Goal: Task Accomplishment & Management: Manage account settings

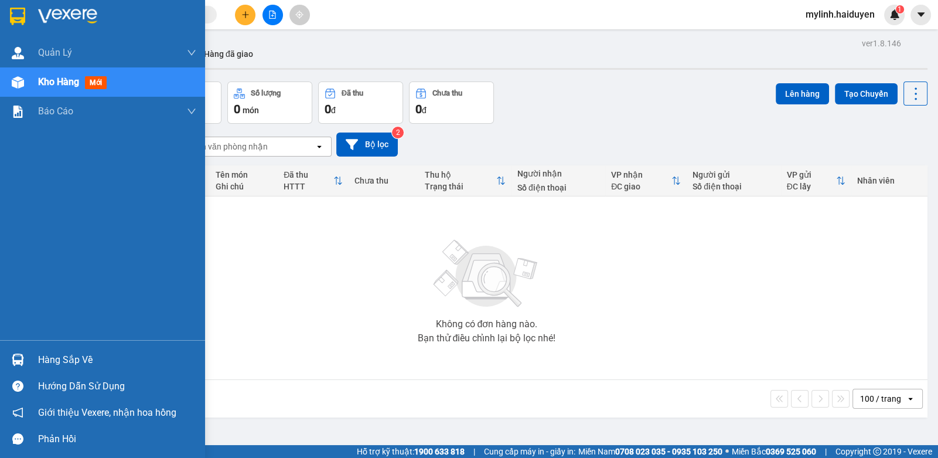
drag, startPoint x: 46, startPoint y: 361, endPoint x: 69, endPoint y: 361, distance: 23.4
click at [46, 361] on div "Hàng sắp về" at bounding box center [117, 360] width 158 height 18
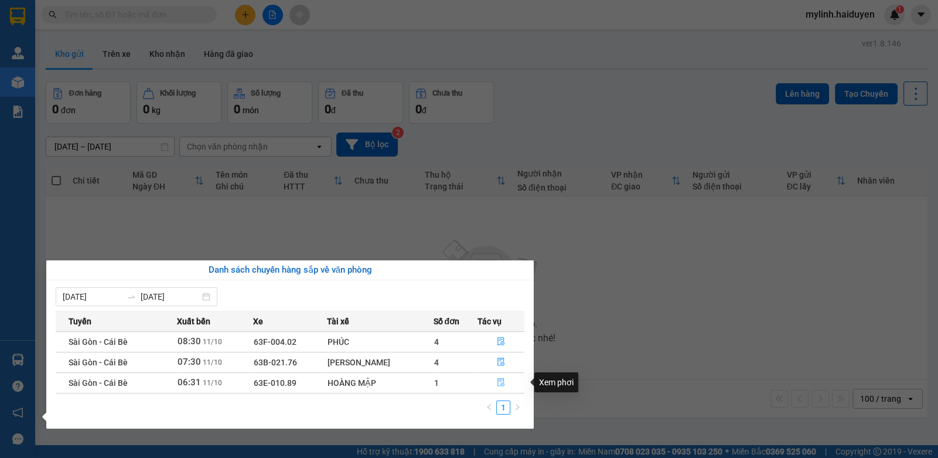
click at [501, 375] on button "button" at bounding box center [501, 382] width 46 height 19
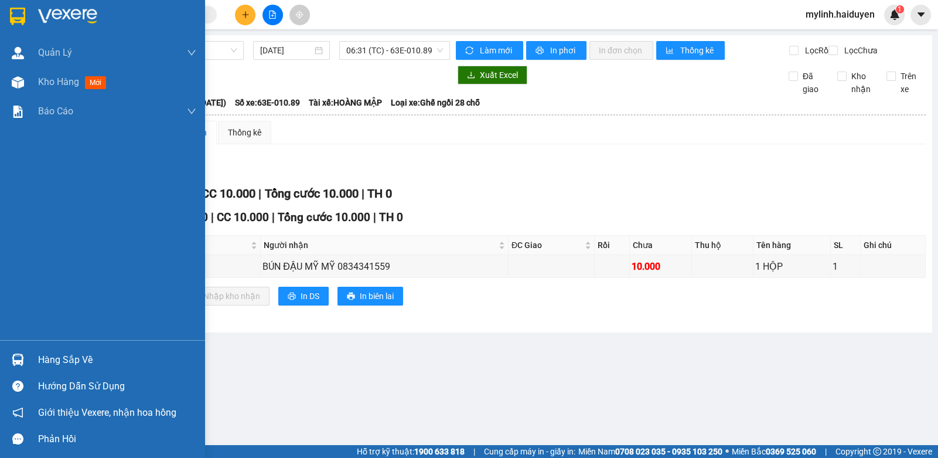
click at [40, 359] on div "Hàng sắp về" at bounding box center [117, 360] width 158 height 18
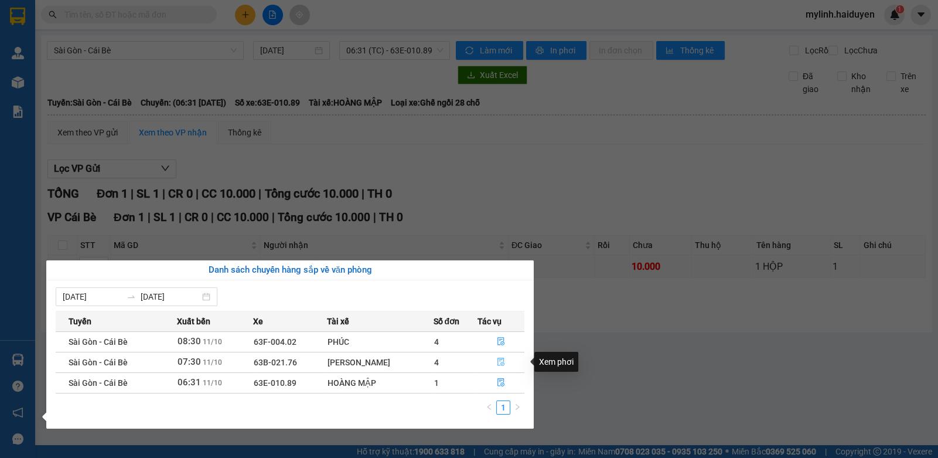
click at [500, 360] on icon "file-done" at bounding box center [501, 362] width 8 height 8
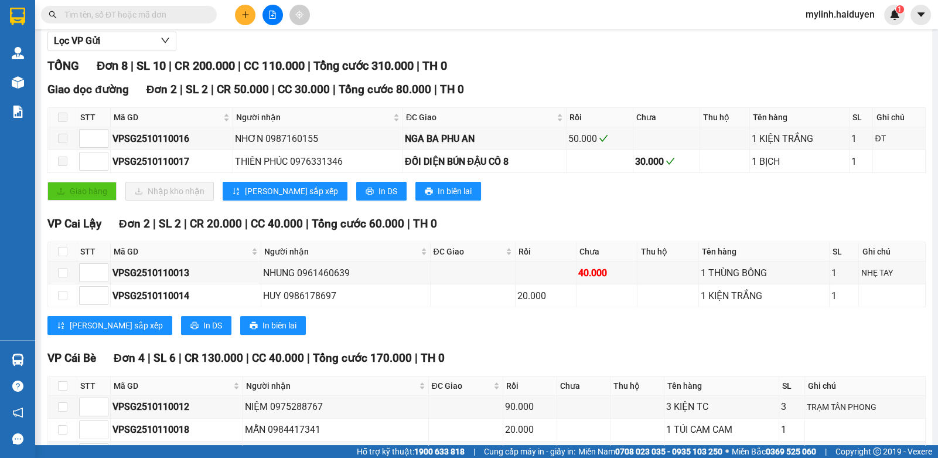
scroll to position [234, 0]
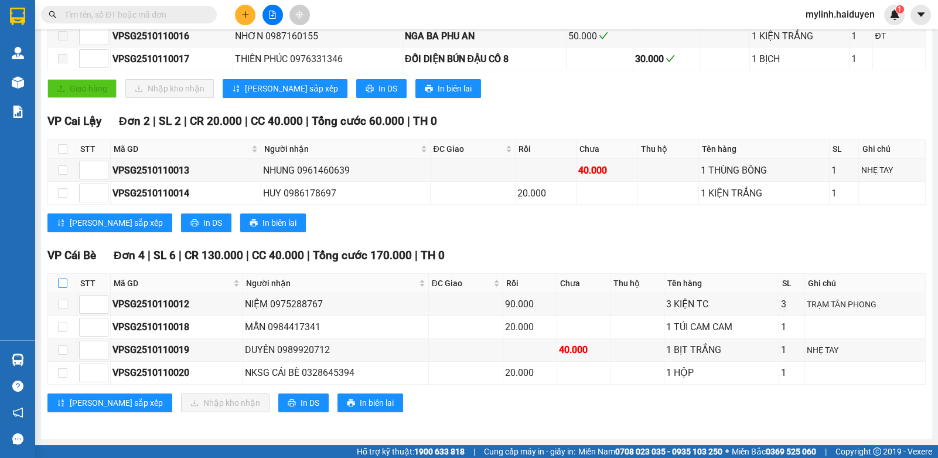
click at [63, 287] on input "checkbox" at bounding box center [62, 282] width 9 height 9
checkbox input "true"
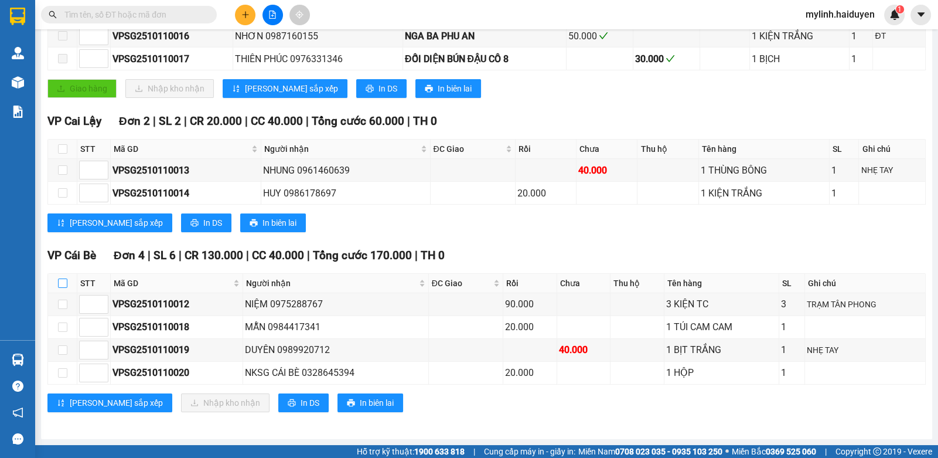
checkbox input "true"
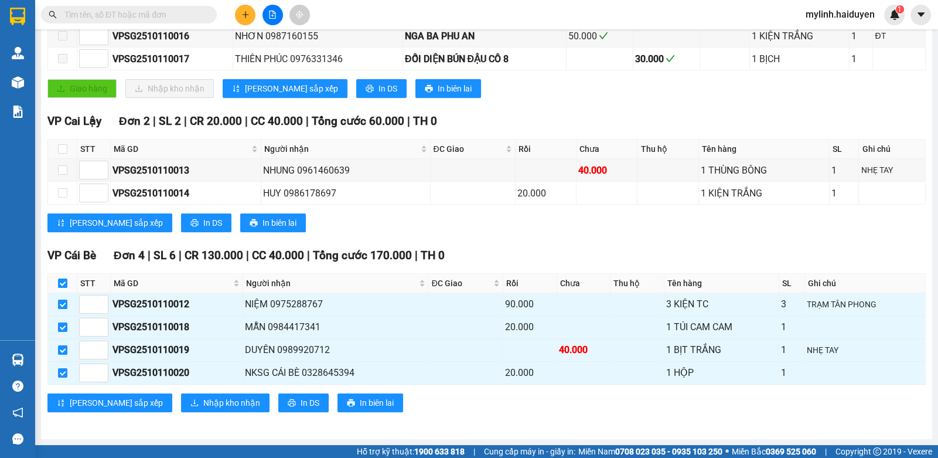
scroll to position [237, 0]
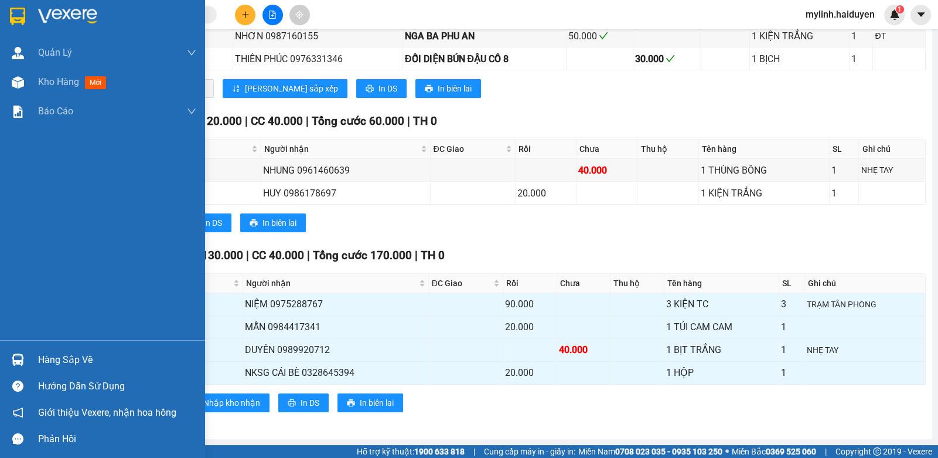
click at [42, 358] on div "Hàng sắp về" at bounding box center [117, 360] width 158 height 18
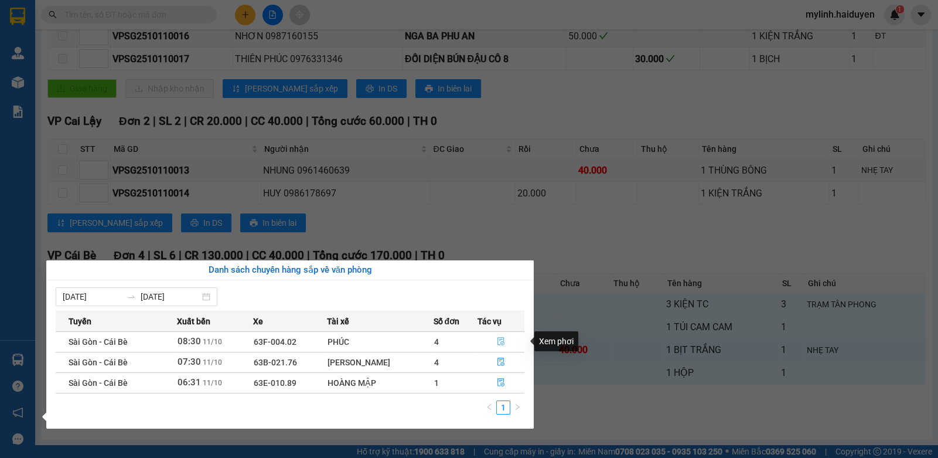
click at [504, 343] on button "button" at bounding box center [501, 341] width 46 height 19
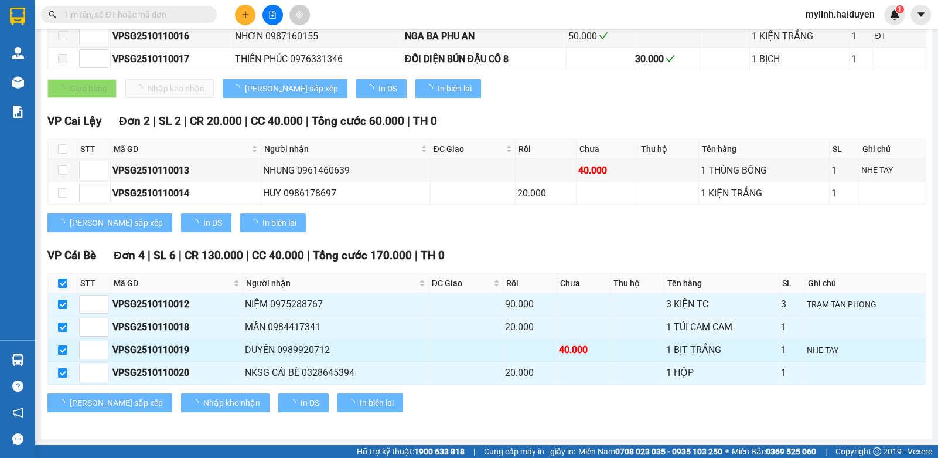
checkbox input "false"
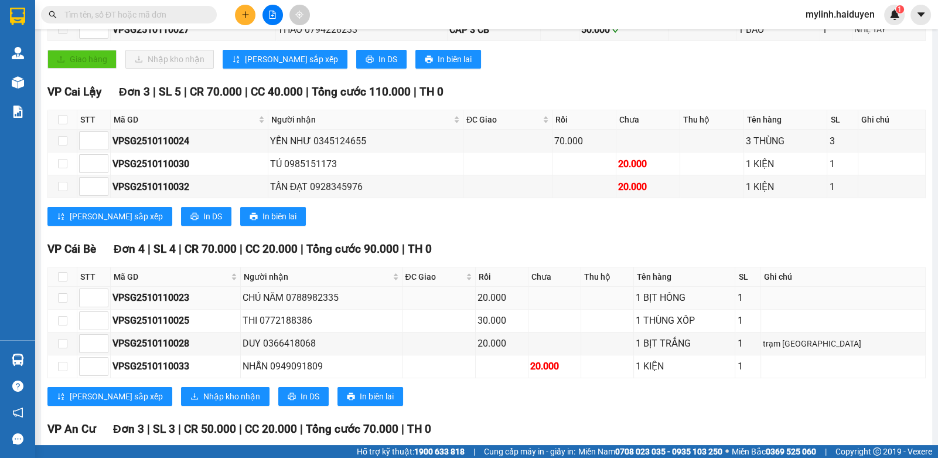
scroll to position [393, 0]
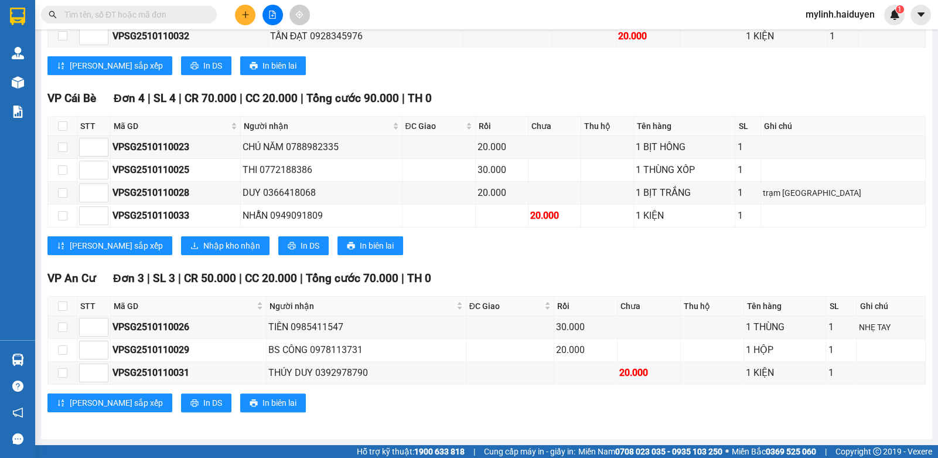
click at [150, 7] on span at bounding box center [129, 15] width 176 height 18
click at [147, 13] on input "text" at bounding box center [133, 14] width 138 height 13
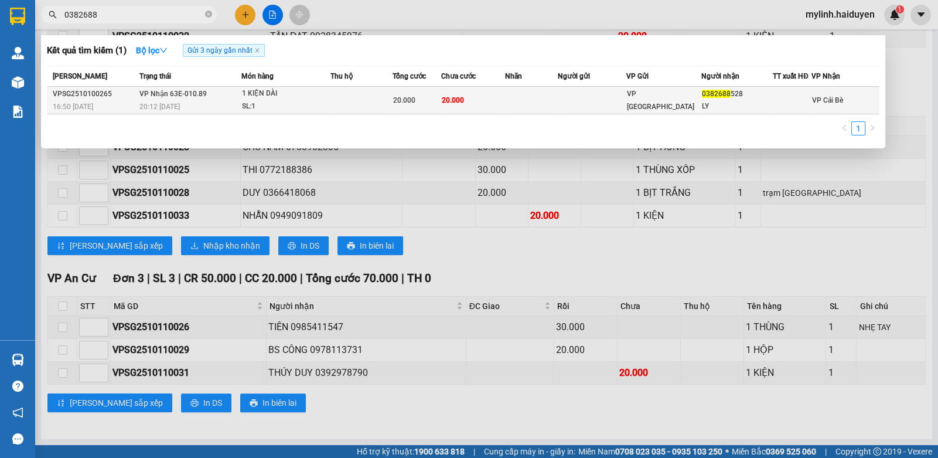
type input "0382688"
click at [322, 90] on div "1 KIỆN DÀI" at bounding box center [286, 93] width 88 height 13
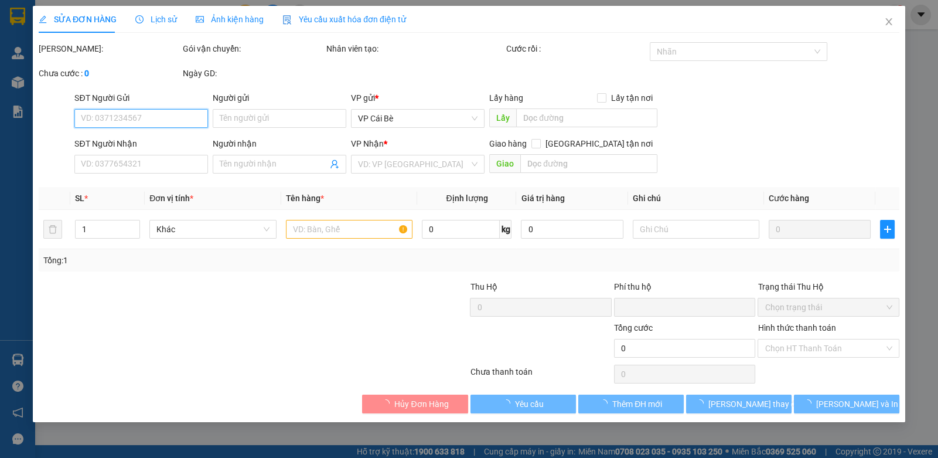
type input "0382688528"
type input "LY"
type input "0"
type input "20.000"
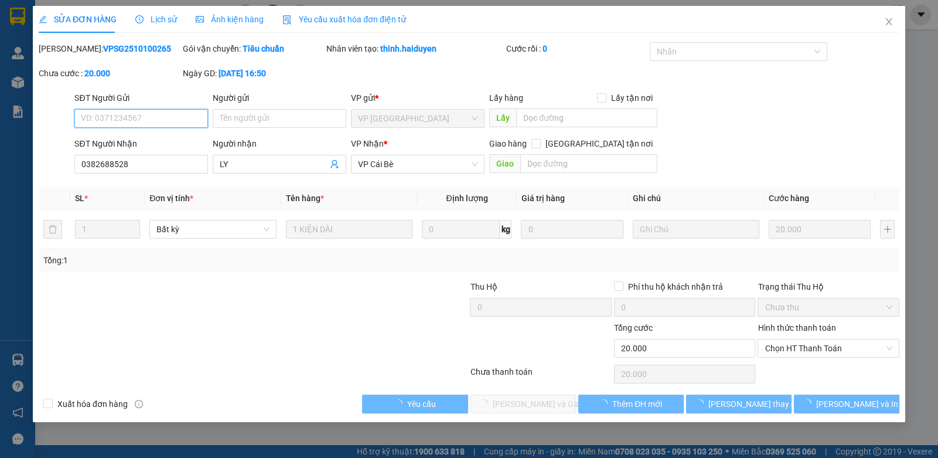
click at [824, 349] on span "Chọn HT Thanh Toán" at bounding box center [828, 348] width 127 height 18
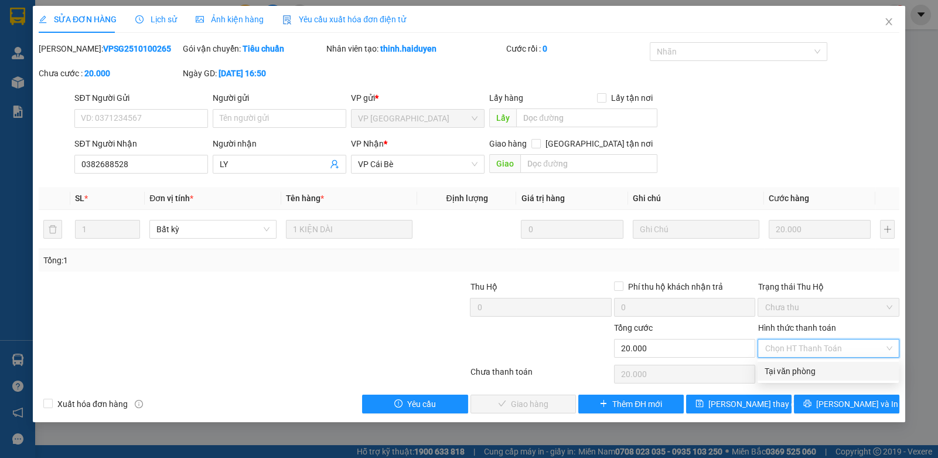
drag, startPoint x: 802, startPoint y: 373, endPoint x: 770, endPoint y: 377, distance: 33.1
click at [797, 373] on div "Tại văn phòng" at bounding box center [828, 371] width 127 height 13
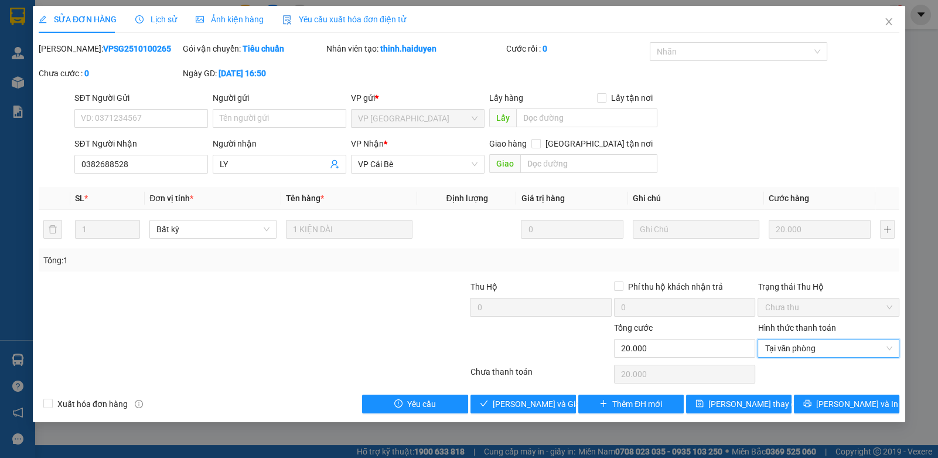
type input "0"
click at [498, 403] on span "[PERSON_NAME] và Giao hàng" at bounding box center [549, 403] width 113 height 13
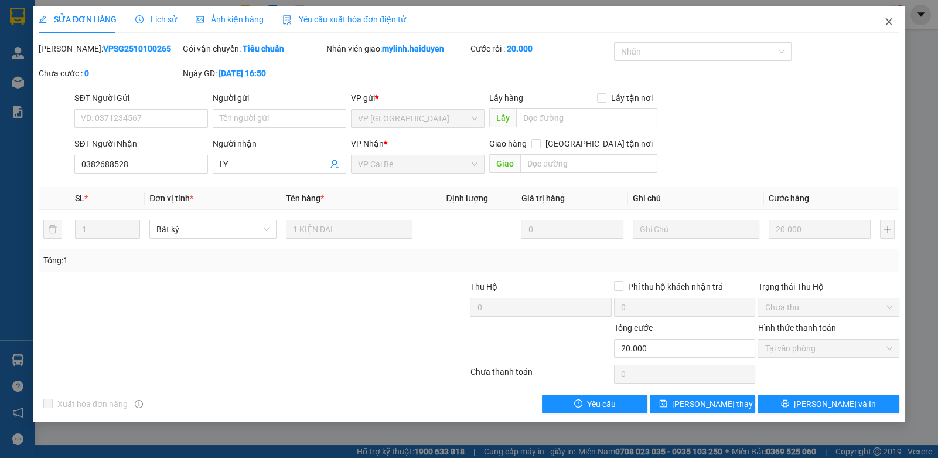
click at [886, 12] on span "Close" at bounding box center [889, 22] width 33 height 33
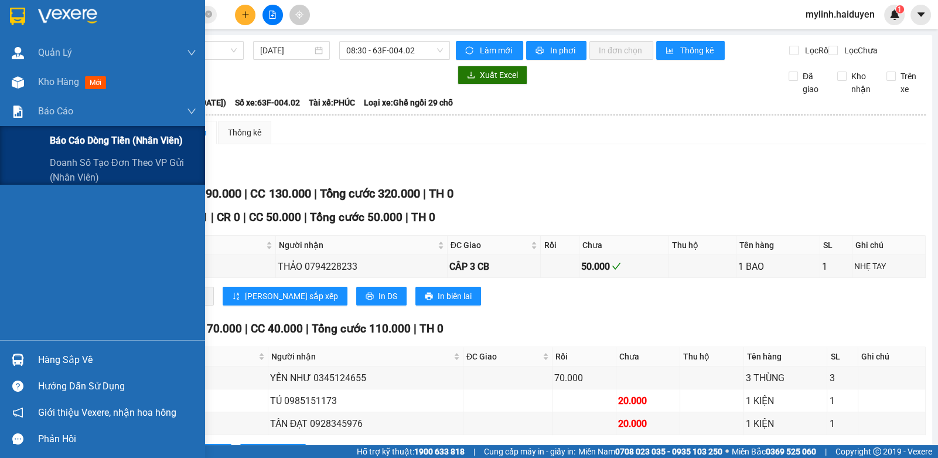
click at [117, 145] on span "Báo cáo dòng tiền (nhân viên)" at bounding box center [116, 140] width 133 height 15
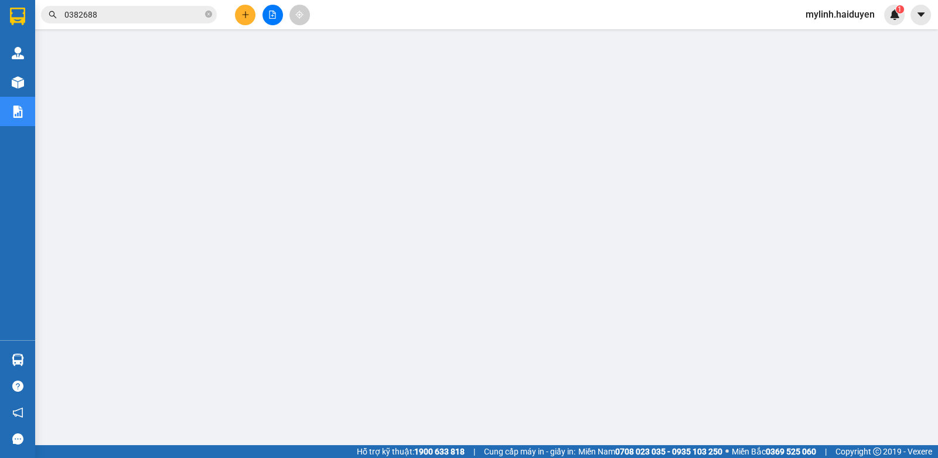
click at [134, 13] on input "0382688" at bounding box center [133, 14] width 138 height 13
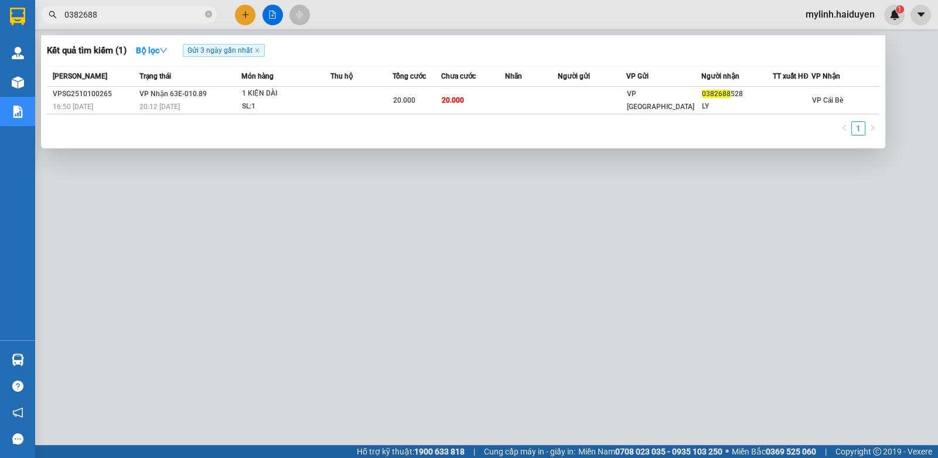
drag, startPoint x: 134, startPoint y: 13, endPoint x: 226, endPoint y: 1, distance: 93.5
click at [159, 10] on input "0382688" at bounding box center [133, 14] width 138 height 13
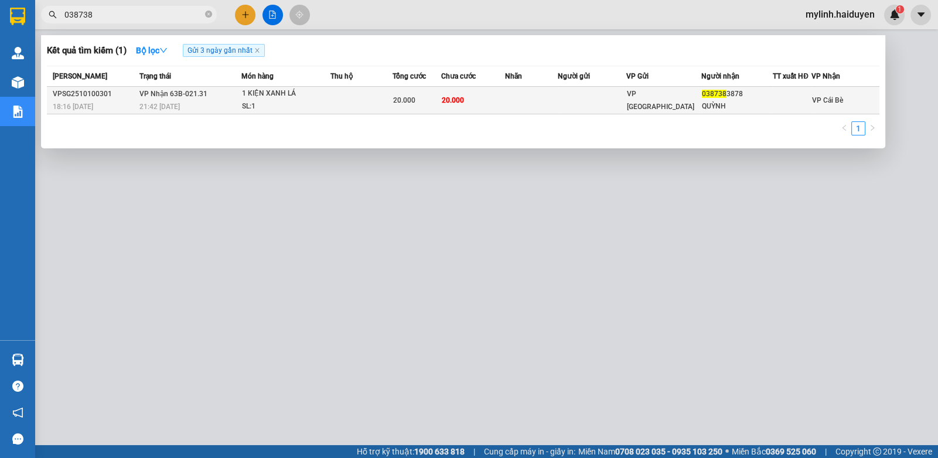
type input "038738"
click at [489, 87] on td "20.000" at bounding box center [473, 101] width 64 height 28
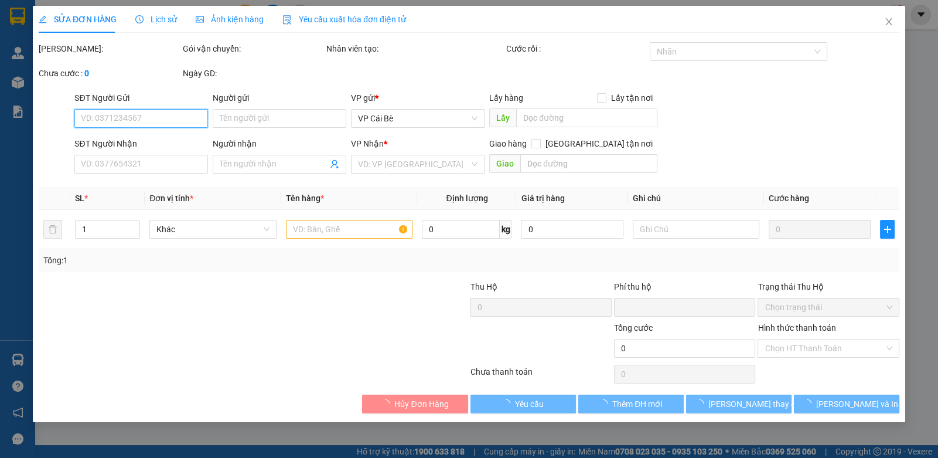
type input "0387383878"
type input "QUỲNH"
type input "0"
type input "20.000"
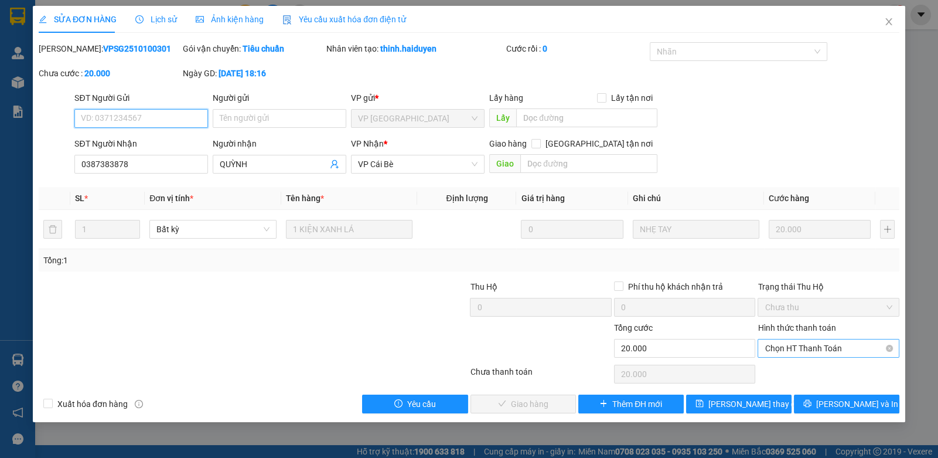
drag, startPoint x: 817, startPoint y: 342, endPoint x: 802, endPoint y: 356, distance: 21.1
click at [817, 342] on span "Chọn HT Thanh Toán" at bounding box center [828, 348] width 127 height 18
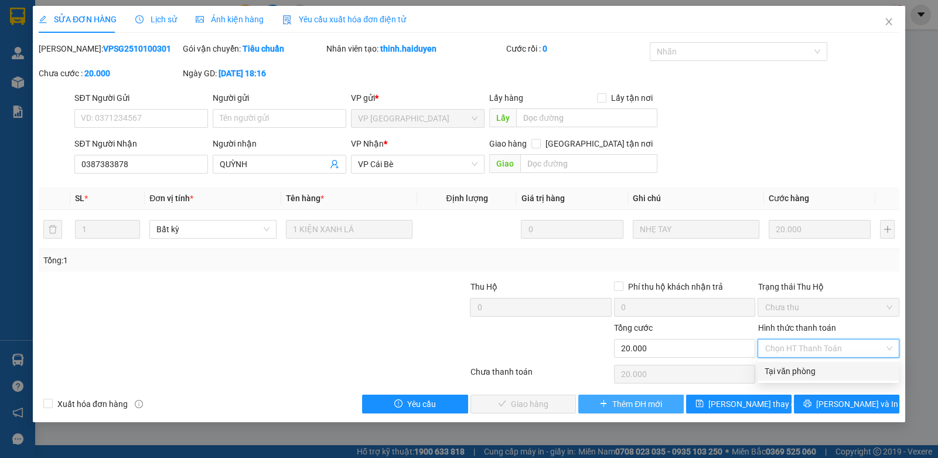
drag, startPoint x: 790, startPoint y: 367, endPoint x: 596, endPoint y: 401, distance: 196.4
click at [777, 372] on div "Tại văn phòng" at bounding box center [828, 371] width 127 height 13
type input "0"
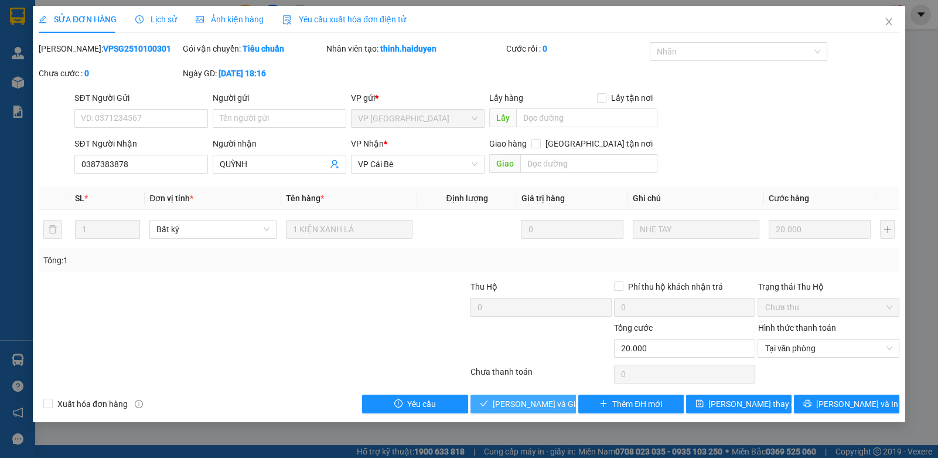
click at [524, 406] on span "[PERSON_NAME] và Giao hàng" at bounding box center [549, 403] width 113 height 13
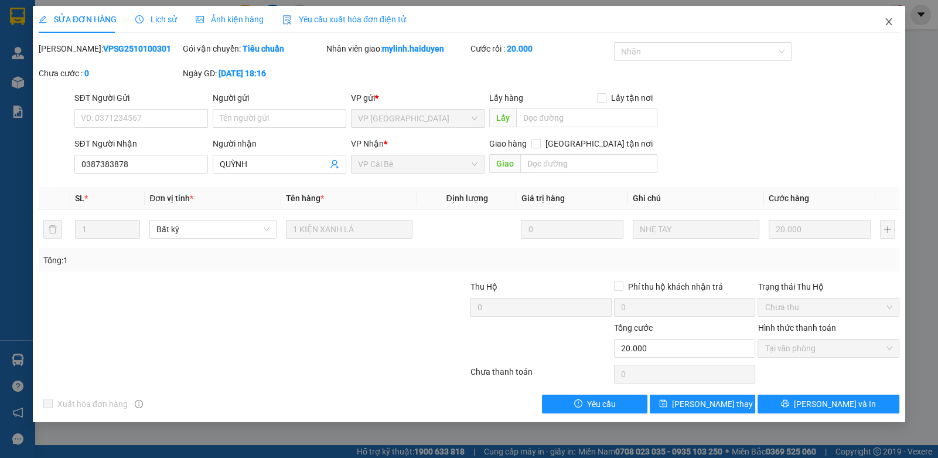
click at [893, 22] on icon "close" at bounding box center [889, 21] width 9 height 9
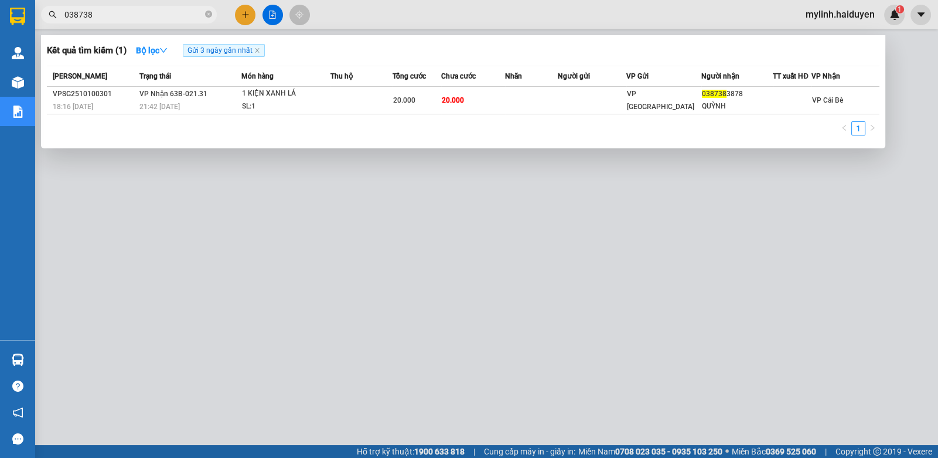
drag, startPoint x: 112, startPoint y: 18, endPoint x: 586, endPoint y: 5, distance: 473.8
click at [115, 18] on input "038738" at bounding box center [133, 14] width 138 height 13
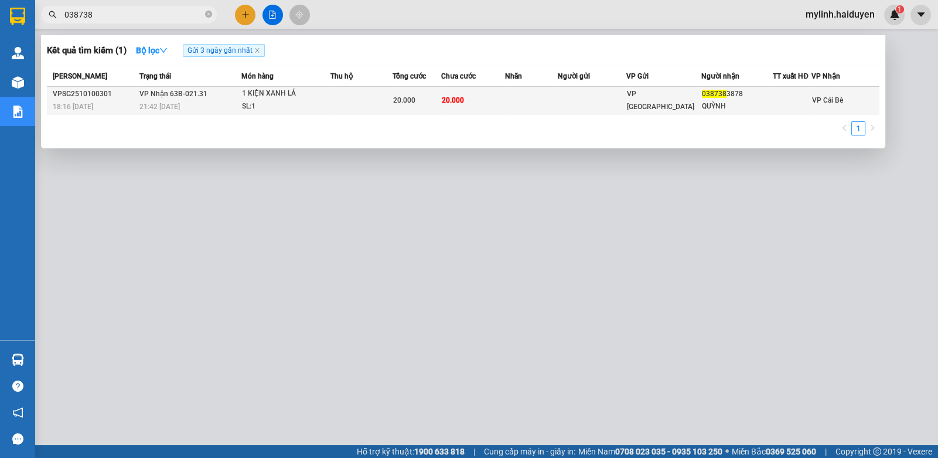
click at [556, 96] on td at bounding box center [531, 101] width 53 height 28
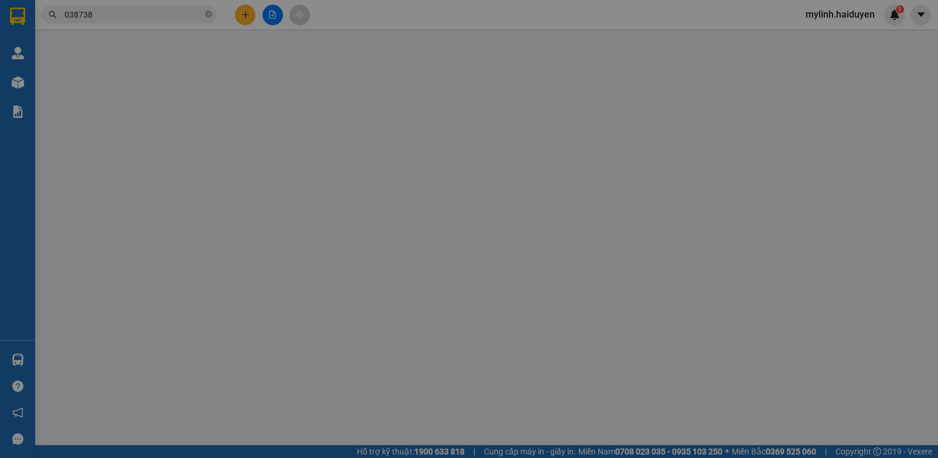
type input "0387383878"
type input "QUỲNH"
type input "0"
type input "20.000"
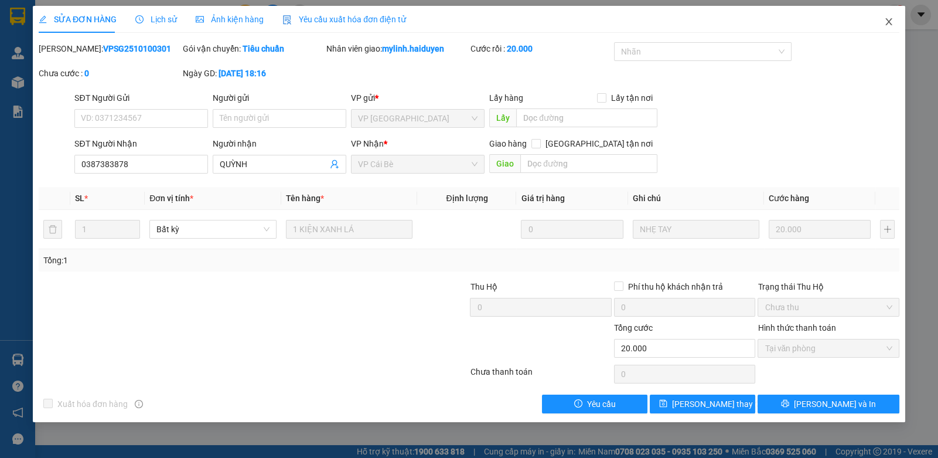
click at [895, 19] on span "Close" at bounding box center [889, 22] width 33 height 33
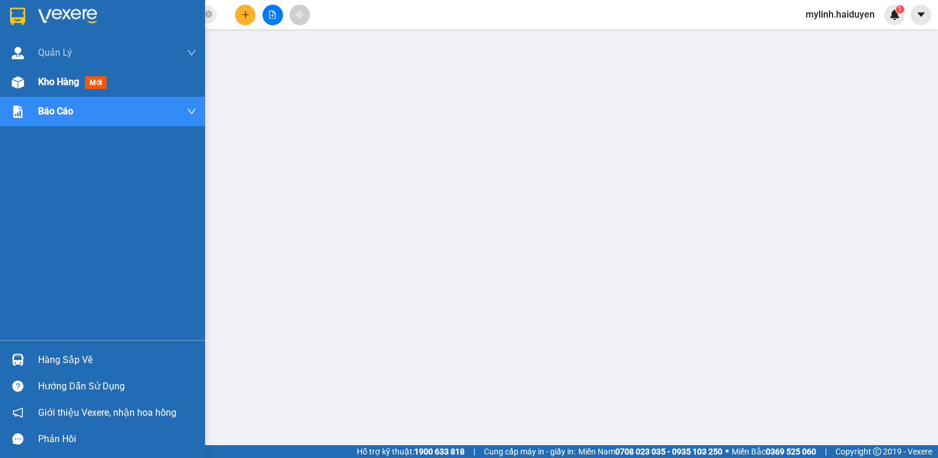
click at [64, 78] on span "Kho hàng" at bounding box center [58, 81] width 41 height 11
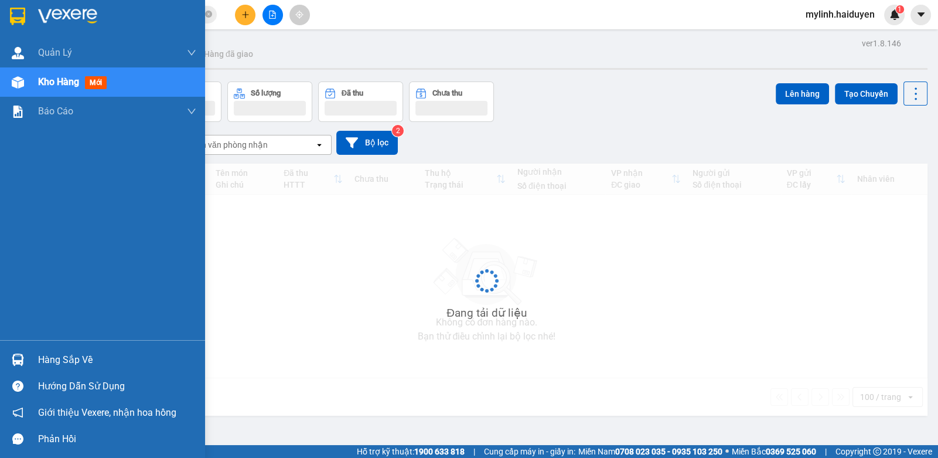
drag, startPoint x: 64, startPoint y: 78, endPoint x: 244, endPoint y: 107, distance: 182.3
click at [64, 77] on span "Kho hàng" at bounding box center [58, 81] width 41 height 11
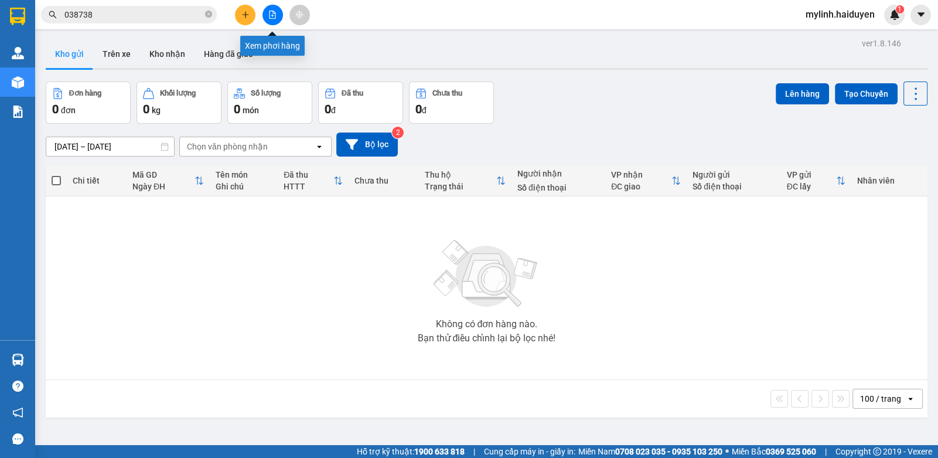
click at [274, 18] on icon "file-add" at bounding box center [272, 15] width 8 height 8
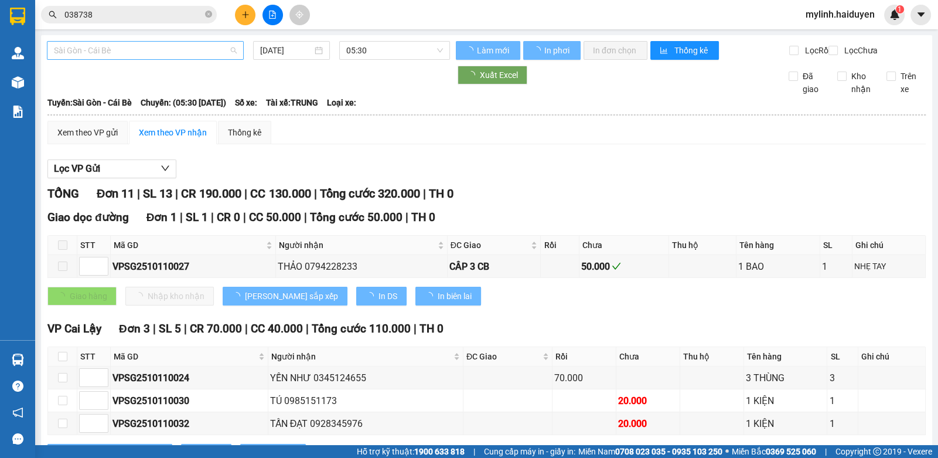
drag, startPoint x: 151, startPoint y: 55, endPoint x: 111, endPoint y: 107, distance: 65.3
click at [148, 56] on span "Sài Gòn - Cái Bè" at bounding box center [145, 51] width 183 height 18
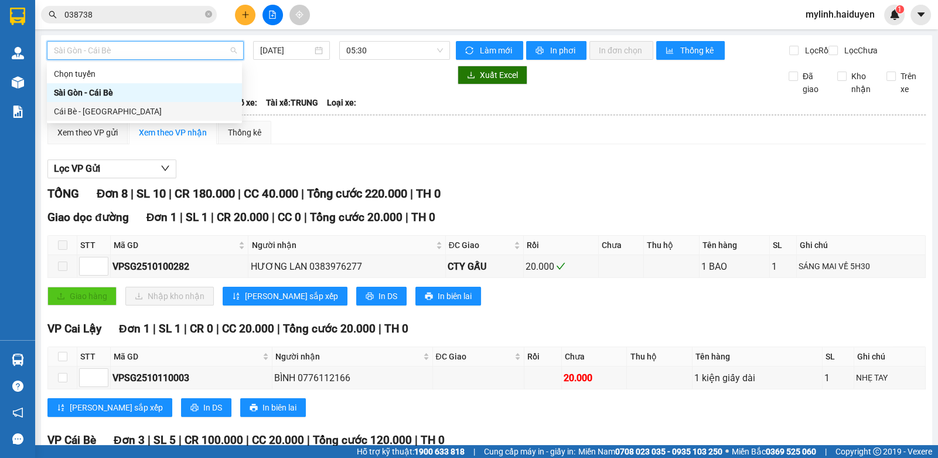
drag, startPoint x: 109, startPoint y: 108, endPoint x: 273, endPoint y: 86, distance: 165.1
click at [123, 111] on div "Cái Bè - [GEOGRAPHIC_DATA]" at bounding box center [144, 111] width 181 height 13
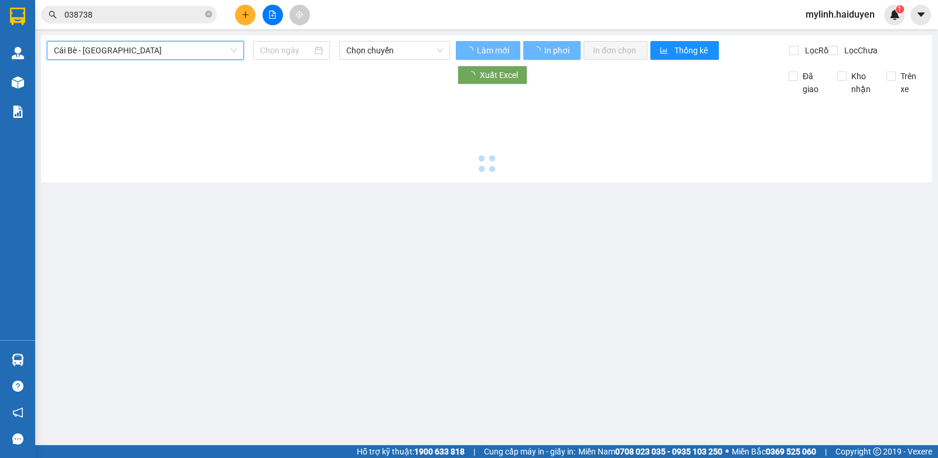
type input "[DATE]"
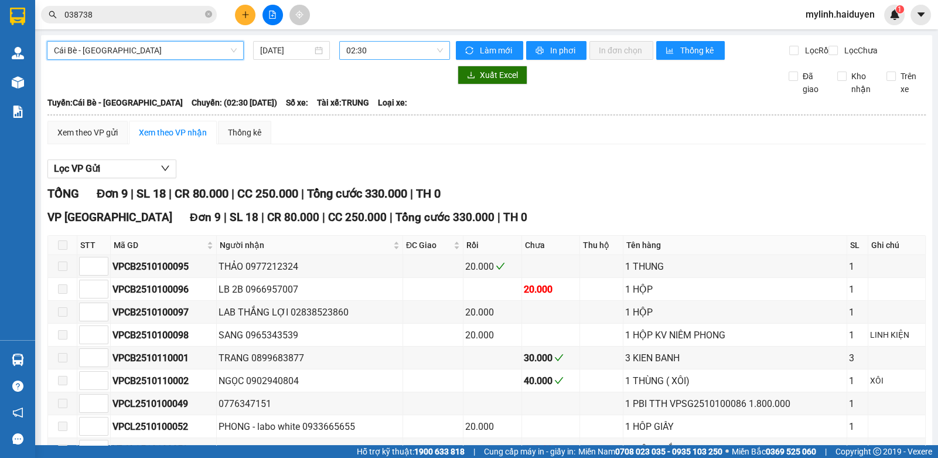
drag, startPoint x: 368, startPoint y: 52, endPoint x: 372, endPoint y: 56, distance: 6.2
click at [372, 56] on span "02:30" at bounding box center [394, 51] width 97 height 18
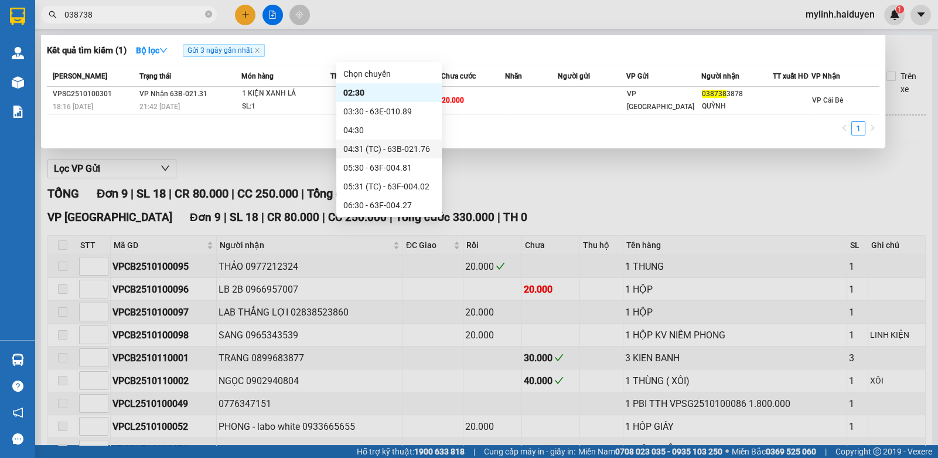
click at [149, 19] on input "038738" at bounding box center [133, 14] width 138 height 13
drag, startPoint x: 149, startPoint y: 19, endPoint x: 196, endPoint y: 4, distance: 49.5
click at [196, 5] on div "Kết quả tìm kiếm ( 1 ) Bộ lọc Gửi 3 ngày gần nhất Mã ĐH Trạng thái Món hàng Thu…" at bounding box center [114, 15] width 229 height 21
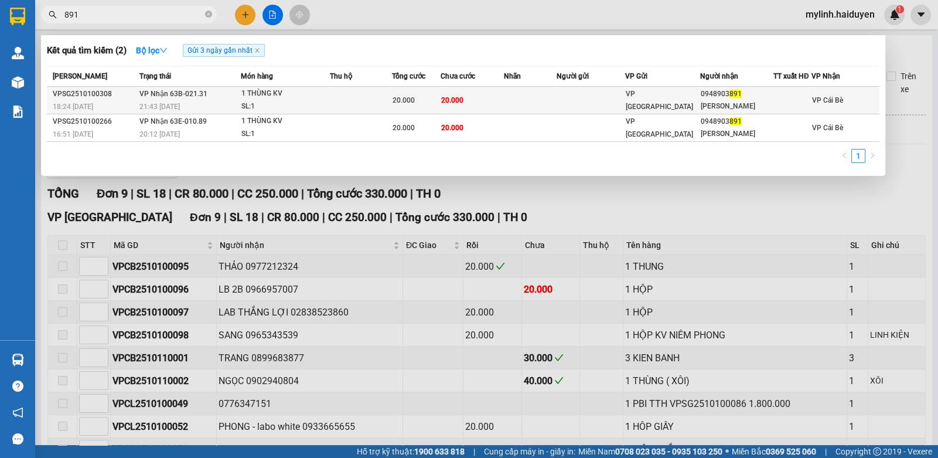
type input "891"
drag, startPoint x: 352, startPoint y: 100, endPoint x: 337, endPoint y: 89, distance: 18.4
click at [337, 89] on td at bounding box center [361, 101] width 62 height 28
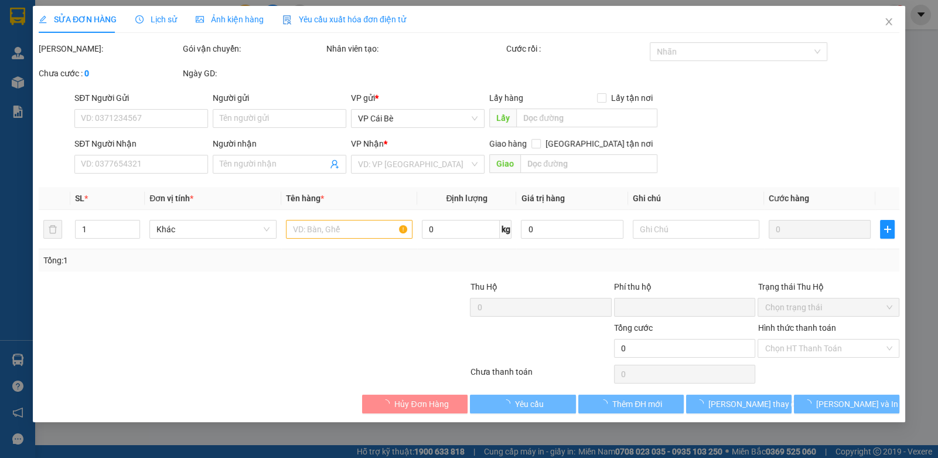
type input "0948903891"
type input "THANH PHONG"
type input "0"
type input "20.000"
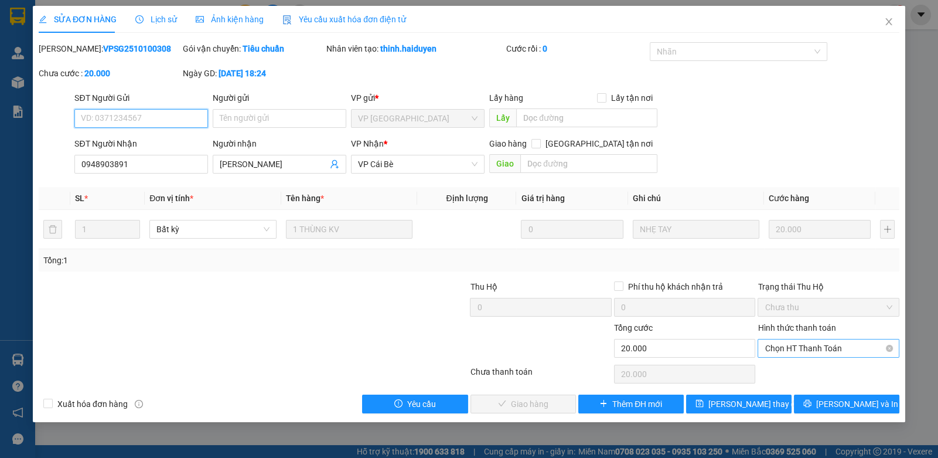
click at [791, 344] on span "Chọn HT Thanh Toán" at bounding box center [828, 348] width 127 height 18
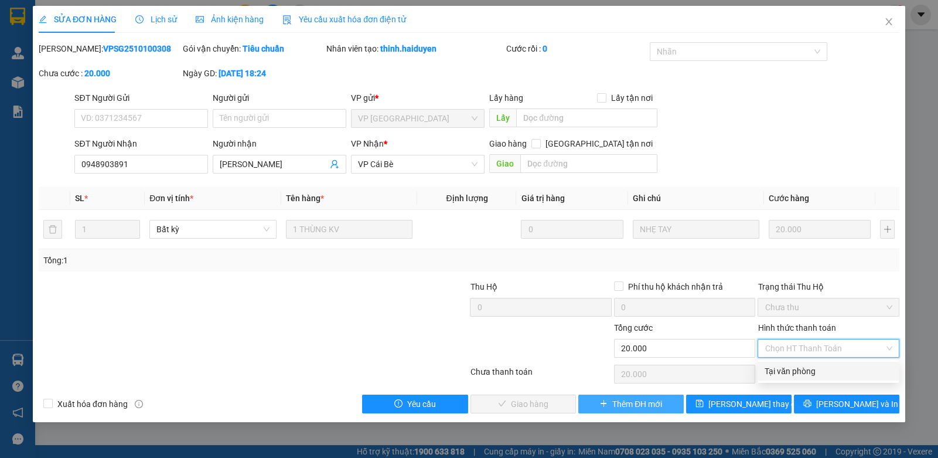
drag, startPoint x: 788, startPoint y: 369, endPoint x: 617, endPoint y: 394, distance: 173.6
click at [784, 371] on div "Tại văn phòng" at bounding box center [828, 371] width 127 height 13
type input "0"
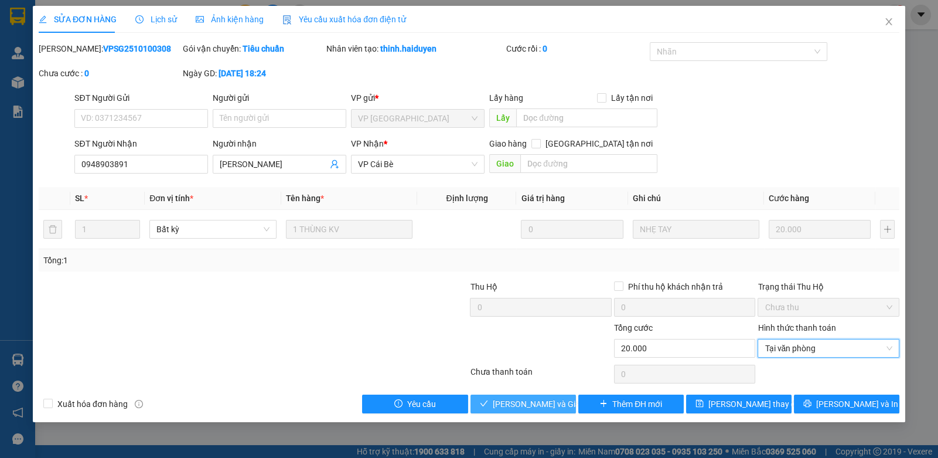
click at [516, 399] on span "[PERSON_NAME] và Giao hàng" at bounding box center [549, 403] width 113 height 13
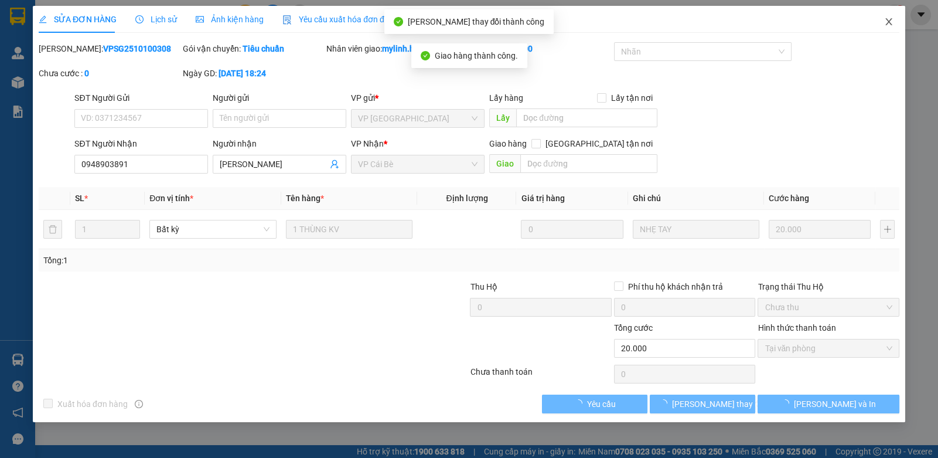
click at [886, 21] on icon "close" at bounding box center [889, 21] width 9 height 9
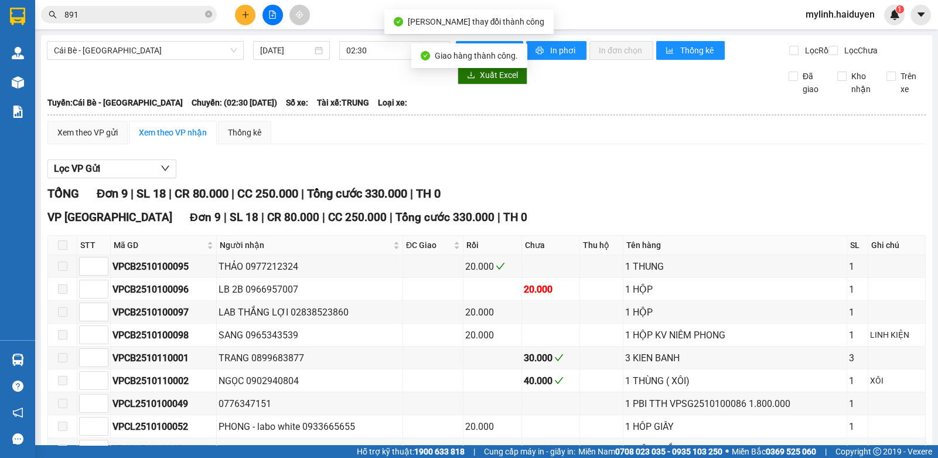
click at [188, 22] on span "891" at bounding box center [129, 15] width 176 height 18
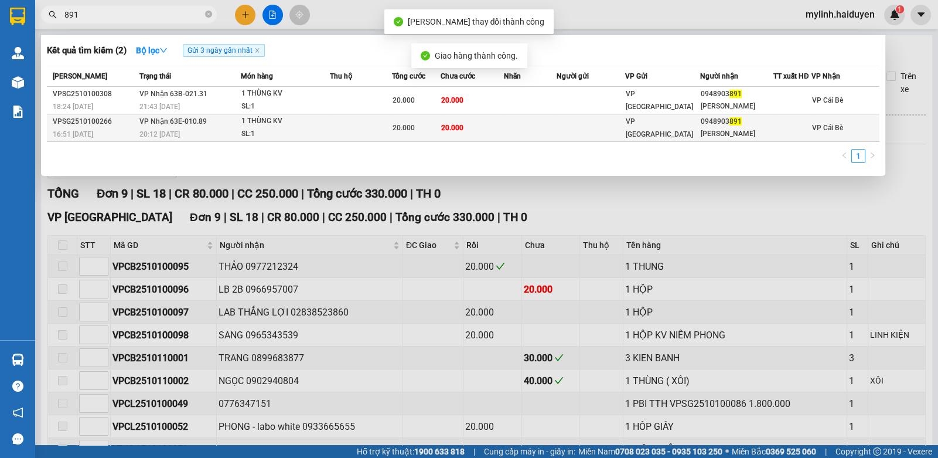
click at [287, 125] on div "1 THÙNG KV" at bounding box center [286, 121] width 88 height 13
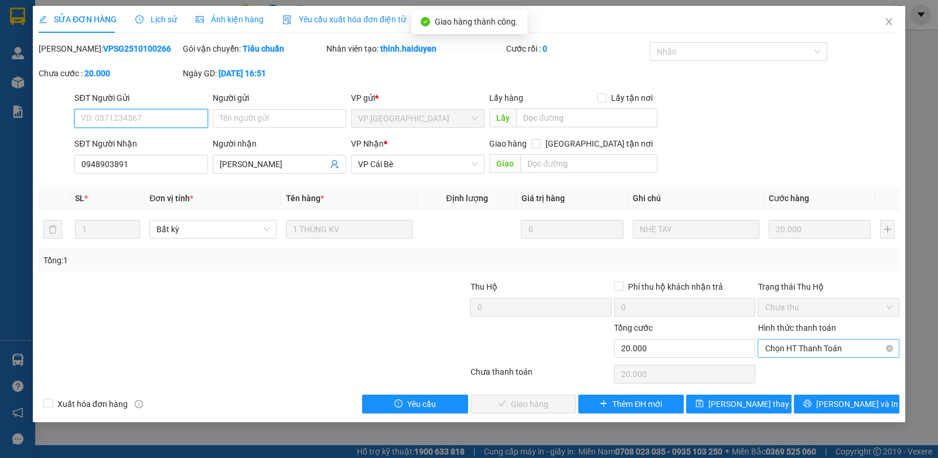
click at [795, 351] on span "Chọn HT Thanh Toán" at bounding box center [828, 348] width 127 height 18
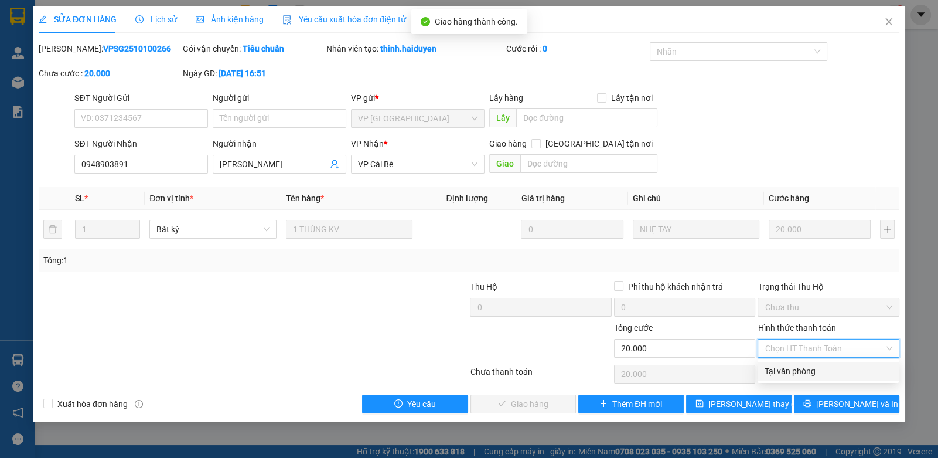
drag, startPoint x: 794, startPoint y: 356, endPoint x: 633, endPoint y: 386, distance: 163.9
click at [777, 369] on div "Tại văn phòng" at bounding box center [828, 371] width 127 height 13
type input "0"
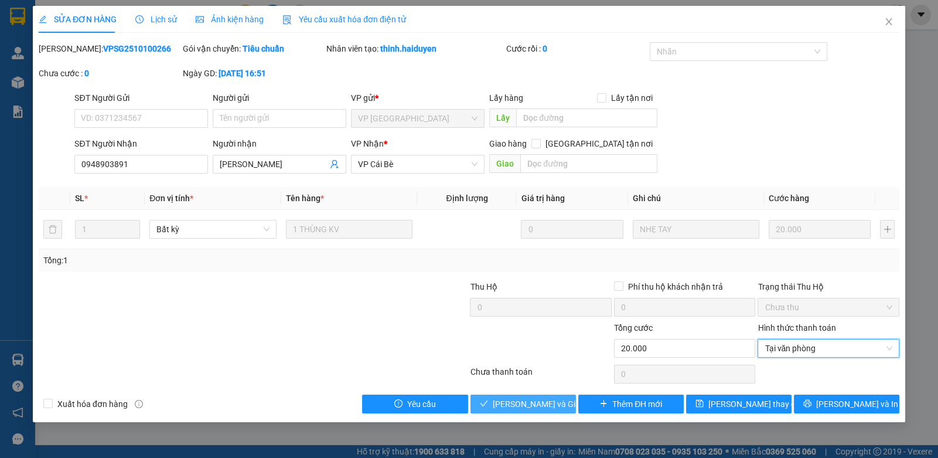
drag, startPoint x: 485, startPoint y: 401, endPoint x: 638, endPoint y: 368, distance: 156.0
click at [487, 403] on icon "check" at bounding box center [484, 403] width 8 height 8
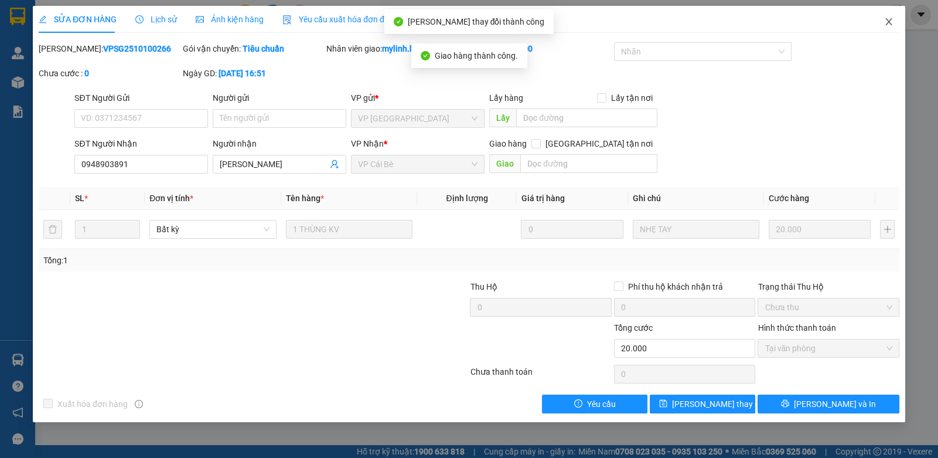
click at [883, 28] on span "Close" at bounding box center [889, 22] width 33 height 33
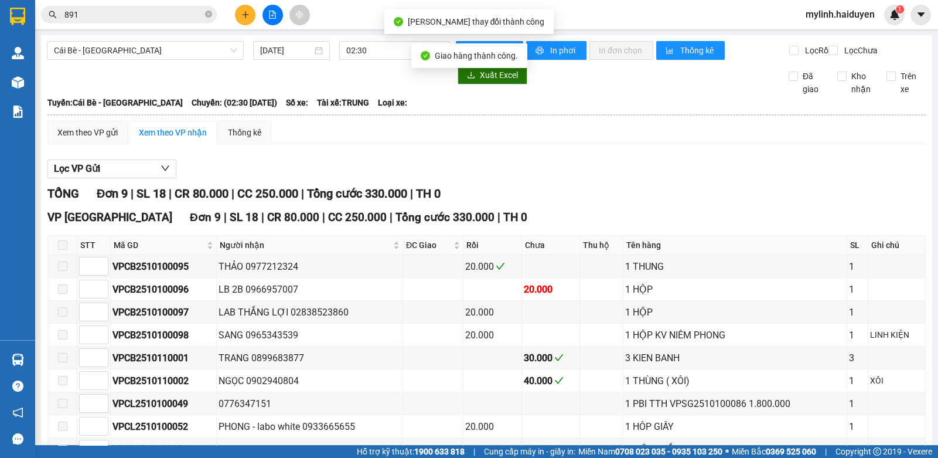
click at [135, 19] on input "891" at bounding box center [133, 14] width 138 height 13
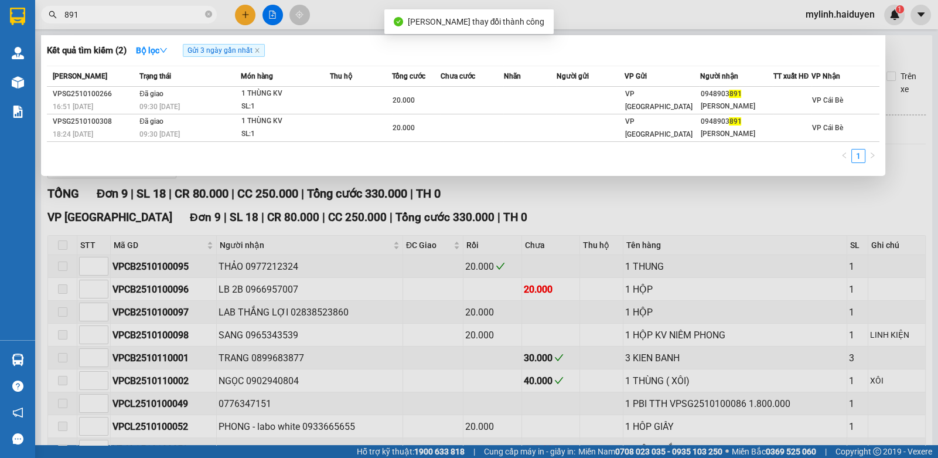
click at [126, 17] on input "891" at bounding box center [133, 14] width 138 height 13
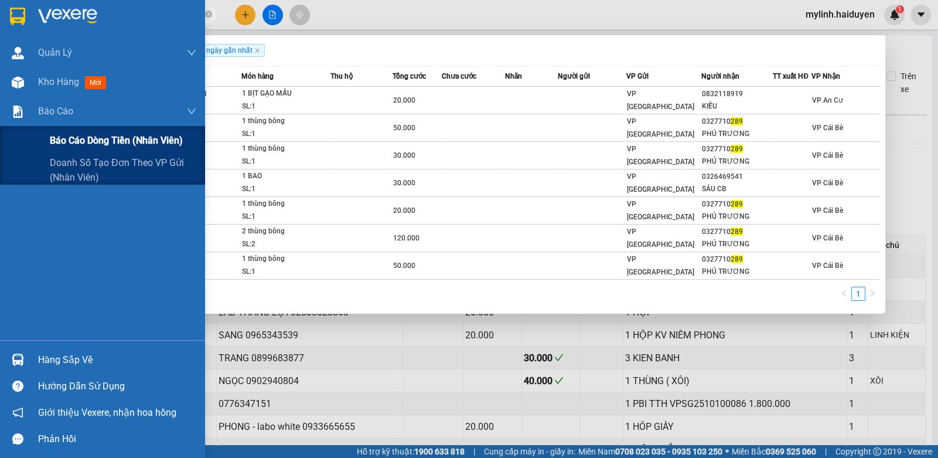
type input "289"
click at [53, 142] on span "Báo cáo dòng tiền (nhân viên)" at bounding box center [116, 140] width 133 height 15
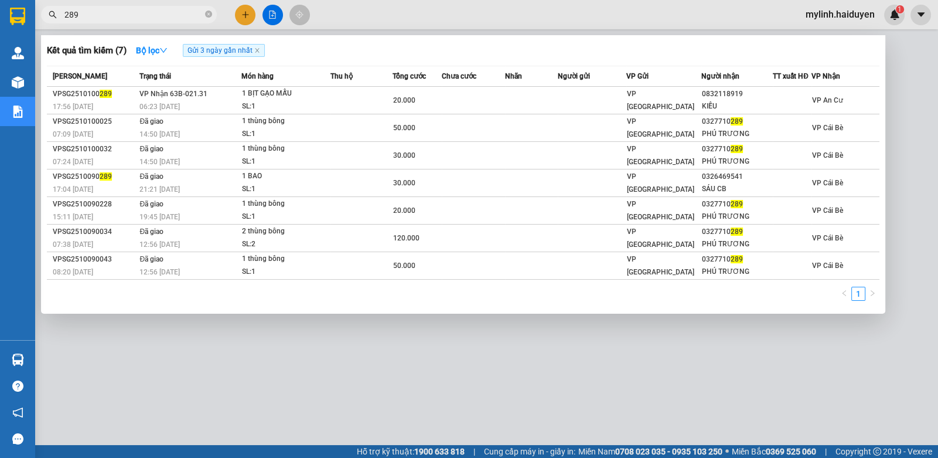
click at [394, 17] on div at bounding box center [469, 229] width 938 height 458
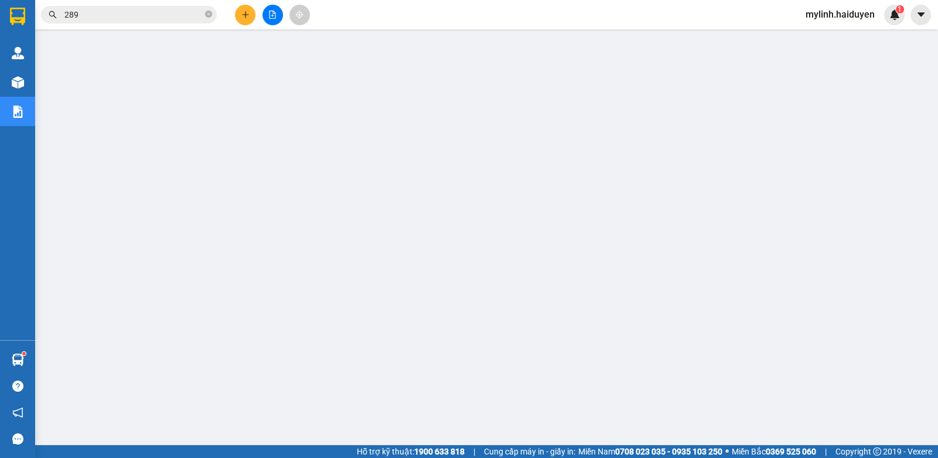
click at [117, 21] on span "289" at bounding box center [129, 15] width 176 height 18
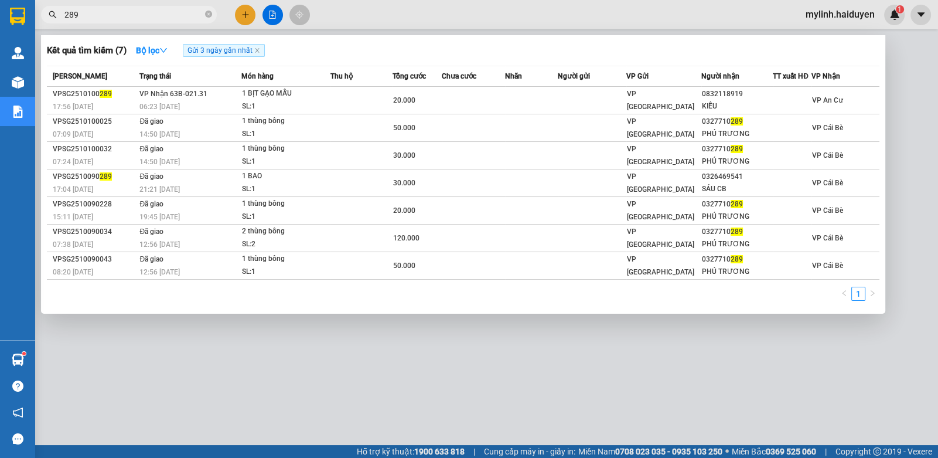
click at [115, 19] on span "289" at bounding box center [129, 15] width 176 height 18
click at [115, 16] on input "289" at bounding box center [133, 14] width 138 height 13
drag, startPoint x: 115, startPoint y: 16, endPoint x: 207, endPoint y: 9, distance: 91.8
click at [115, 15] on input "289" at bounding box center [133, 14] width 138 height 13
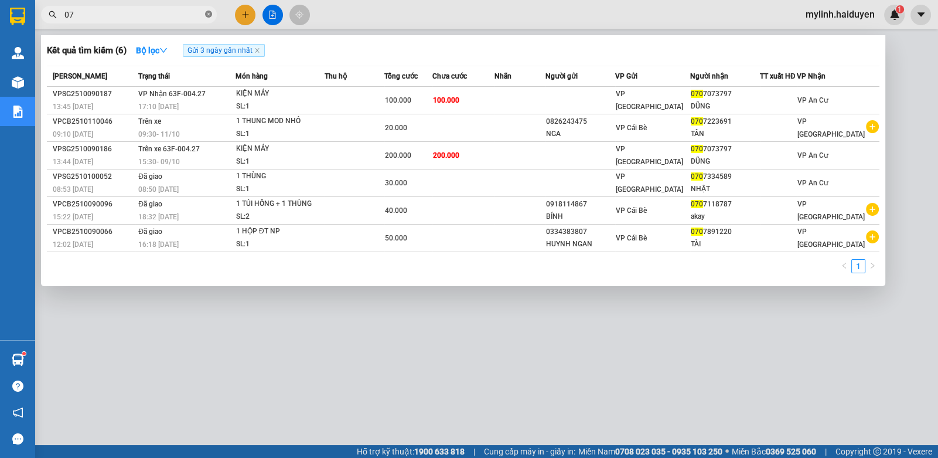
type input "0"
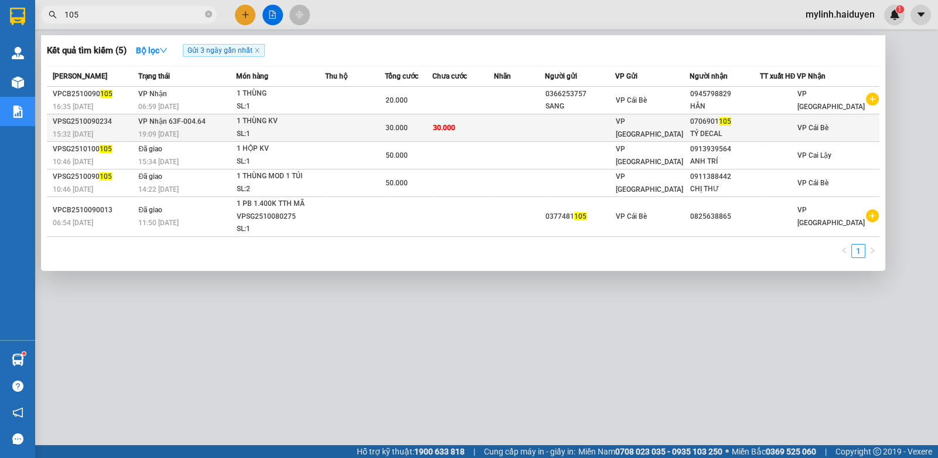
type input "105"
click at [455, 134] on td "30.000" at bounding box center [464, 128] width 62 height 28
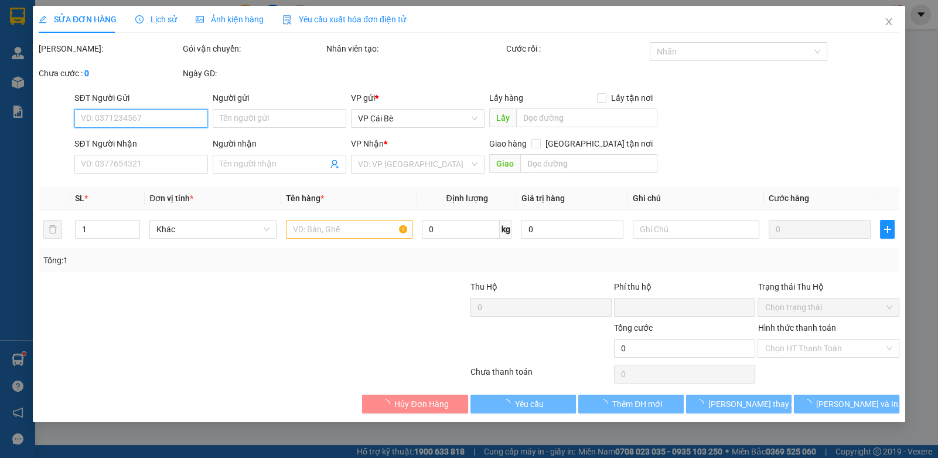
type input "0706901105"
type input "TÝ DECAL"
type input "0"
type input "30.000"
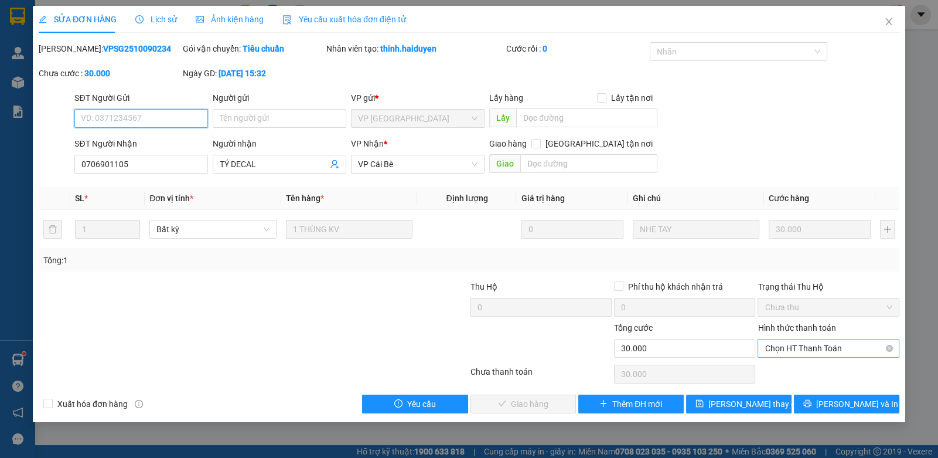
click at [796, 351] on span "Chọn HT Thanh Toán" at bounding box center [828, 348] width 127 height 18
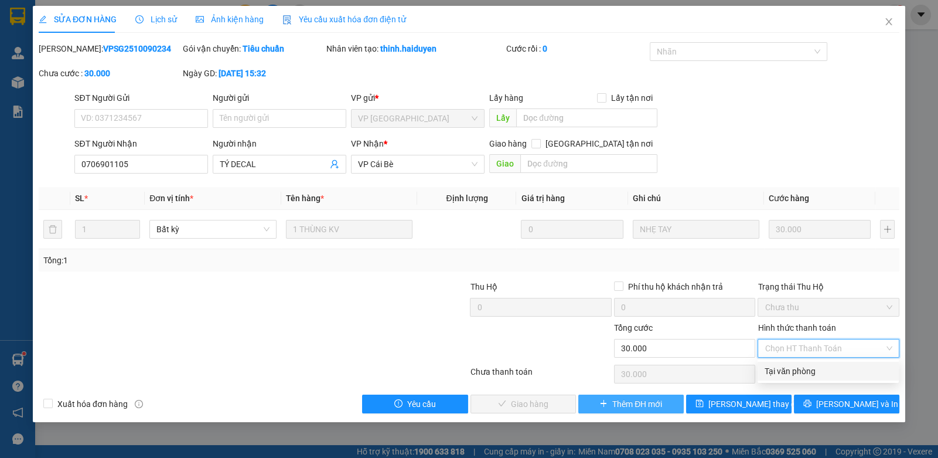
drag, startPoint x: 787, startPoint y: 376, endPoint x: 663, endPoint y: 396, distance: 126.0
click at [786, 376] on div "Tại văn phòng" at bounding box center [828, 371] width 127 height 13
type input "0"
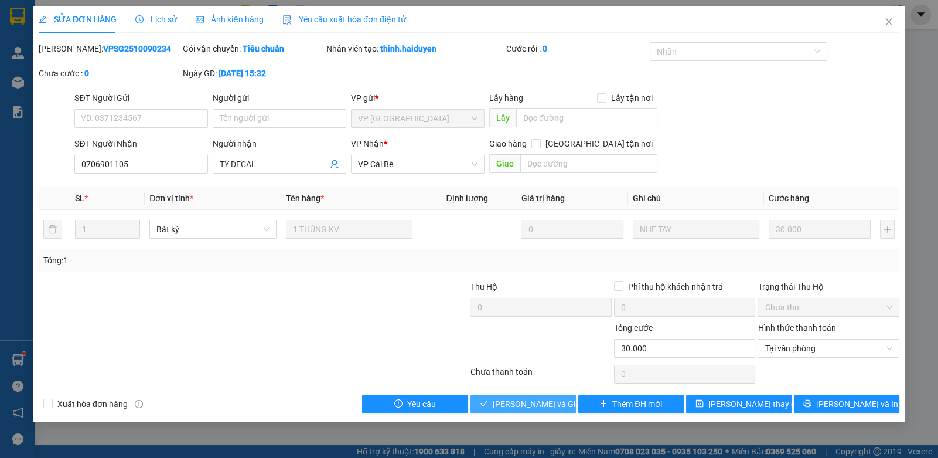
click at [510, 397] on span "[PERSON_NAME] và Giao hàng" at bounding box center [549, 403] width 113 height 13
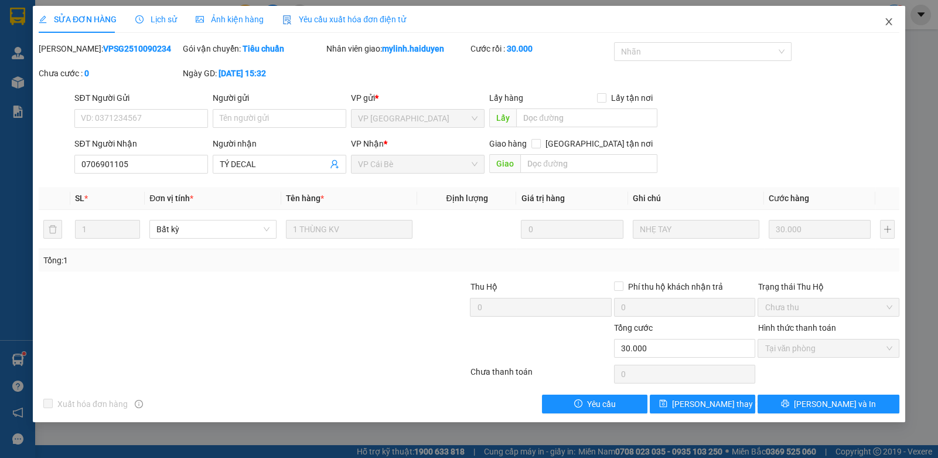
click at [889, 11] on span "Close" at bounding box center [889, 22] width 33 height 33
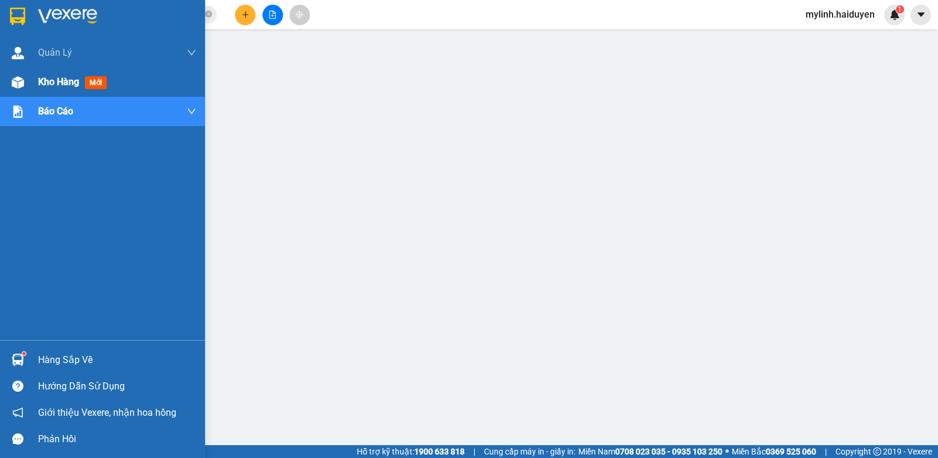
click at [67, 80] on span "Kho hàng" at bounding box center [58, 81] width 41 height 11
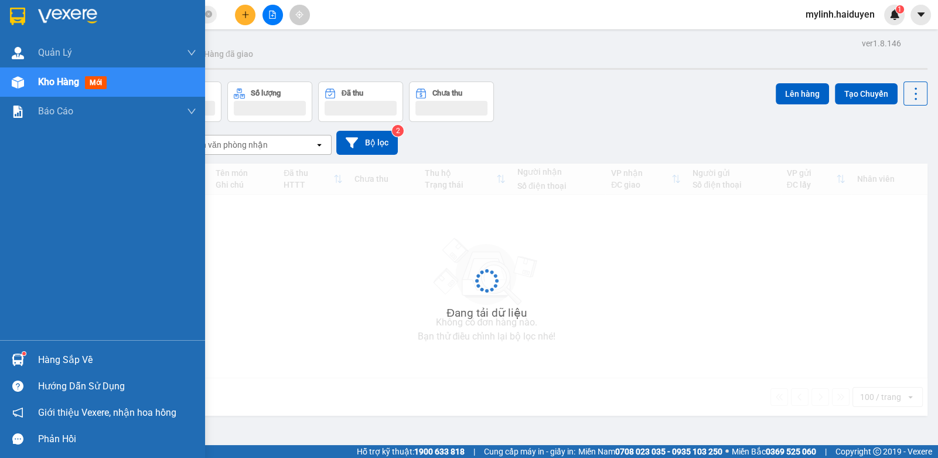
drag, startPoint x: 67, startPoint y: 80, endPoint x: 687, endPoint y: 111, distance: 620.4
click at [77, 80] on span "Kho hàng" at bounding box center [58, 81] width 41 height 11
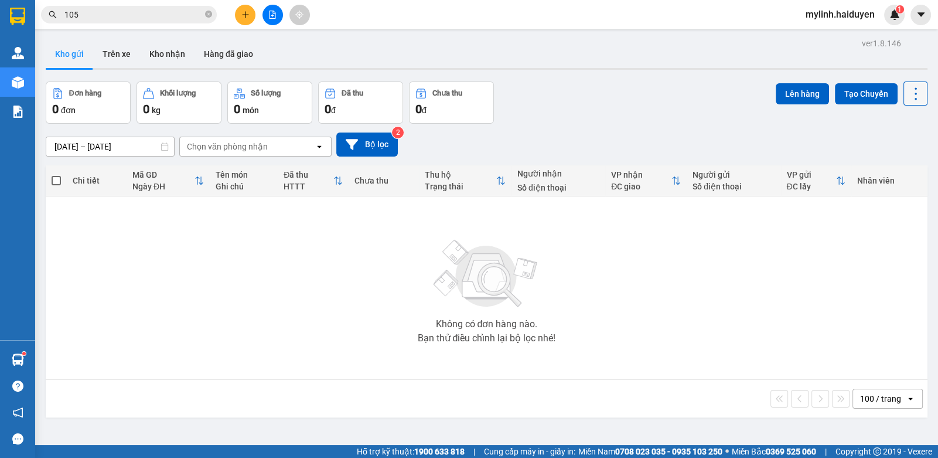
click at [908, 97] on icon at bounding box center [916, 94] width 16 height 16
click at [856, 171] on icon "Menu" at bounding box center [859, 167] width 11 height 11
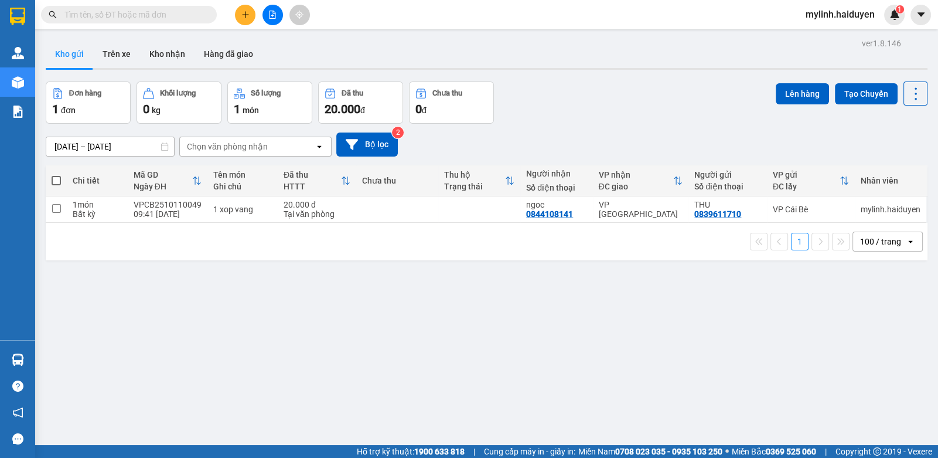
drag, startPoint x: 271, startPoint y: 19, endPoint x: 264, endPoint y: 23, distance: 8.1
click at [270, 19] on button at bounding box center [273, 15] width 21 height 21
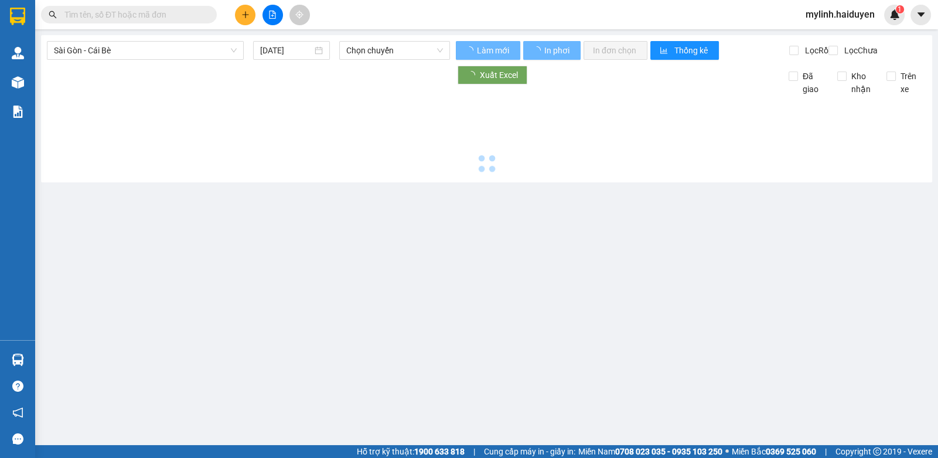
drag, startPoint x: 113, startPoint y: 59, endPoint x: 107, endPoint y: 66, distance: 8.8
click at [111, 60] on div "Sài Gòn - Cái Bè [DATE] Chọn chuyến" at bounding box center [248, 50] width 403 height 19
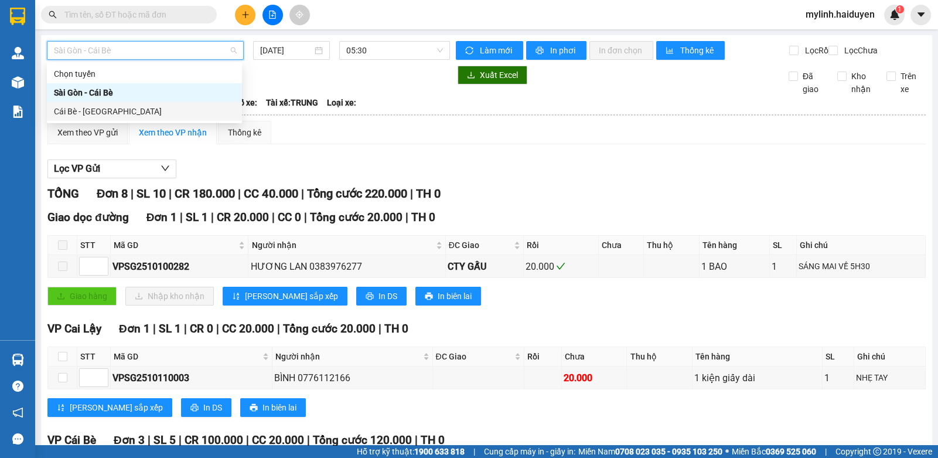
drag, startPoint x: 86, startPoint y: 117, endPoint x: 311, endPoint y: 96, distance: 226.0
click at [88, 116] on div "Cái Bè - [GEOGRAPHIC_DATA]" at bounding box center [144, 111] width 181 height 13
type input "[DATE]"
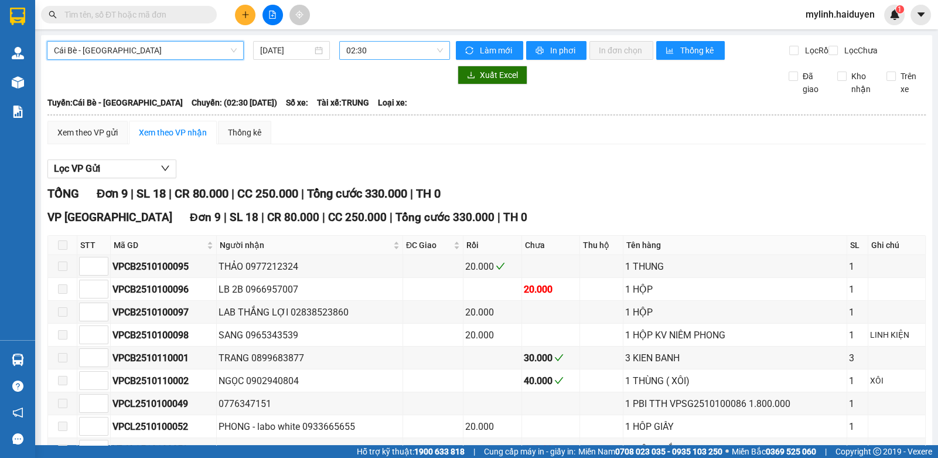
click at [362, 57] on span "02:30" at bounding box center [394, 51] width 97 height 18
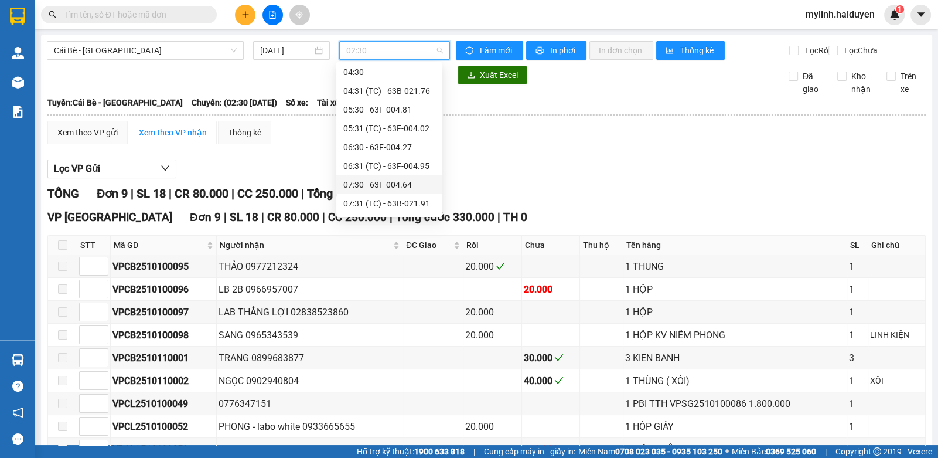
scroll to position [176, 0]
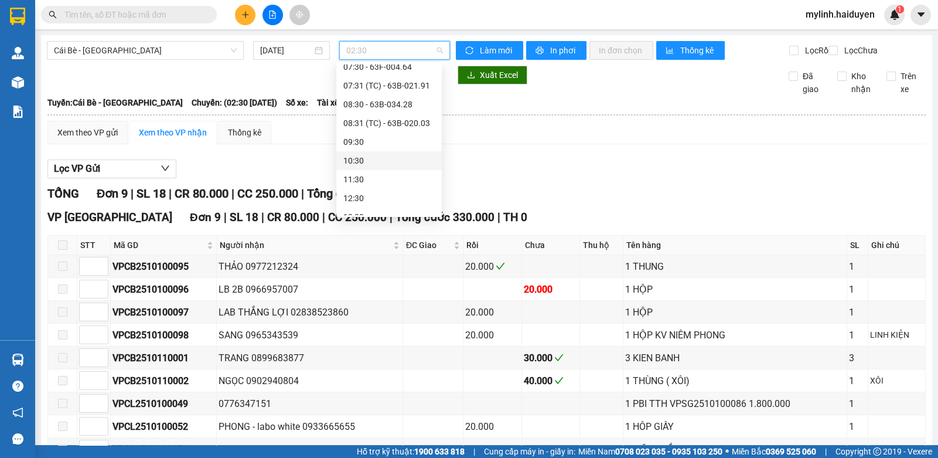
click at [361, 160] on div "10:30" at bounding box center [389, 160] width 91 height 13
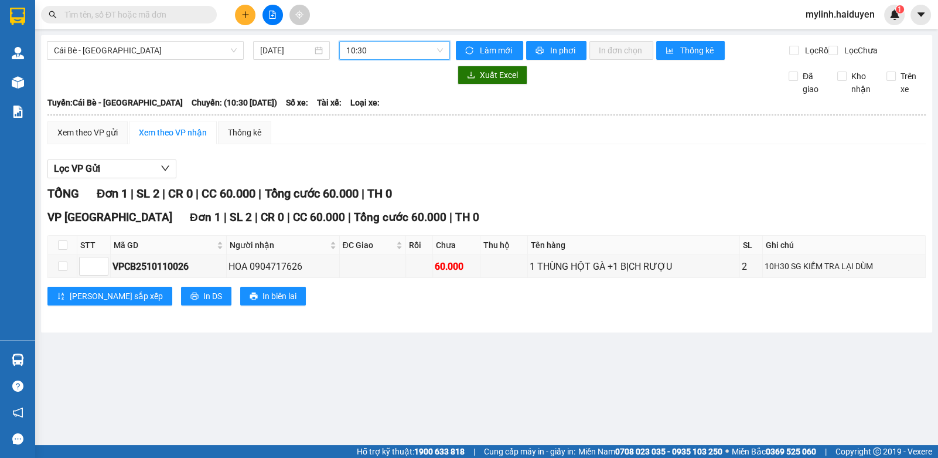
drag, startPoint x: 382, startPoint y: 50, endPoint x: 395, endPoint y: 163, distance: 113.3
click at [382, 55] on span "10:30" at bounding box center [394, 51] width 97 height 18
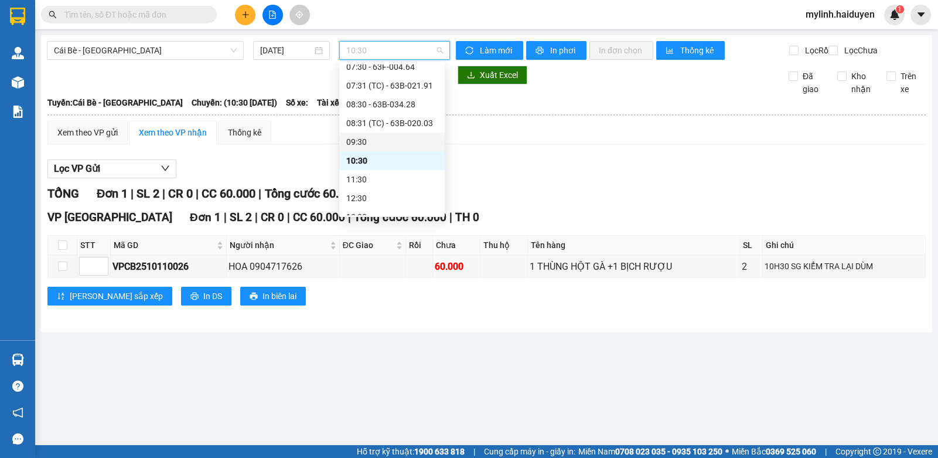
click at [385, 145] on div "09:30" at bounding box center [391, 141] width 91 height 13
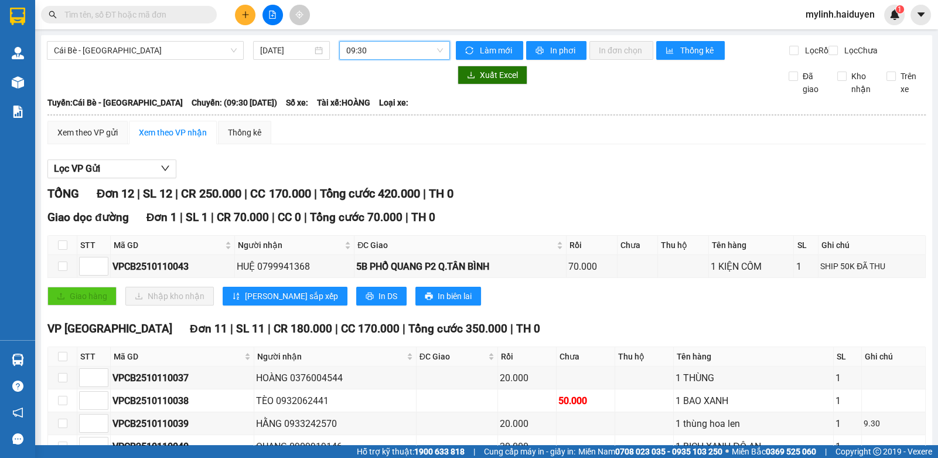
click at [372, 54] on span "09:30" at bounding box center [394, 51] width 97 height 18
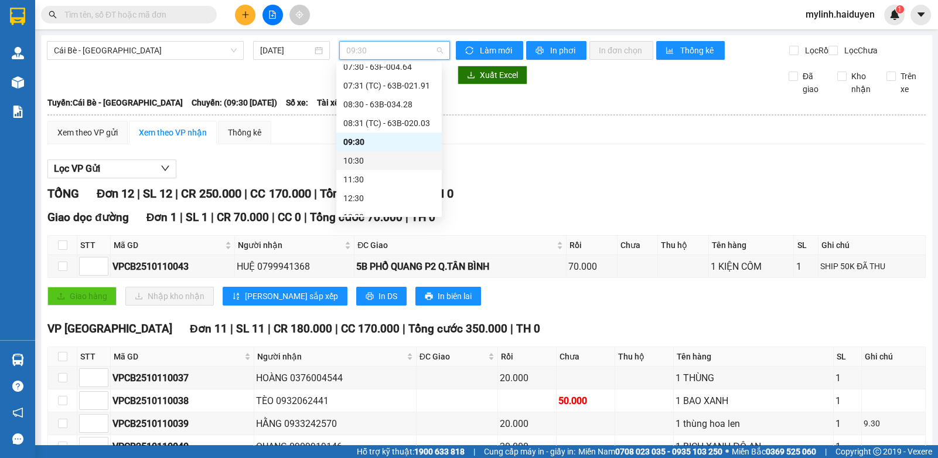
click at [363, 155] on div "10:30" at bounding box center [389, 160] width 91 height 13
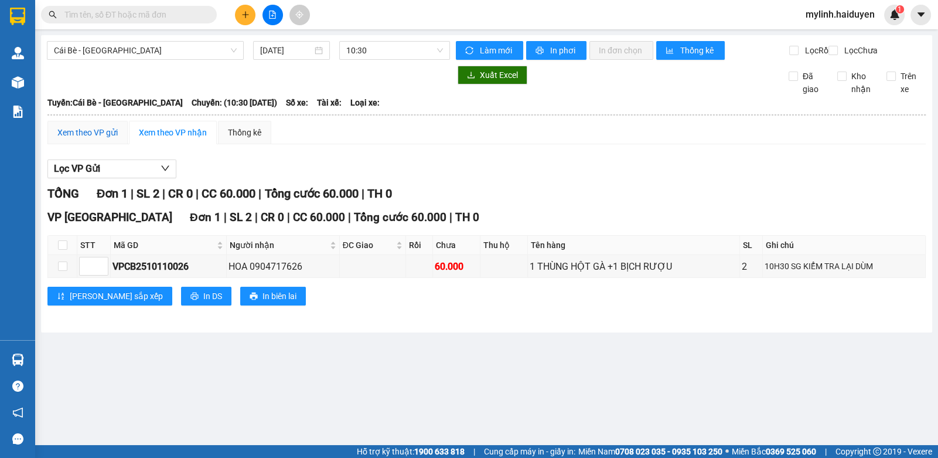
click at [97, 139] on div "Xem theo VP gửi" at bounding box center [87, 132] width 60 height 13
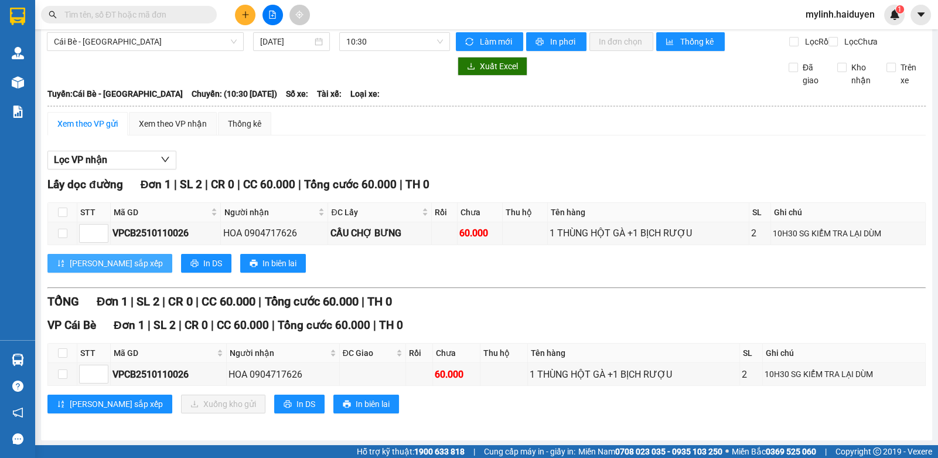
scroll to position [18, 0]
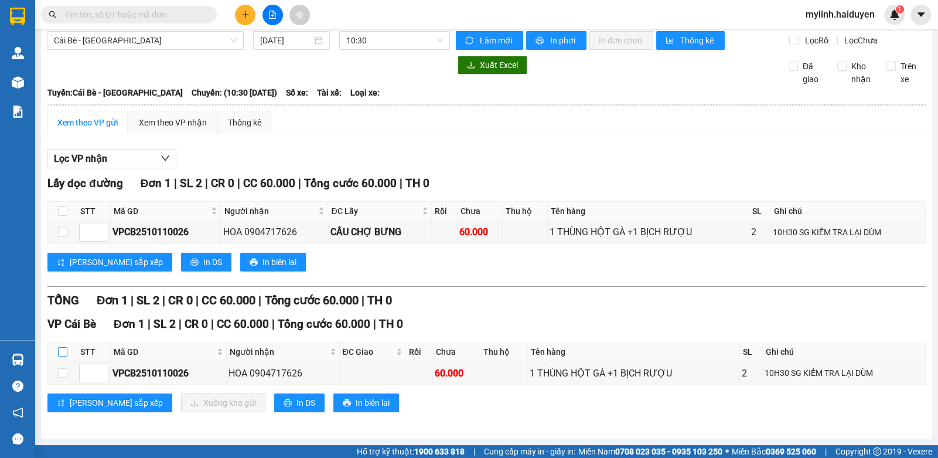
drag, startPoint x: 62, startPoint y: 354, endPoint x: 83, endPoint y: 358, distance: 21.4
click at [62, 355] on input "checkbox" at bounding box center [62, 351] width 9 height 9
checkbox input "true"
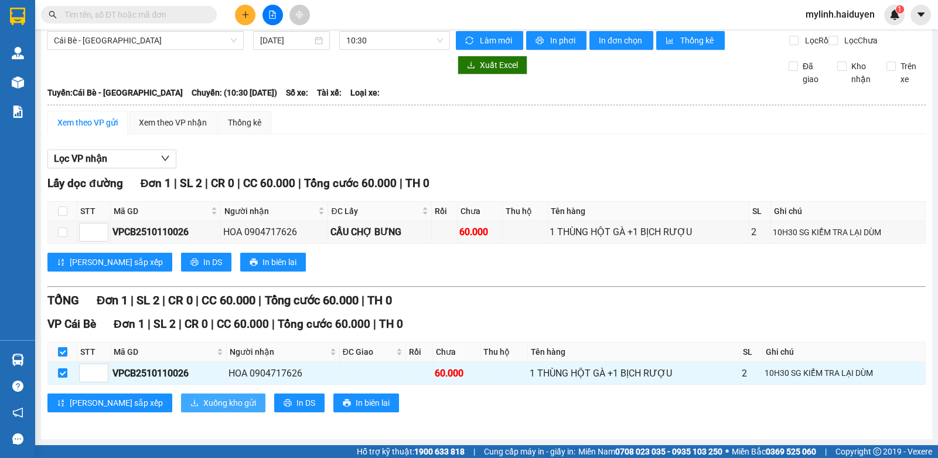
click at [203, 397] on span "Xuống kho gửi" at bounding box center [229, 402] width 53 height 13
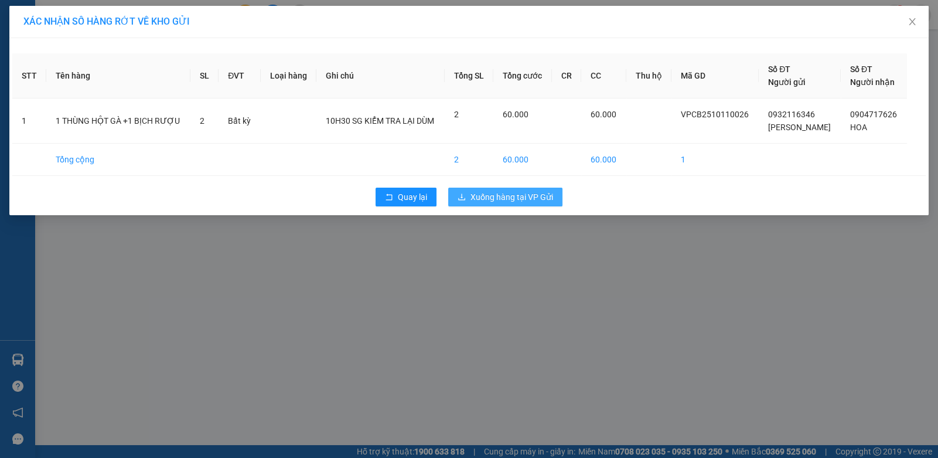
click at [543, 198] on span "Xuống hàng tại VP Gửi" at bounding box center [512, 197] width 83 height 13
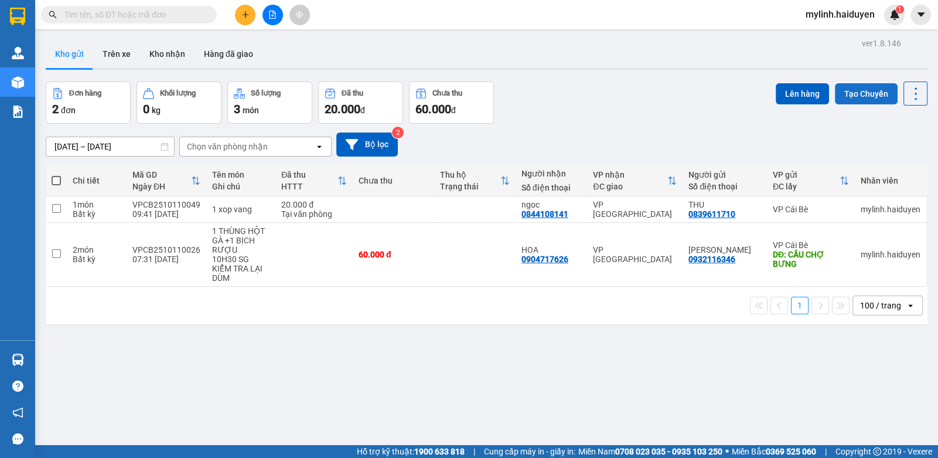
click at [855, 90] on button "Tạo Chuyến" at bounding box center [866, 93] width 63 height 21
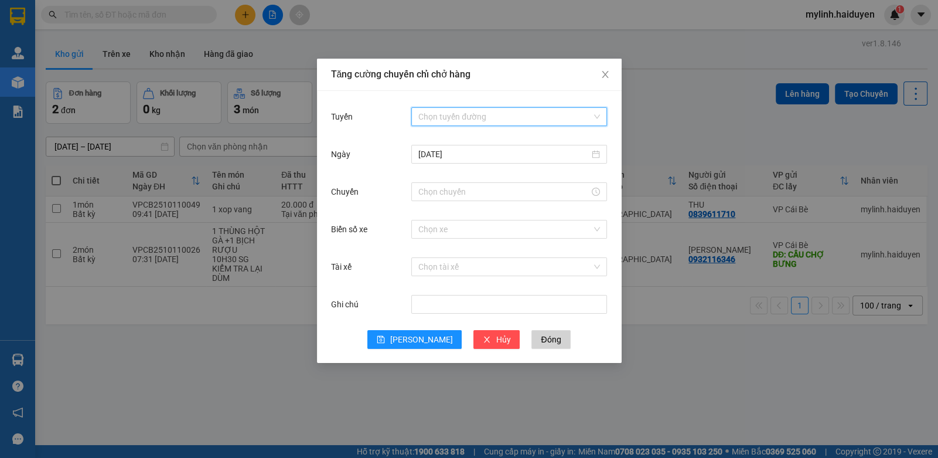
drag, startPoint x: 468, startPoint y: 108, endPoint x: 463, endPoint y: 132, distance: 24.6
click at [468, 109] on input "Tuyến" at bounding box center [506, 117] width 174 height 18
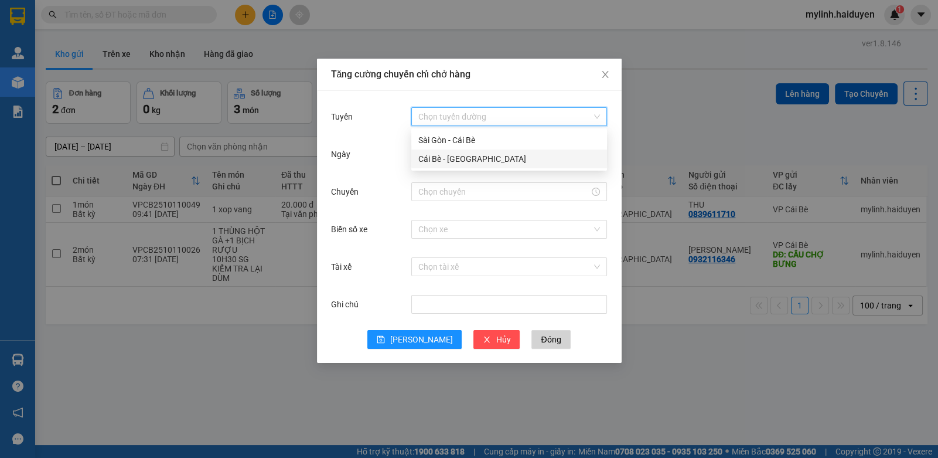
drag, startPoint x: 444, startPoint y: 157, endPoint x: 444, endPoint y: 171, distance: 13.5
click at [445, 160] on div "Cái Bè - [GEOGRAPHIC_DATA]" at bounding box center [510, 158] width 182 height 13
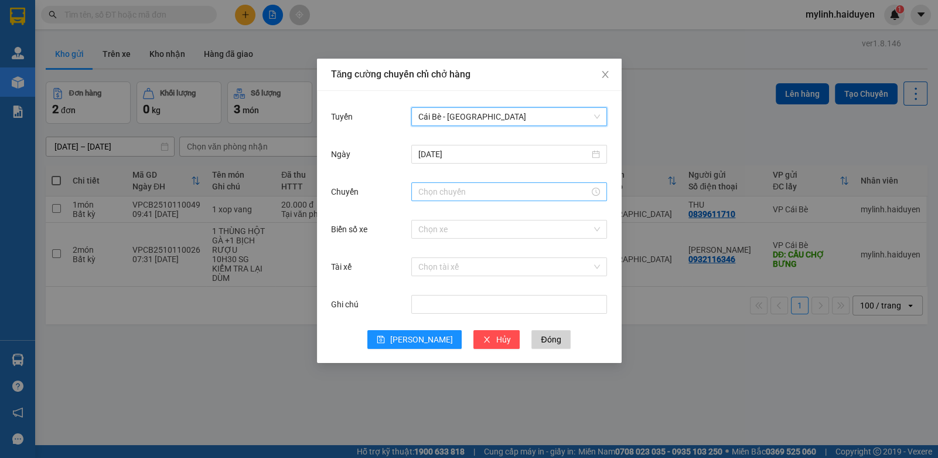
click at [426, 194] on input "Chuyến" at bounding box center [504, 191] width 171 height 13
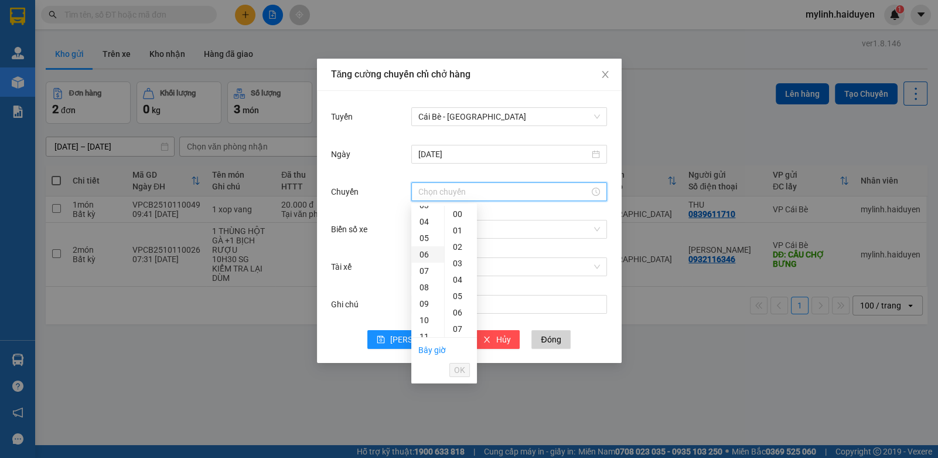
scroll to position [58, 0]
click at [428, 259] on div "10" at bounding box center [427, 261] width 33 height 16
drag, startPoint x: 463, startPoint y: 310, endPoint x: 466, endPoint y: 338, distance: 28.9
click at [463, 310] on div "31" at bounding box center [461, 312] width 32 height 16
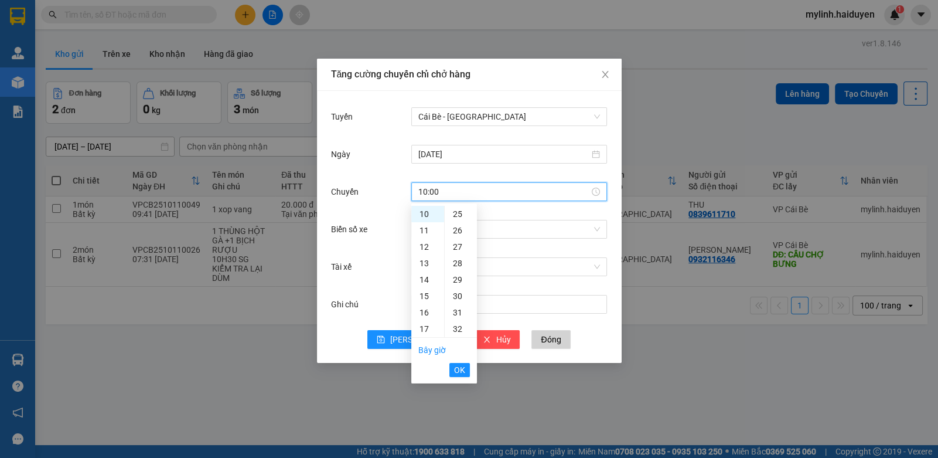
type input "10:31"
click at [463, 368] on span "OK" at bounding box center [459, 369] width 11 height 13
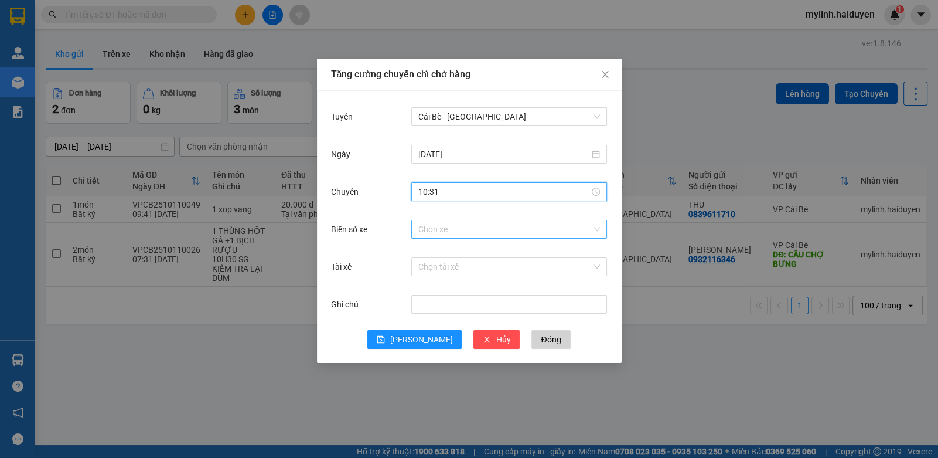
click at [488, 232] on input "Biển số xe" at bounding box center [506, 229] width 174 height 18
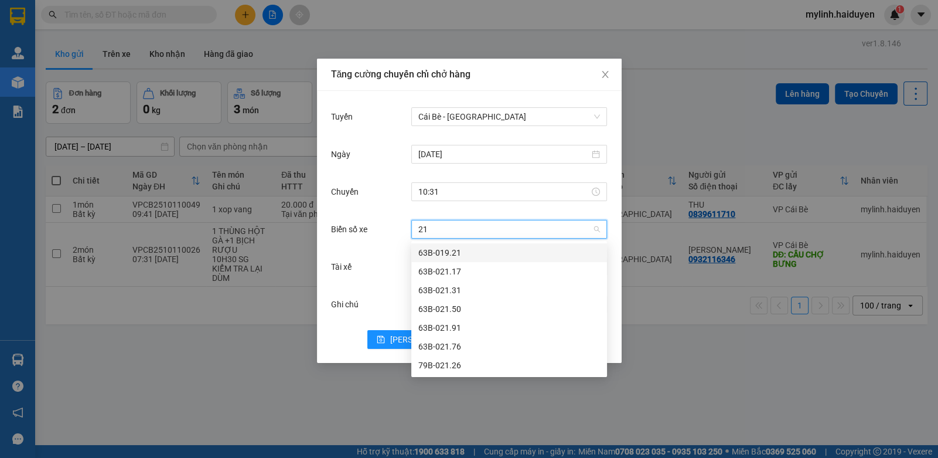
type input "2"
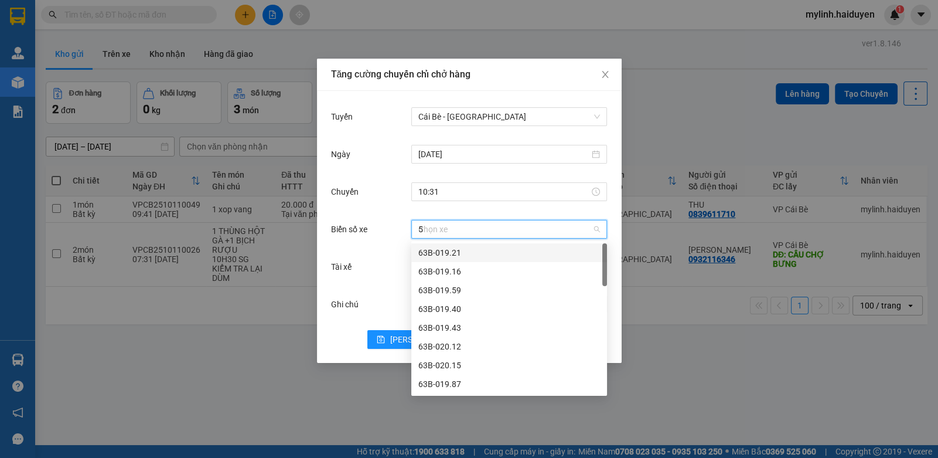
type input "50"
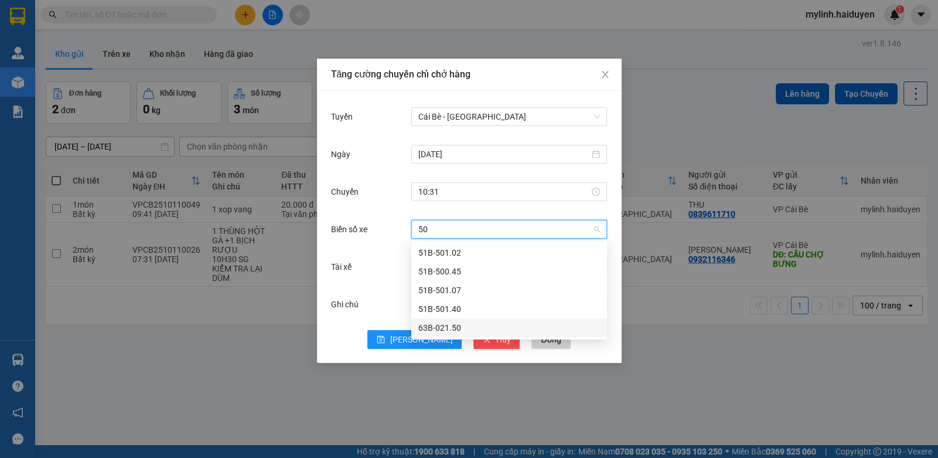
click at [445, 323] on div "63B-021.50" at bounding box center [510, 327] width 182 height 13
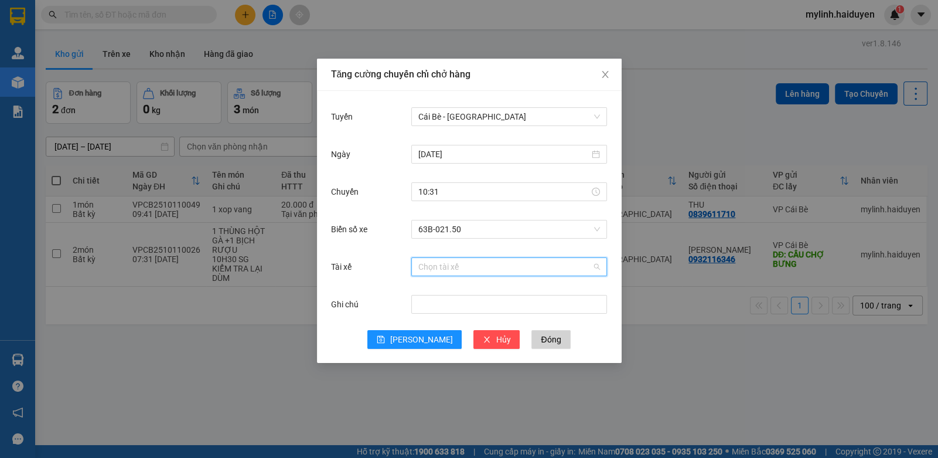
click at [434, 265] on input "Tài xế" at bounding box center [506, 267] width 174 height 18
type input "GIAU"
drag, startPoint x: 442, startPoint y: 288, endPoint x: 434, endPoint y: 325, distance: 37.8
click at [440, 292] on div "VĂN GIÀU" at bounding box center [510, 290] width 182 height 13
click at [430, 334] on button "[PERSON_NAME]" at bounding box center [415, 339] width 94 height 19
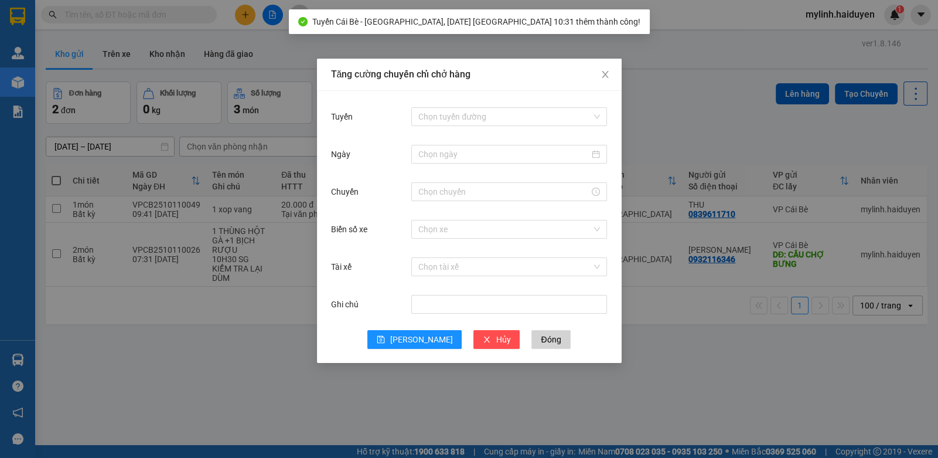
drag, startPoint x: 682, startPoint y: 360, endPoint x: 679, endPoint y: 301, distance: 59.3
click at [683, 360] on div "Tăng cường chuyến chỉ chở hàng Tuyến Chọn tuyến đường Ngày Chuyến Biển số xe Ch…" at bounding box center [469, 229] width 938 height 458
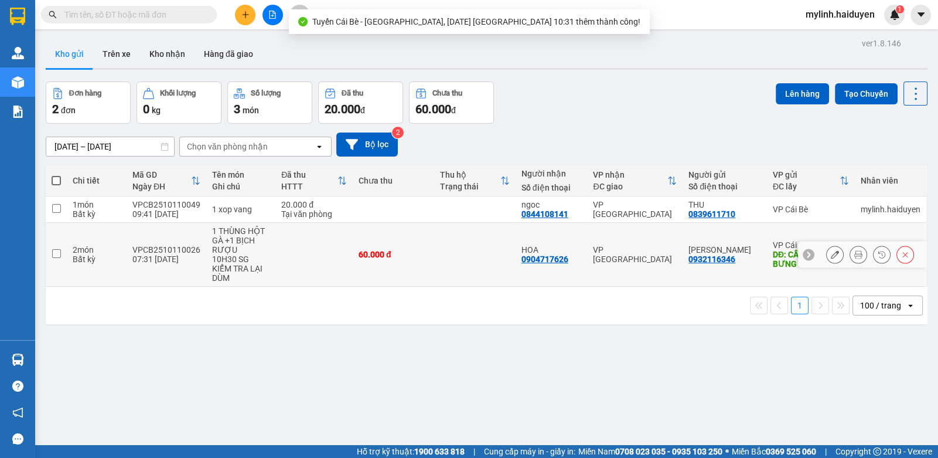
click at [466, 260] on td at bounding box center [474, 255] width 81 height 64
checkbox input "true"
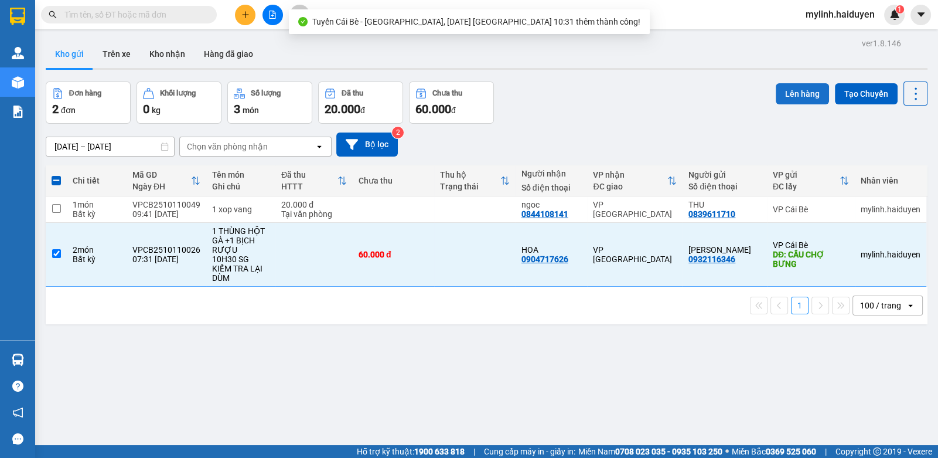
click at [804, 90] on button "Lên hàng" at bounding box center [802, 93] width 53 height 21
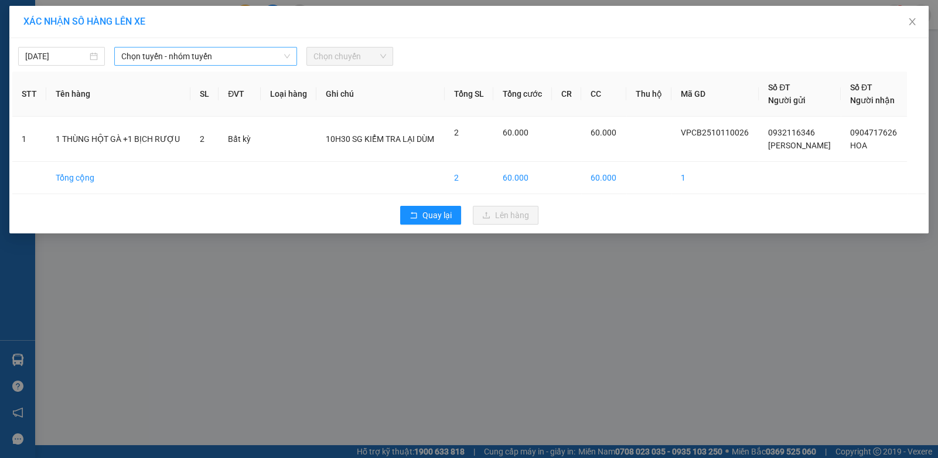
drag, startPoint x: 245, startPoint y: 58, endPoint x: 239, endPoint y: 62, distance: 7.6
click at [241, 60] on span "Chọn tuyến - nhóm tuyến" at bounding box center [205, 56] width 169 height 18
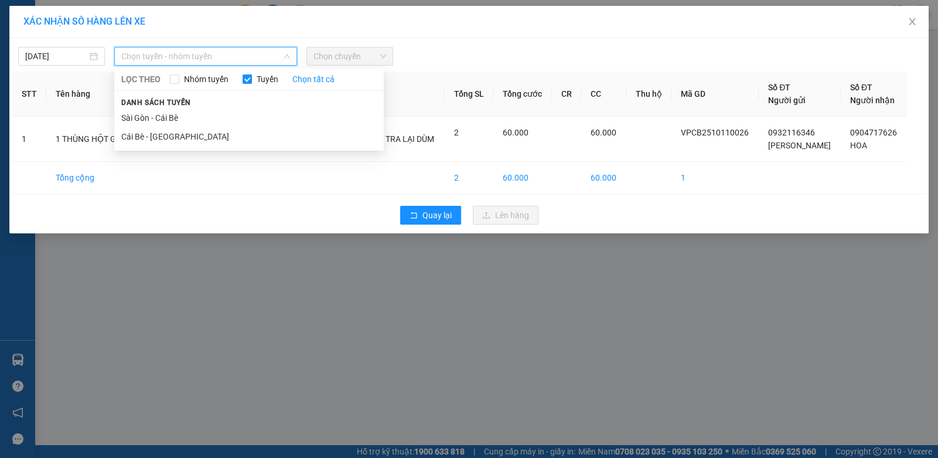
drag, startPoint x: 162, startPoint y: 138, endPoint x: 302, endPoint y: 92, distance: 147.6
click at [171, 135] on li "Cái Bè - [GEOGRAPHIC_DATA]" at bounding box center [249, 136] width 270 height 19
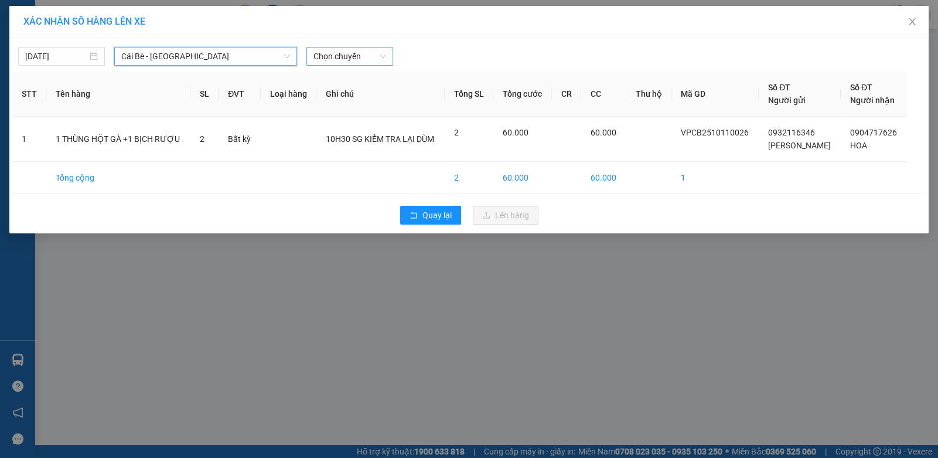
click at [346, 60] on span "Chọn chuyến" at bounding box center [350, 56] width 73 height 18
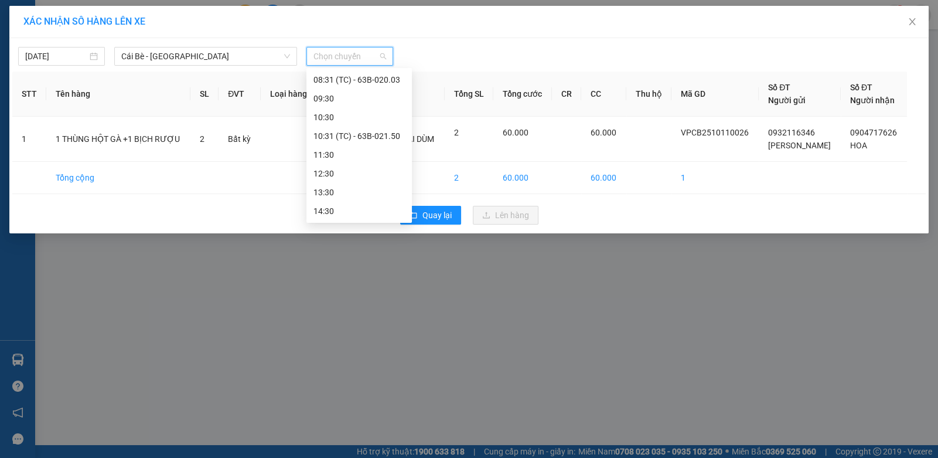
scroll to position [234, 0]
click at [356, 128] on div "10:31 (TC) - 63B-021.50" at bounding box center [359, 127] width 91 height 13
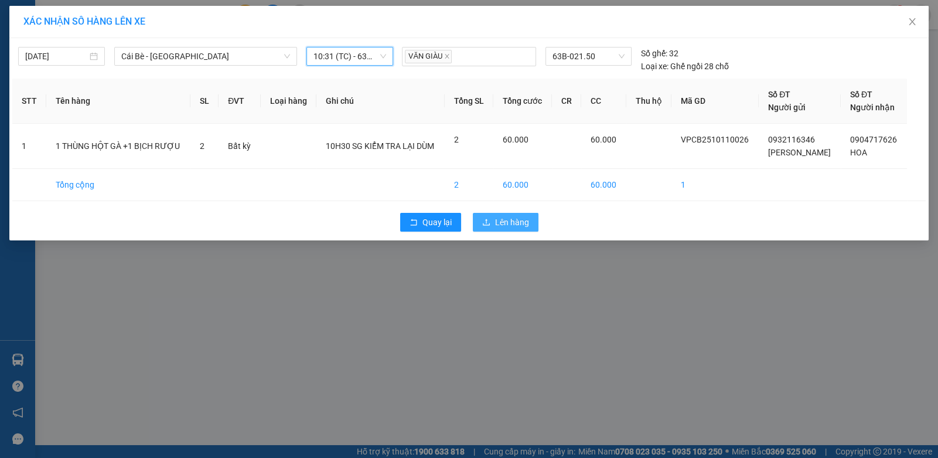
click at [485, 219] on icon "upload" at bounding box center [486, 222] width 8 height 8
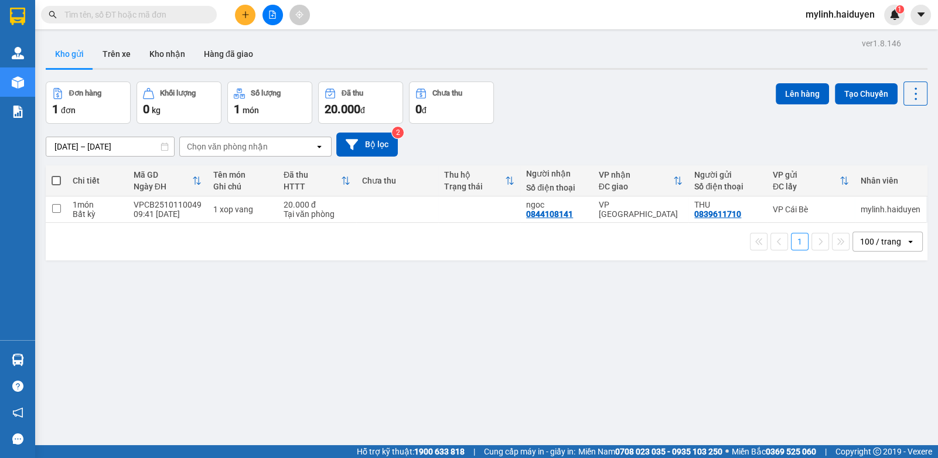
click at [90, 14] on input "text" at bounding box center [133, 14] width 138 height 13
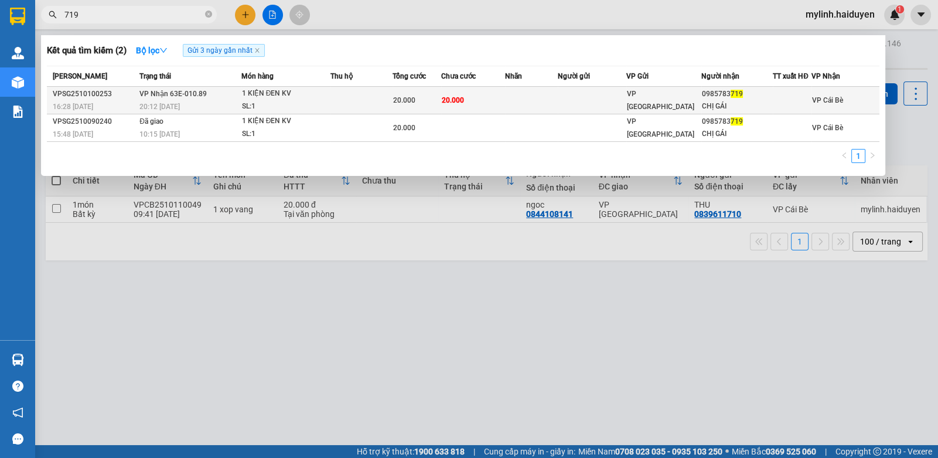
type input "719"
click at [297, 87] on div "1 KIỆN ĐEN KV" at bounding box center [286, 93] width 88 height 13
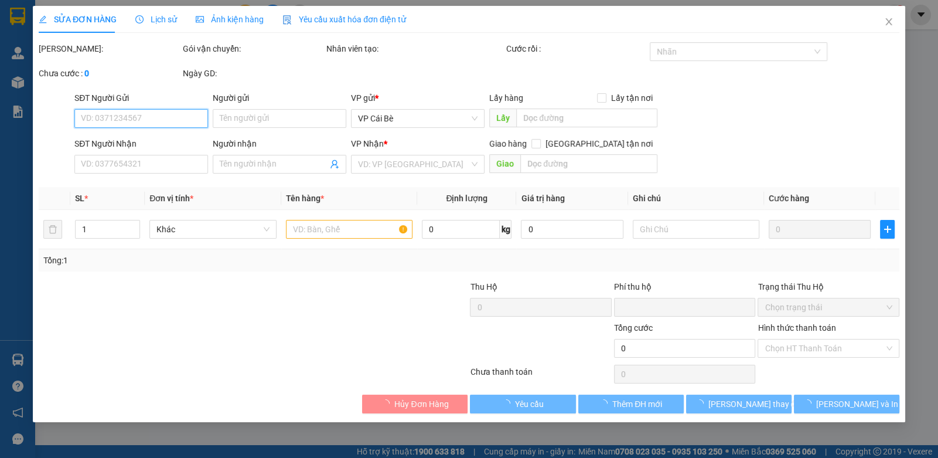
type input "0985783719"
type input "CHỊ GÁI"
type input "0"
type input "20.000"
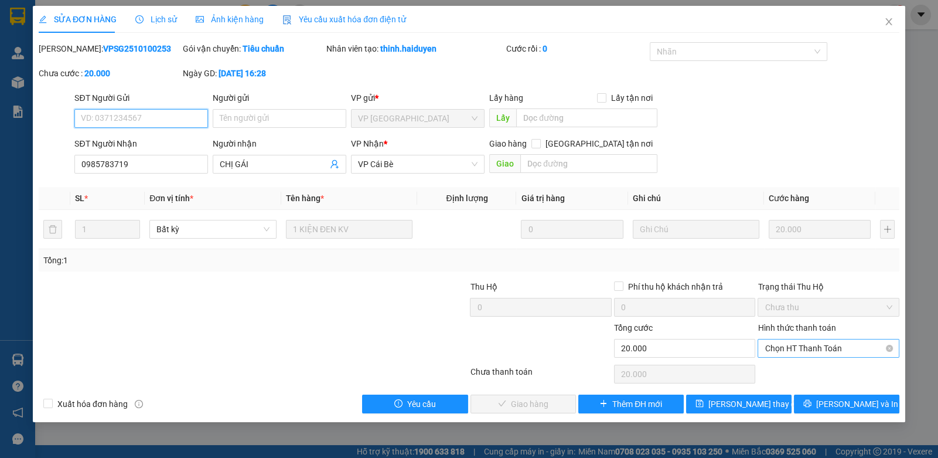
click at [789, 349] on span "Chọn HT Thanh Toán" at bounding box center [828, 348] width 127 height 18
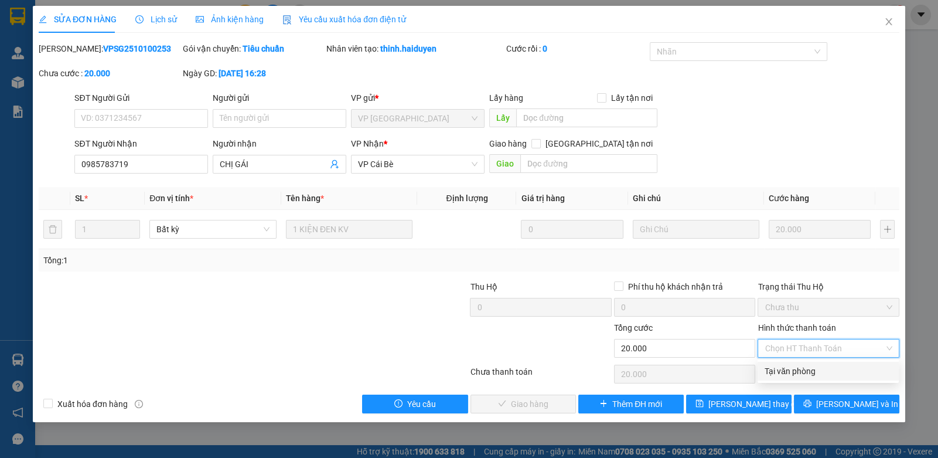
drag, startPoint x: 787, startPoint y: 366, endPoint x: 629, endPoint y: 392, distance: 159.8
click at [784, 368] on div "Tại văn phòng" at bounding box center [828, 371] width 127 height 13
type input "0"
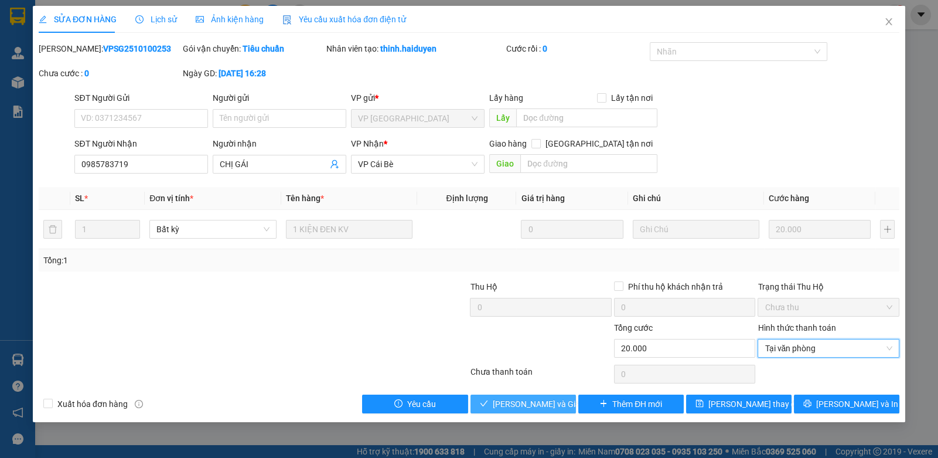
click at [524, 397] on span "[PERSON_NAME] và Giao hàng" at bounding box center [549, 403] width 113 height 13
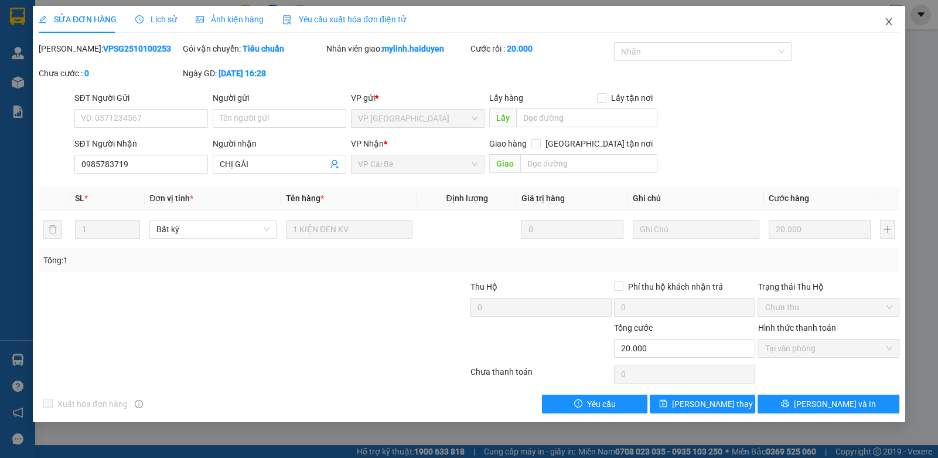
drag, startPoint x: 896, startPoint y: 17, endPoint x: 904, endPoint y: 13, distance: 8.9
click at [904, 13] on span "Close" at bounding box center [889, 22] width 33 height 33
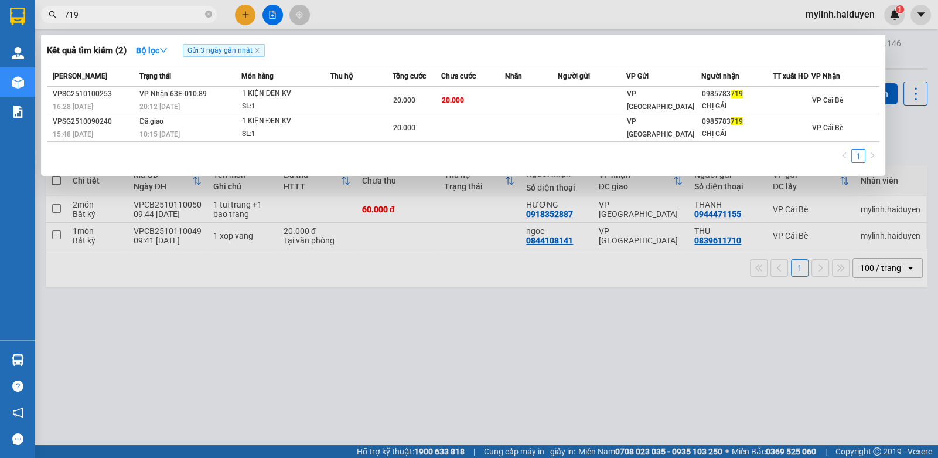
click at [127, 12] on input "719" at bounding box center [133, 14] width 138 height 13
drag, startPoint x: 127, startPoint y: 12, endPoint x: 261, endPoint y: 5, distance: 133.8
click at [128, 11] on input "719" at bounding box center [133, 14] width 138 height 13
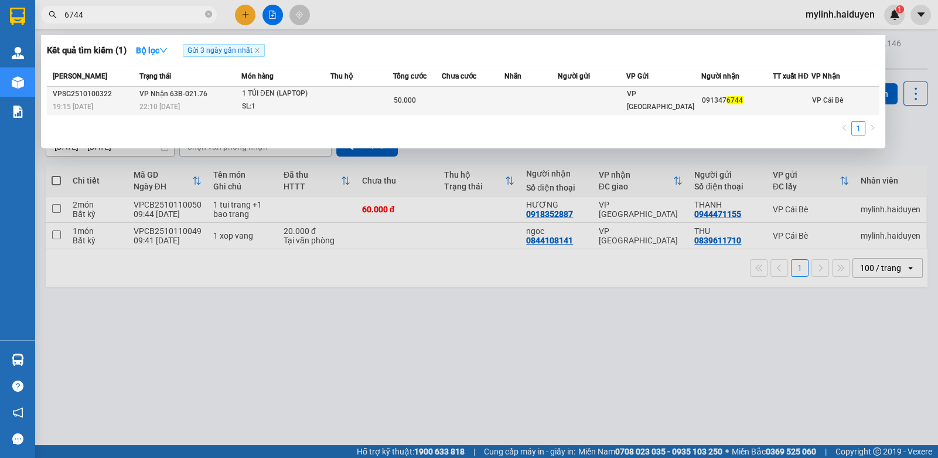
type input "6744"
click at [261, 94] on div "1 TÚI ĐEN (LAPTOP)" at bounding box center [286, 93] width 88 height 13
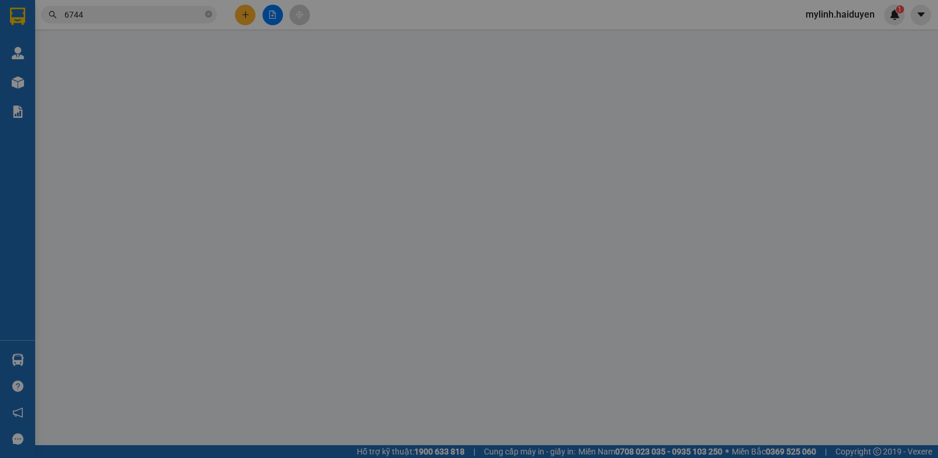
type input "0913476744"
type input "0"
type input "50.000"
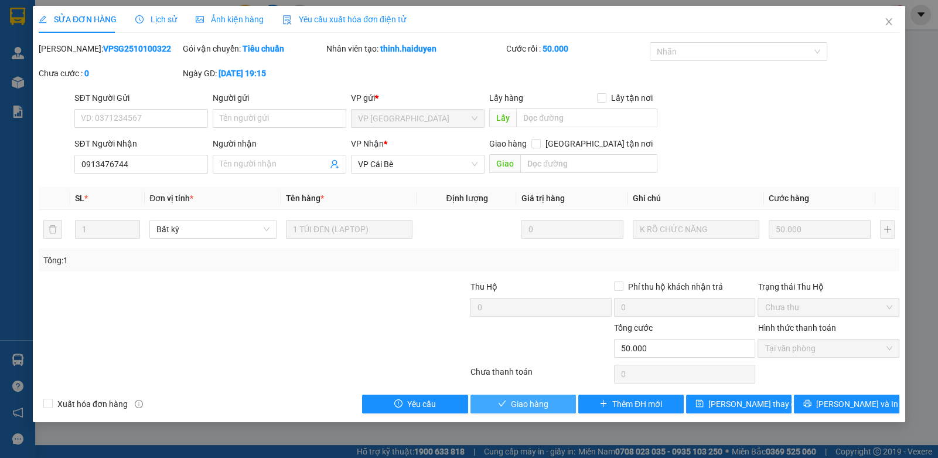
click at [517, 399] on span "Giao hàng" at bounding box center [530, 403] width 38 height 13
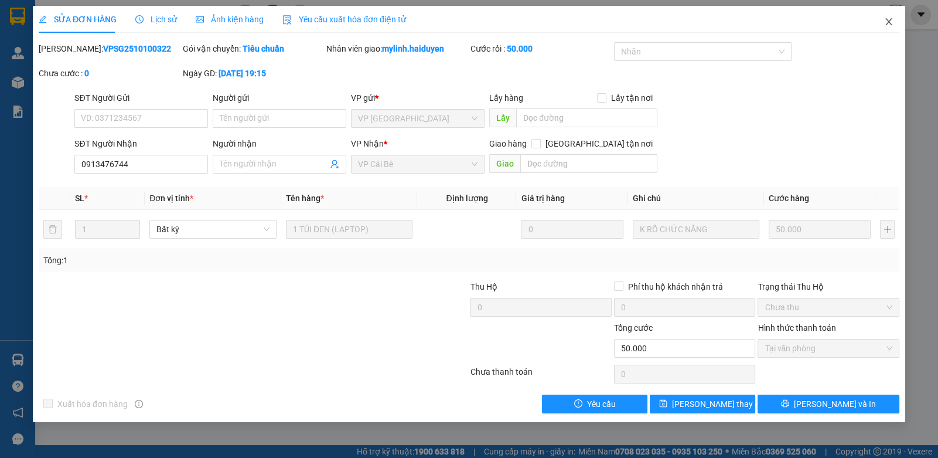
click at [892, 18] on icon "close" at bounding box center [889, 21] width 9 height 9
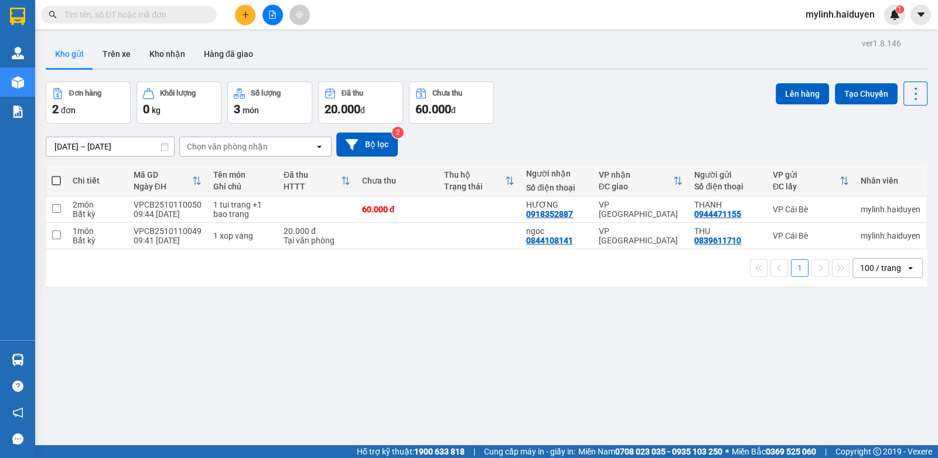
click at [246, 17] on icon "plus" at bounding box center [246, 15] width 8 height 8
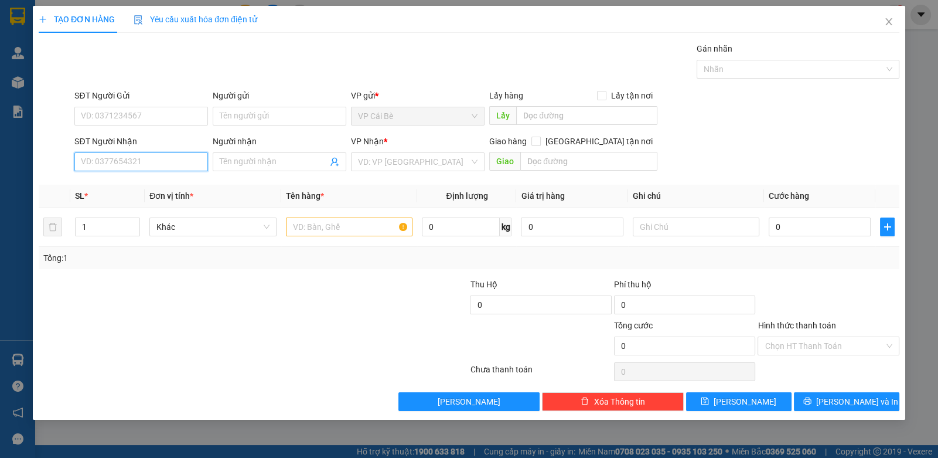
drag, startPoint x: 141, startPoint y: 163, endPoint x: 581, endPoint y: 17, distance: 463.8
click at [175, 155] on input "SĐT Người Nhận" at bounding box center [141, 161] width 134 height 19
type input "0855266455"
drag, startPoint x: 142, startPoint y: 183, endPoint x: 159, endPoint y: 109, distance: 76.4
click at [142, 183] on div "0855266455" at bounding box center [141, 184] width 120 height 13
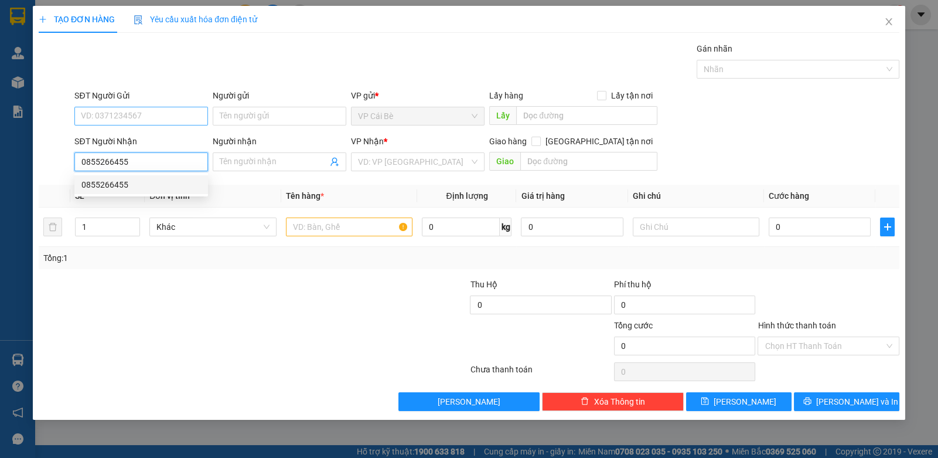
type input "40.000"
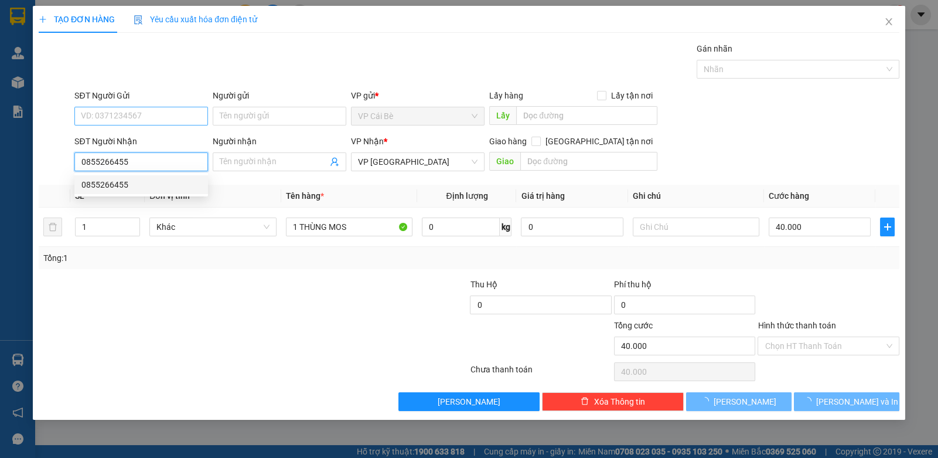
type input "0855266455"
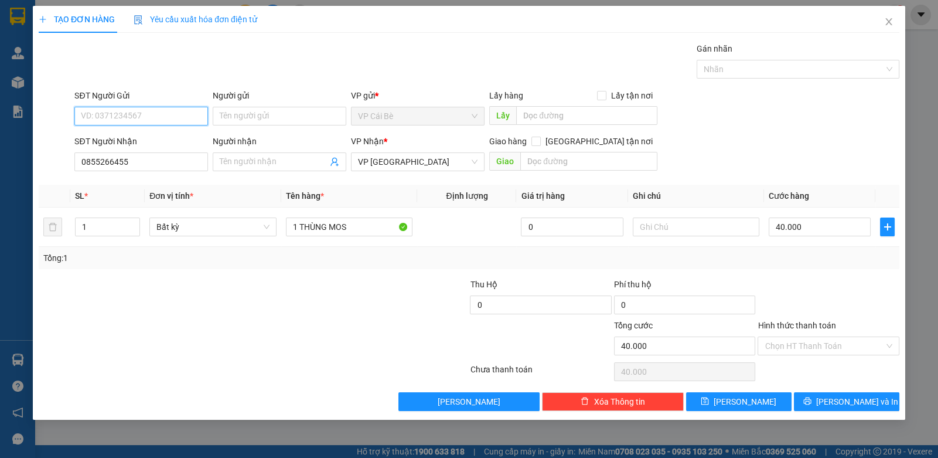
click at [160, 107] on input "SĐT Người Gửi" at bounding box center [141, 116] width 134 height 19
click at [154, 140] on div "0823392771 - KIM THOA" at bounding box center [141, 138] width 120 height 13
type input "0823392771"
type input "KIM THOA"
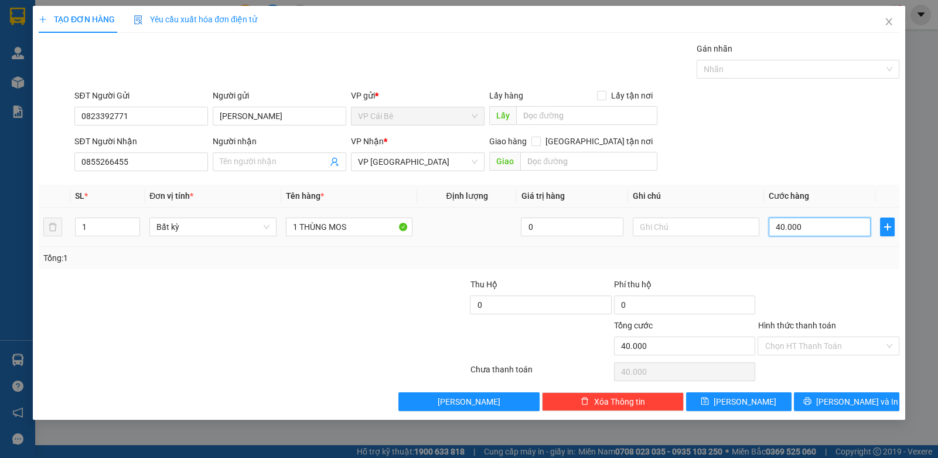
click at [828, 225] on input "40.000" at bounding box center [820, 226] width 102 height 19
type input "5"
type input "50"
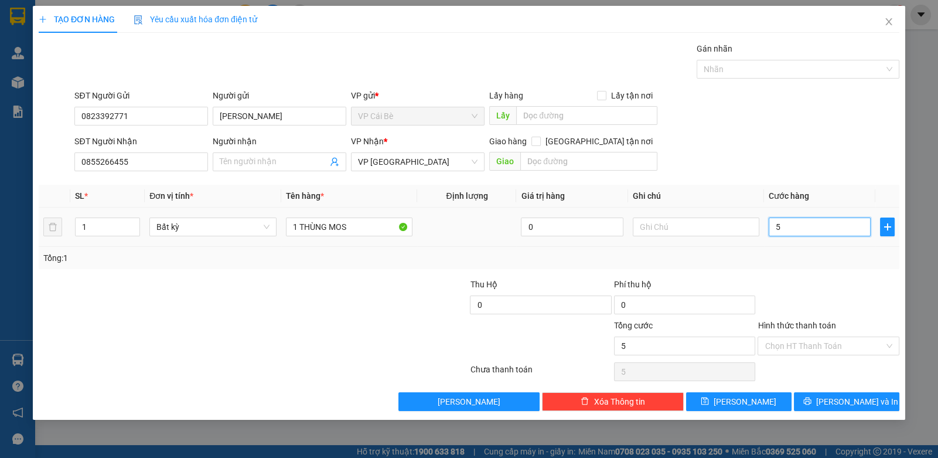
type input "50"
type input "50.000"
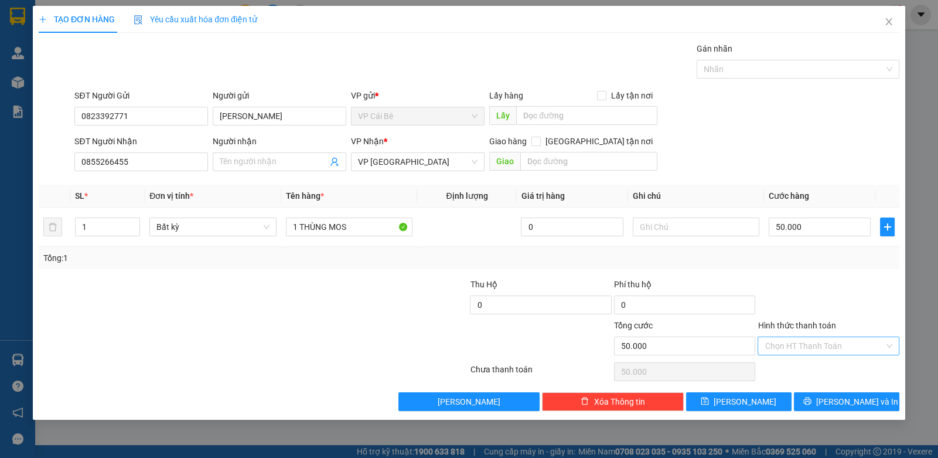
drag, startPoint x: 820, startPoint y: 277, endPoint x: 817, endPoint y: 339, distance: 62.2
click at [820, 291] on div at bounding box center [829, 298] width 144 height 41
drag, startPoint x: 814, startPoint y: 341, endPoint x: 803, endPoint y: 362, distance: 24.1
click at [812, 344] on input "Hình thức thanh toán" at bounding box center [824, 346] width 119 height 18
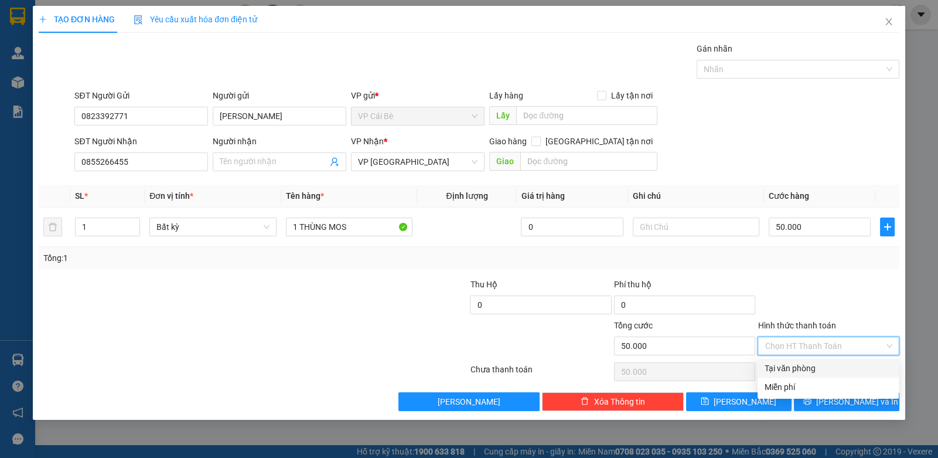
drag, startPoint x: 800, startPoint y: 364, endPoint x: 827, endPoint y: 383, distance: 33.2
click at [806, 372] on div "Tại văn phòng" at bounding box center [828, 368] width 127 height 13
type input "0"
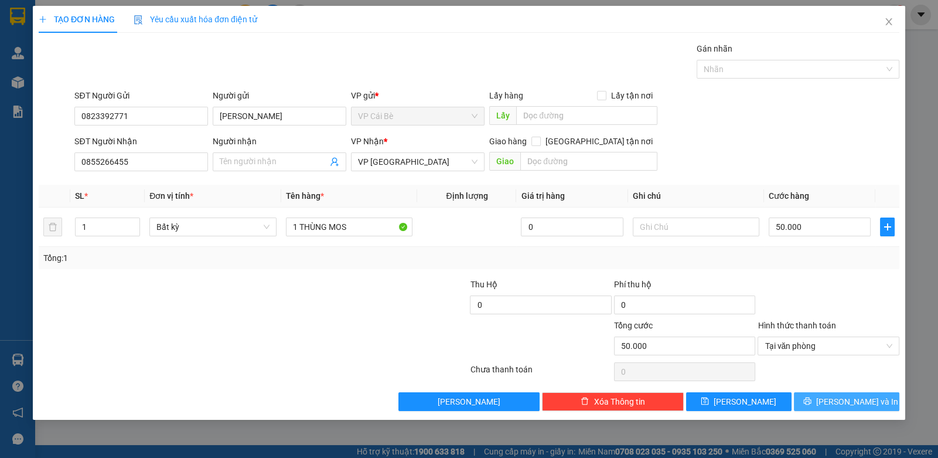
click at [841, 400] on span "[PERSON_NAME] và In" at bounding box center [858, 401] width 82 height 13
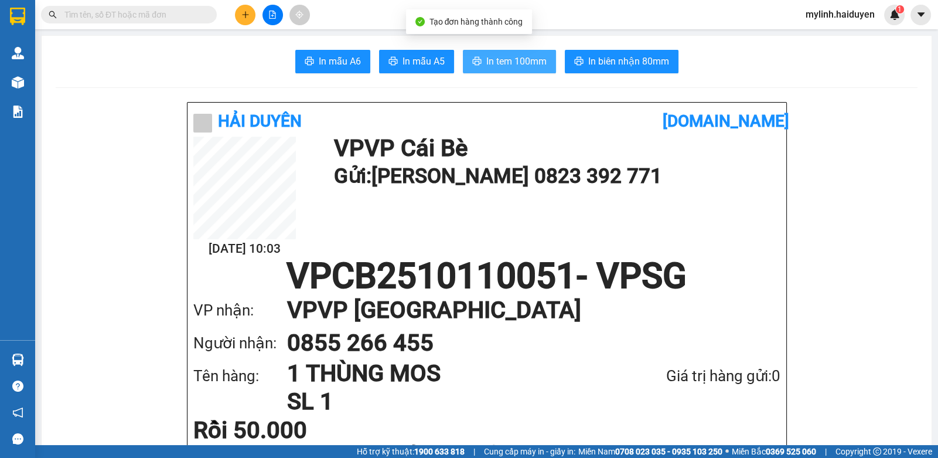
drag, startPoint x: 533, startPoint y: 93, endPoint x: 523, endPoint y: 57, distance: 37.7
click at [523, 57] on span "In tem 100mm" at bounding box center [517, 61] width 60 height 15
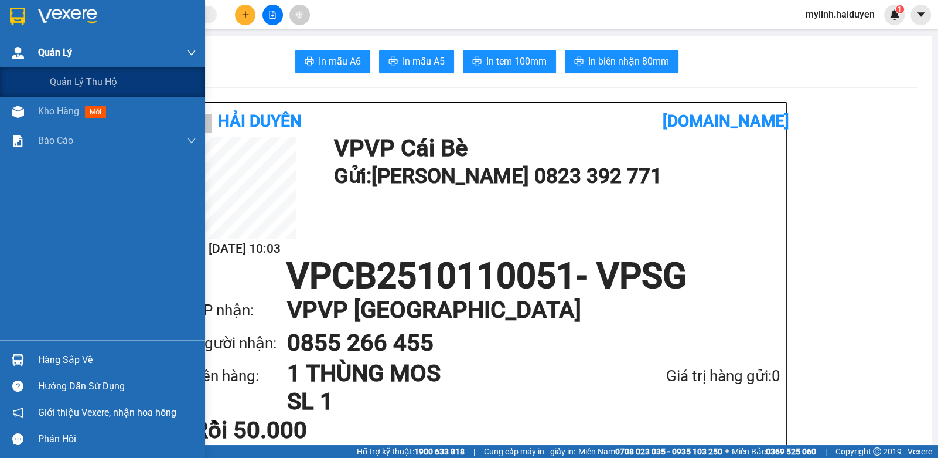
click at [18, 61] on div at bounding box center [18, 53] width 21 height 21
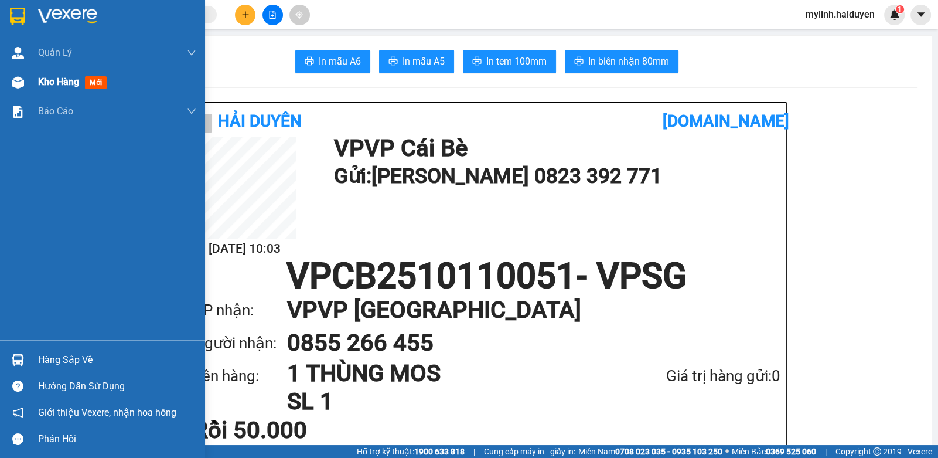
click at [51, 67] on div "Kho hàng mới" at bounding box center [117, 81] width 158 height 29
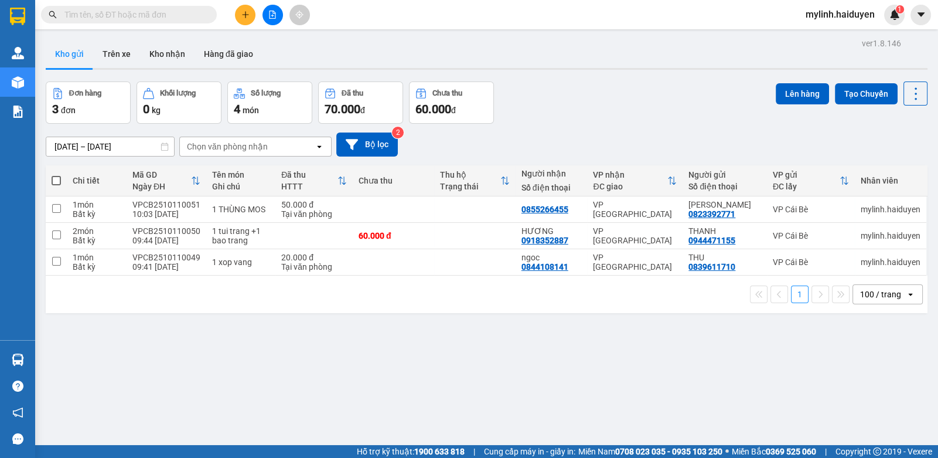
click at [150, 16] on input "text" at bounding box center [133, 14] width 138 height 13
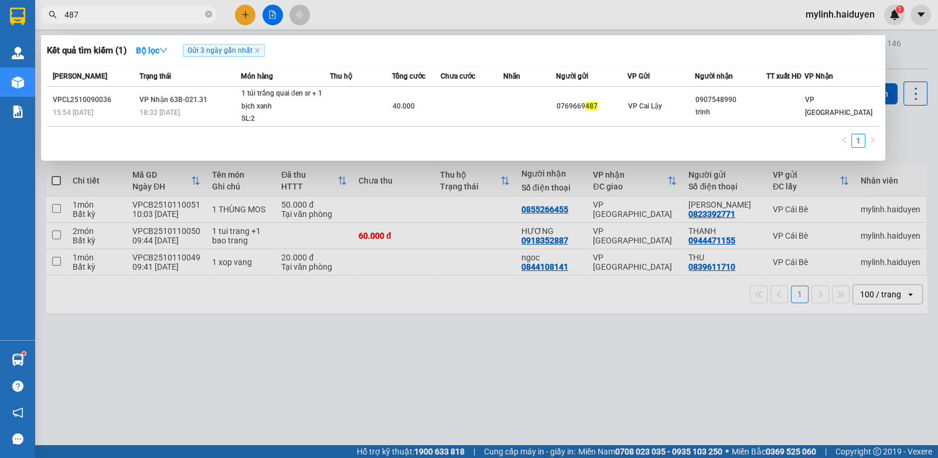
click at [130, 13] on input "487" at bounding box center [133, 14] width 138 height 13
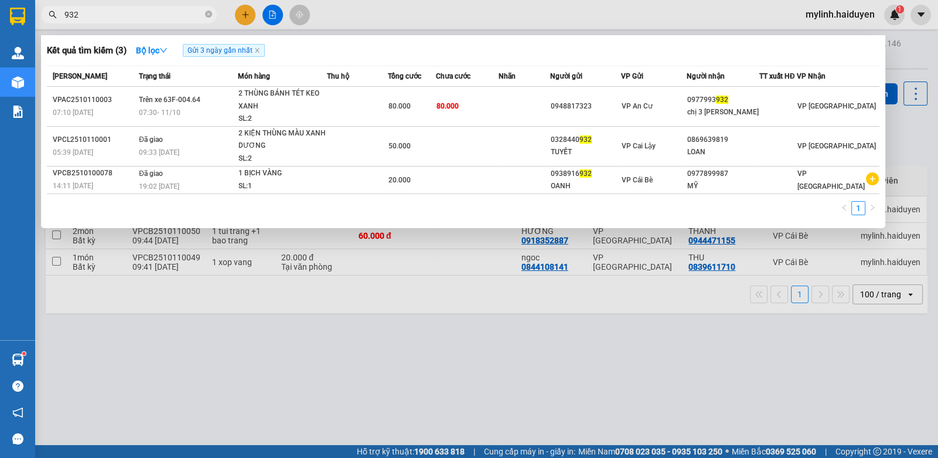
type input "932"
click at [249, 16] on div at bounding box center [469, 229] width 938 height 458
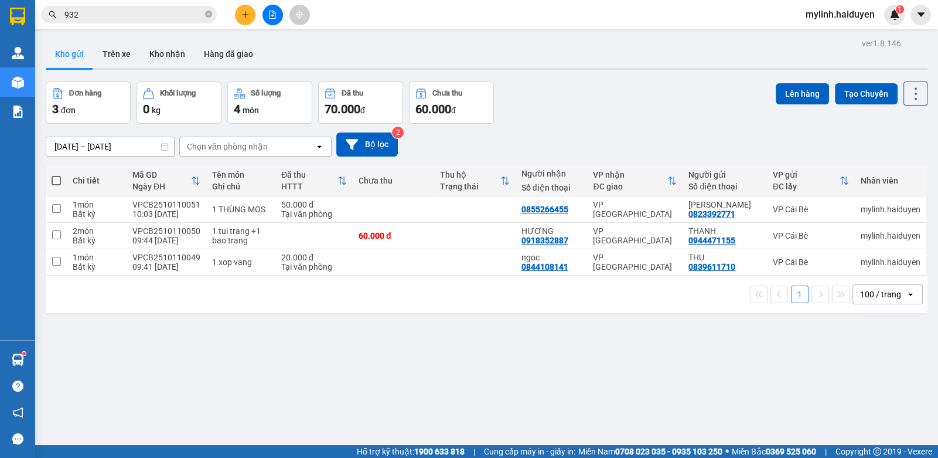
click at [249, 16] on button at bounding box center [245, 15] width 21 height 21
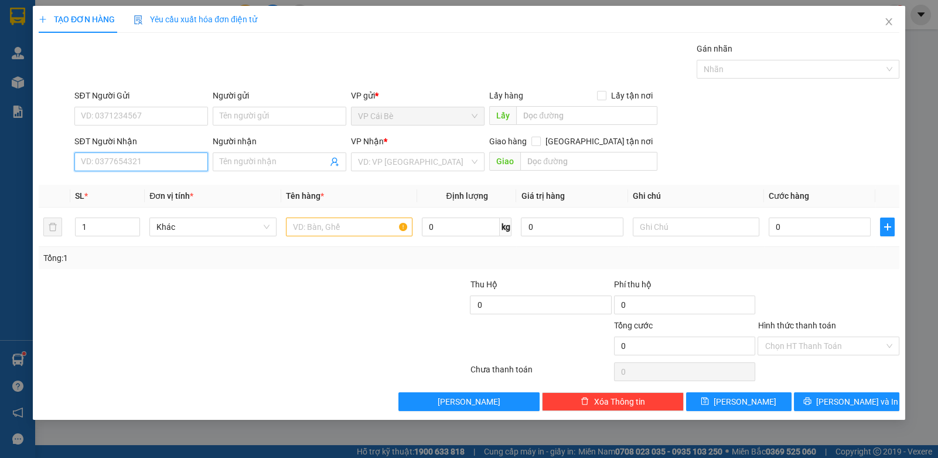
click at [149, 163] on input "SĐT Người Nhận" at bounding box center [141, 161] width 134 height 19
type input "0989007773"
click at [111, 185] on div "0989007773 - VỸ" at bounding box center [141, 184] width 120 height 13
type input "VỸ"
type input "100.000"
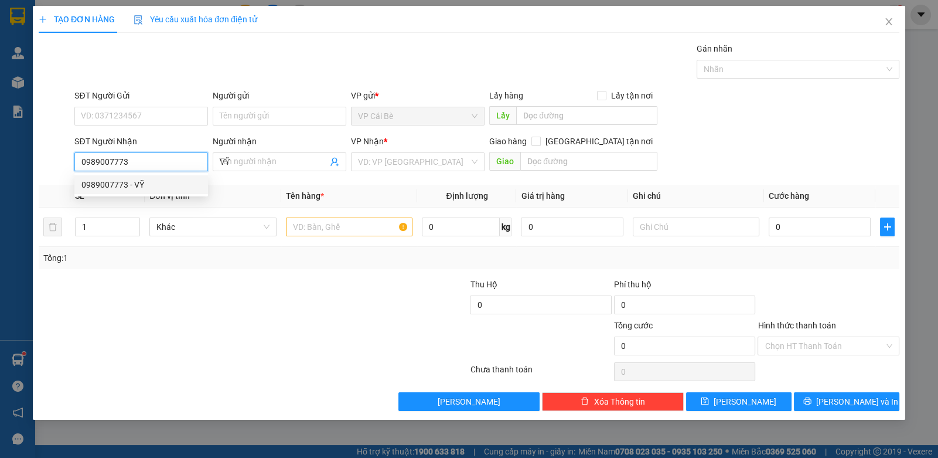
type input "100.000"
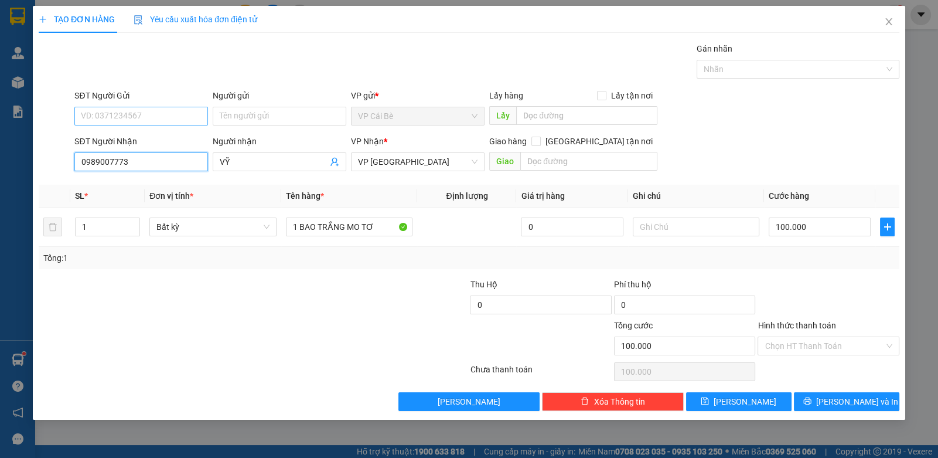
type input "0989007773"
click at [171, 118] on input "SĐT Người Gửi" at bounding box center [141, 116] width 134 height 19
click at [160, 137] on div "0559048273 - TÂN" at bounding box center [141, 138] width 120 height 13
type input "0559048273"
type input "TÂN"
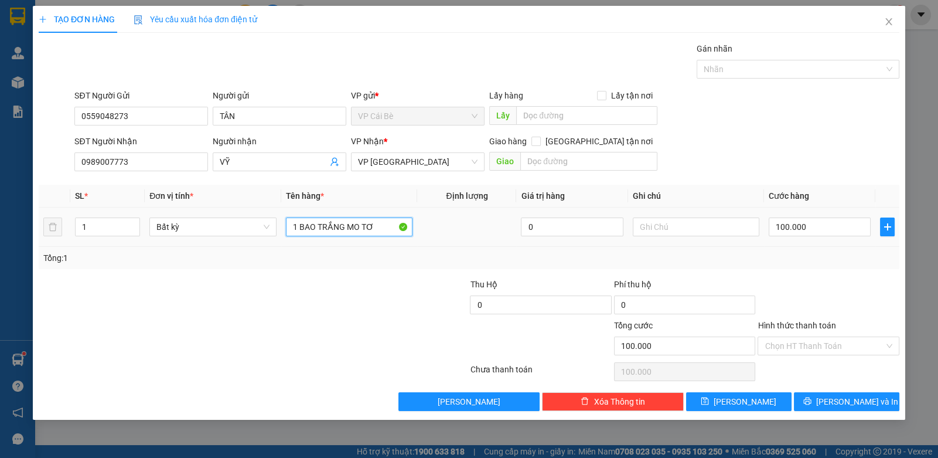
drag, startPoint x: 375, startPoint y: 222, endPoint x: 191, endPoint y: 256, distance: 187.2
click at [192, 254] on div "SL * Đơn vị tính * Tên hàng * Định lượng Giá trị hàng Ghi chú Cước hàng 1 Bất k…" at bounding box center [469, 227] width 861 height 84
type input "1 KIỆN MÁY"
click at [793, 225] on input "100.000" at bounding box center [820, 226] width 102 height 19
type input "4"
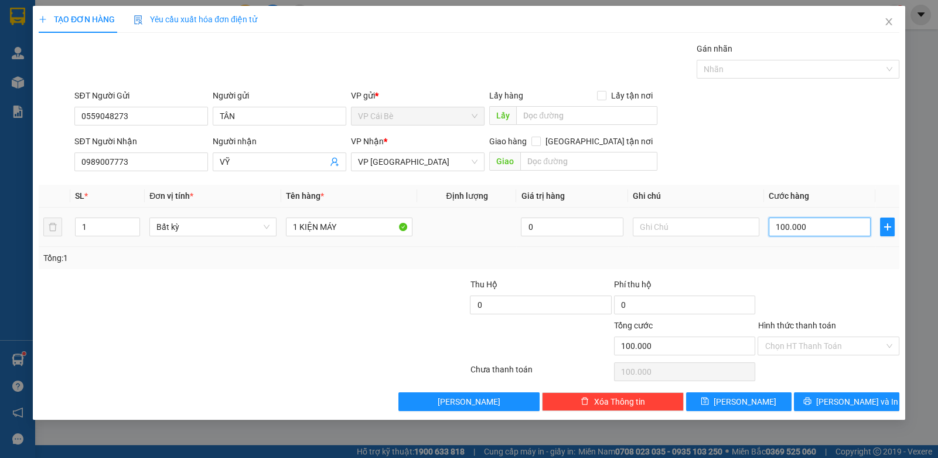
type input "4"
type input "40"
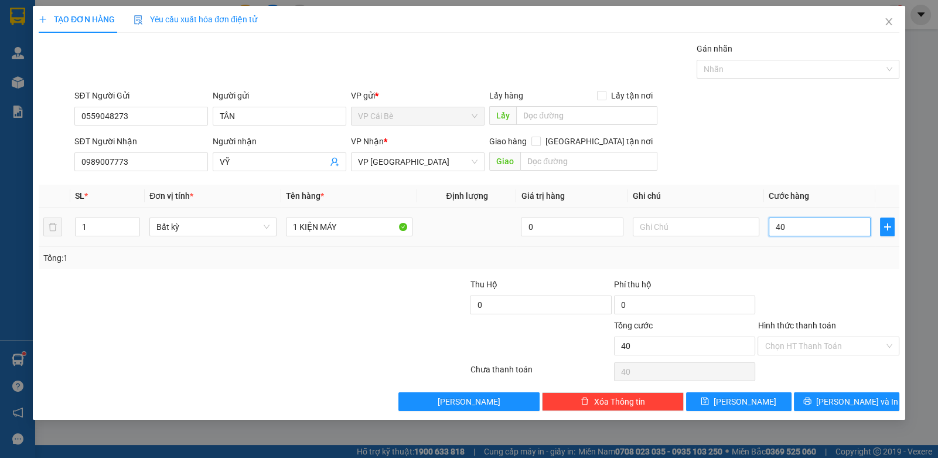
type input "400"
type input "400.000"
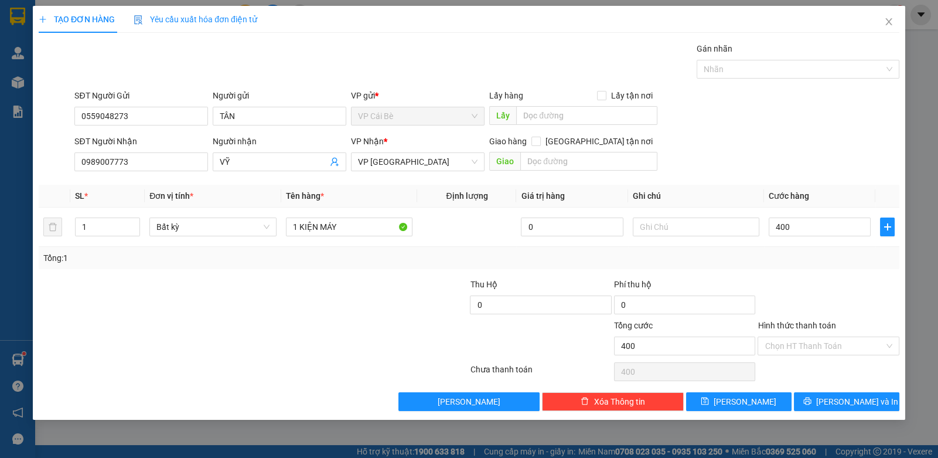
type input "400.000"
click at [837, 283] on div at bounding box center [829, 298] width 144 height 41
click at [850, 409] on button "[PERSON_NAME] và In" at bounding box center [847, 401] width 106 height 19
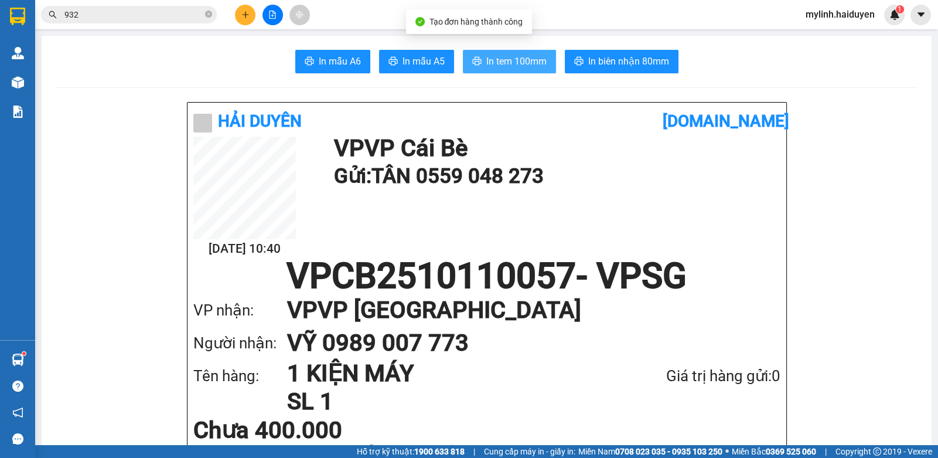
click at [487, 59] on span "In tem 100mm" at bounding box center [517, 61] width 60 height 15
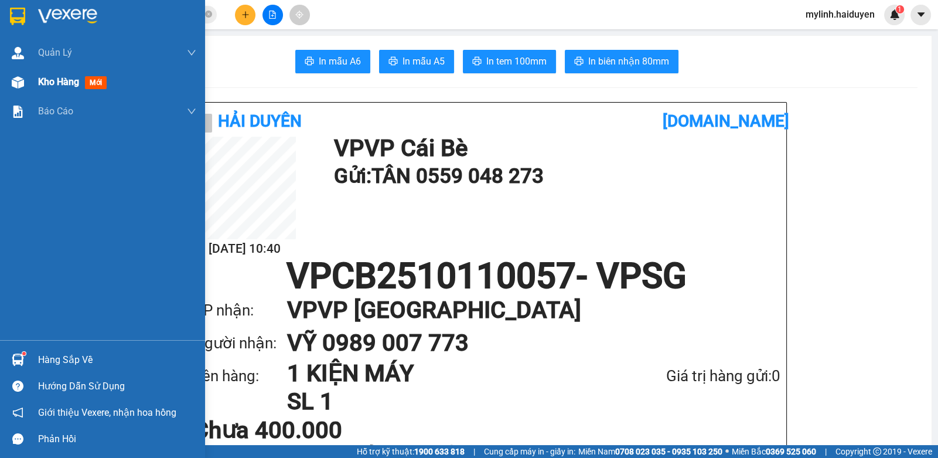
click at [64, 86] on span "Kho hàng" at bounding box center [58, 81] width 41 height 11
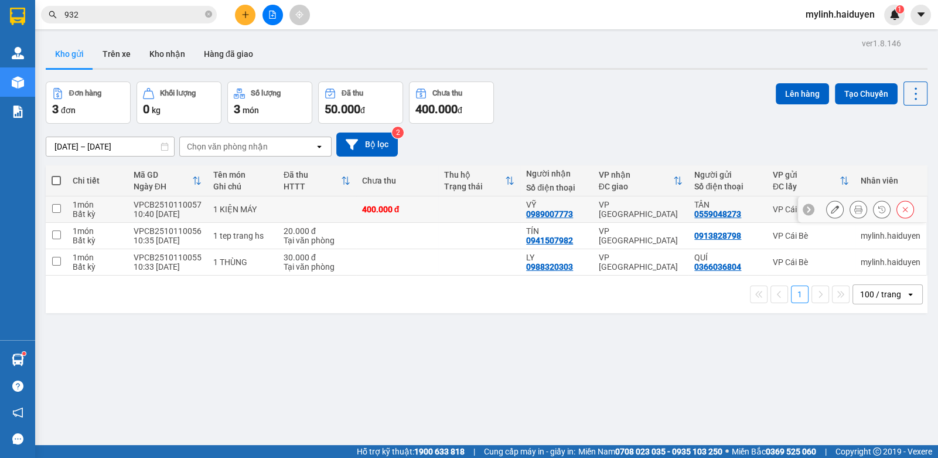
click at [481, 209] on td at bounding box center [479, 209] width 82 height 26
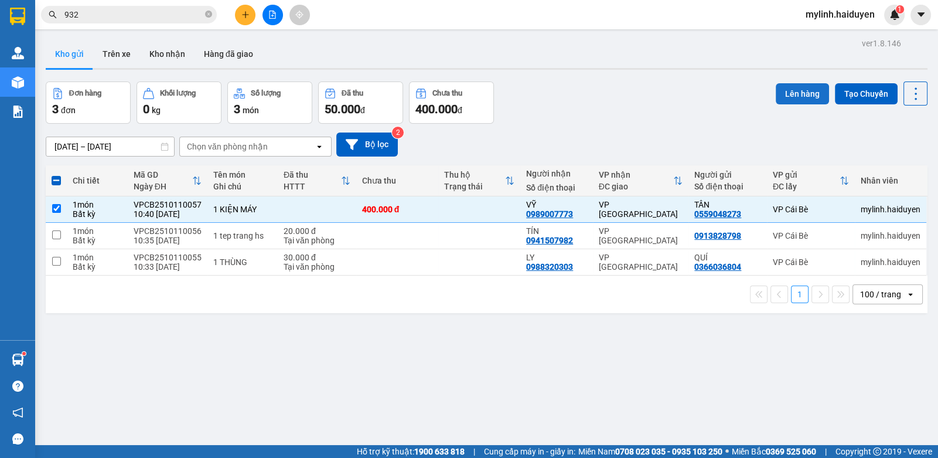
drag, startPoint x: 797, startPoint y: 90, endPoint x: 792, endPoint y: 86, distance: 6.7
click at [793, 86] on button "Lên hàng" at bounding box center [802, 93] width 53 height 21
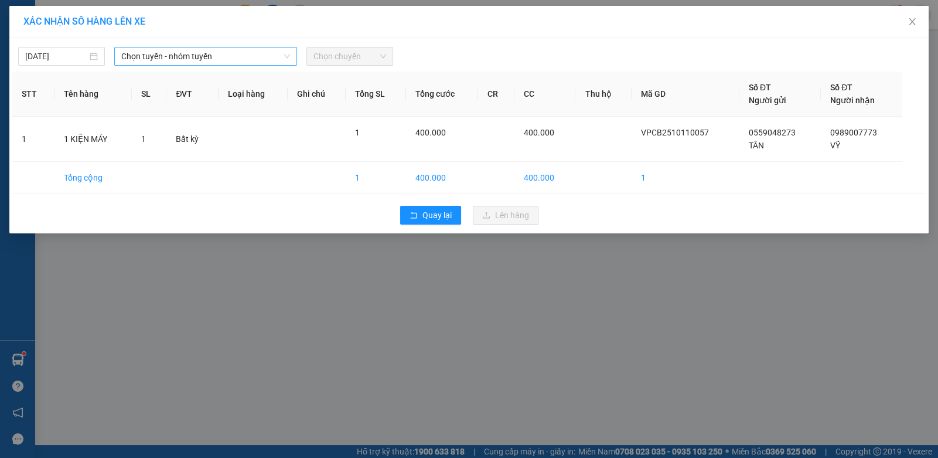
drag, startPoint x: 125, startPoint y: 50, endPoint x: 138, endPoint y: 64, distance: 19.9
click at [125, 49] on span "Chọn tuyến - nhóm tuyến" at bounding box center [205, 56] width 169 height 18
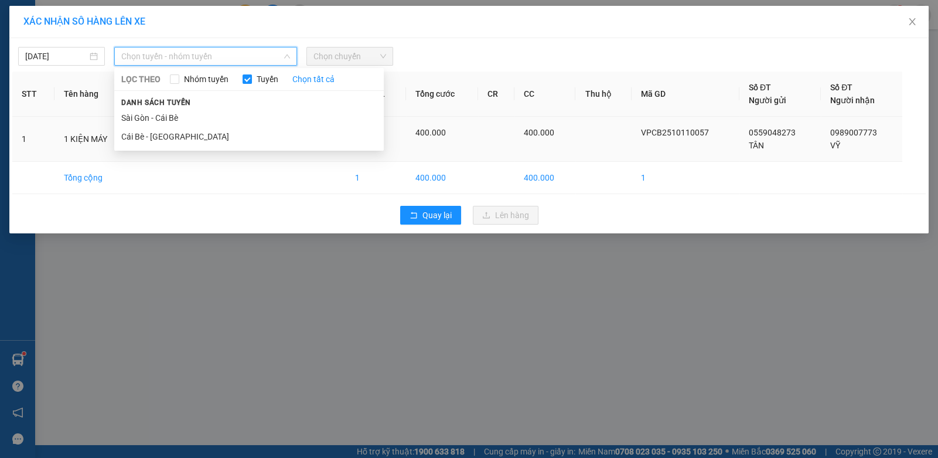
click at [141, 140] on li "Cái Bè - [GEOGRAPHIC_DATA]" at bounding box center [249, 136] width 270 height 19
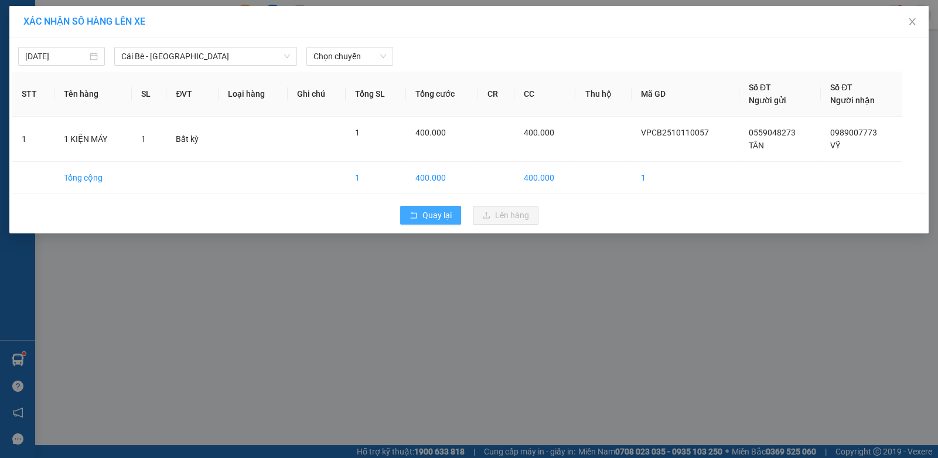
click at [417, 219] on span "rollback" at bounding box center [414, 215] width 8 height 9
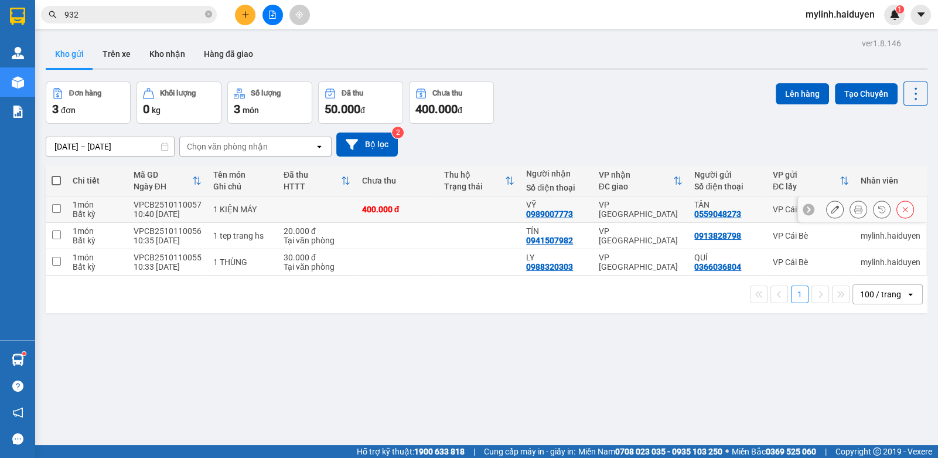
click at [330, 206] on td at bounding box center [317, 209] width 79 height 26
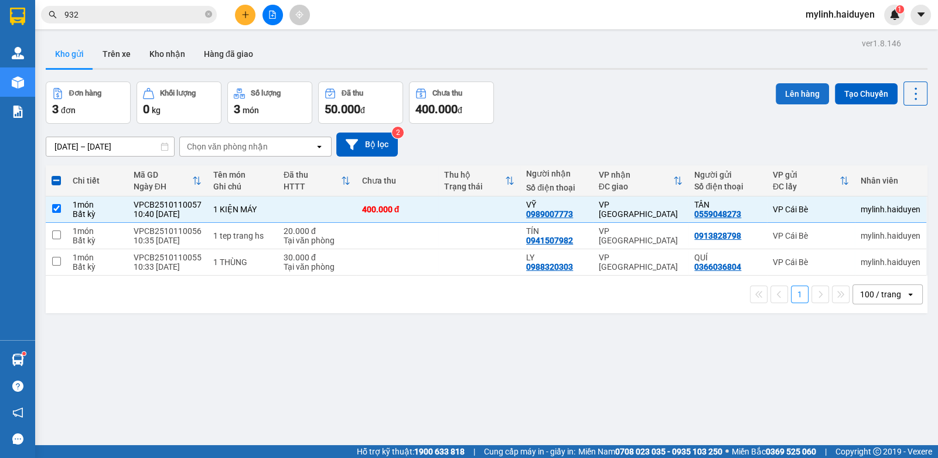
drag, startPoint x: 781, startPoint y: 97, endPoint x: 777, endPoint y: 85, distance: 13.0
click at [779, 93] on button "Lên hàng" at bounding box center [802, 93] width 53 height 21
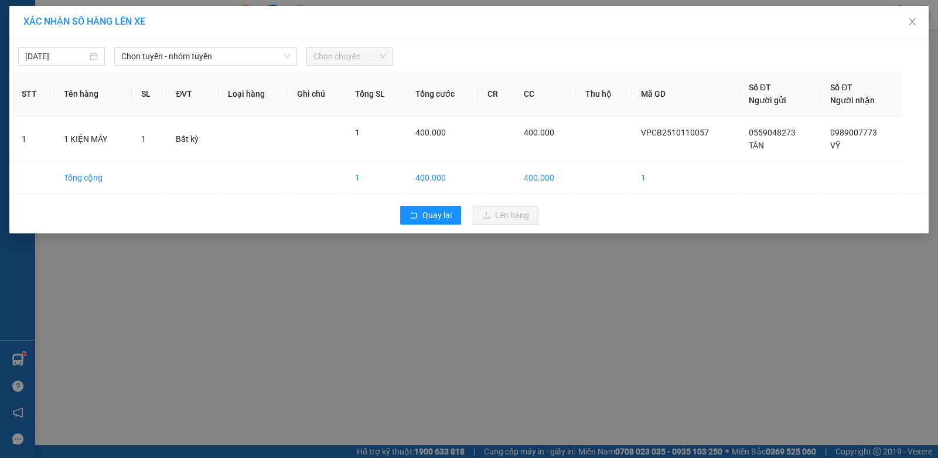
drag, startPoint x: 191, startPoint y: 53, endPoint x: 191, endPoint y: 66, distance: 12.9
click at [191, 58] on span "Chọn tuyến - nhóm tuyến" at bounding box center [205, 56] width 169 height 18
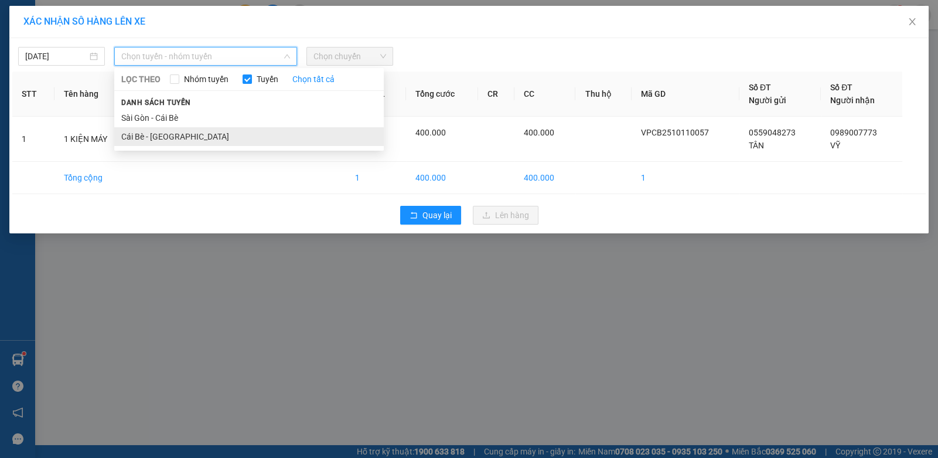
click at [141, 134] on li "Cái Bè - [GEOGRAPHIC_DATA]" at bounding box center [249, 136] width 270 height 19
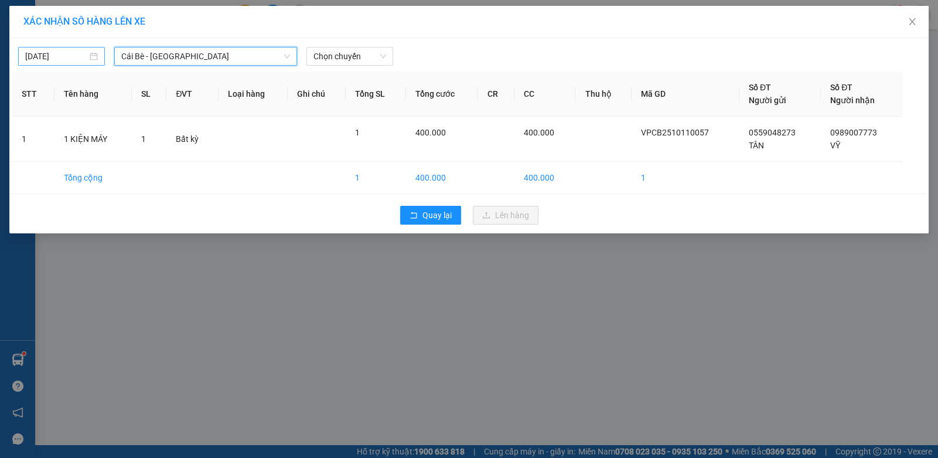
click at [67, 60] on input "[DATE]" at bounding box center [56, 56] width 62 height 13
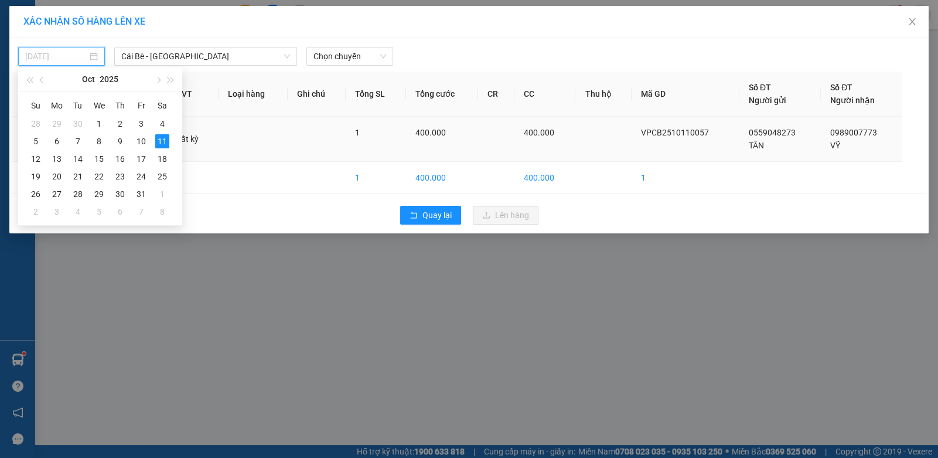
click at [38, 158] on div "12" at bounding box center [36, 159] width 14 height 14
type input "12/10/2025"
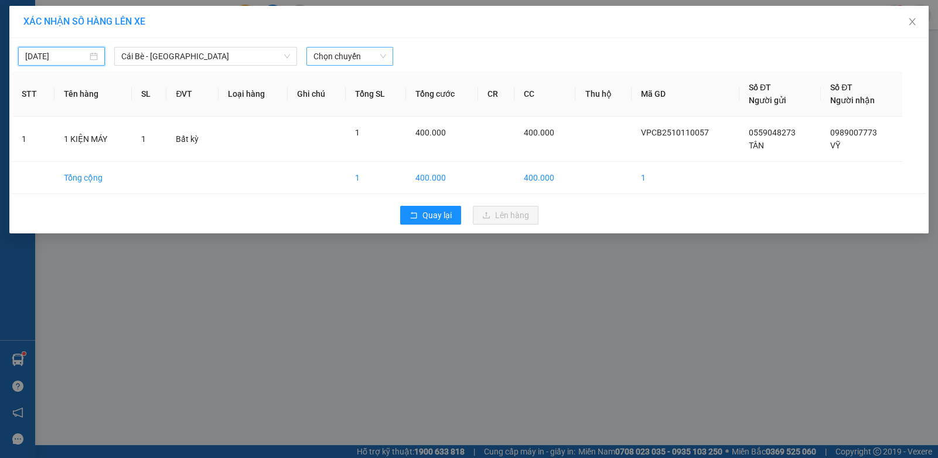
click at [350, 66] on div "12/10/2025 Cái Bè - Sài Gòn LỌC THEO Nhóm tuyến Tuyến Chọn tất cả Danh sách tuy…" at bounding box center [469, 135] width 920 height 195
click at [372, 46] on div "12/10/2025 Cái Bè - Sài Gòn LỌC THEO Nhóm tuyến Tuyến Chọn tất cả Danh sách tuy…" at bounding box center [469, 53] width 914 height 25
click at [362, 47] on span "Chọn chuyến" at bounding box center [350, 56] width 73 height 18
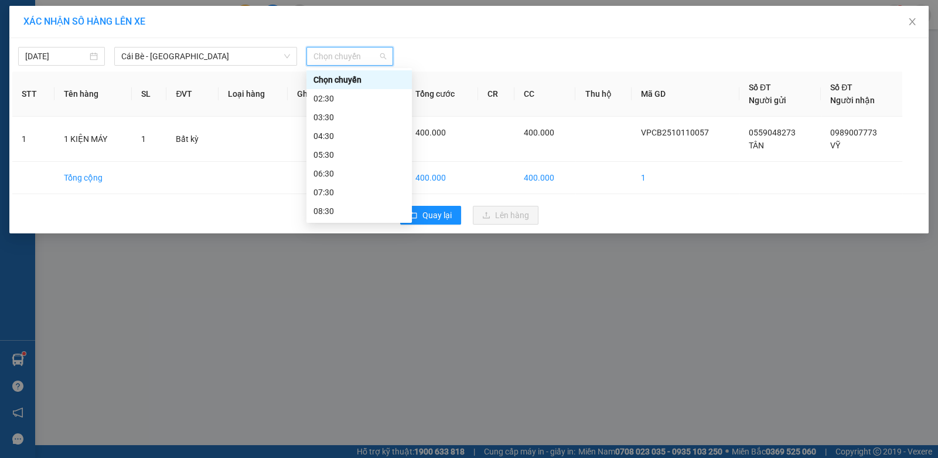
click at [355, 242] on div "10:00 (TC)" at bounding box center [359, 248] width 91 height 13
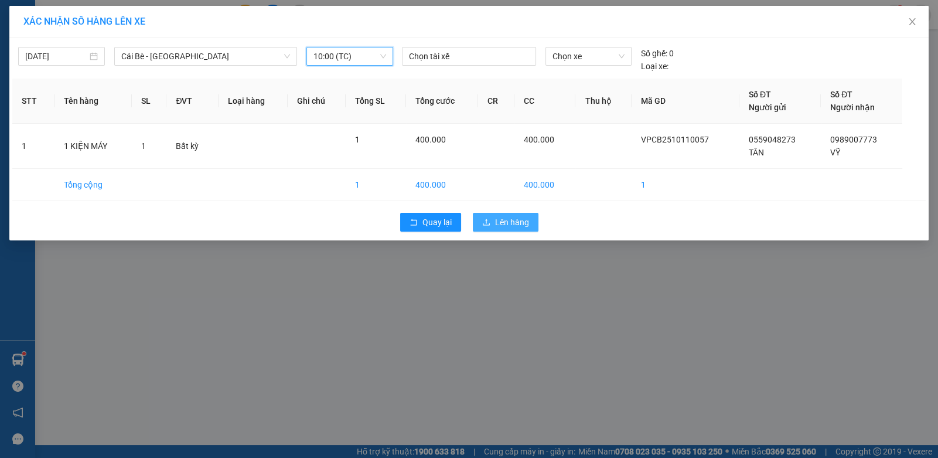
click at [504, 222] on span "Lên hàng" at bounding box center [512, 222] width 34 height 13
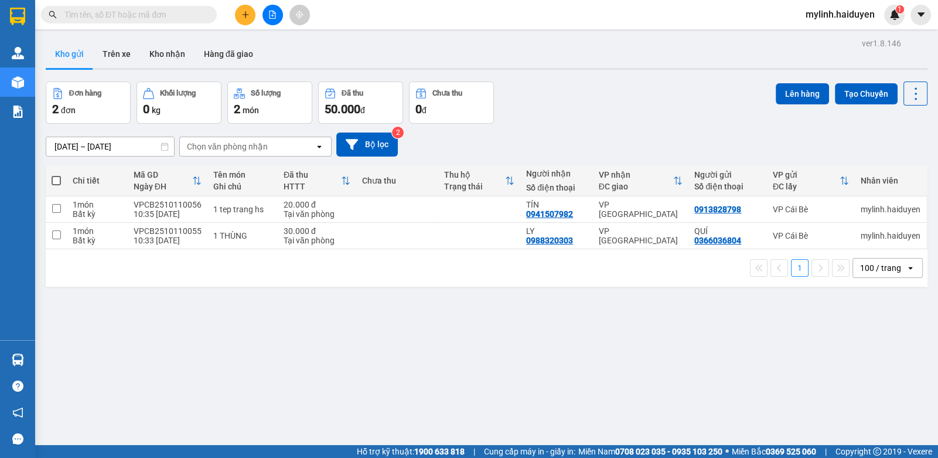
click at [283, 20] on div at bounding box center [273, 15] width 88 height 21
click at [270, 19] on button at bounding box center [273, 15] width 21 height 21
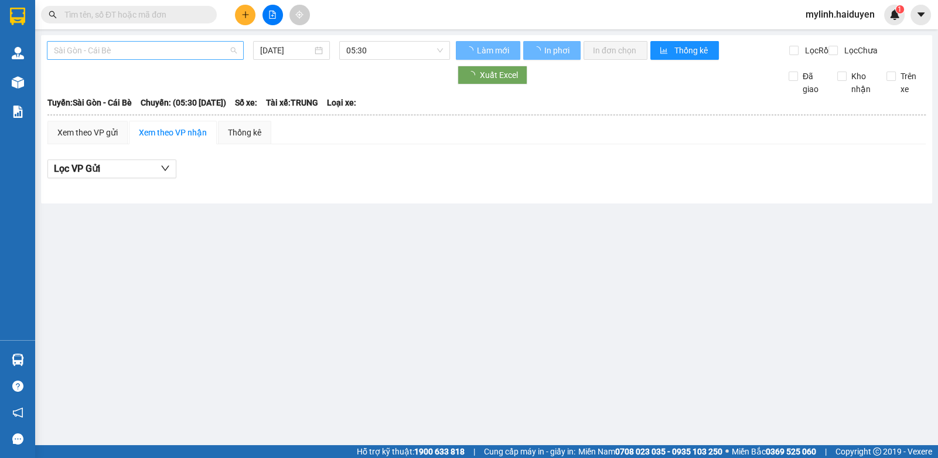
drag, startPoint x: 117, startPoint y: 52, endPoint x: 94, endPoint y: 94, distance: 48.3
click at [117, 52] on span "Sài Gòn - Cái Bè" at bounding box center [145, 51] width 183 height 18
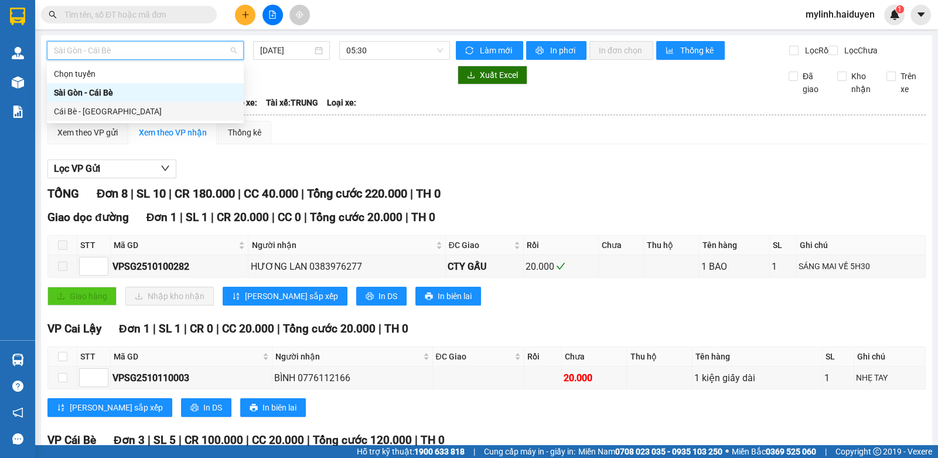
drag, startPoint x: 87, startPoint y: 107, endPoint x: 176, endPoint y: 96, distance: 89.1
click at [95, 106] on div "Cái Bè - [GEOGRAPHIC_DATA]" at bounding box center [145, 111] width 183 height 13
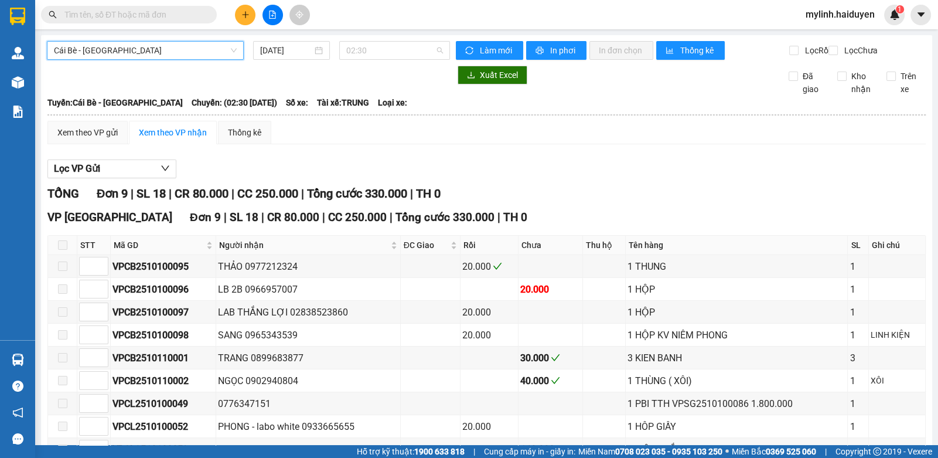
drag, startPoint x: 379, startPoint y: 50, endPoint x: 387, endPoint y: 121, distance: 70.8
click at [380, 52] on span "02:30" at bounding box center [394, 51] width 97 height 18
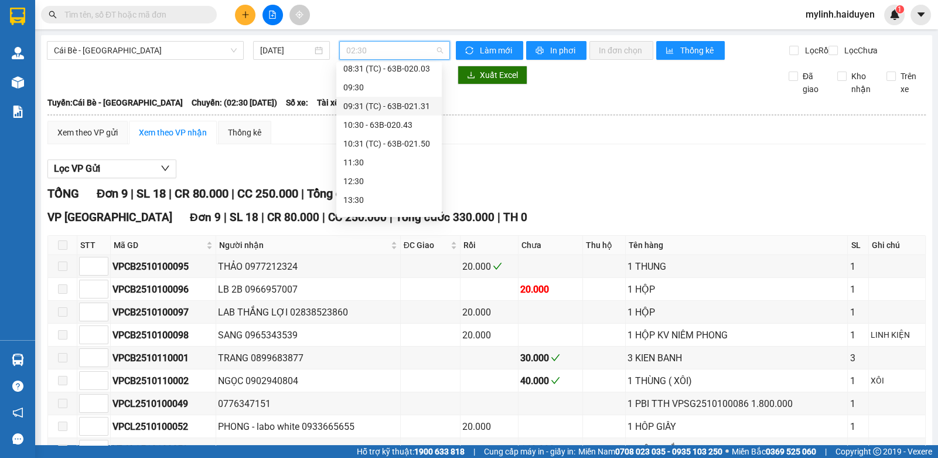
scroll to position [293, 0]
drag, startPoint x: 281, startPoint y: 46, endPoint x: 284, endPoint y: 60, distance: 14.9
click at [283, 49] on input "[DATE]" at bounding box center [286, 50] width 52 height 13
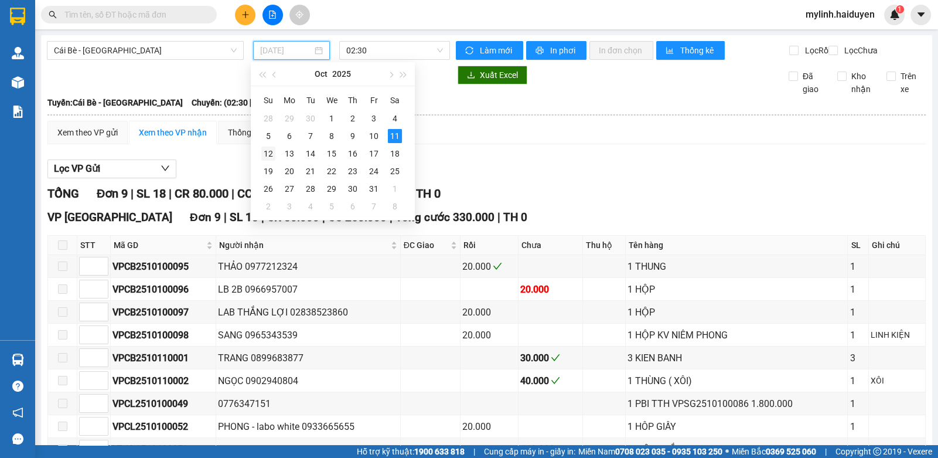
click at [266, 151] on div "12" at bounding box center [268, 154] width 14 height 14
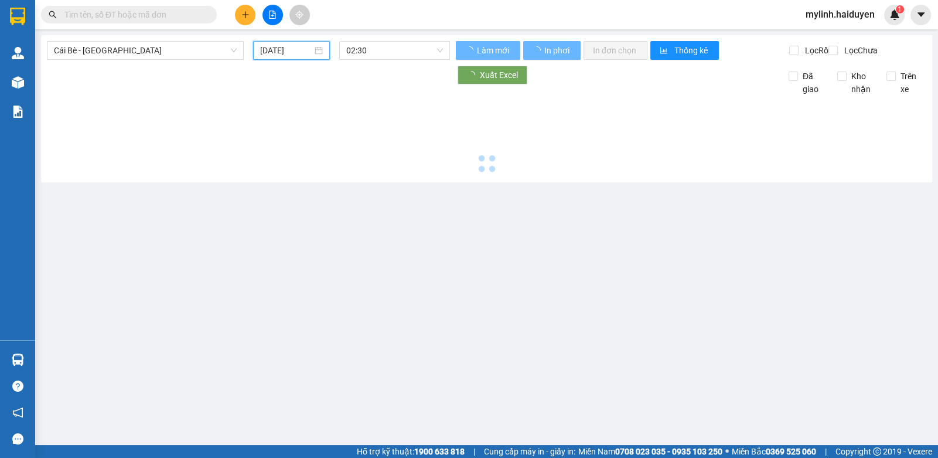
type input "12/10/2025"
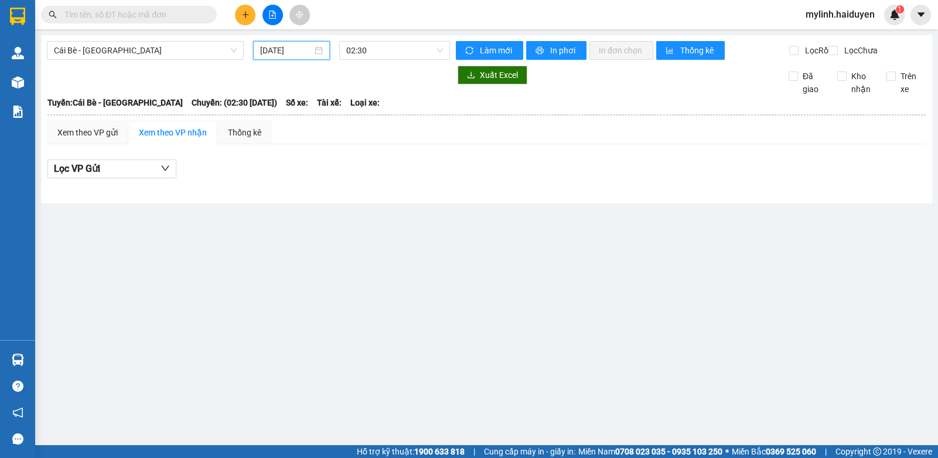
drag, startPoint x: 367, startPoint y: 47, endPoint x: 372, endPoint y: 63, distance: 16.7
click at [368, 47] on span "02:30" at bounding box center [394, 51] width 97 height 18
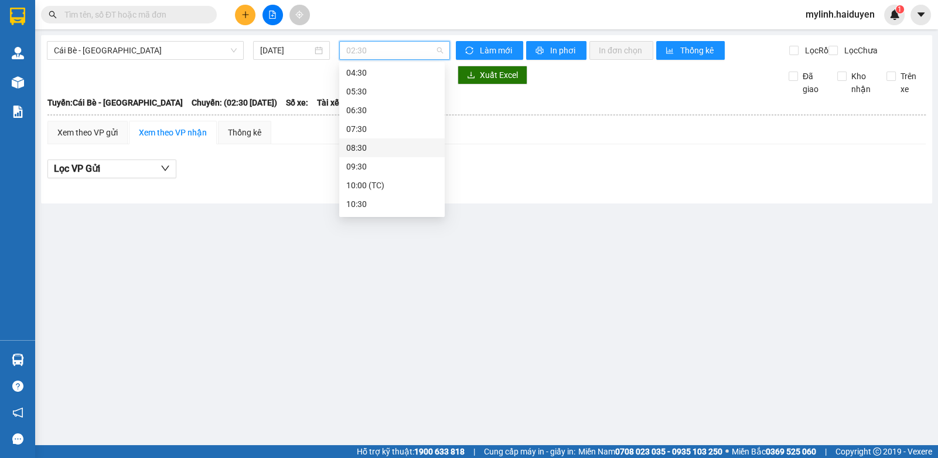
scroll to position [77, 0]
click at [369, 169] on div "10:00 (TC)" at bounding box center [391, 165] width 91 height 13
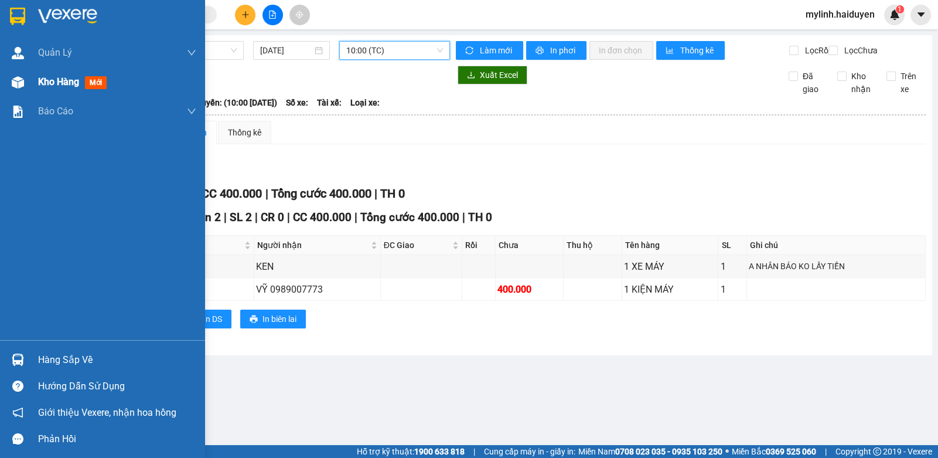
click at [13, 87] on img at bounding box center [18, 82] width 12 height 12
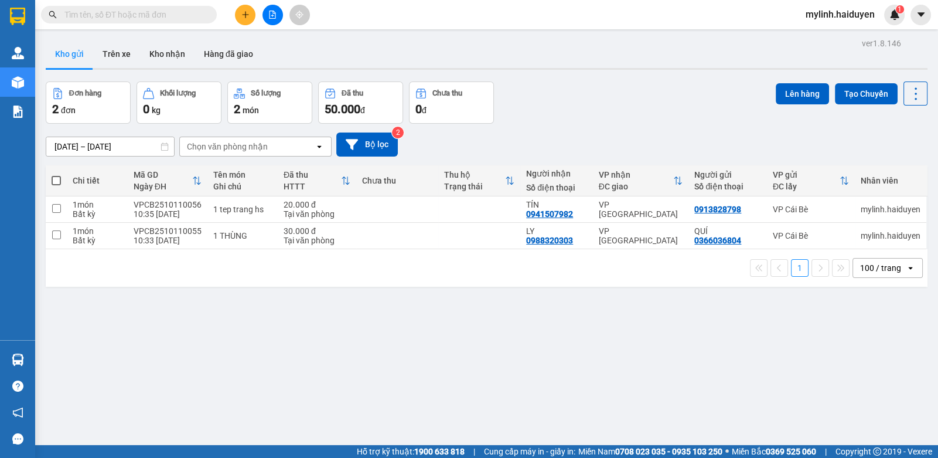
click at [151, 21] on span at bounding box center [129, 15] width 176 height 18
drag, startPoint x: 152, startPoint y: 16, endPoint x: 272, endPoint y: 5, distance: 120.7
click at [152, 16] on input "text" at bounding box center [133, 14] width 138 height 13
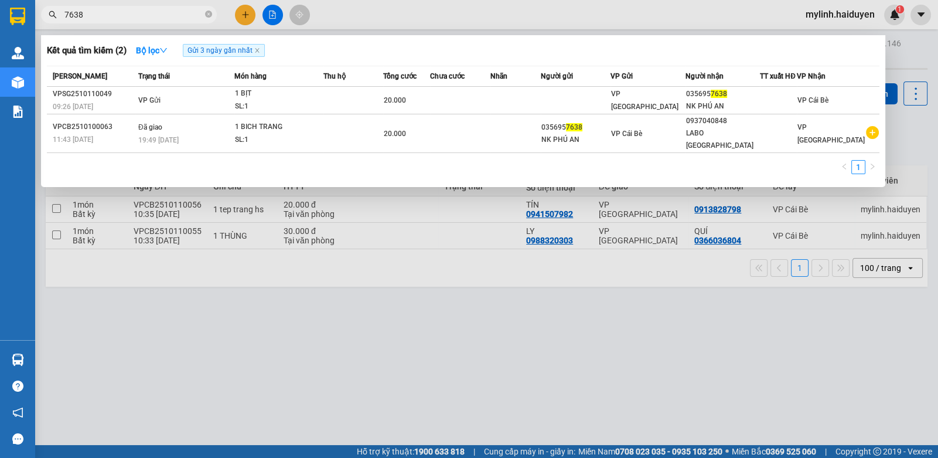
type input "7638"
click at [244, 15] on div at bounding box center [469, 229] width 938 height 458
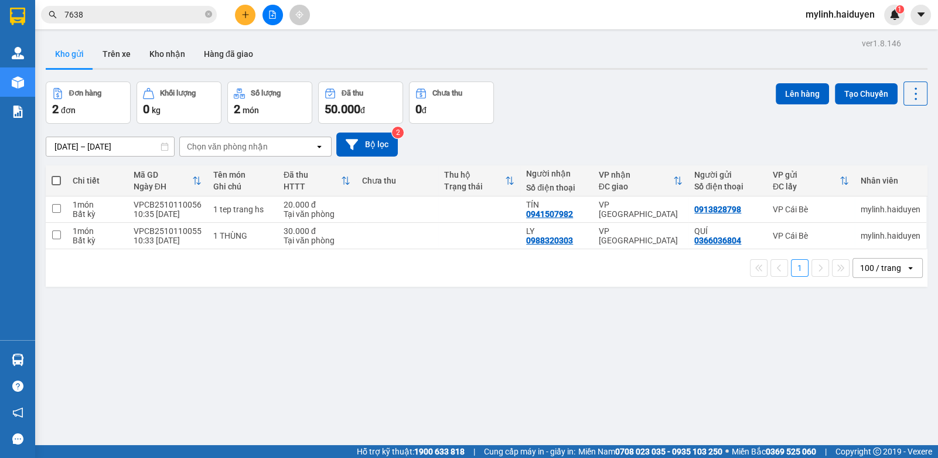
click at [244, 15] on icon "plus" at bounding box center [246, 15] width 8 height 8
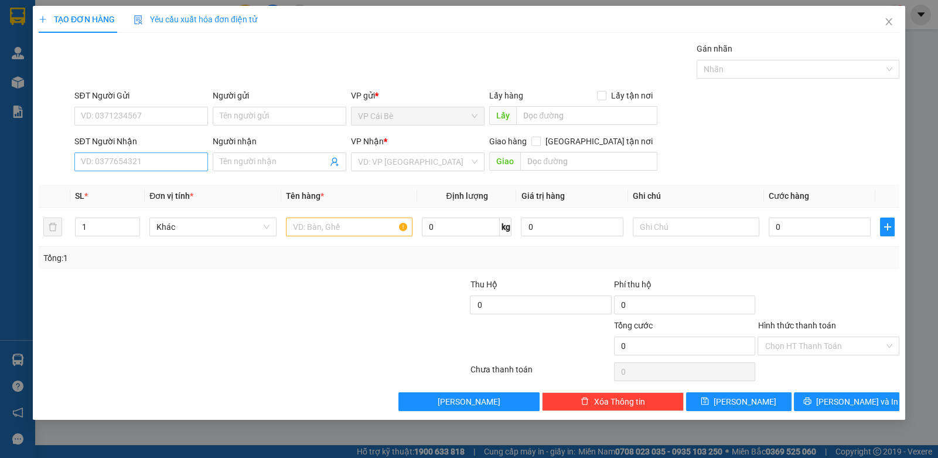
drag, startPoint x: 84, startPoint y: 150, endPoint x: 76, endPoint y: 160, distance: 12.5
click at [83, 151] on div "SĐT Người Nhận VD: 0377654321" at bounding box center [141, 155] width 134 height 41
drag, startPoint x: 76, startPoint y: 160, endPoint x: 192, endPoint y: 141, distance: 117.6
click at [79, 160] on input "SĐT Người Nhận" at bounding box center [141, 161] width 134 height 19
type input "0818238746"
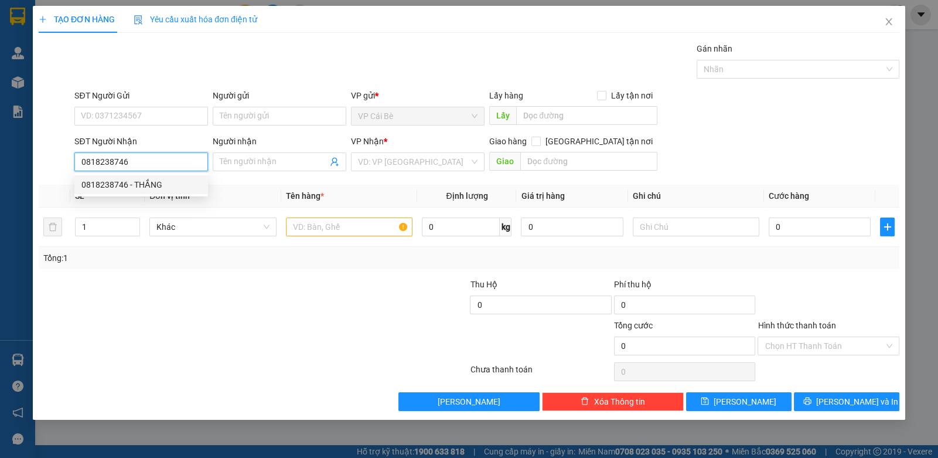
click at [142, 182] on div "0818238746 - THẮNG" at bounding box center [141, 184] width 120 height 13
type input "THẮNG"
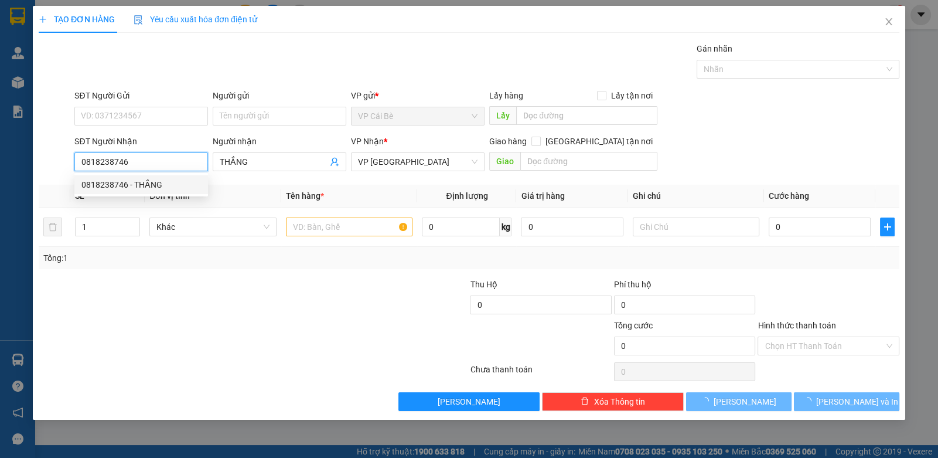
type input "20.000"
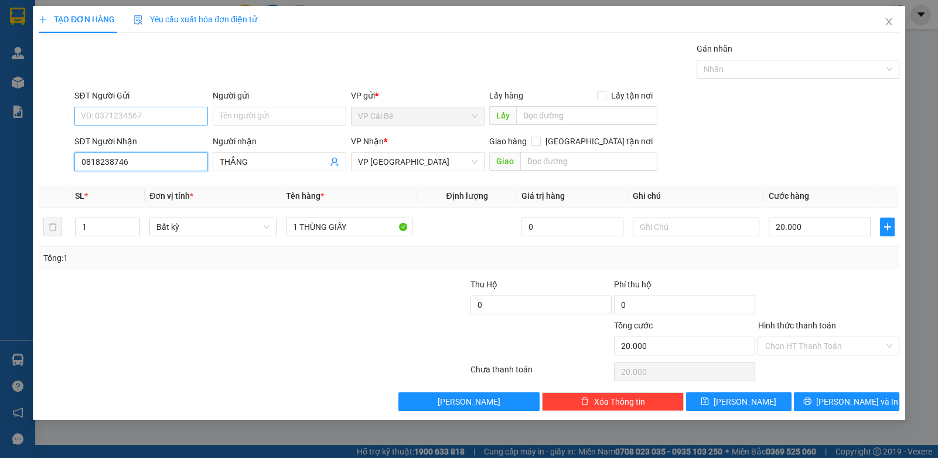
type input "0818238746"
click at [152, 120] on input "SĐT Người Gửi" at bounding box center [141, 116] width 134 height 19
drag, startPoint x: 149, startPoint y: 132, endPoint x: 242, endPoint y: 151, distance: 95.1
click at [149, 134] on div "0858323186 - TRUNG" at bounding box center [141, 138] width 120 height 13
type input "0858323186"
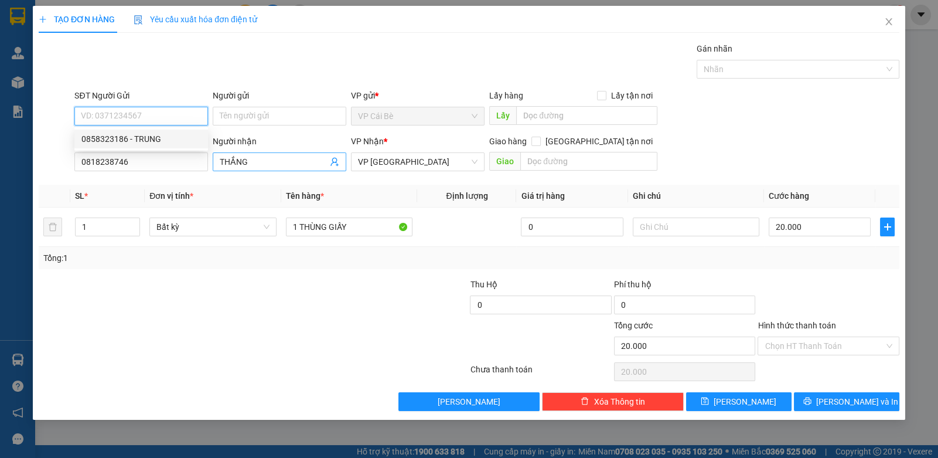
type input "TRUNG"
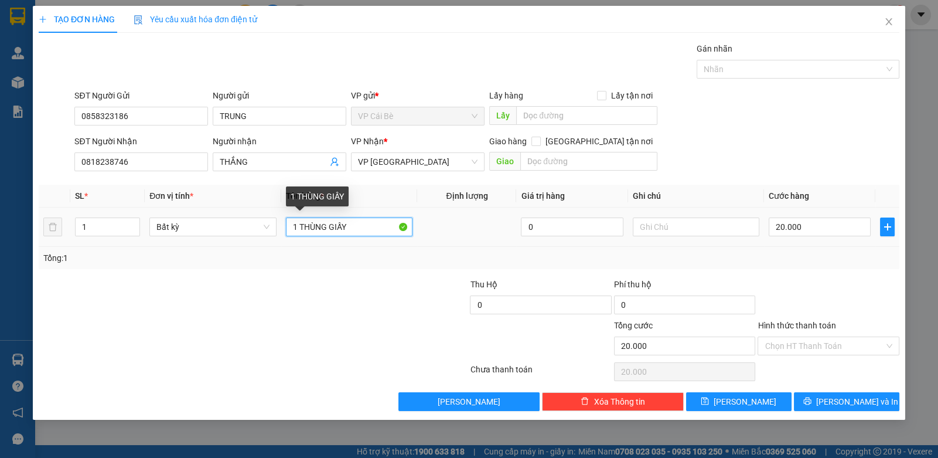
click at [365, 227] on input "1 THÙNG GIẤY" at bounding box center [349, 226] width 127 height 19
type input "1 THÙNG GIẤY NHỎ"
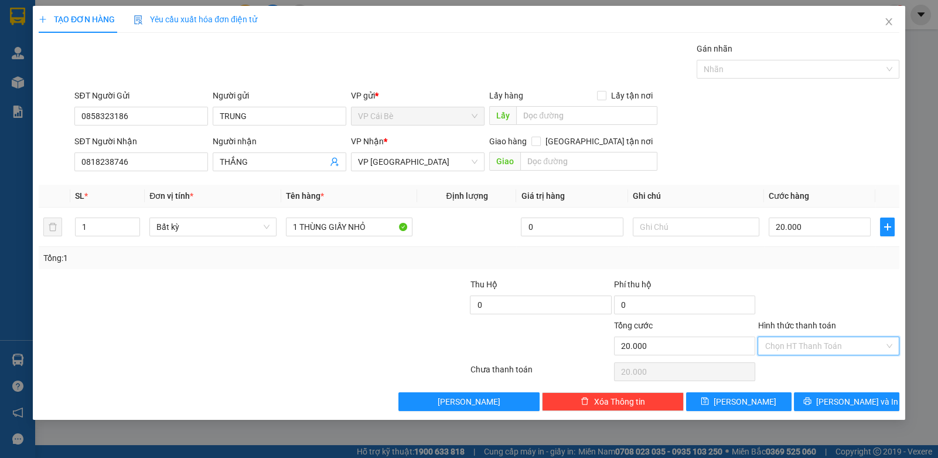
click at [800, 349] on input "Hình thức thanh toán" at bounding box center [824, 346] width 119 height 18
drag, startPoint x: 795, startPoint y: 365, endPoint x: 811, endPoint y: 376, distance: 19.4
click at [795, 368] on div "Tại văn phòng" at bounding box center [828, 368] width 127 height 13
type input "0"
click at [824, 394] on button "[PERSON_NAME] và In" at bounding box center [847, 401] width 106 height 19
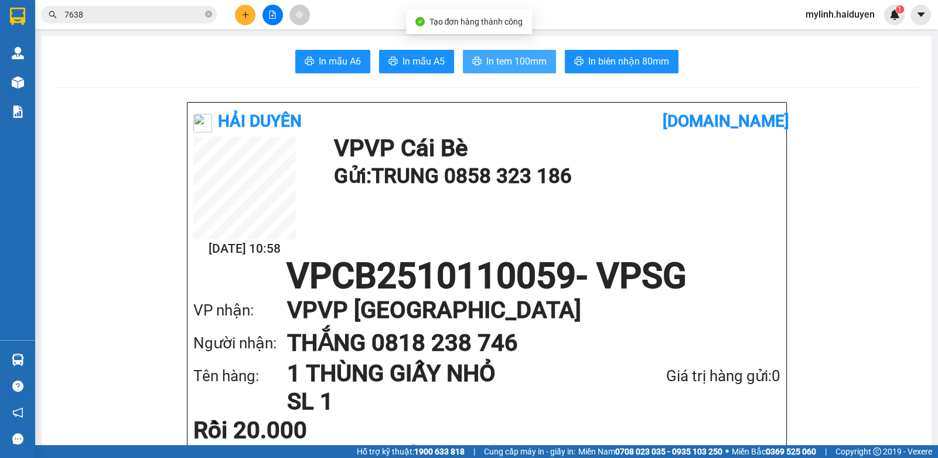
click at [521, 61] on span "In tem 100mm" at bounding box center [517, 61] width 60 height 15
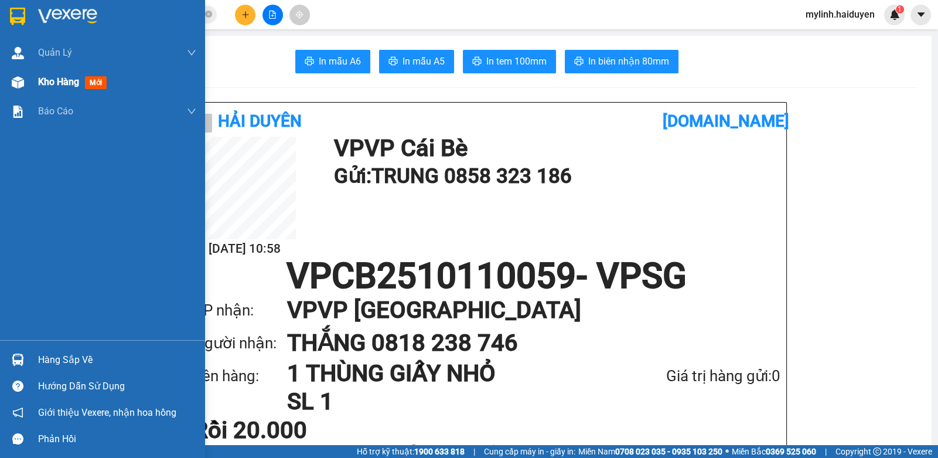
click at [70, 74] on div "Kho hàng mới" at bounding box center [74, 81] width 73 height 15
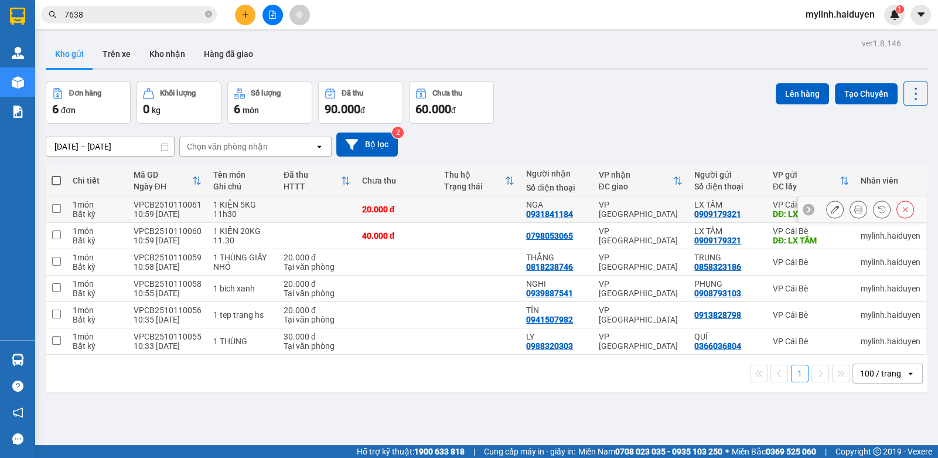
click at [851, 205] on button at bounding box center [859, 209] width 16 height 21
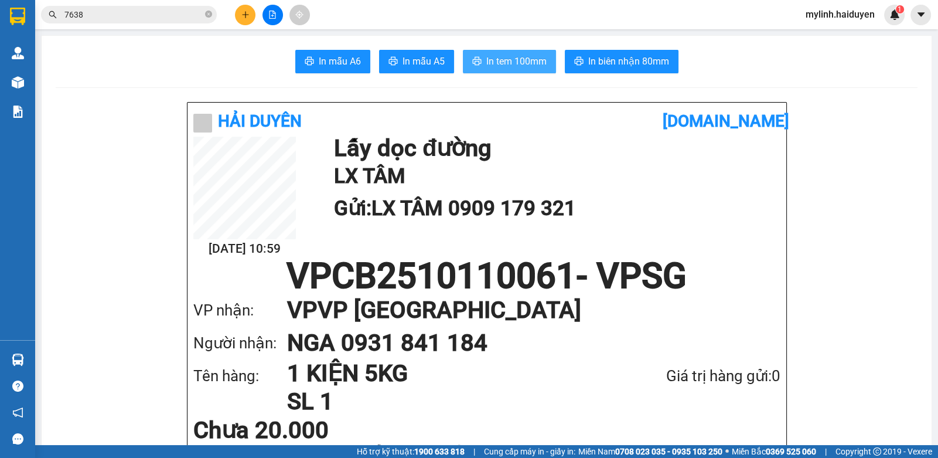
click at [481, 56] on button "In tem 100mm" at bounding box center [509, 61] width 93 height 23
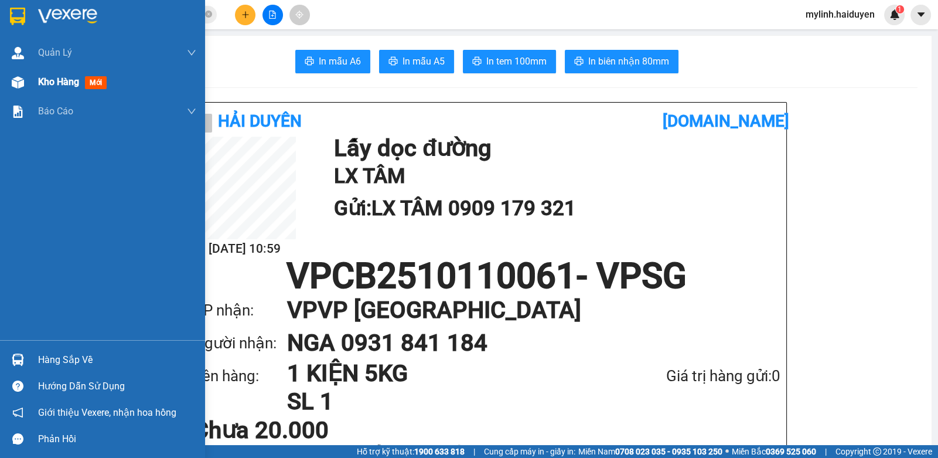
click at [29, 69] on div "Kho hàng mới" at bounding box center [102, 81] width 205 height 29
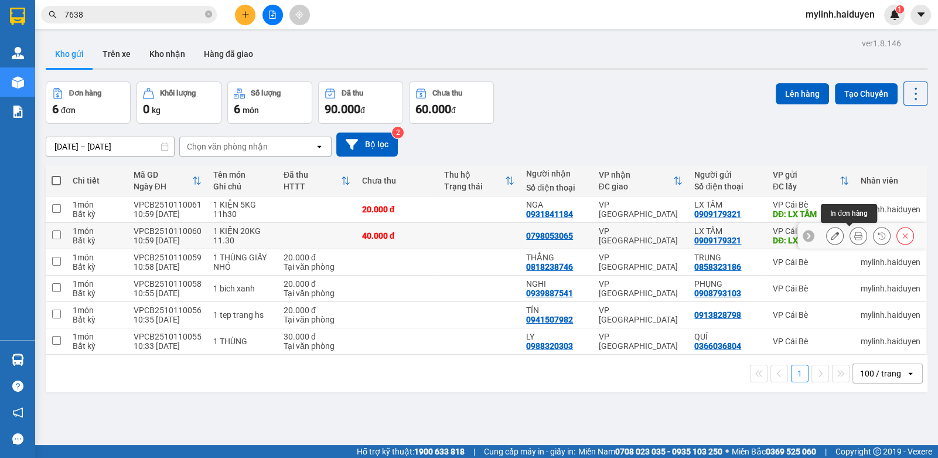
click at [851, 236] on button at bounding box center [859, 236] width 16 height 21
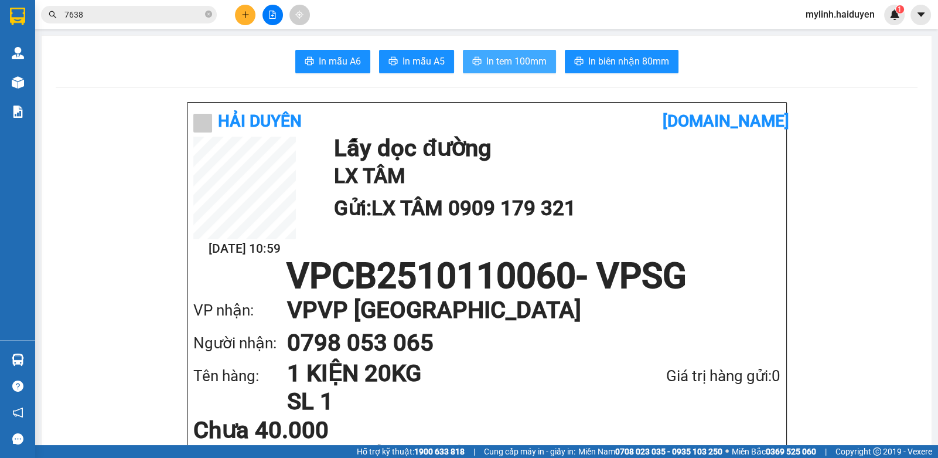
click at [536, 63] on span "In tem 100mm" at bounding box center [517, 61] width 60 height 15
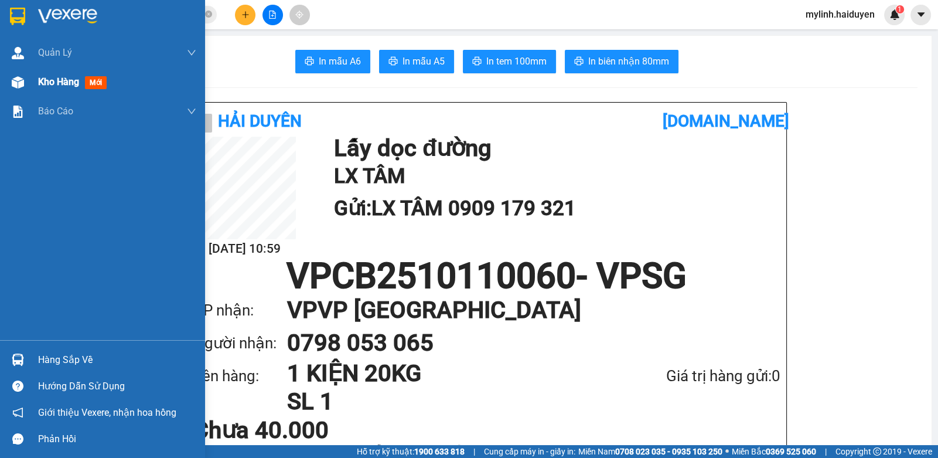
click at [77, 85] on span "Kho hàng" at bounding box center [58, 81] width 41 height 11
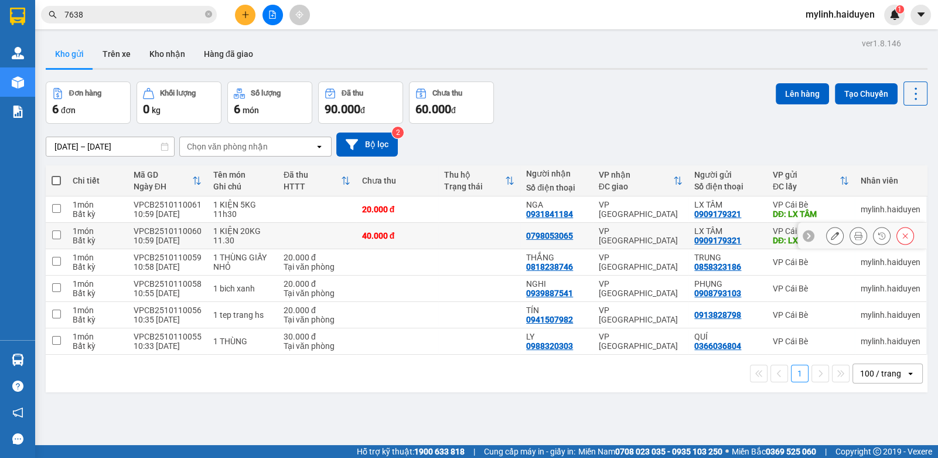
drag, startPoint x: 447, startPoint y: 239, endPoint x: 448, endPoint y: 219, distance: 20.0
click at [448, 229] on td at bounding box center [479, 236] width 82 height 26
checkbox input "true"
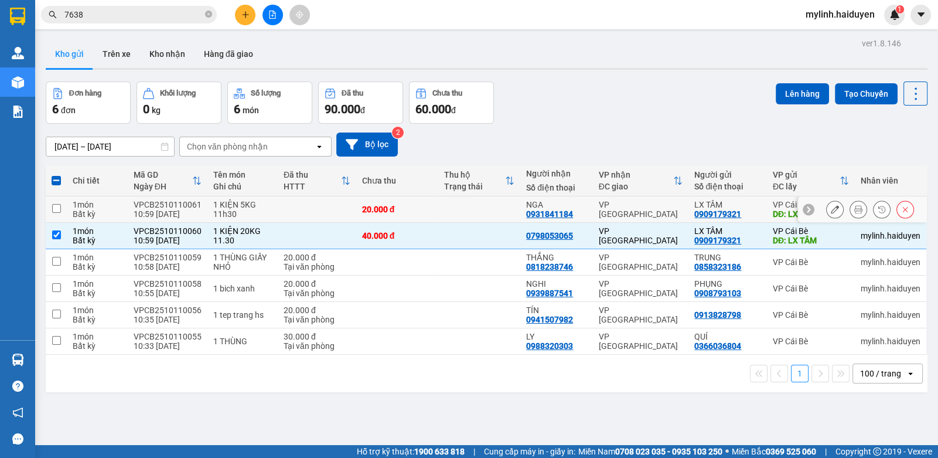
click at [452, 206] on td at bounding box center [479, 209] width 82 height 26
checkbox input "true"
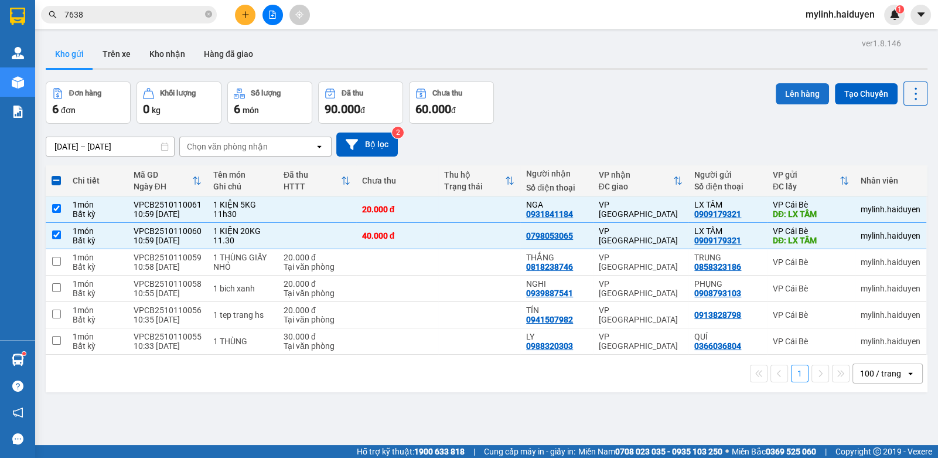
click at [811, 93] on button "Lên hàng" at bounding box center [802, 93] width 53 height 21
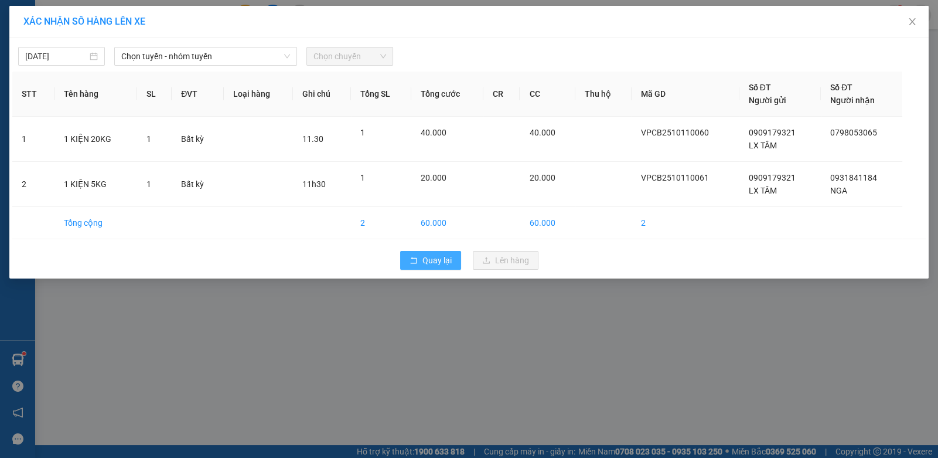
click at [416, 267] on button "Quay lại" at bounding box center [430, 260] width 61 height 19
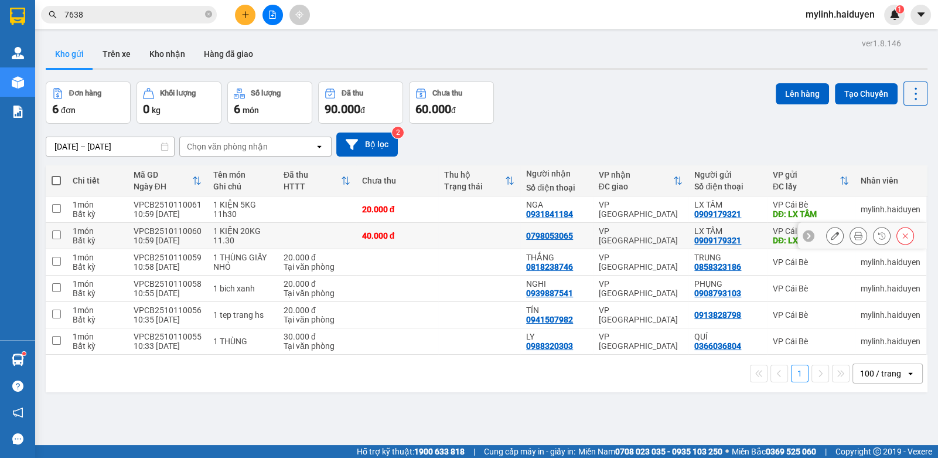
drag, startPoint x: 410, startPoint y: 236, endPoint x: 410, endPoint y: 225, distance: 11.1
click at [410, 233] on div "40.000 đ" at bounding box center [397, 235] width 70 height 9
checkbox input "true"
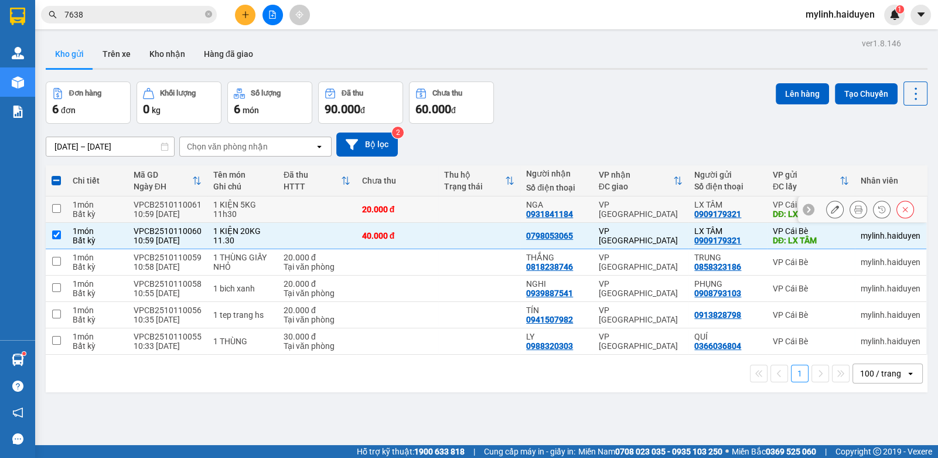
drag, startPoint x: 413, startPoint y: 214, endPoint x: 474, endPoint y: 206, distance: 60.9
click at [414, 213] on td "20.000 đ" at bounding box center [397, 209] width 82 height 26
checkbox input "true"
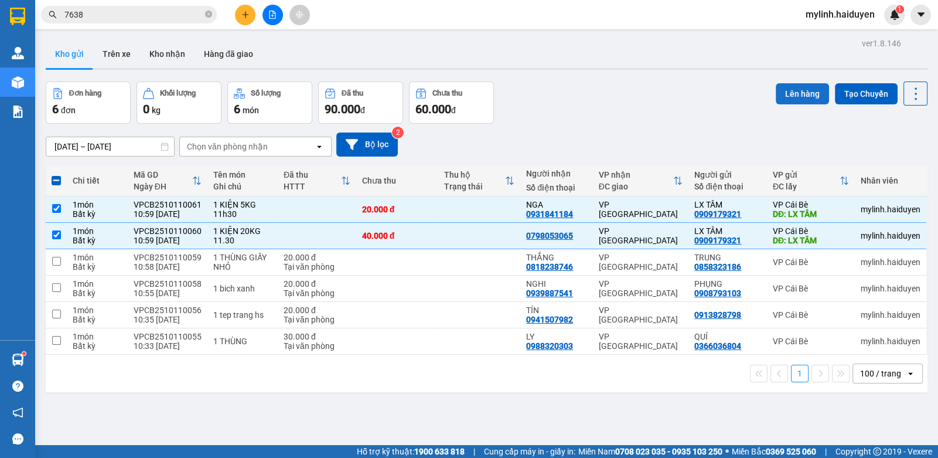
click at [798, 94] on button "Lên hàng" at bounding box center [802, 93] width 53 height 21
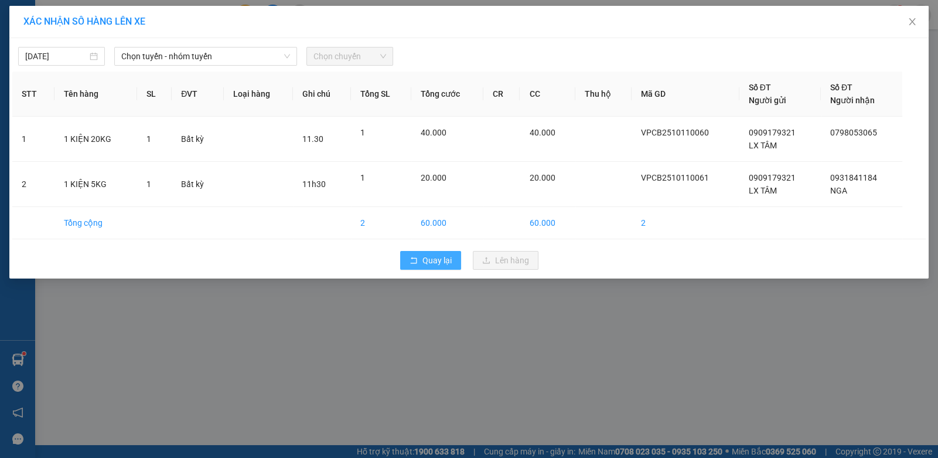
click at [417, 262] on icon "rollback" at bounding box center [414, 260] width 8 height 8
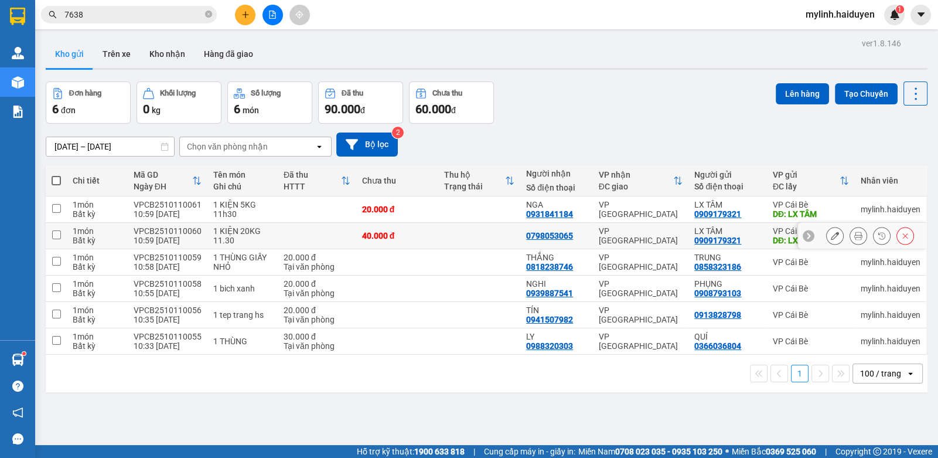
drag, startPoint x: 409, startPoint y: 233, endPoint x: 416, endPoint y: 211, distance: 23.4
click at [412, 224] on td "40.000 đ" at bounding box center [397, 236] width 82 height 26
checkbox input "true"
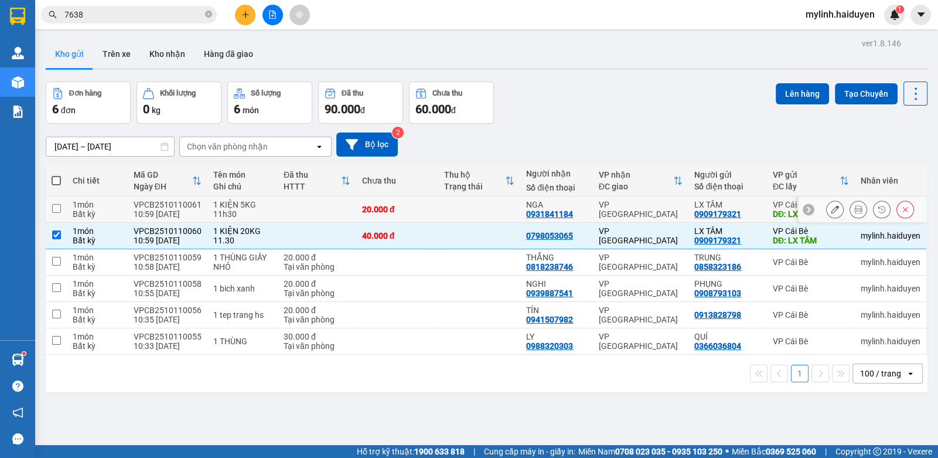
drag, startPoint x: 417, startPoint y: 209, endPoint x: 642, endPoint y: 156, distance: 230.6
click at [421, 207] on div "20.000 đ" at bounding box center [397, 209] width 70 height 9
checkbox input "true"
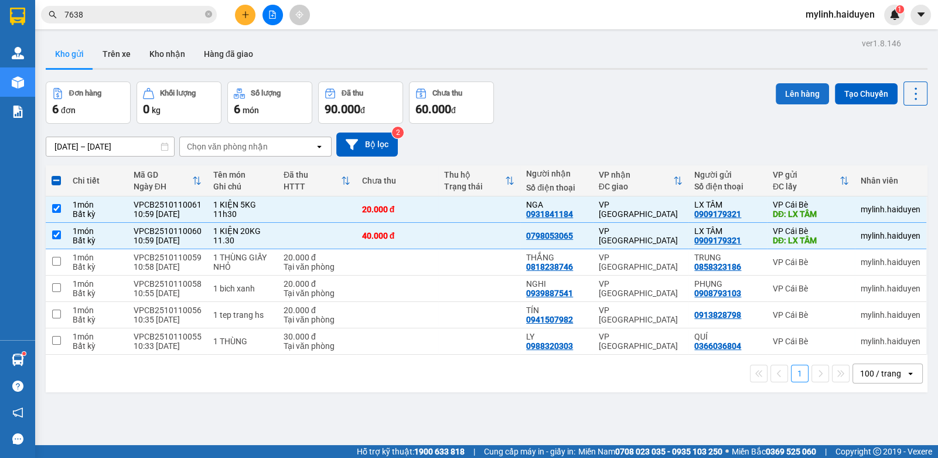
drag, startPoint x: 785, startPoint y: 92, endPoint x: 774, endPoint y: 93, distance: 10.6
click at [778, 93] on button "Lên hàng" at bounding box center [802, 93] width 53 height 21
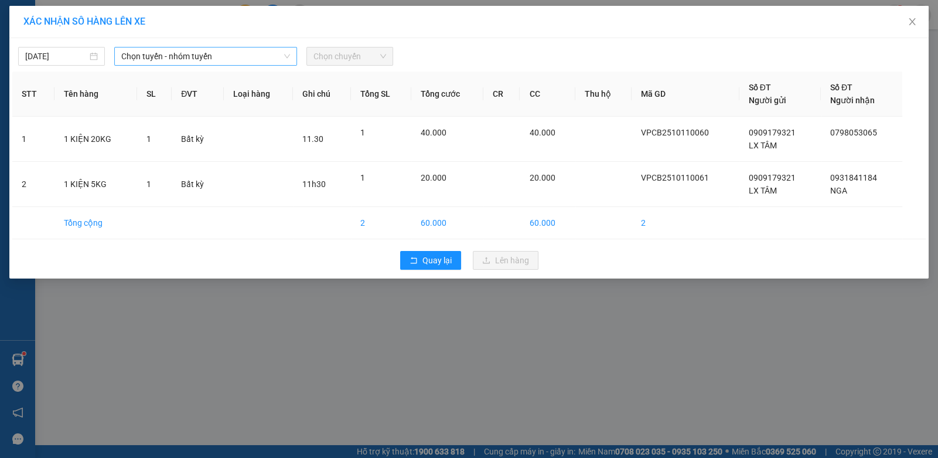
click at [176, 64] on span "Chọn tuyến - nhóm tuyến" at bounding box center [205, 56] width 169 height 18
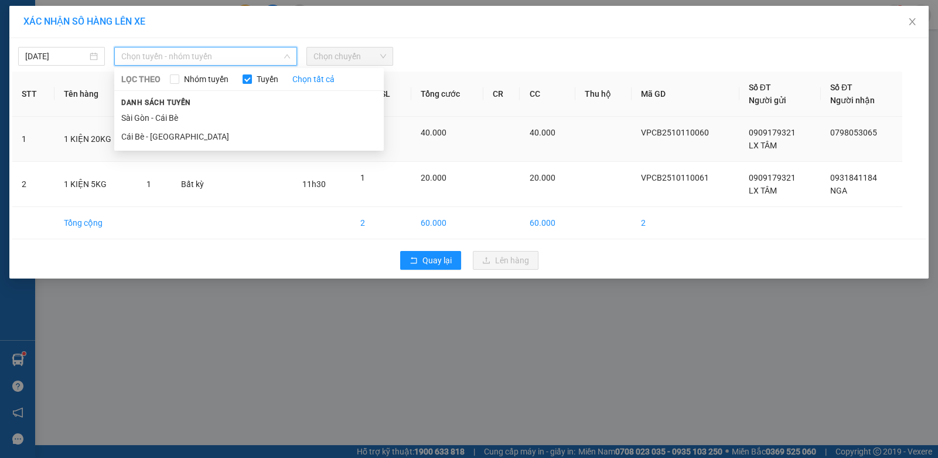
drag, startPoint x: 148, startPoint y: 134, endPoint x: 165, endPoint y: 124, distance: 19.7
click at [148, 133] on li "Cái Bè - [GEOGRAPHIC_DATA]" at bounding box center [249, 136] width 270 height 19
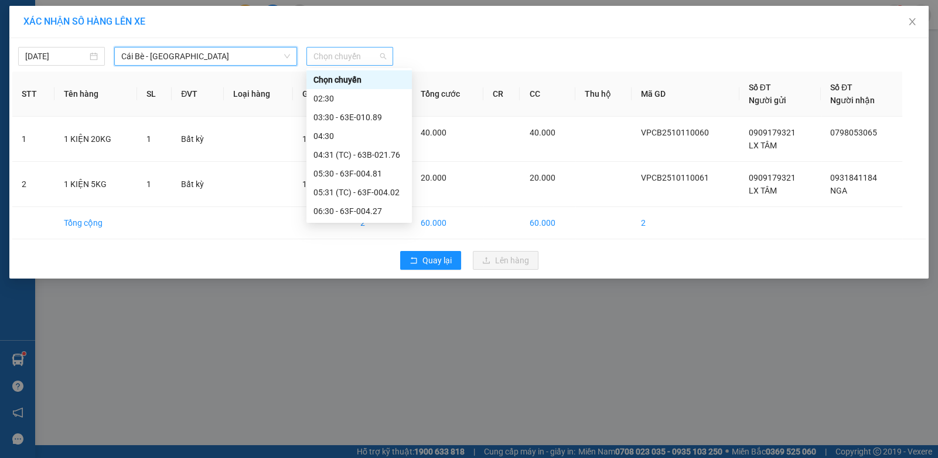
click at [343, 55] on span "Chọn chuyến" at bounding box center [350, 56] width 73 height 18
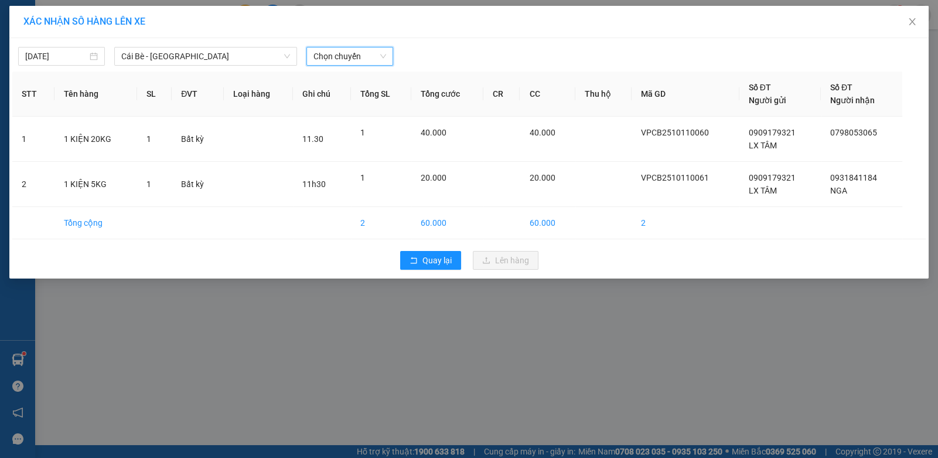
click at [372, 65] on div "11/10/2025 Cái Bè - Sài Gòn LỌC THEO Nhóm tuyến Tuyến Chọn tất cả Danh sách tuy…" at bounding box center [469, 158] width 920 height 240
click at [348, 62] on span "Chọn chuyến" at bounding box center [350, 56] width 73 height 18
click at [336, 106] on div "11:30" at bounding box center [359, 106] width 91 height 13
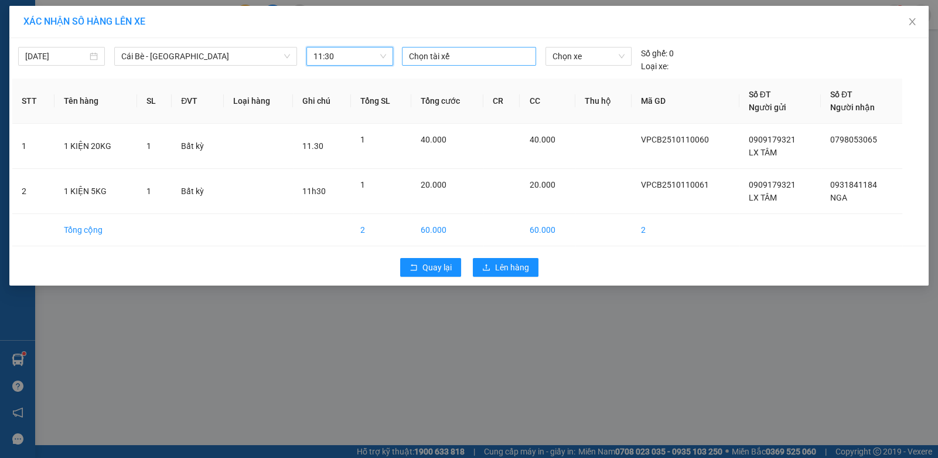
click at [482, 53] on div at bounding box center [469, 56] width 128 height 14
type input "CÔNG"
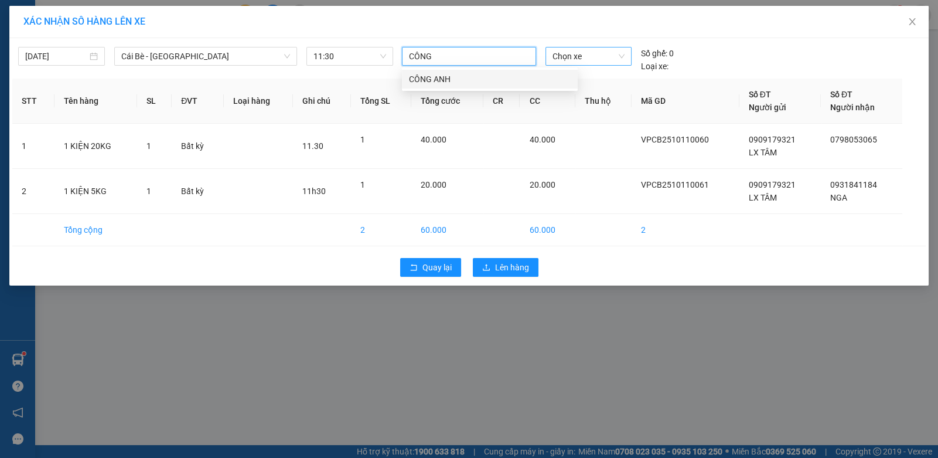
drag, startPoint x: 498, startPoint y: 78, endPoint x: 589, endPoint y: 51, distance: 94.8
click at [518, 73] on div "CÔNG ANH" at bounding box center [490, 79] width 162 height 13
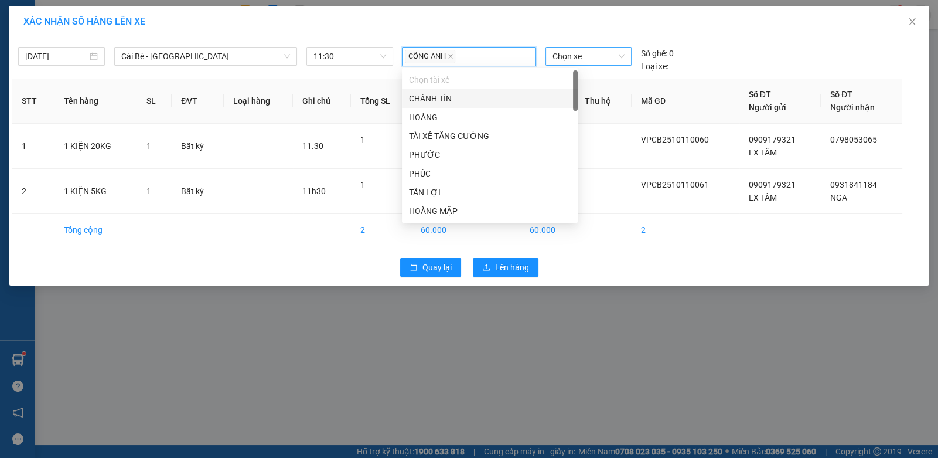
click at [617, 47] on span "Chọn xe" at bounding box center [589, 56] width 72 height 18
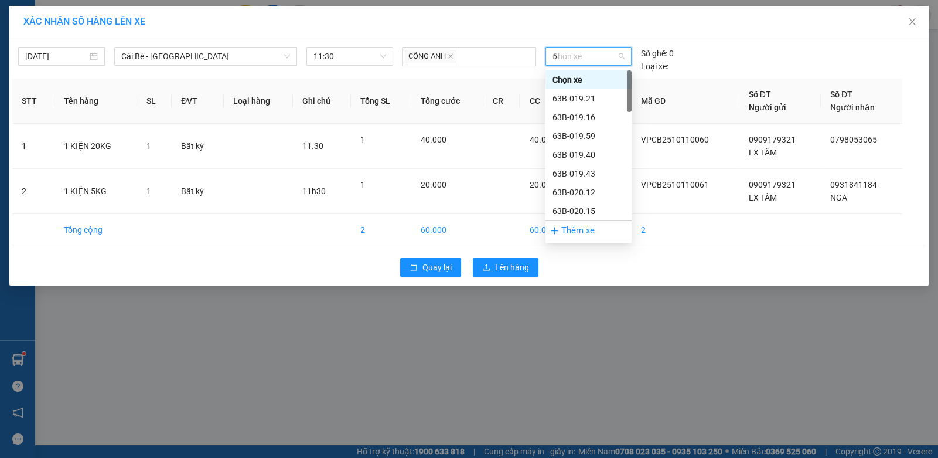
type input "69"
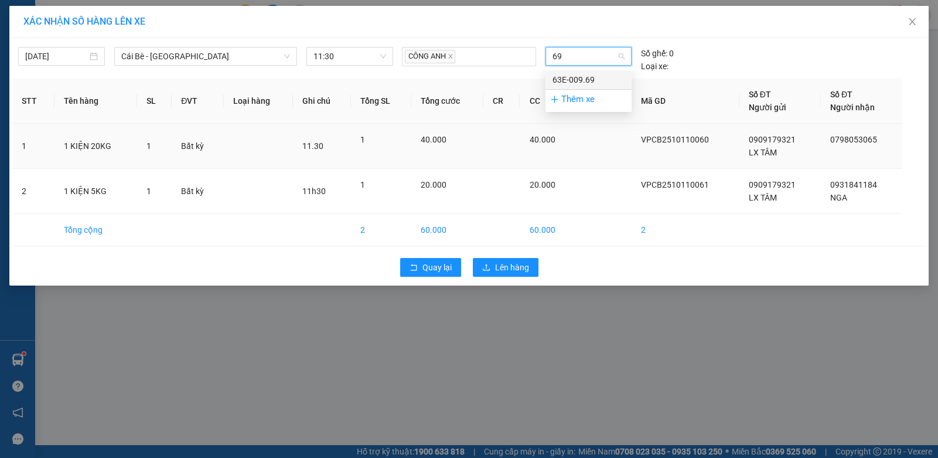
drag, startPoint x: 572, startPoint y: 75, endPoint x: 400, endPoint y: 119, distance: 176.7
click at [567, 76] on div "63E-009.69" at bounding box center [589, 79] width 72 height 13
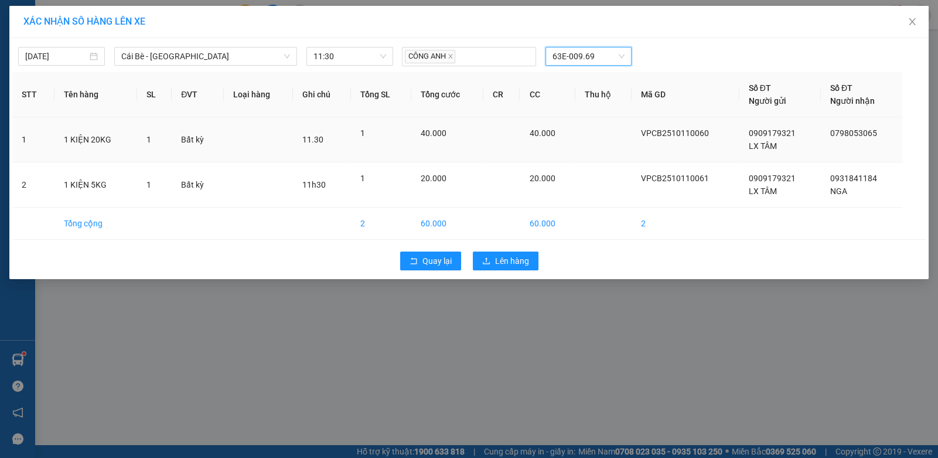
drag, startPoint x: 378, startPoint y: 124, endPoint x: 441, endPoint y: 155, distance: 71.3
click at [383, 127] on td "1" at bounding box center [381, 139] width 60 height 45
click at [497, 263] on span "Lên hàng" at bounding box center [512, 260] width 34 height 13
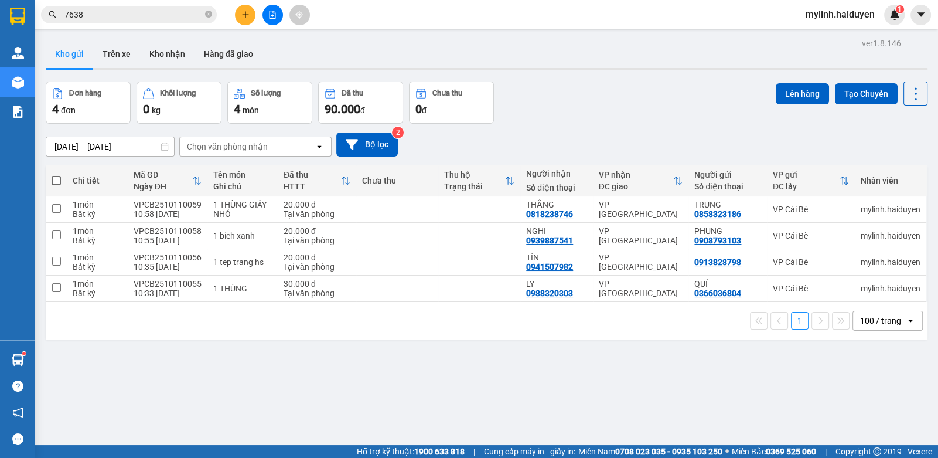
click at [150, 16] on input "7638" at bounding box center [133, 14] width 138 height 13
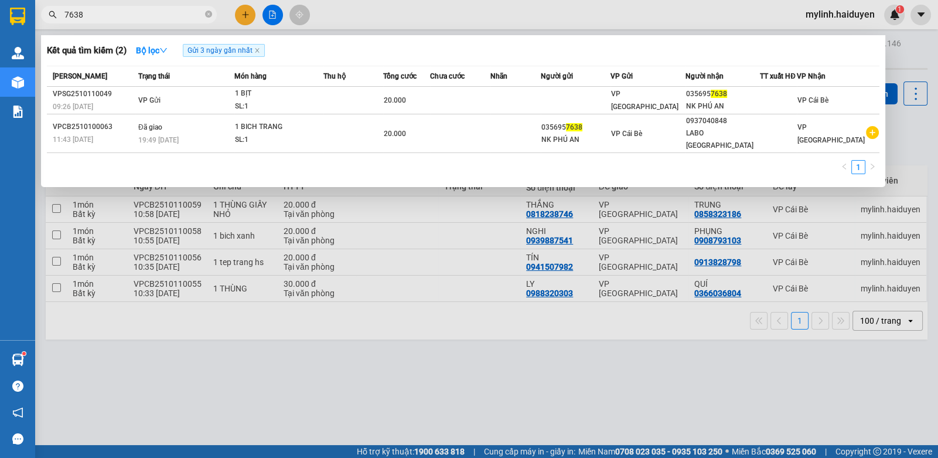
click at [150, 16] on input "7638" at bounding box center [133, 14] width 138 height 13
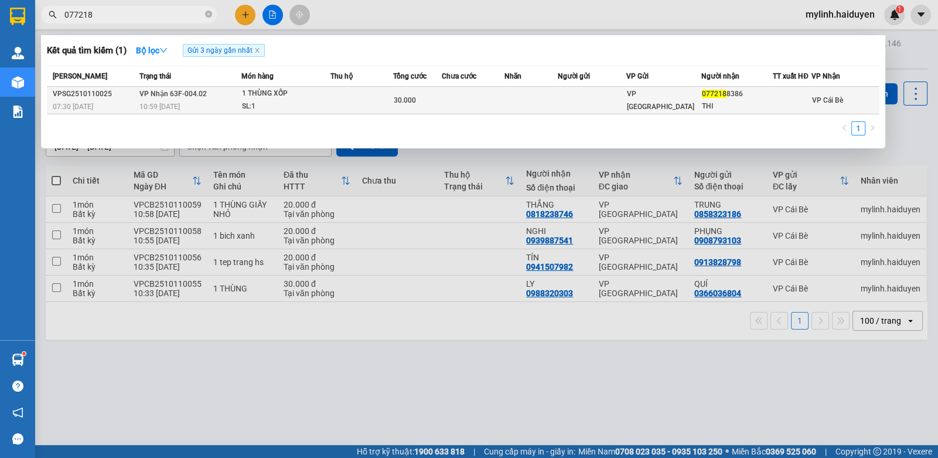
type input "077218"
click at [613, 100] on td at bounding box center [592, 101] width 69 height 28
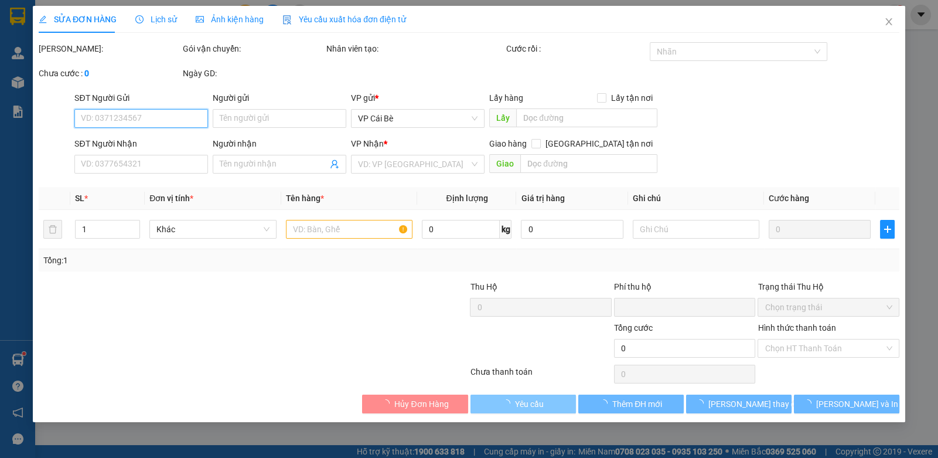
type input "0772188386"
type input "THI"
type input "0"
type input "30.000"
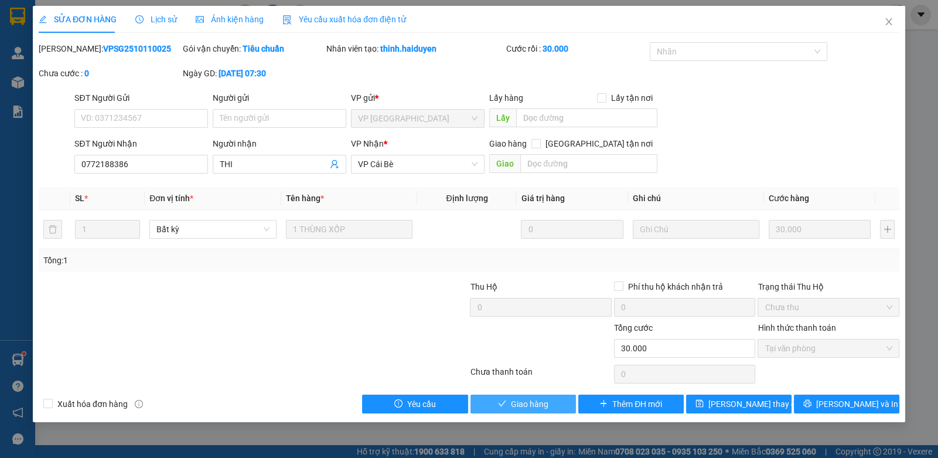
click at [530, 403] on span "Giao hàng" at bounding box center [530, 403] width 38 height 13
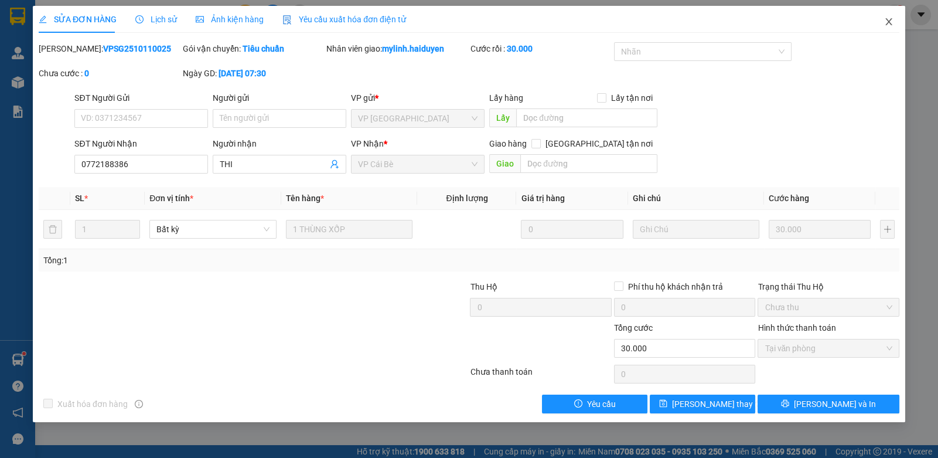
drag, startPoint x: 890, startPoint y: 28, endPoint x: 174, endPoint y: 34, distance: 715.8
click at [876, 26] on span "Close" at bounding box center [889, 22] width 33 height 33
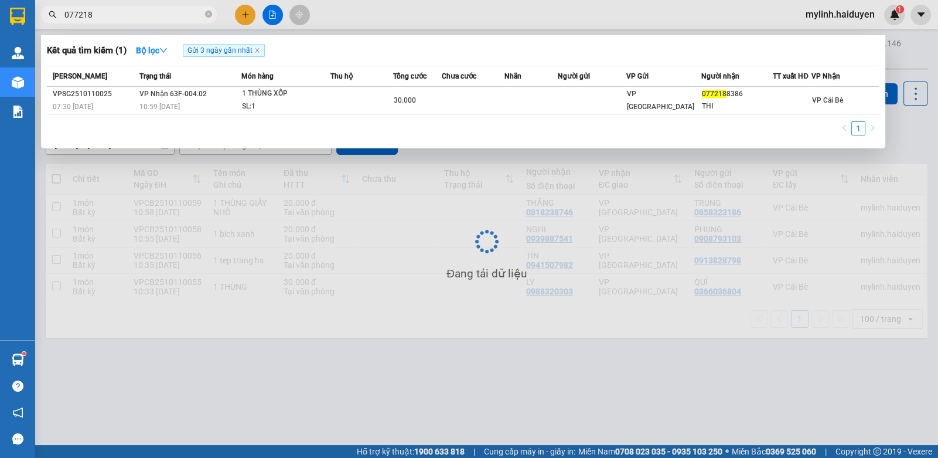
click at [152, 6] on span "077218" at bounding box center [129, 15] width 176 height 18
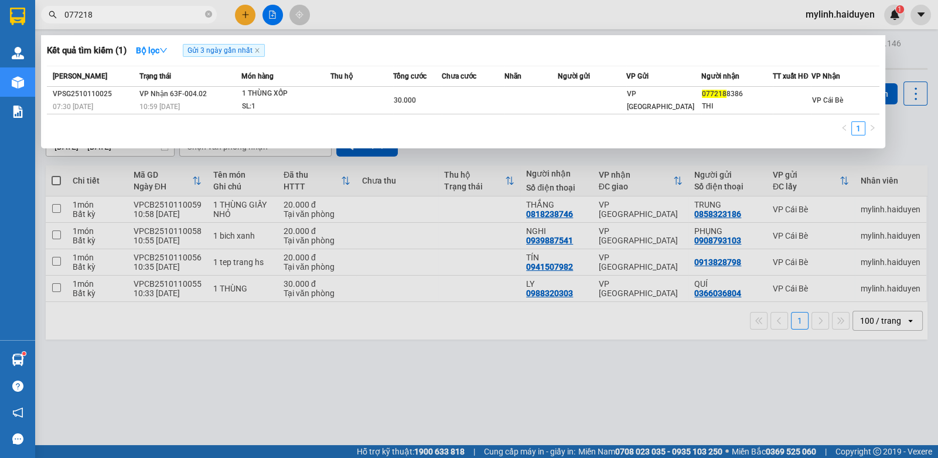
click at [142, 13] on input "077218" at bounding box center [133, 14] width 138 height 13
drag, startPoint x: 142, startPoint y: 13, endPoint x: 254, endPoint y: 2, distance: 113.1
click at [155, 15] on input "077218" at bounding box center [133, 14] width 138 height 13
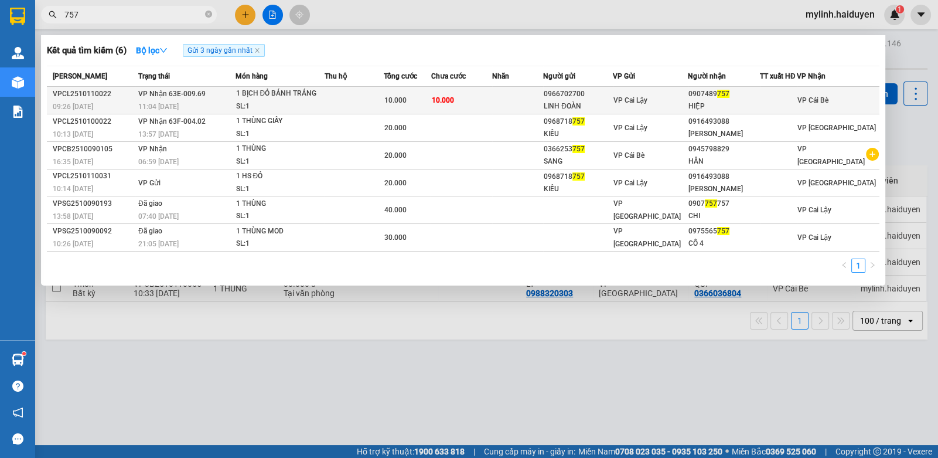
type input "757"
click at [384, 92] on td at bounding box center [354, 101] width 59 height 28
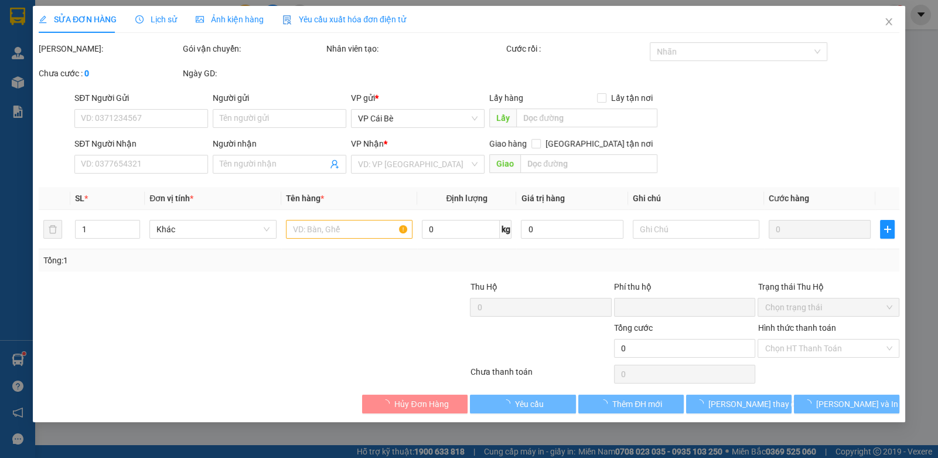
type input "0966702700"
type input "LINH ĐOÀN"
type input "0907489757"
type input "HIỆP"
type input "0"
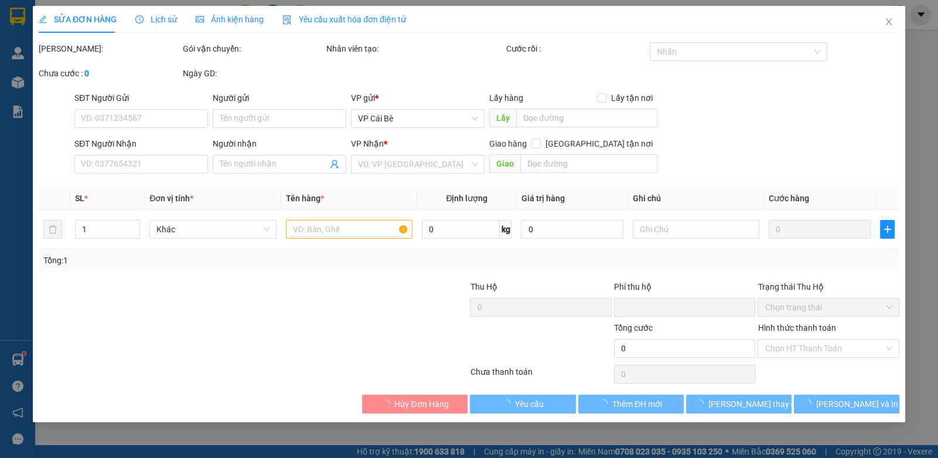
type input "10.000"
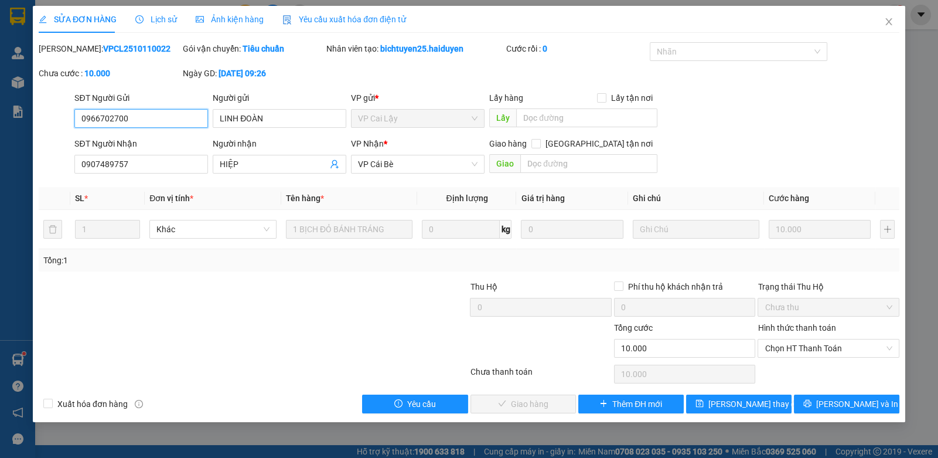
drag, startPoint x: 777, startPoint y: 348, endPoint x: 778, endPoint y: 363, distance: 15.3
click at [778, 352] on span "Chọn HT Thanh Toán" at bounding box center [828, 348] width 127 height 18
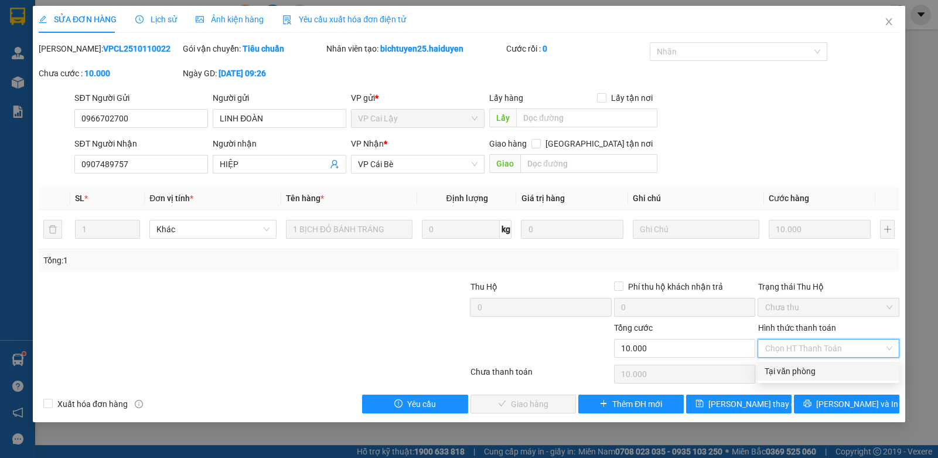
click at [778, 371] on div "Tại văn phòng" at bounding box center [828, 371] width 127 height 13
type input "0"
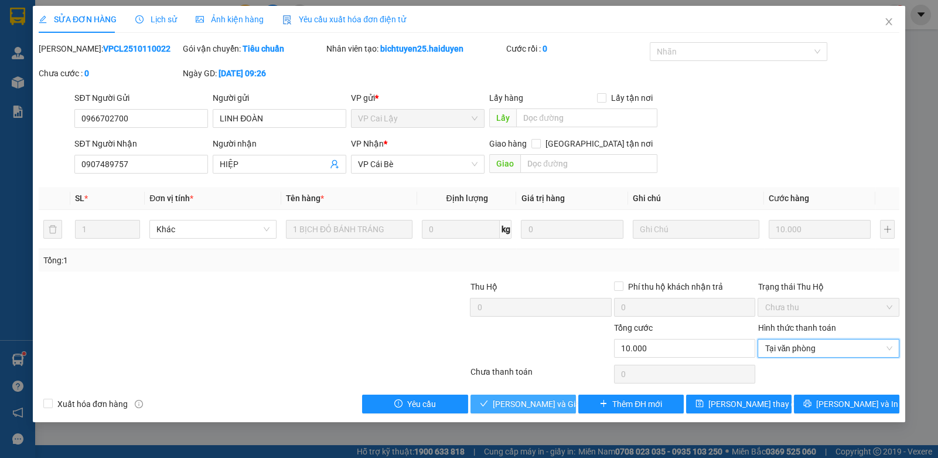
click at [505, 403] on span "[PERSON_NAME] và Giao hàng" at bounding box center [549, 403] width 113 height 13
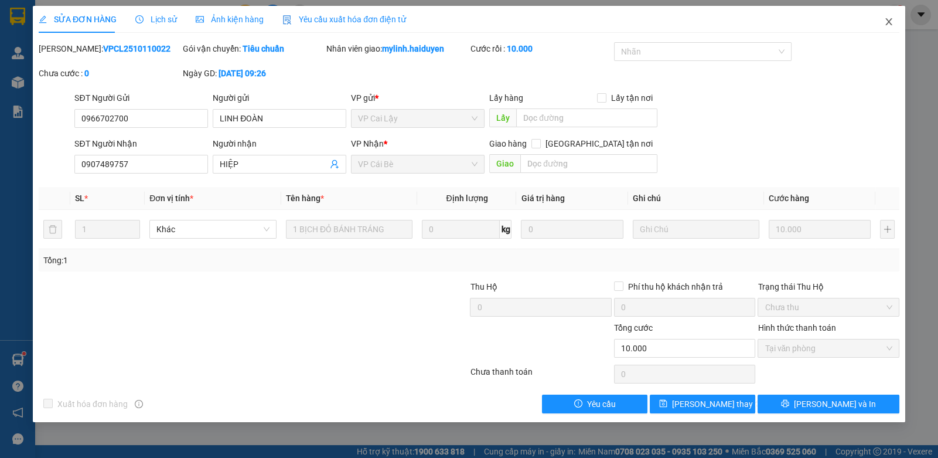
click at [890, 23] on icon "close" at bounding box center [889, 21] width 9 height 9
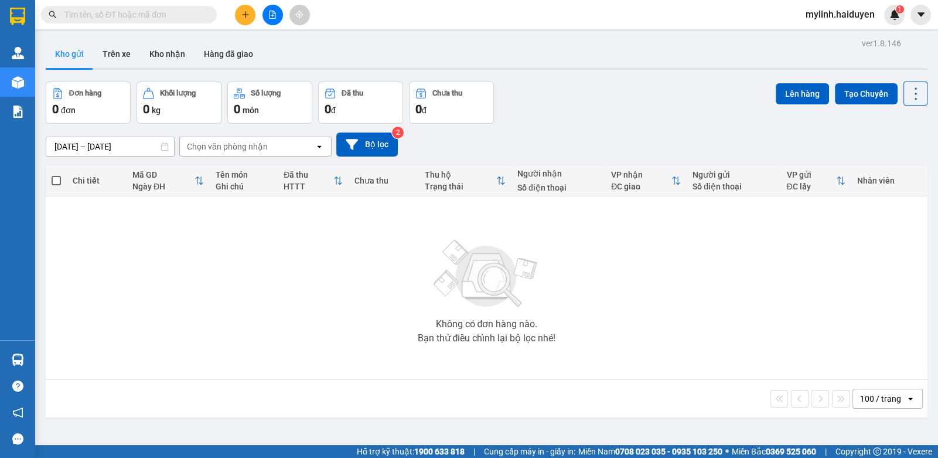
click at [171, 15] on input "text" at bounding box center [133, 14] width 138 height 13
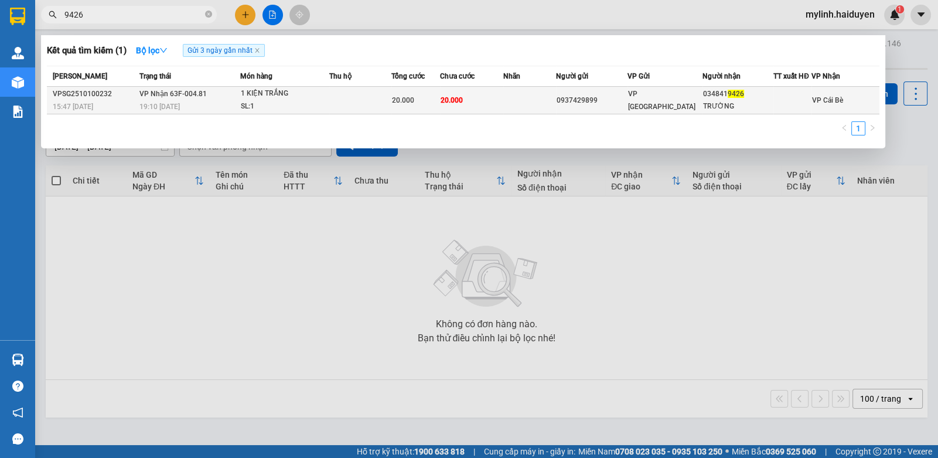
type input "9426"
click at [509, 97] on td at bounding box center [530, 101] width 53 height 28
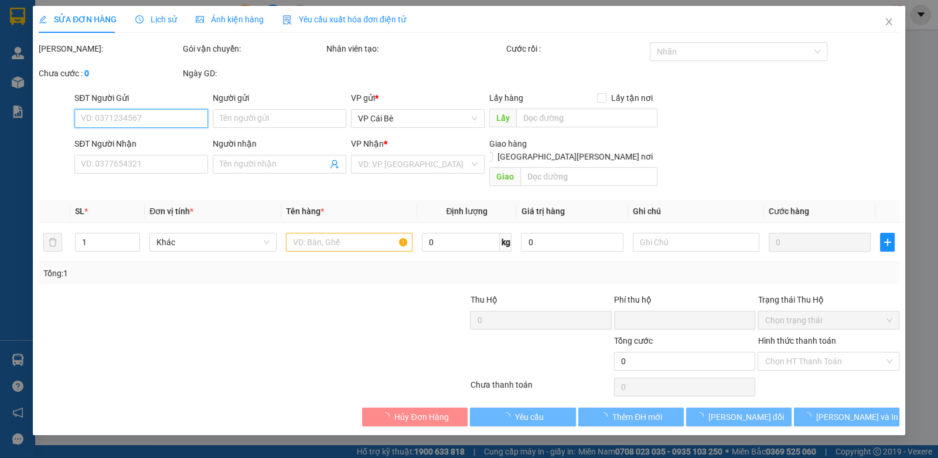
type input "0937429899"
type input "0348419426"
type input "TRƯỜNG"
type input "0"
type input "20.000"
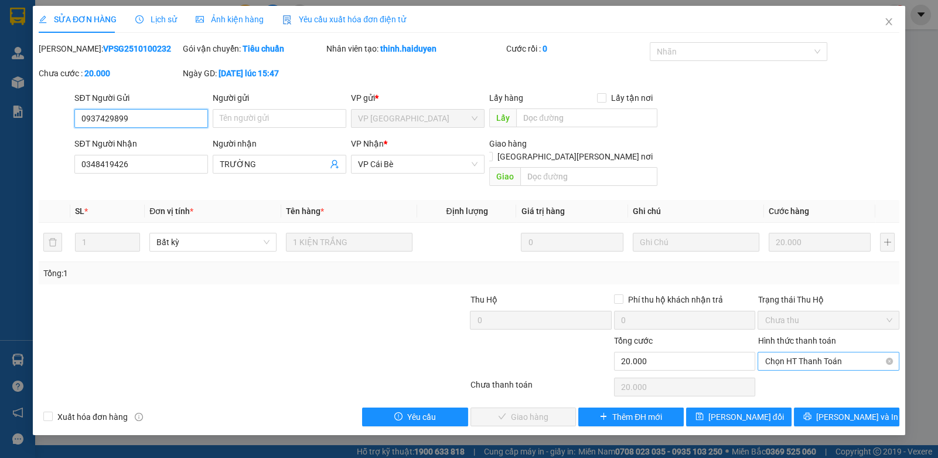
click at [784, 352] on span "Chọn HT Thanh Toán" at bounding box center [828, 361] width 127 height 18
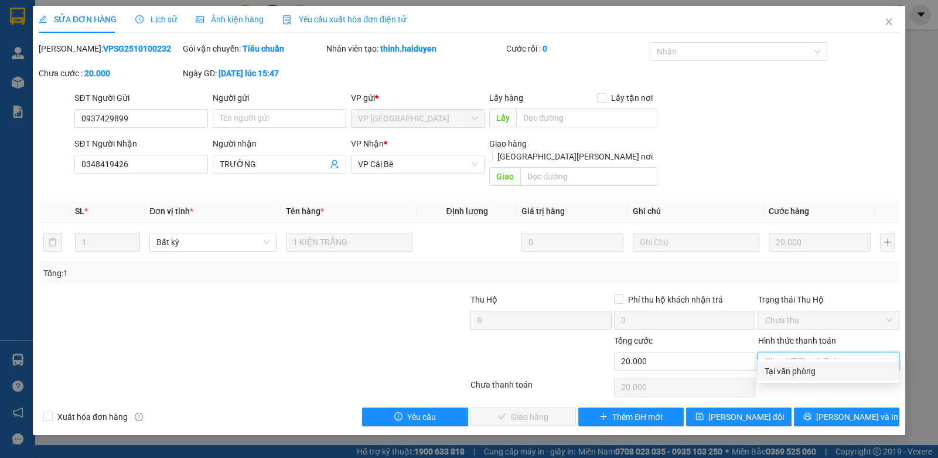
drag, startPoint x: 783, startPoint y: 368, endPoint x: 740, endPoint y: 373, distance: 43.1
click at [777, 370] on div "Tại văn phòng" at bounding box center [828, 371] width 127 height 13
type input "0"
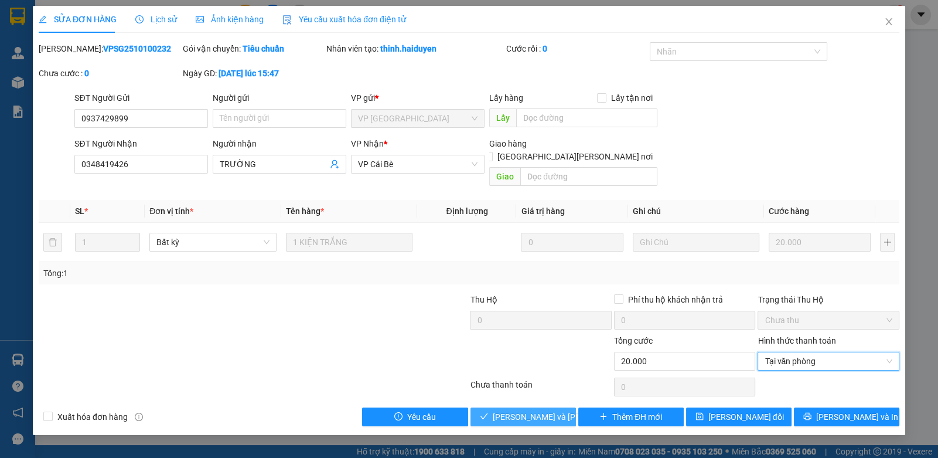
click at [493, 407] on button "[PERSON_NAME] và [PERSON_NAME] hàng" at bounding box center [524, 416] width 106 height 19
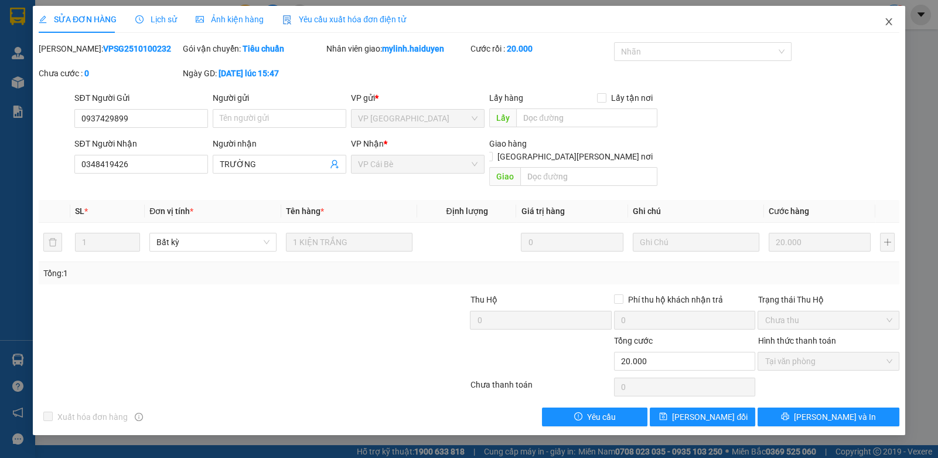
drag, startPoint x: 891, startPoint y: 27, endPoint x: 899, endPoint y: 19, distance: 11.2
click at [893, 23] on span "Close" at bounding box center [889, 22] width 33 height 33
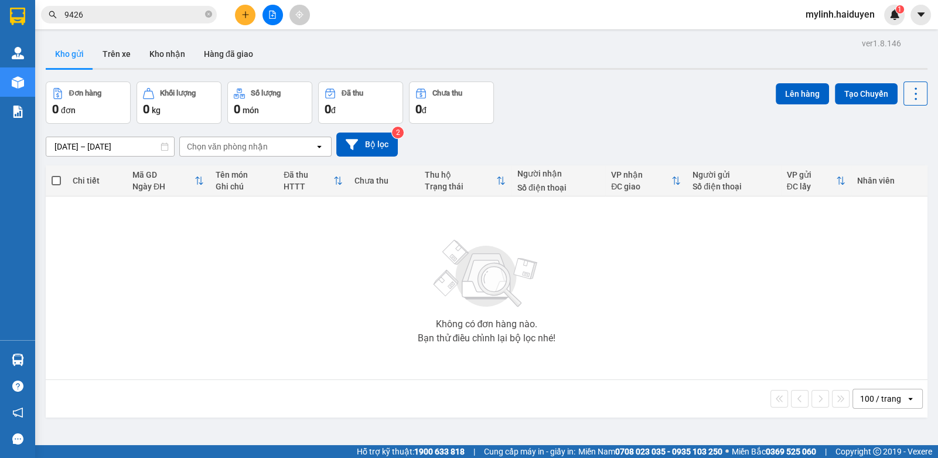
click at [908, 101] on icon at bounding box center [916, 94] width 16 height 16
drag, startPoint x: 870, startPoint y: 172, endPoint x: 853, endPoint y: 168, distance: 18.1
click at [870, 171] on div "Làm mới" at bounding box center [885, 167] width 69 height 12
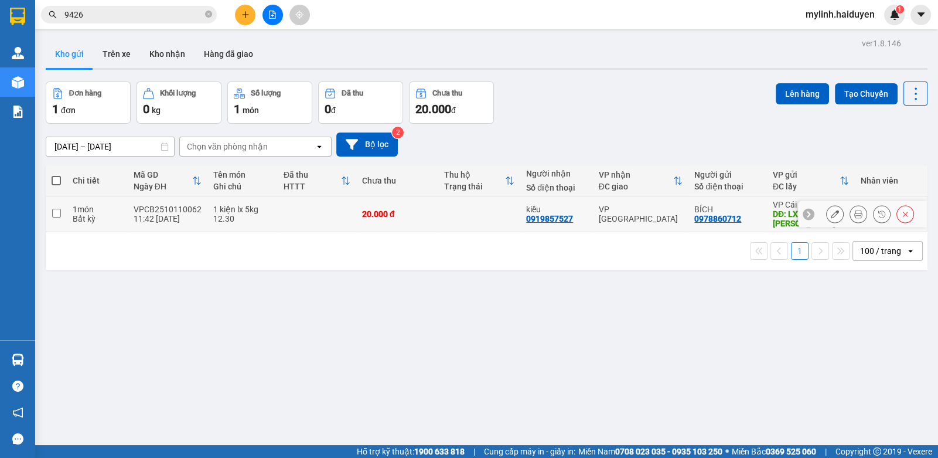
click at [855, 212] on icon at bounding box center [859, 214] width 8 height 8
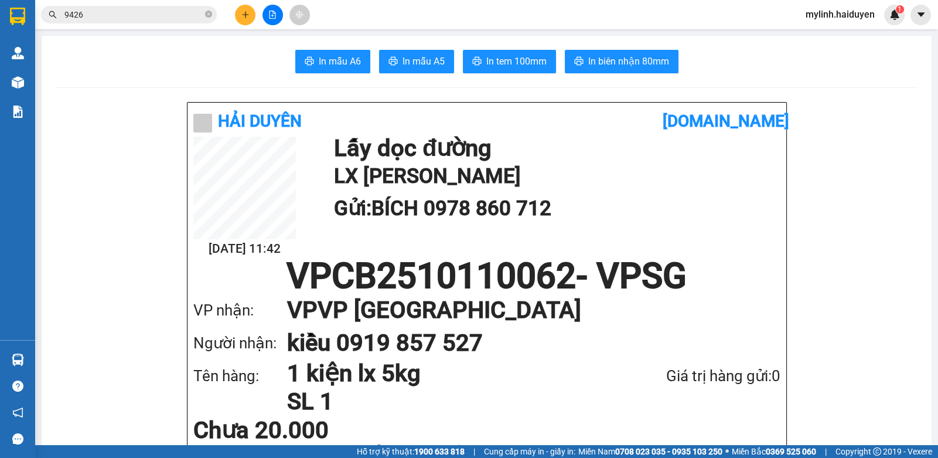
click at [528, 57] on span "In tem 100mm" at bounding box center [517, 61] width 60 height 15
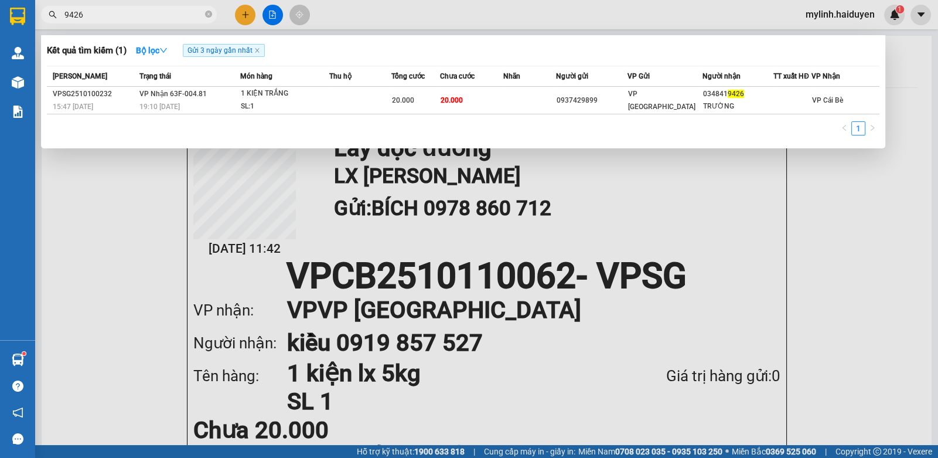
drag, startPoint x: 138, startPoint y: 11, endPoint x: 129, endPoint y: 15, distance: 10.0
click at [137, 11] on input "9426" at bounding box center [133, 14] width 138 height 13
click at [125, 18] on input "9426" at bounding box center [133, 14] width 138 height 13
drag, startPoint x: 125, startPoint y: 18, endPoint x: 196, endPoint y: 5, distance: 72.1
click at [196, 5] on div "Kết quả tìm kiếm ( 1 ) Bộ lọc Gửi 3 ngày gần nhất Mã ĐH Trạng thái Món hàng Thu…" at bounding box center [114, 15] width 229 height 21
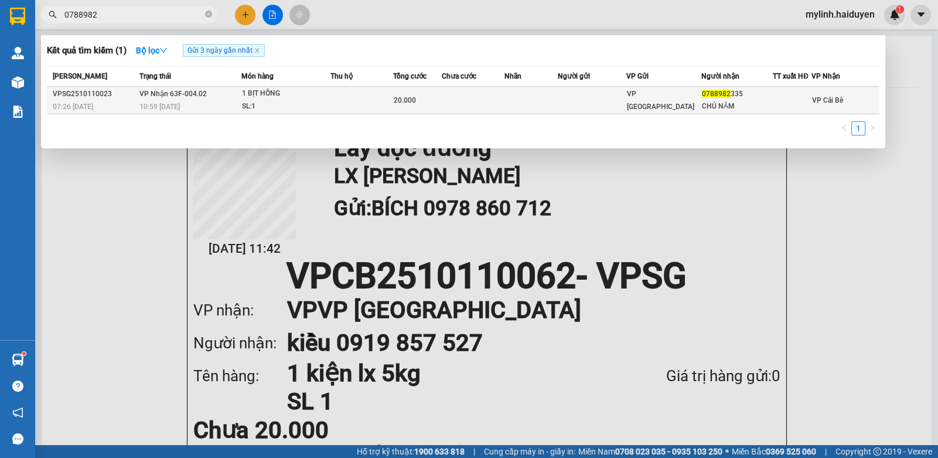
type input "0788982"
click at [505, 93] on td at bounding box center [473, 101] width 63 height 28
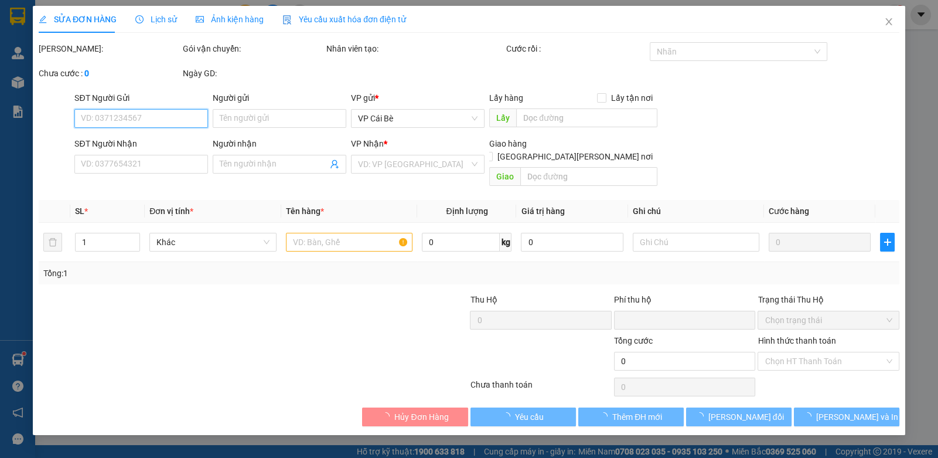
type input "0788982335"
type input "CHÚ NĂM"
type input "0"
type input "20.000"
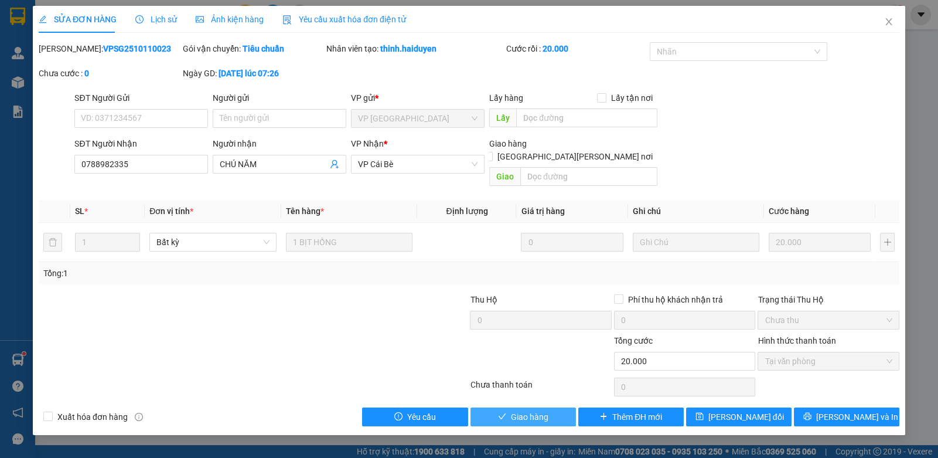
drag, startPoint x: 487, startPoint y: 404, endPoint x: 731, endPoint y: 256, distance: 285.4
click at [488, 407] on button "Giao hàng" at bounding box center [524, 416] width 106 height 19
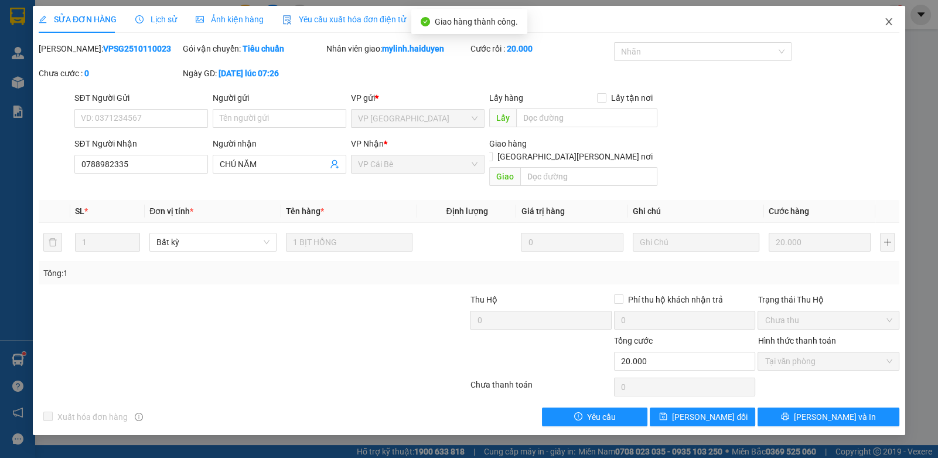
click at [887, 18] on icon "close" at bounding box center [889, 21] width 9 height 9
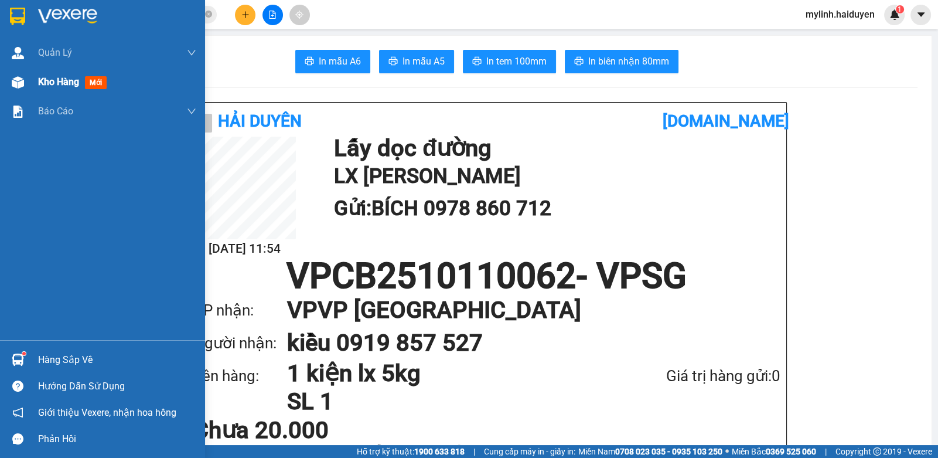
click at [28, 85] on div "Kho hàng mới" at bounding box center [102, 81] width 205 height 29
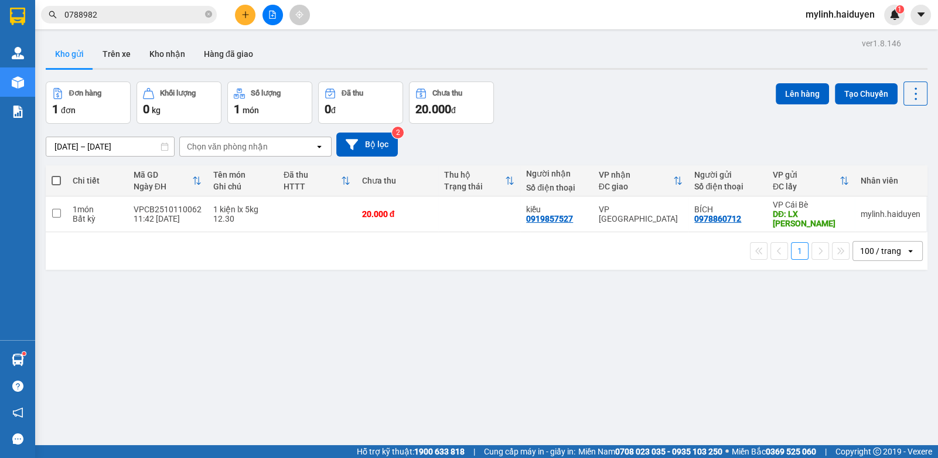
drag, startPoint x: 28, startPoint y: 83, endPoint x: 541, endPoint y: 295, distance: 555.6
click at [541, 295] on div "ver 1.8.146 Kho gửi Trên xe Kho nhận Hàng đã giao Đơn hàng 1 đơn Khối lượng 0 k…" at bounding box center [487, 264] width 892 height 458
click at [250, 15] on button at bounding box center [245, 15] width 21 height 21
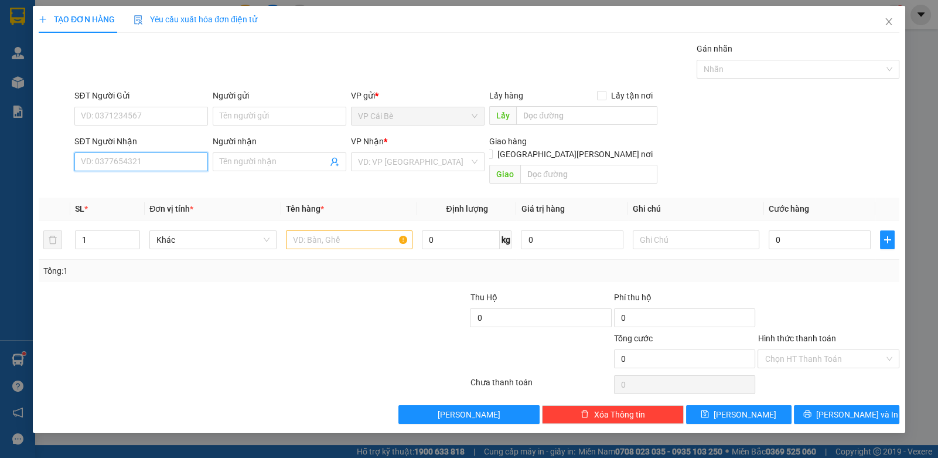
click at [130, 161] on input "SĐT Người Nhận" at bounding box center [141, 161] width 134 height 19
type input "0903391719"
click at [140, 183] on div "0903391719 - DƯƠNG" at bounding box center [141, 184] width 120 height 13
type input "DƯƠNG"
type input "40.000"
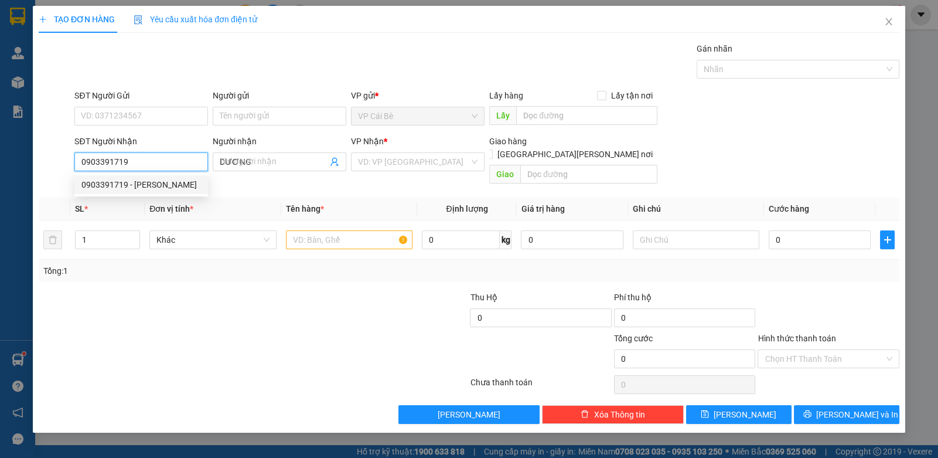
type input "40.000"
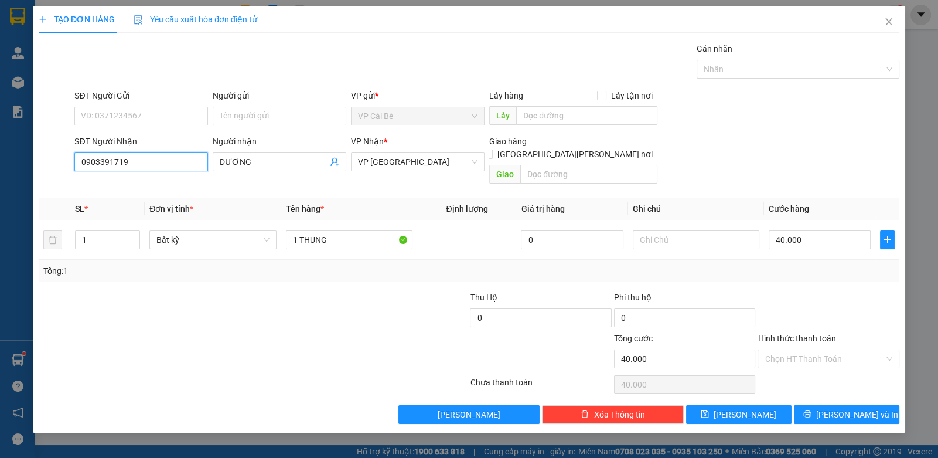
type input "0903391719"
click at [155, 104] on div "SĐT Người Gửi" at bounding box center [141, 98] width 134 height 18
click at [148, 114] on input "SĐT Người Gửi" at bounding box center [141, 116] width 134 height 19
type input "0774625748"
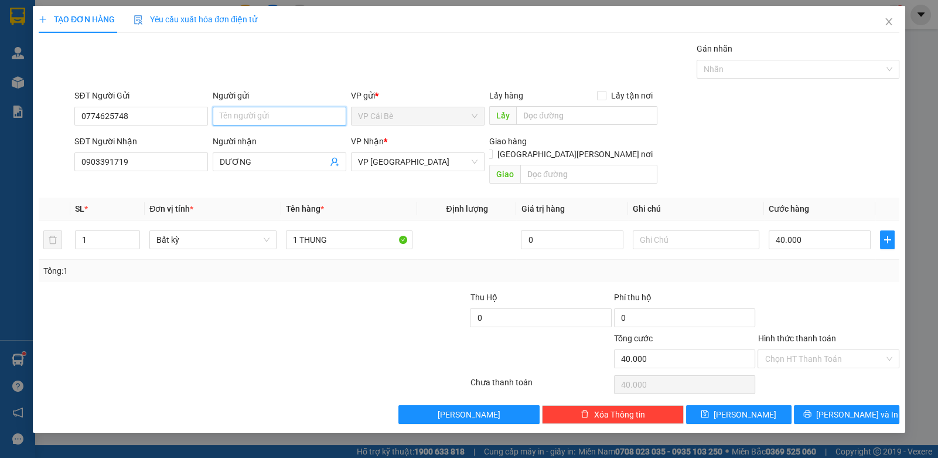
click at [274, 113] on input "Người gửi" at bounding box center [280, 116] width 134 height 19
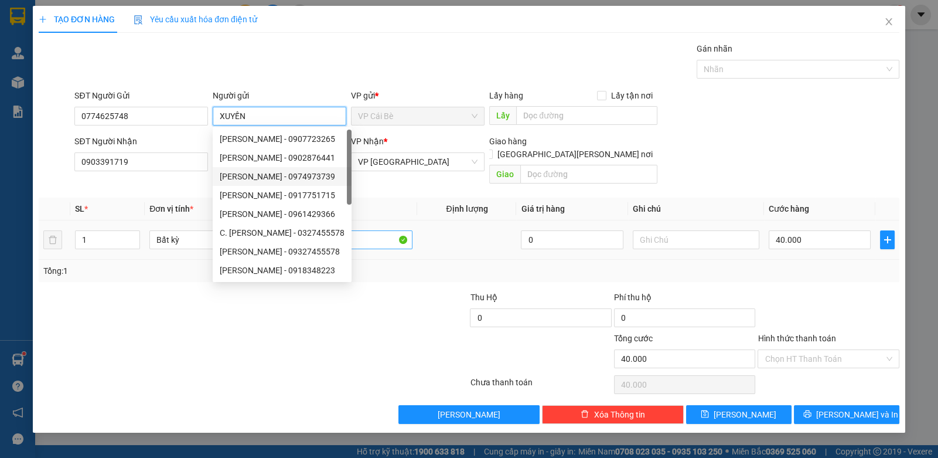
type input "XUYẾN"
click at [381, 230] on input "1 THUNG" at bounding box center [349, 239] width 127 height 19
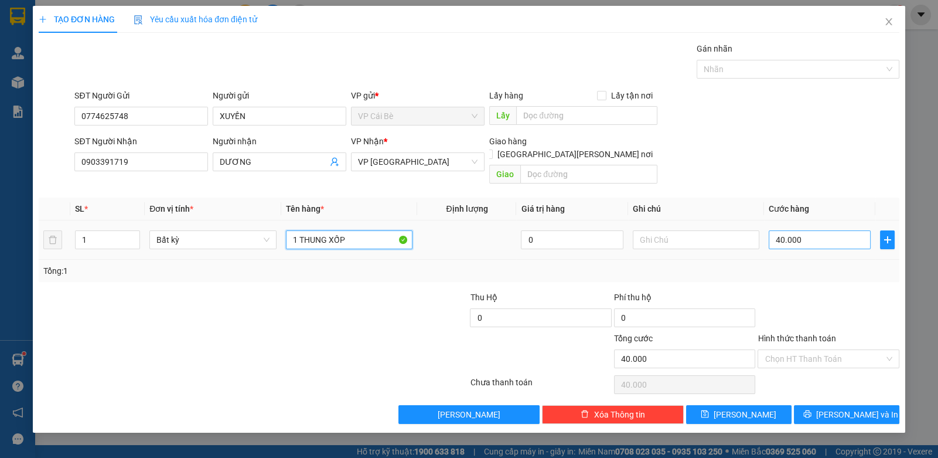
type input "1 THUNG XỐP"
click at [828, 230] on input "40.000" at bounding box center [820, 239] width 102 height 19
type input "5"
type input "50"
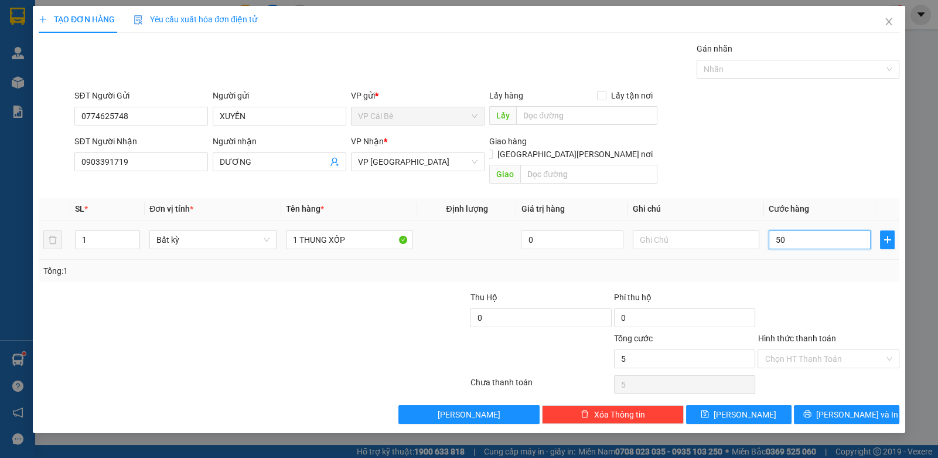
type input "50"
type input "50.000"
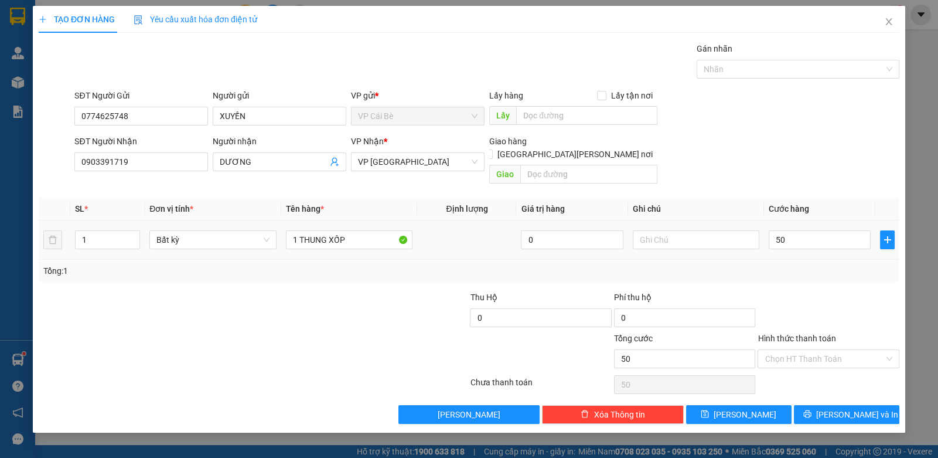
type input "50.000"
drag, startPoint x: 820, startPoint y: 254, endPoint x: 821, endPoint y: 263, distance: 8.8
click at [821, 264] on div "Tổng: 1" at bounding box center [469, 270] width 852 height 13
click at [810, 405] on button "[PERSON_NAME] và In" at bounding box center [847, 414] width 106 height 19
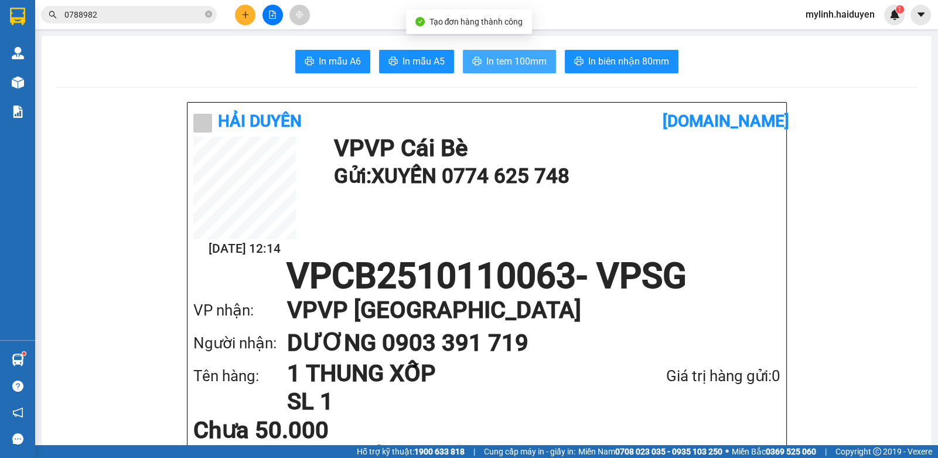
click at [532, 73] on button "In tem 100mm" at bounding box center [509, 61] width 93 height 23
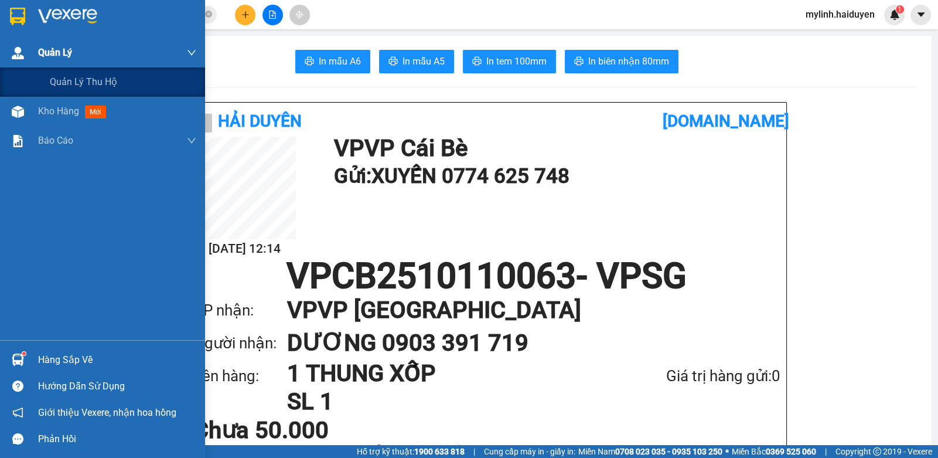
click at [22, 66] on div "Quản Lý" at bounding box center [102, 52] width 205 height 29
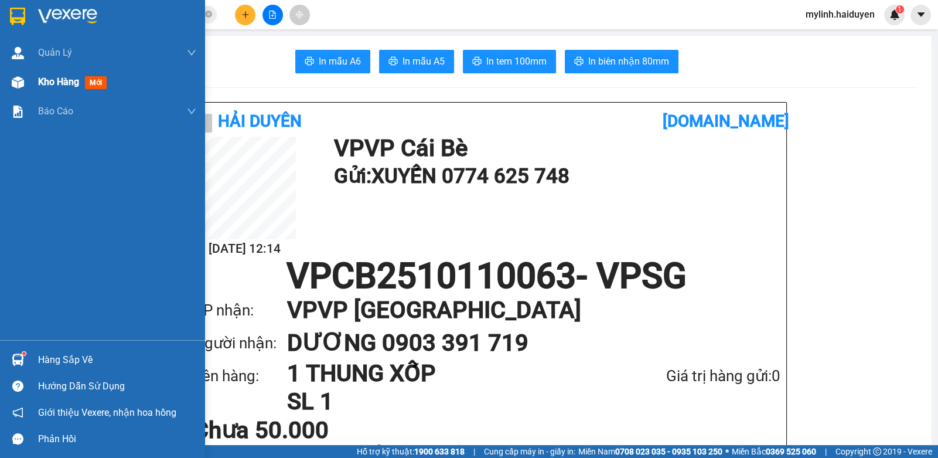
click at [66, 84] on span "Kho hàng" at bounding box center [58, 81] width 41 height 11
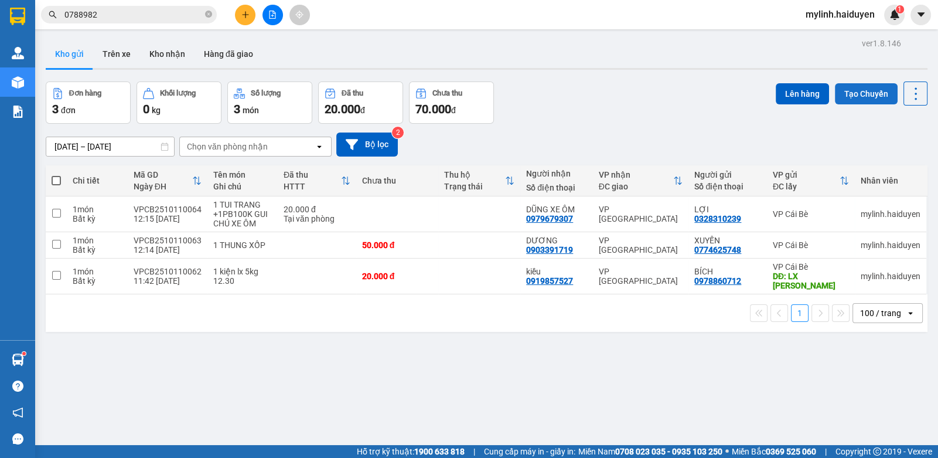
click at [837, 96] on button "Tạo Chuyến" at bounding box center [866, 93] width 63 height 21
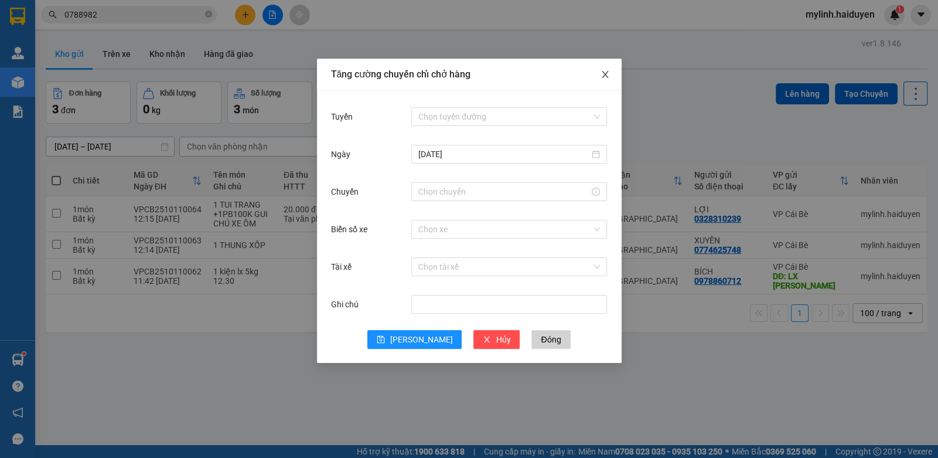
drag, startPoint x: 601, startPoint y: 77, endPoint x: 337, endPoint y: 67, distance: 264.6
click at [579, 69] on div "Tăng cường chuyến chỉ chở hàng Tuyến Chọn tuyến đường Ngày 11/10/2025 Chuyến Bi…" at bounding box center [469, 211] width 305 height 304
click at [602, 75] on span "Close" at bounding box center [605, 75] width 33 height 33
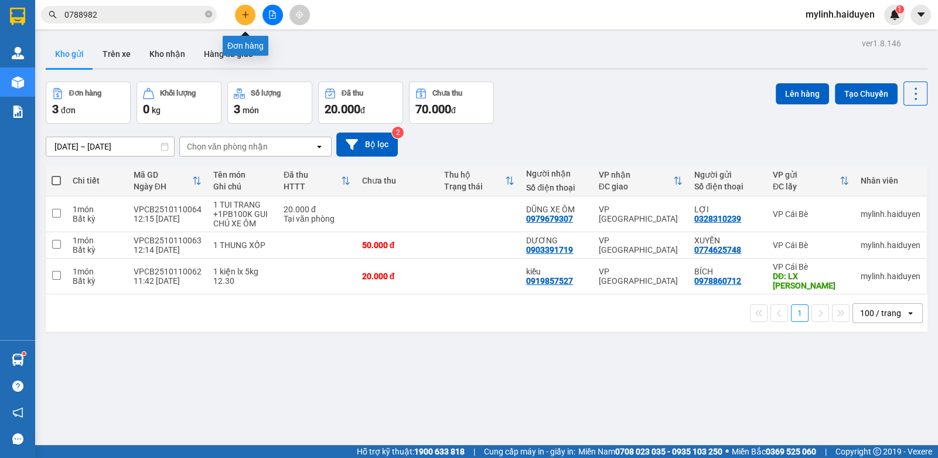
click at [240, 13] on button at bounding box center [245, 15] width 21 height 21
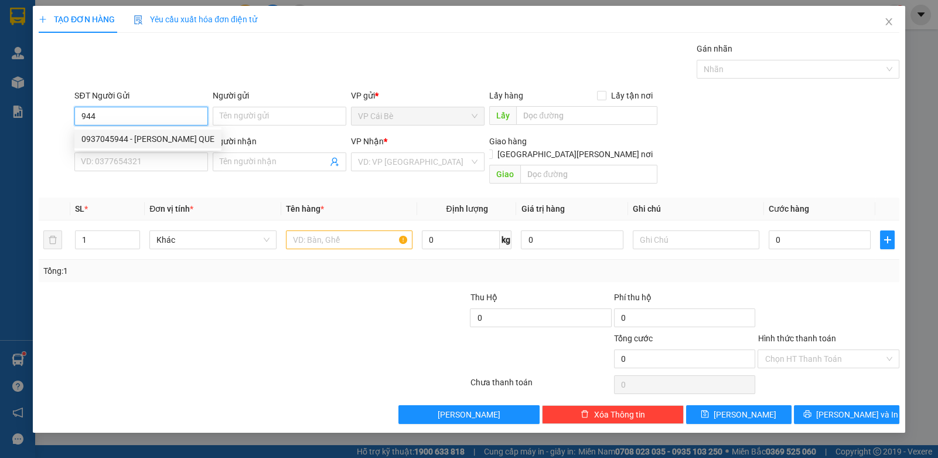
click at [139, 134] on div "0937045944 - HONG QUE" at bounding box center [147, 138] width 133 height 13
type input "0937045944"
type input "HONG QUE"
type input "0907423724"
type input "A NHIỆM"
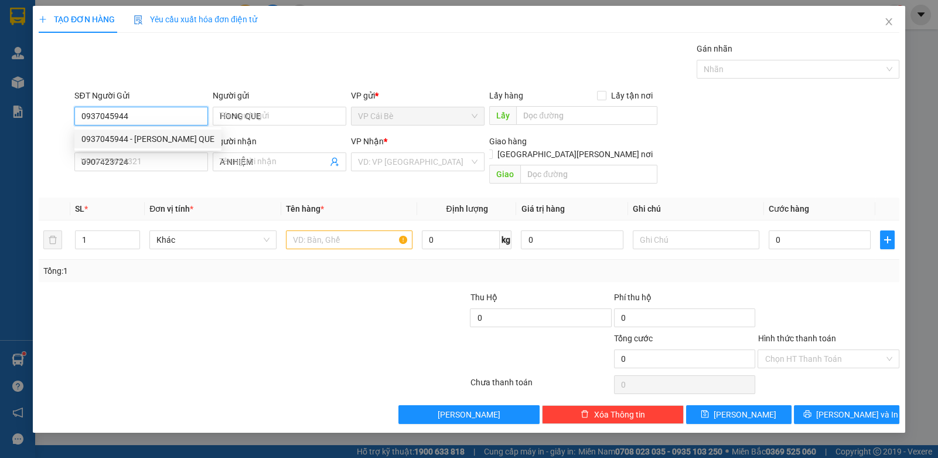
type input "20.000"
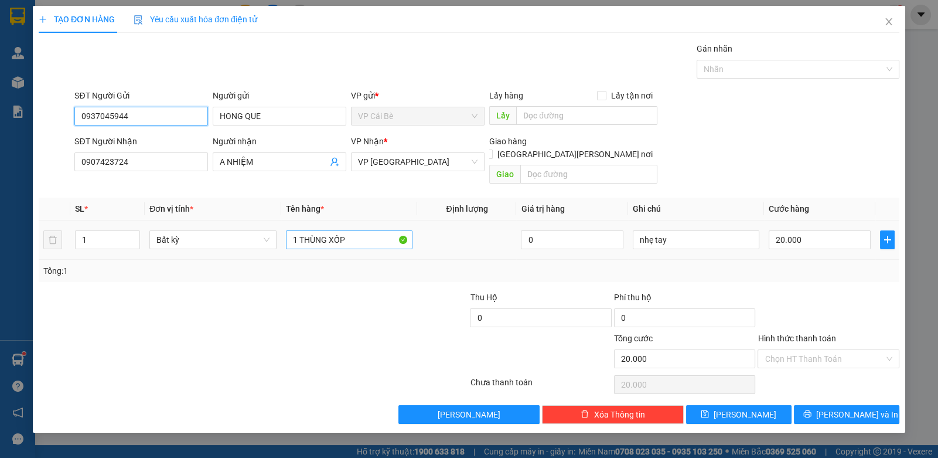
type input "0937045944"
drag, startPoint x: 362, startPoint y: 233, endPoint x: 190, endPoint y: 252, distance: 172.8
click at [190, 252] on div "SL * Đơn vị tính * Tên hàng * Định lượng Giá trị hàng Ghi chú Cước hàng 1 Bất k…" at bounding box center [469, 240] width 861 height 84
type input "1 BỊCH VÀNG"
drag, startPoint x: 846, startPoint y: 346, endPoint x: 820, endPoint y: 355, distance: 27.8
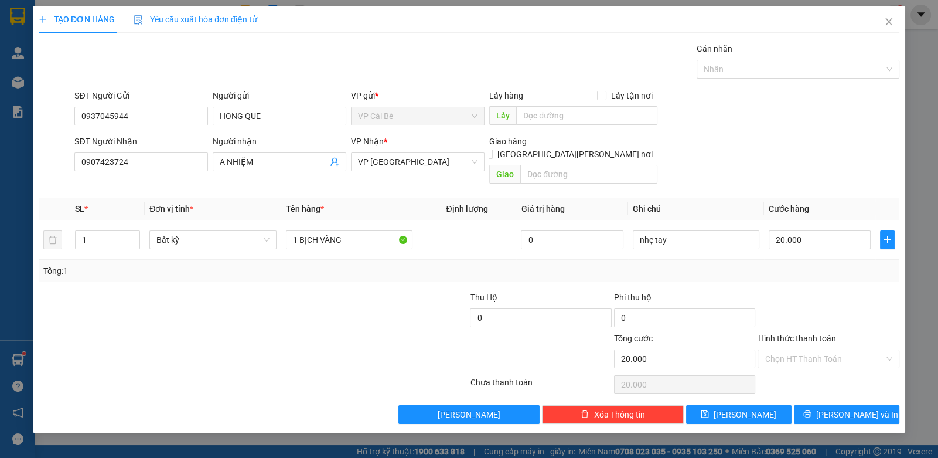
click at [835, 350] on input "Hình thức thanh toán" at bounding box center [824, 359] width 119 height 18
drag, startPoint x: 820, startPoint y: 355, endPoint x: 804, endPoint y: 373, distance: 24.5
click at [794, 363] on div "Tại văn phòng" at bounding box center [828, 368] width 141 height 19
type input "0"
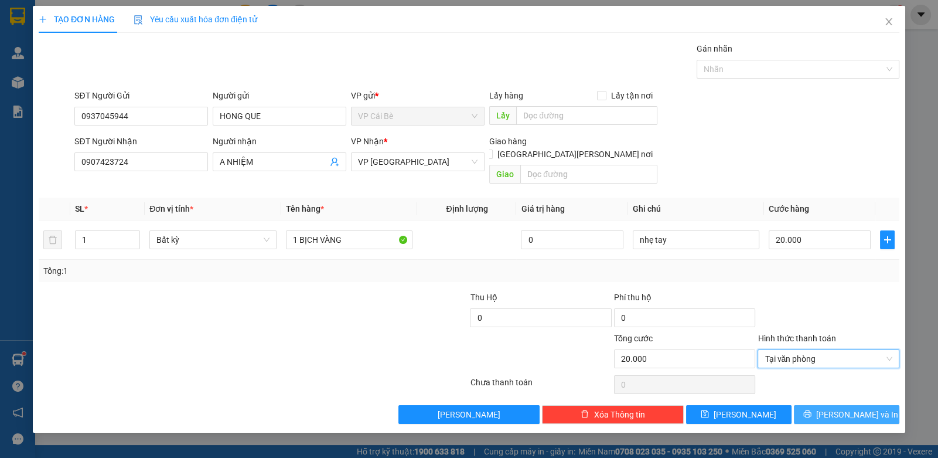
click at [842, 408] on span "[PERSON_NAME] và In" at bounding box center [858, 414] width 82 height 13
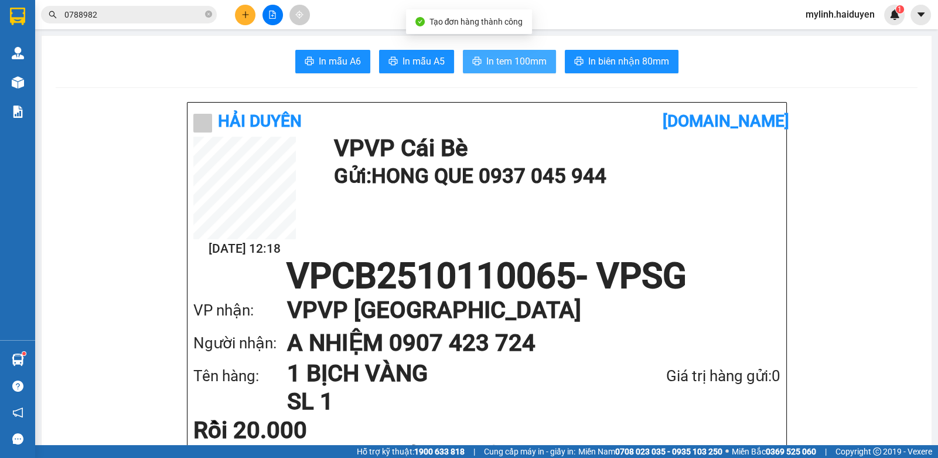
click at [505, 59] on span "In tem 100mm" at bounding box center [517, 61] width 60 height 15
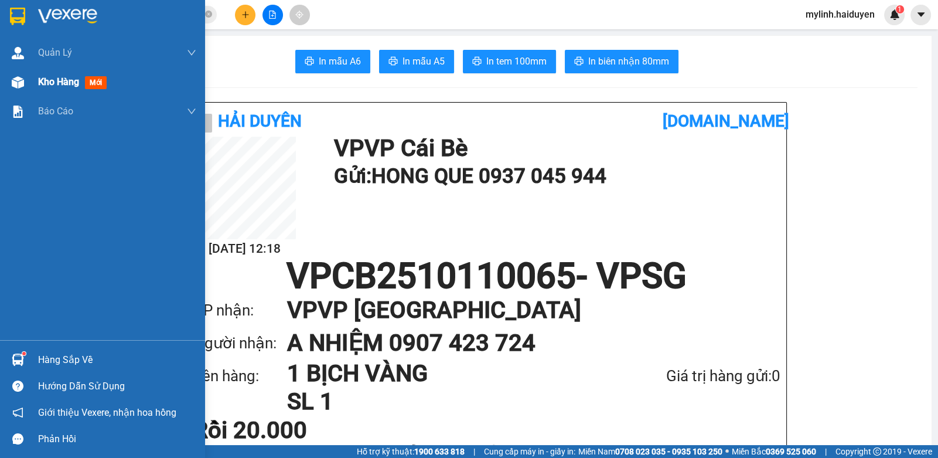
click at [68, 81] on span "Kho hàng" at bounding box center [58, 81] width 41 height 11
drag, startPoint x: 68, startPoint y: 81, endPoint x: 164, endPoint y: 81, distance: 96.1
click at [70, 80] on span "Kho hàng" at bounding box center [58, 81] width 41 height 11
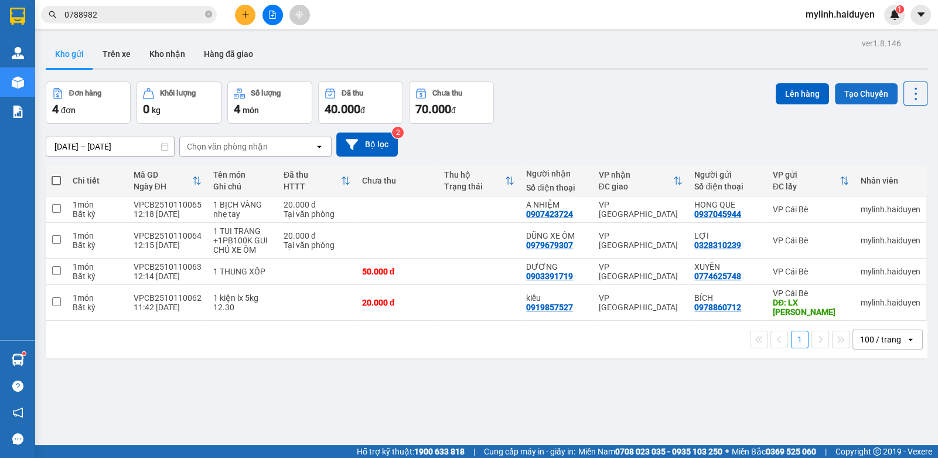
click at [838, 99] on button "Tạo Chuyến" at bounding box center [866, 93] width 63 height 21
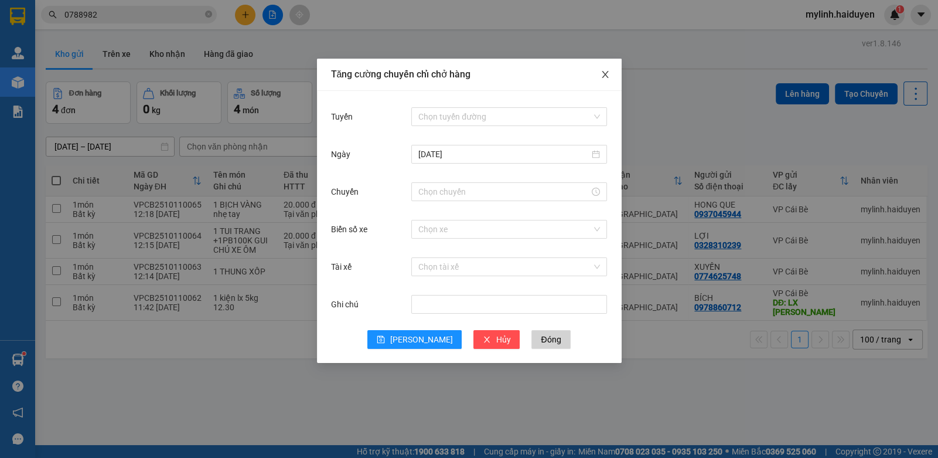
click at [601, 76] on icon "close" at bounding box center [605, 74] width 9 height 9
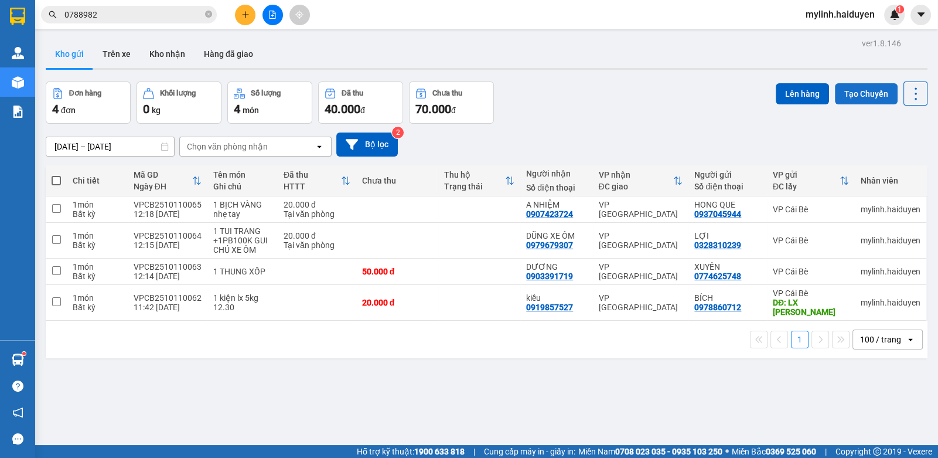
click at [887, 93] on button "Tạo Chuyến" at bounding box center [866, 93] width 63 height 21
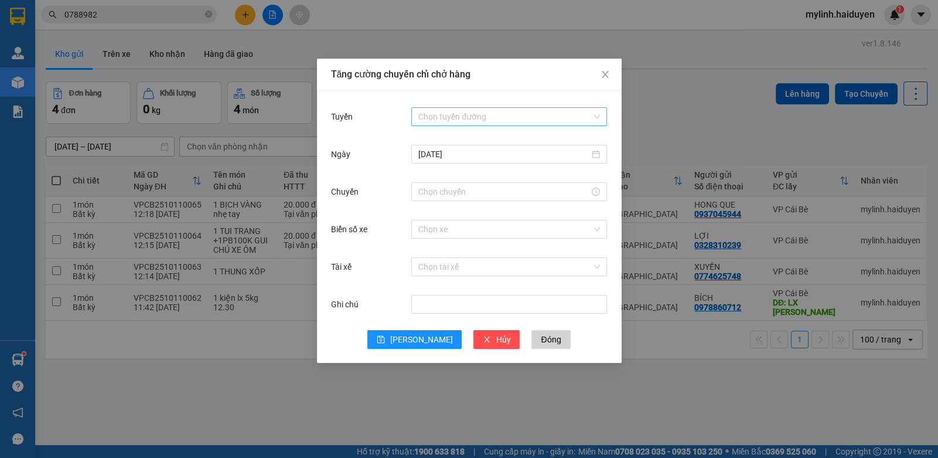
click at [431, 112] on input "Tuyến" at bounding box center [506, 117] width 174 height 18
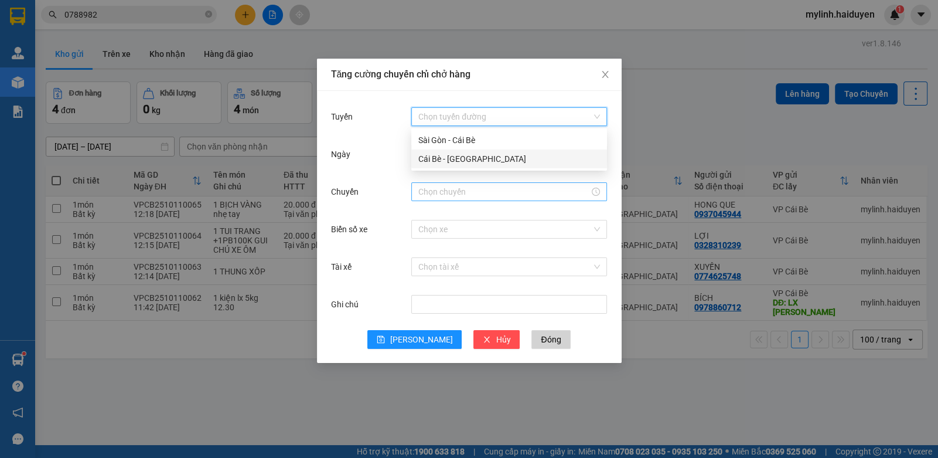
drag, startPoint x: 434, startPoint y: 163, endPoint x: 434, endPoint y: 189, distance: 26.4
click at [436, 163] on div "Cái Bè - [GEOGRAPHIC_DATA]" at bounding box center [510, 158] width 182 height 13
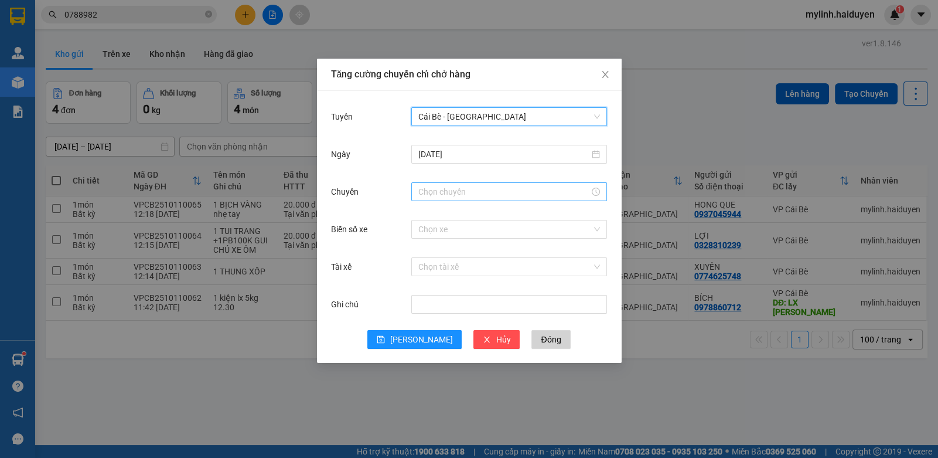
click at [443, 189] on input "Chuyến" at bounding box center [504, 191] width 171 height 13
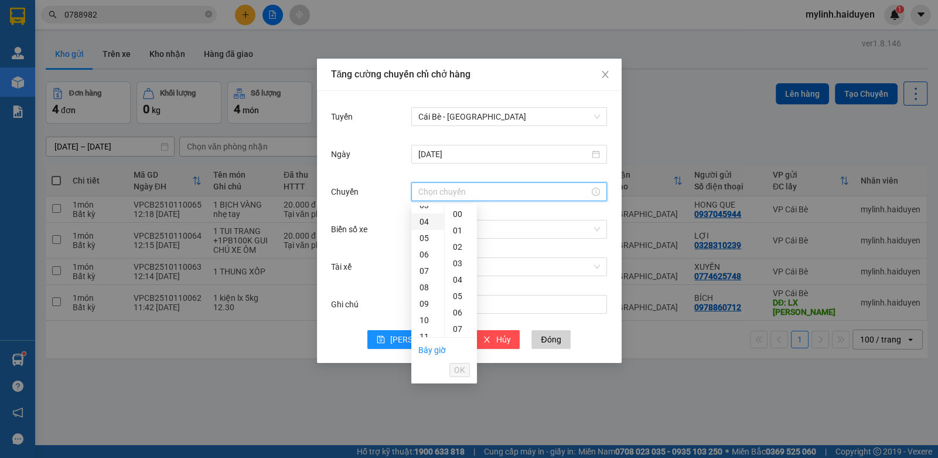
scroll to position [117, 0]
click at [426, 291] on div "12" at bounding box center [427, 294] width 33 height 16
drag, startPoint x: 455, startPoint y: 277, endPoint x: 471, endPoint y: 321, distance: 47.5
click at [457, 280] on div "29" at bounding box center [461, 279] width 32 height 16
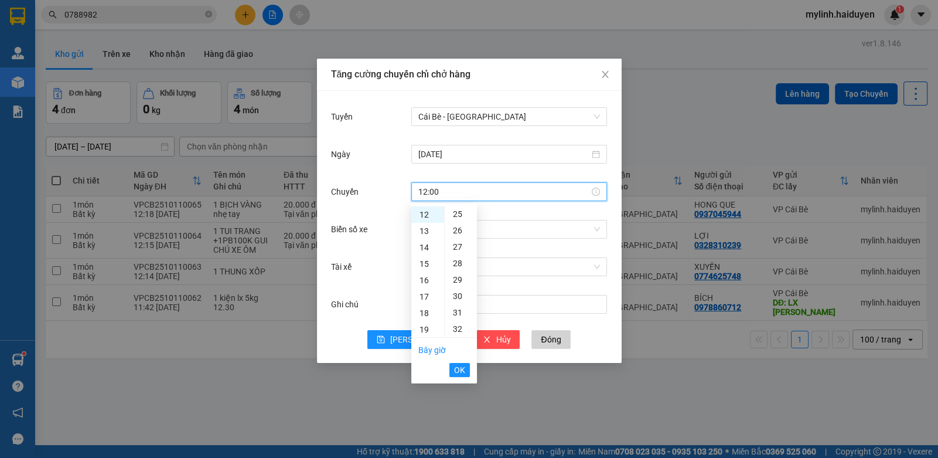
type input "12:29"
drag, startPoint x: 465, startPoint y: 369, endPoint x: 510, endPoint y: 334, distance: 56.8
click at [465, 369] on button "OK" at bounding box center [460, 370] width 21 height 14
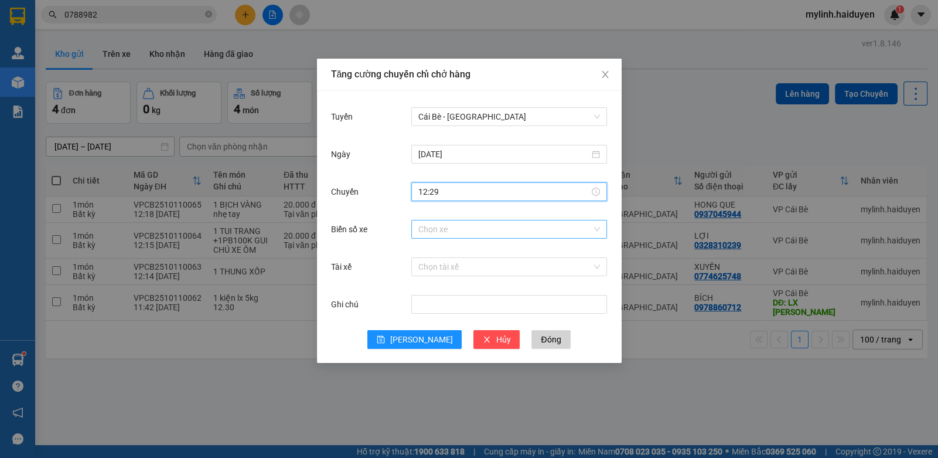
click at [496, 228] on input "Biển số xe" at bounding box center [506, 229] width 174 height 18
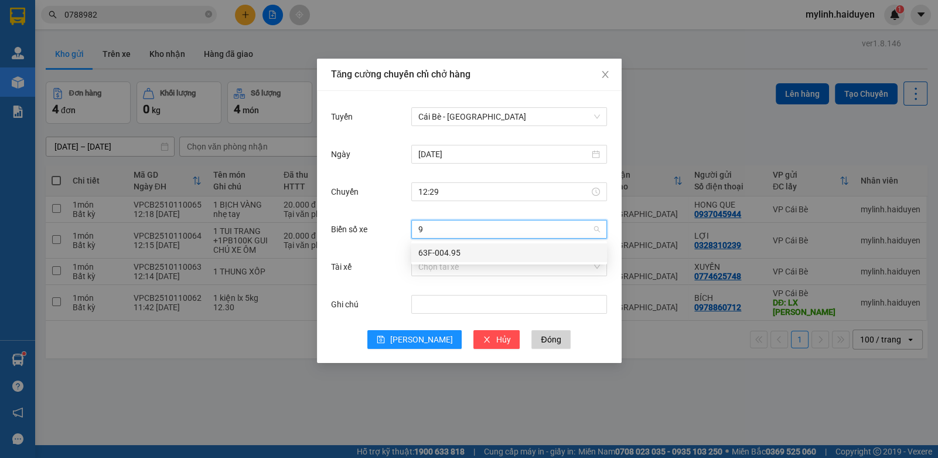
type input "95"
click at [451, 247] on div "63F-004.95" at bounding box center [510, 252] width 182 height 13
click at [438, 265] on input "Tài xế" at bounding box center [506, 267] width 174 height 18
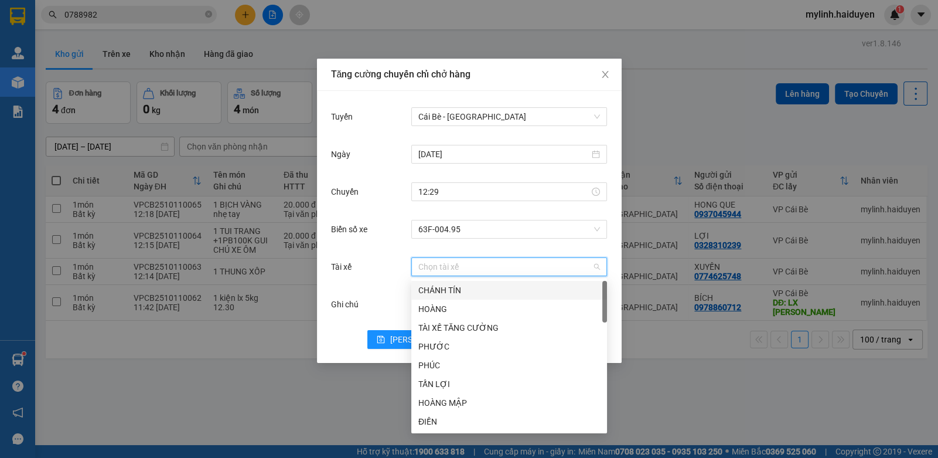
type input "P"
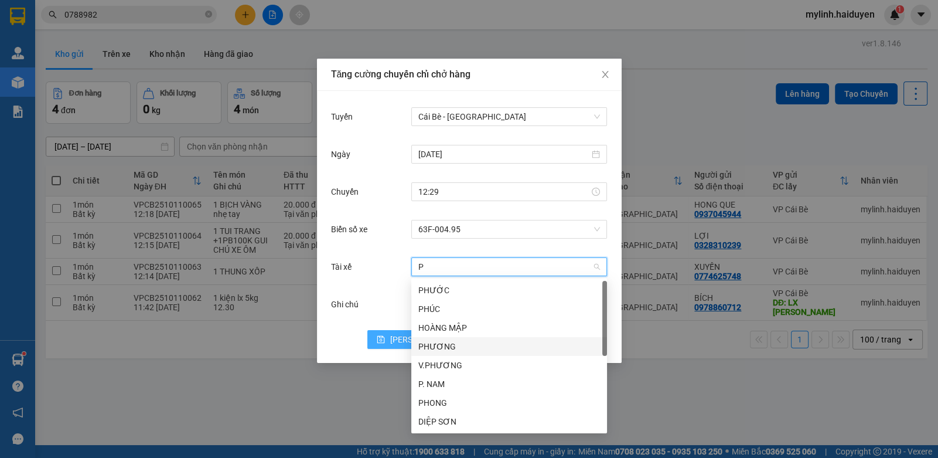
drag, startPoint x: 444, startPoint y: 348, endPoint x: 409, endPoint y: 339, distance: 36.3
click at [442, 347] on div "PHƯƠNG" at bounding box center [510, 346] width 182 height 13
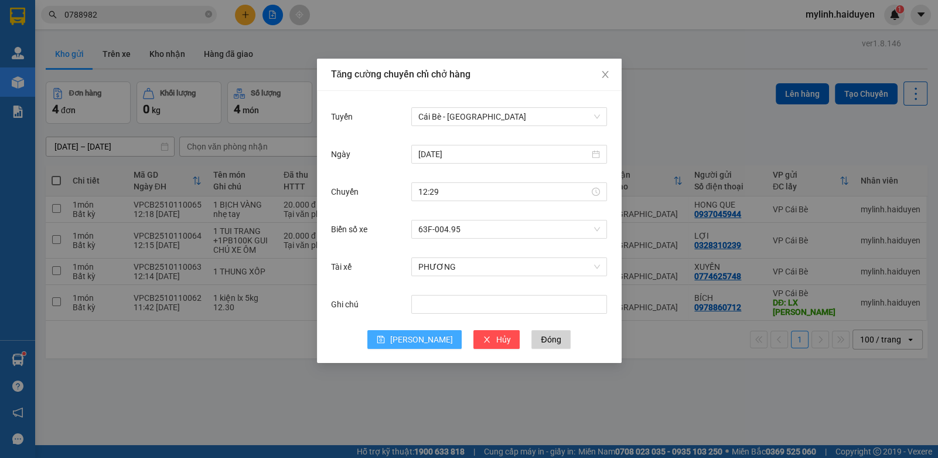
click at [406, 334] on button "[PERSON_NAME]" at bounding box center [415, 339] width 94 height 19
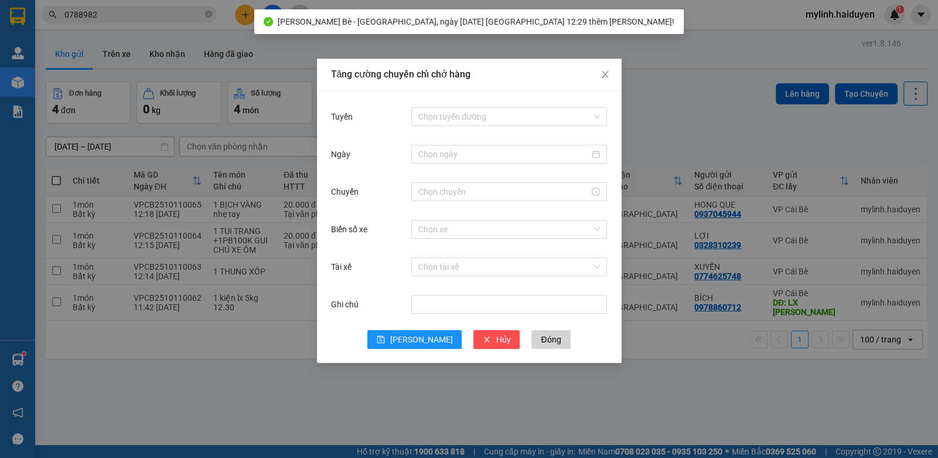
click at [212, 361] on div "Tăng cường chuyến chỉ chở hàng Tuyến Chọn tuyến đường Ngày Chuyến Biển số xe Ch…" at bounding box center [469, 229] width 938 height 458
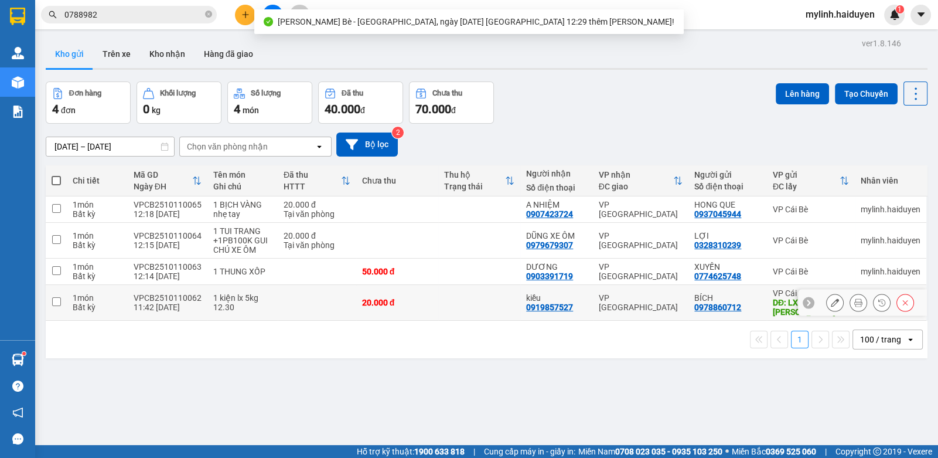
drag, startPoint x: 416, startPoint y: 295, endPoint x: 416, endPoint y: 277, distance: 17.6
click at [416, 298] on div "20.000 đ" at bounding box center [397, 302] width 70 height 9
checkbox input "true"
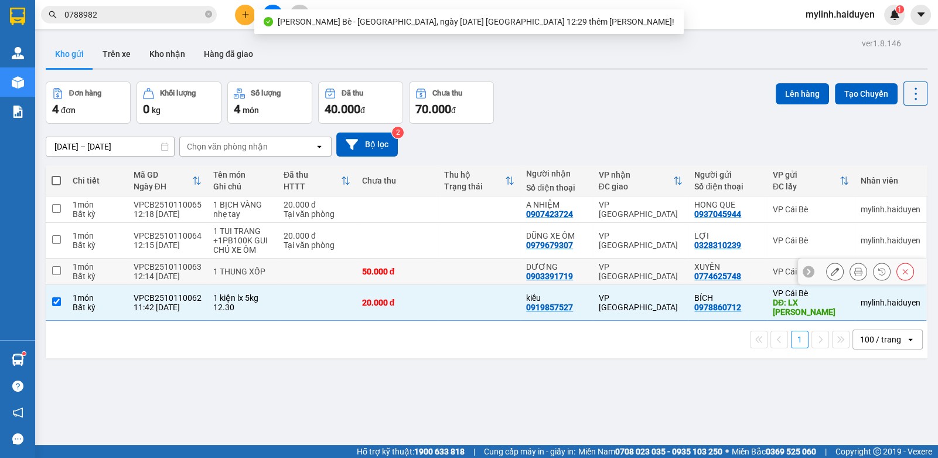
click at [416, 268] on div "50.000 đ" at bounding box center [397, 271] width 70 height 9
checkbox input "true"
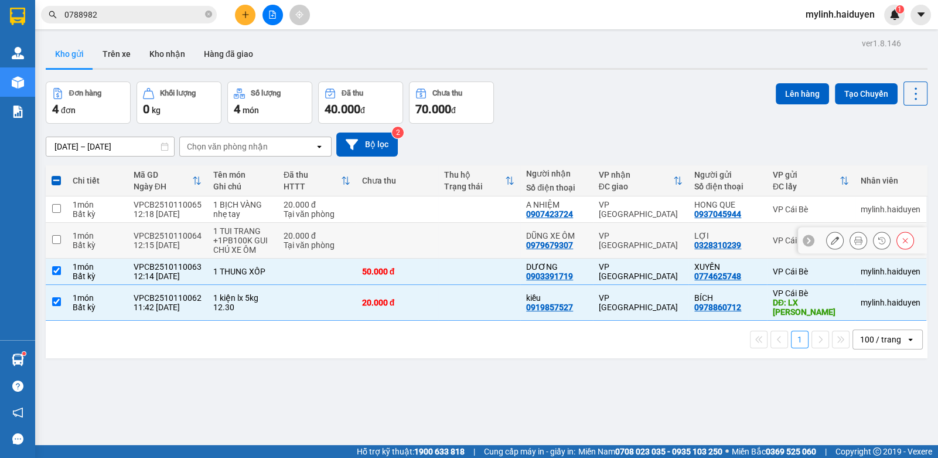
drag, startPoint x: 422, startPoint y: 241, endPoint x: 421, endPoint y: 213, distance: 28.2
click at [421, 237] on td at bounding box center [397, 241] width 82 height 36
checkbox input "true"
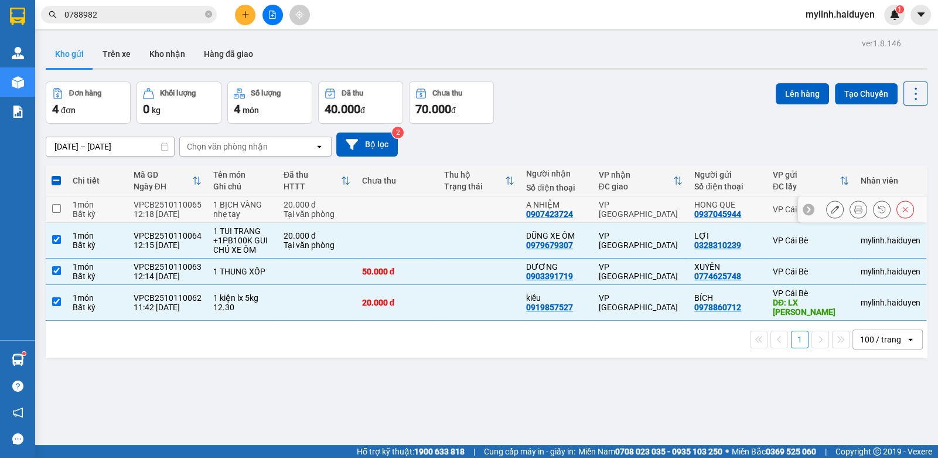
click at [422, 213] on td at bounding box center [397, 209] width 82 height 26
checkbox input "true"
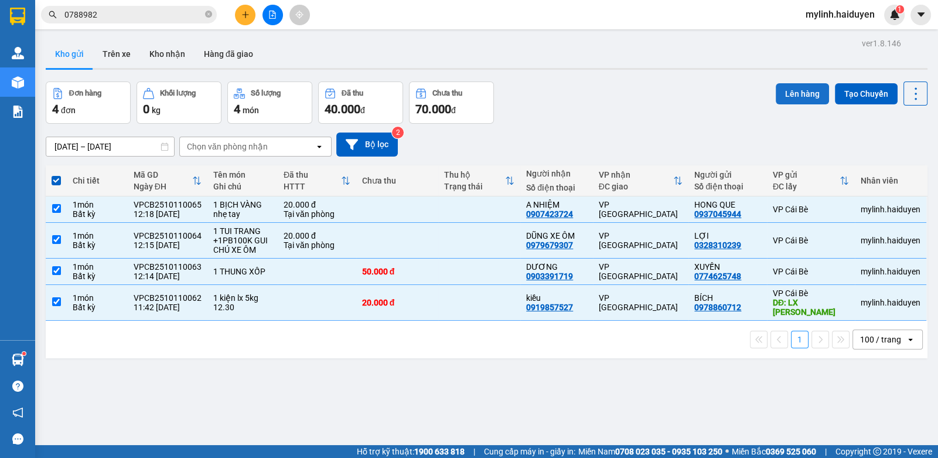
click at [790, 90] on button "Lên hàng" at bounding box center [802, 93] width 53 height 21
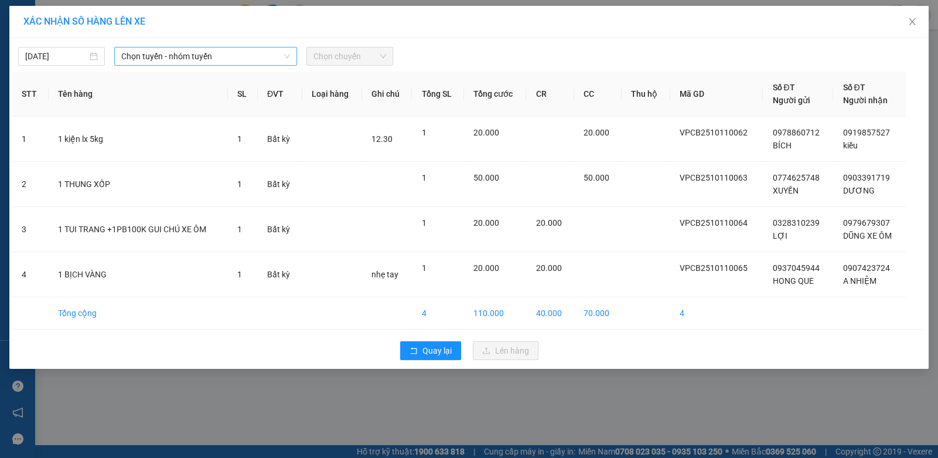
drag, startPoint x: 264, startPoint y: 56, endPoint x: 252, endPoint y: 62, distance: 13.4
click at [261, 56] on span "Chọn tuyến - nhóm tuyến" at bounding box center [205, 56] width 169 height 18
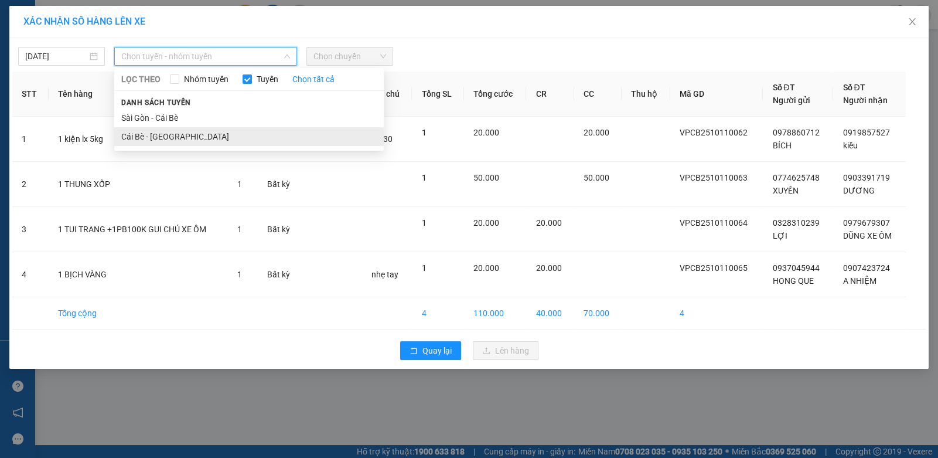
drag, startPoint x: 192, startPoint y: 131, endPoint x: 295, endPoint y: 86, distance: 111.8
click at [193, 131] on li "Cái Bè - [GEOGRAPHIC_DATA]" at bounding box center [249, 136] width 270 height 19
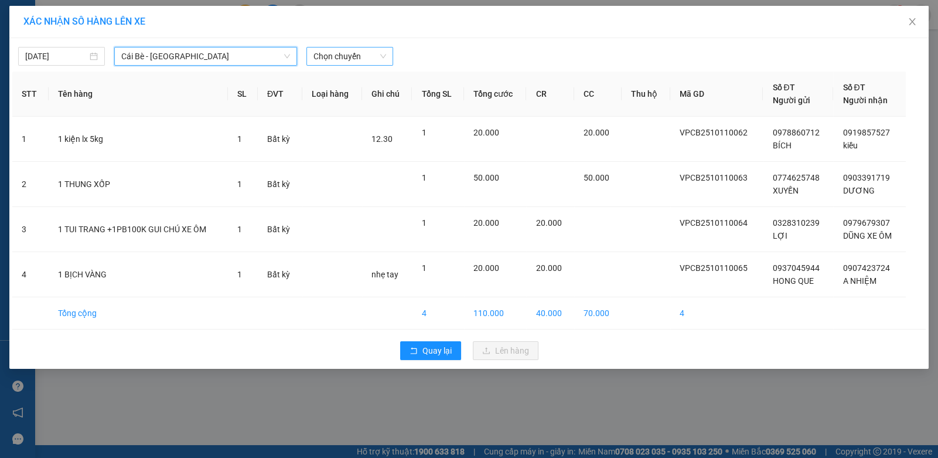
click at [343, 55] on span "Chọn chuyến" at bounding box center [350, 56] width 73 height 18
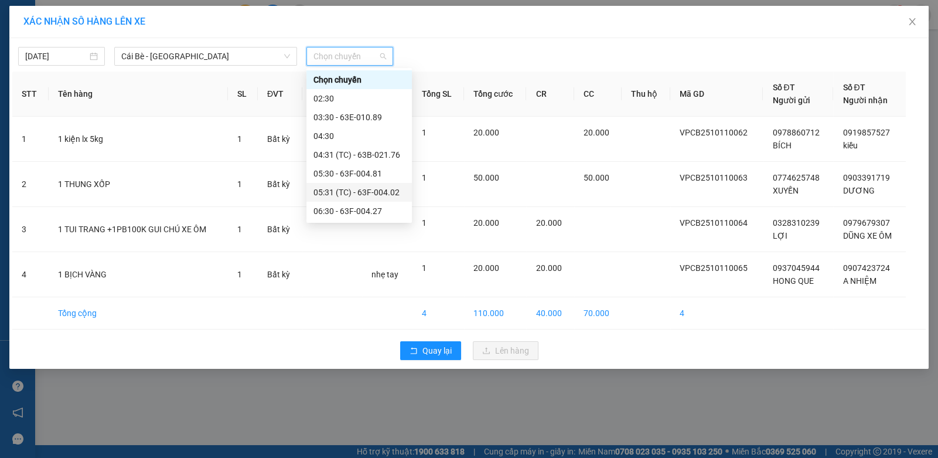
scroll to position [234, 0]
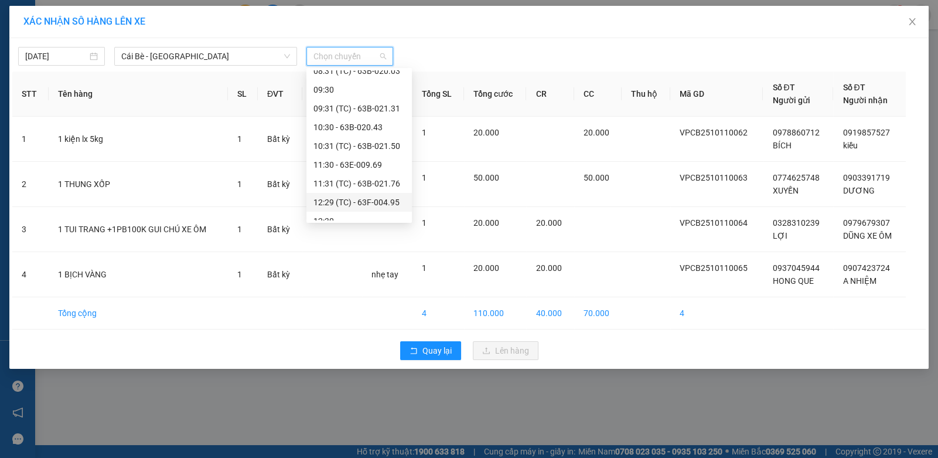
click at [352, 198] on div "12:29 (TC) - 63F-004.95" at bounding box center [359, 202] width 91 height 13
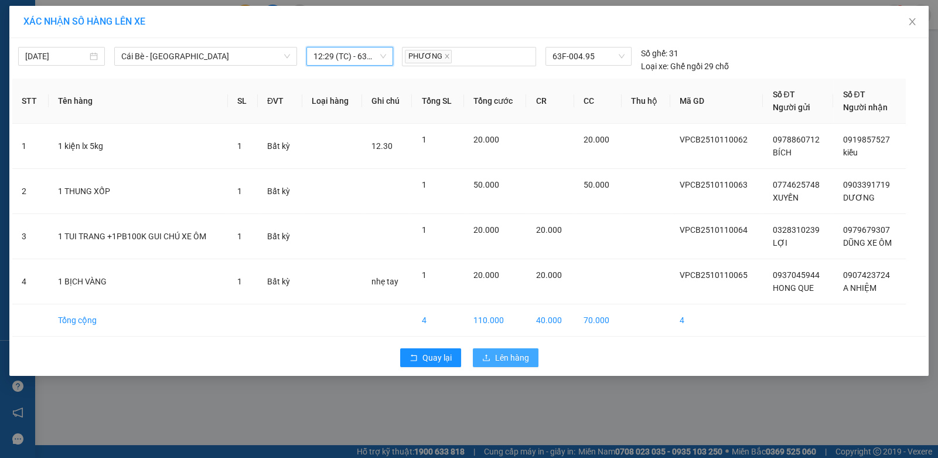
click at [484, 353] on icon "upload" at bounding box center [486, 357] width 8 height 8
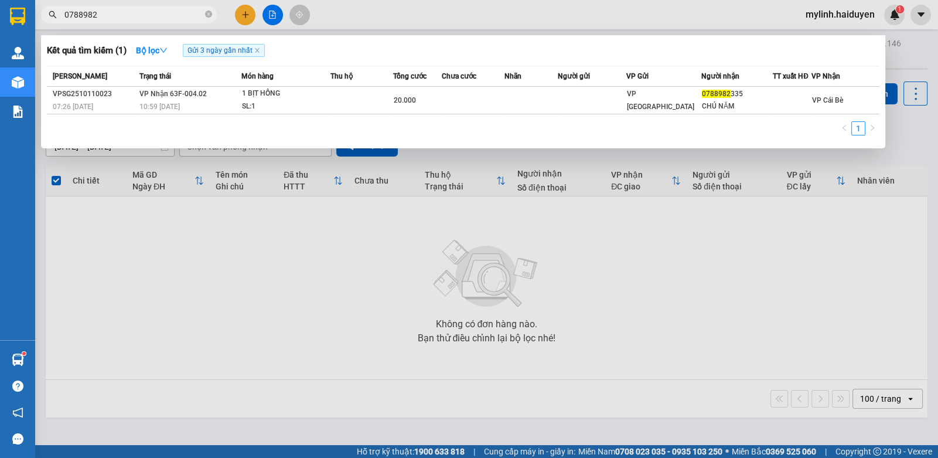
click at [117, 15] on input "0788982" at bounding box center [133, 14] width 138 height 13
click at [117, 14] on input "0788982" at bounding box center [133, 14] width 138 height 13
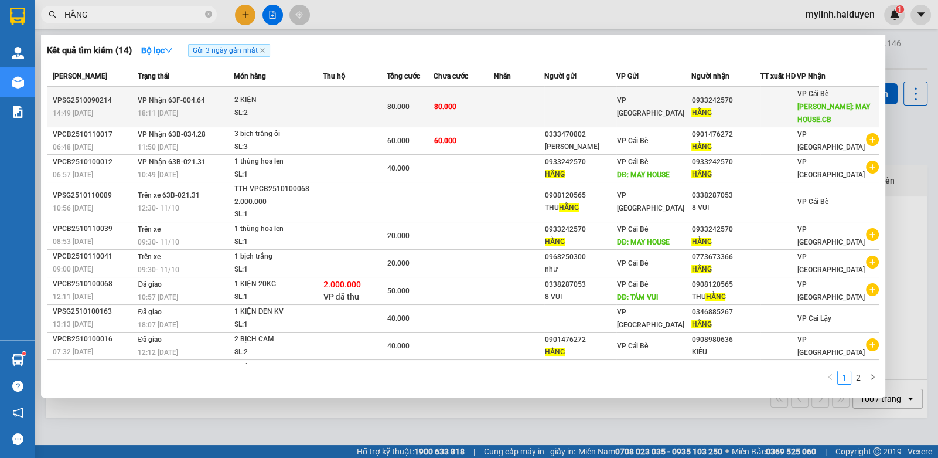
type input "HẰNG"
click at [329, 119] on td at bounding box center [355, 107] width 64 height 40
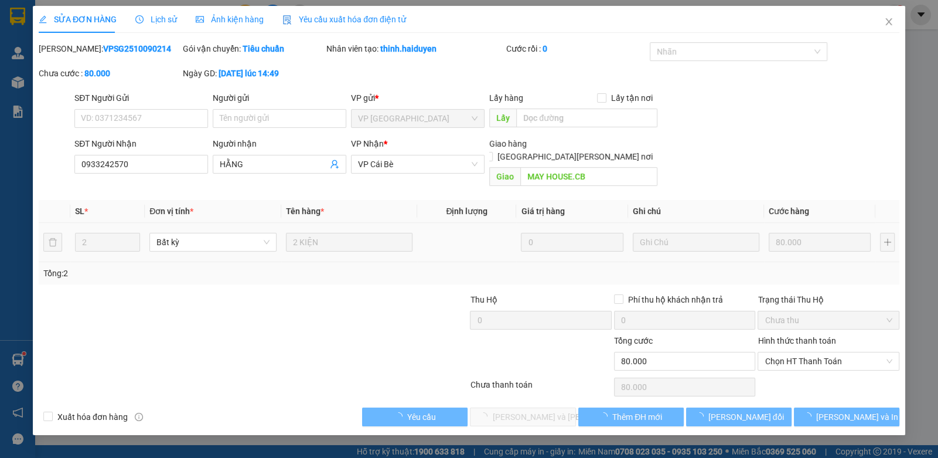
type input "0933242570"
type input "HẰNG"
type input "MAY HOUSE.CB"
type input "0"
type input "80.000"
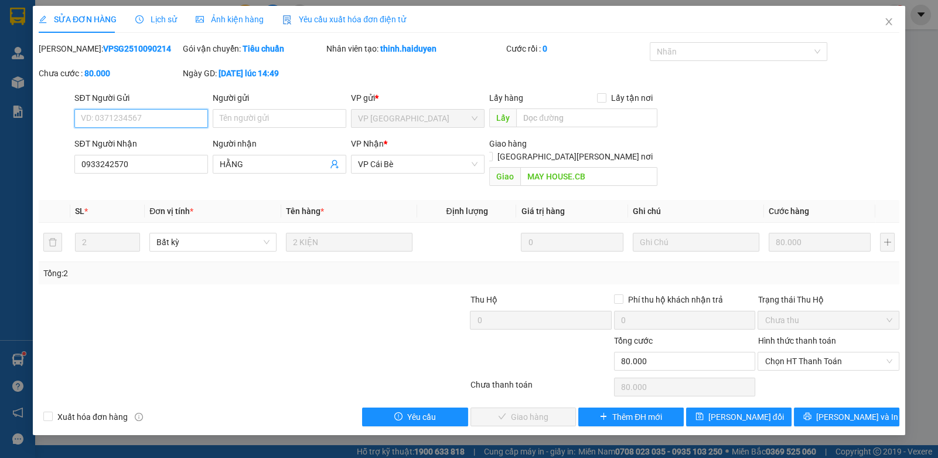
drag, startPoint x: 802, startPoint y: 342, endPoint x: 794, endPoint y: 358, distance: 18.1
click at [799, 352] on span "Chọn HT Thanh Toán" at bounding box center [828, 361] width 127 height 18
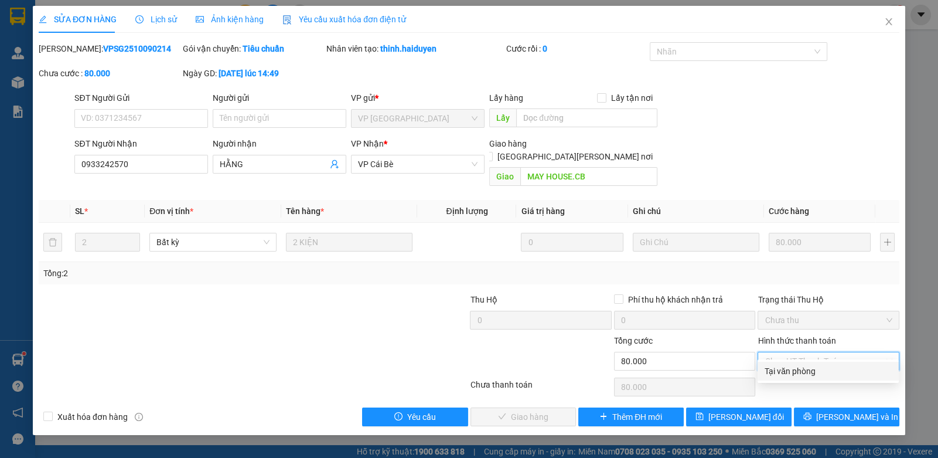
drag, startPoint x: 789, startPoint y: 368, endPoint x: 781, endPoint y: 371, distance: 8.9
click at [787, 368] on div "Tại văn phòng" at bounding box center [828, 371] width 127 height 13
type input "0"
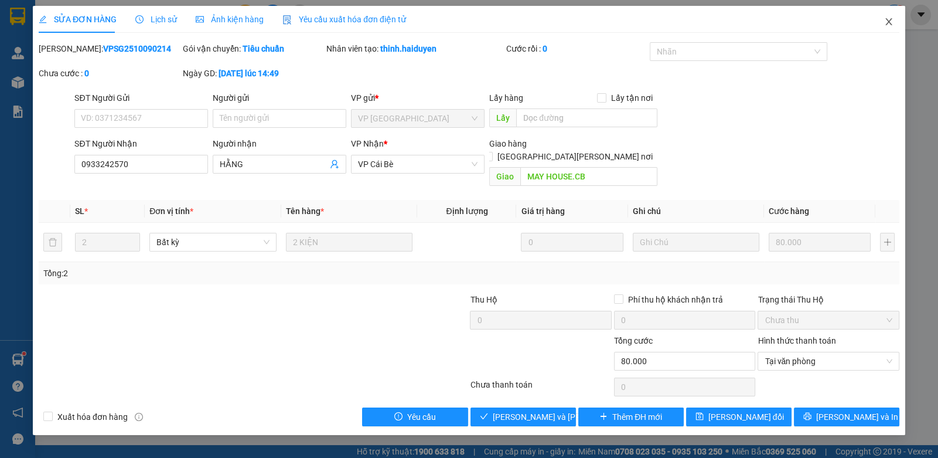
click at [894, 17] on span "Close" at bounding box center [889, 22] width 33 height 33
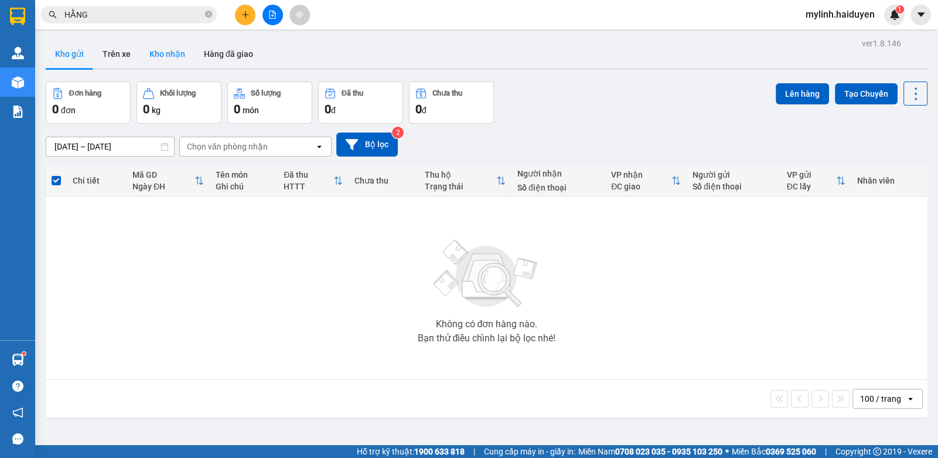
click at [185, 60] on button "Kho nhận" at bounding box center [167, 54] width 55 height 28
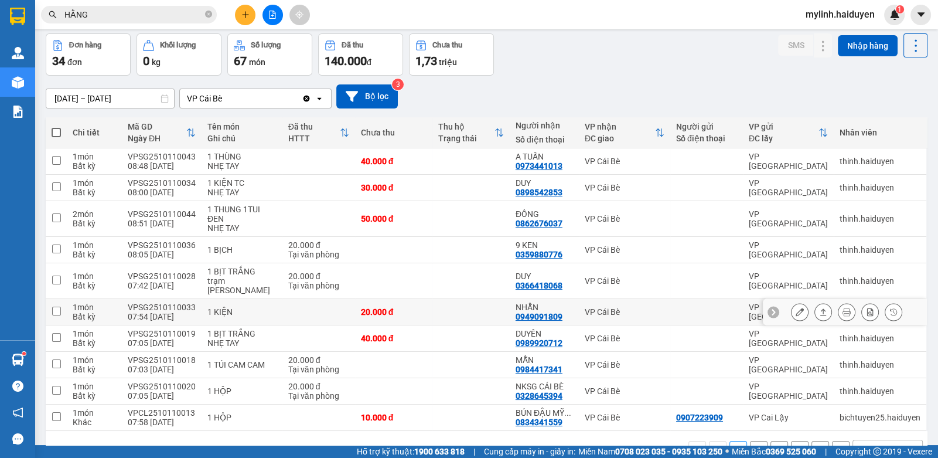
scroll to position [80, 0]
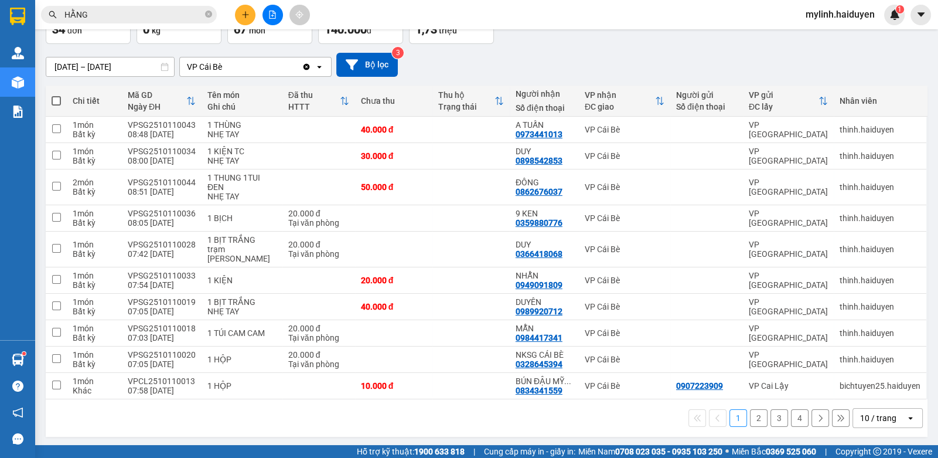
click at [750, 412] on button "2" at bounding box center [759, 418] width 18 height 18
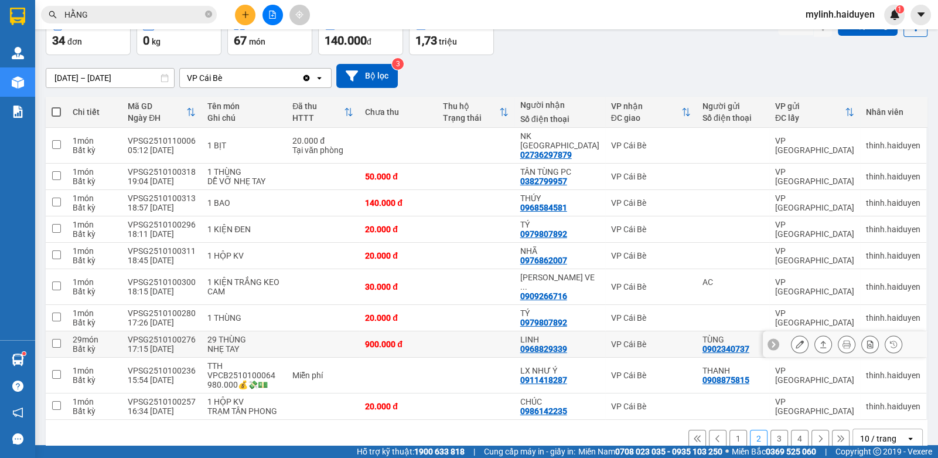
scroll to position [70, 0]
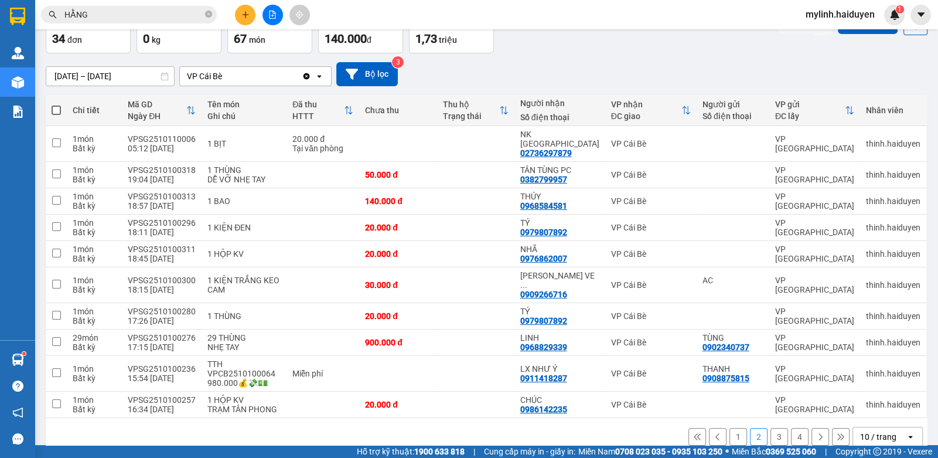
click at [771, 428] on button "3" at bounding box center [780, 437] width 18 height 18
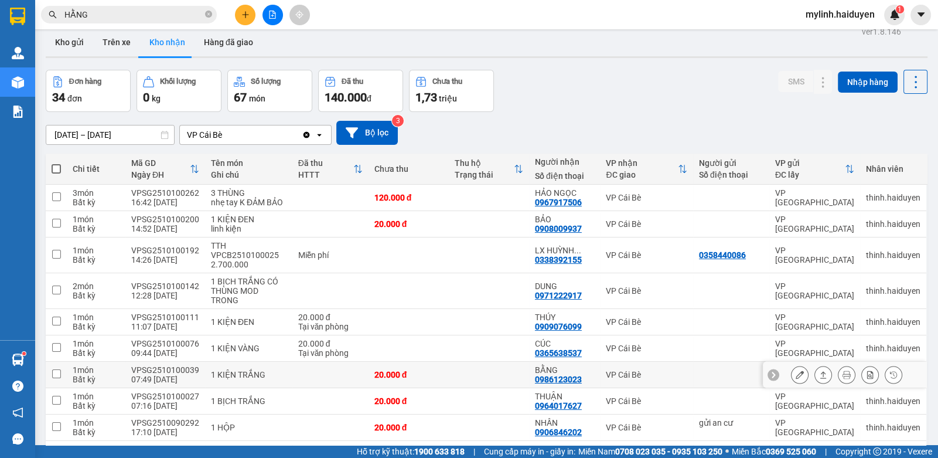
scroll to position [99, 0]
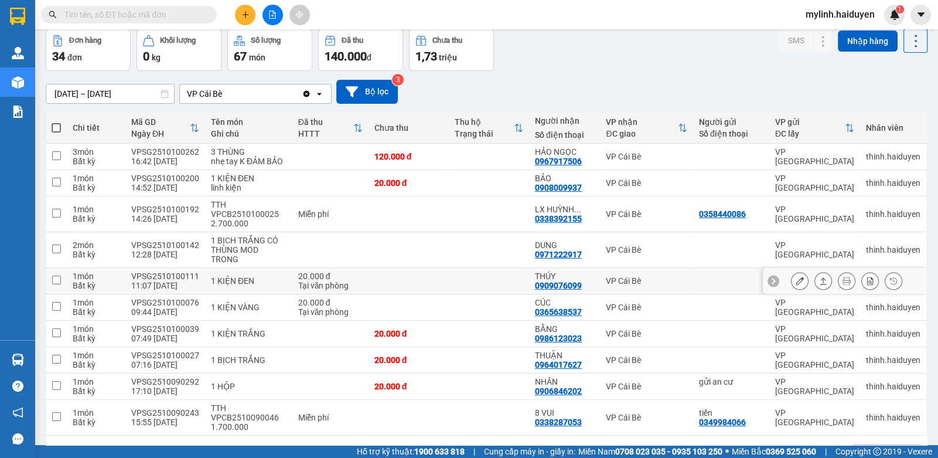
scroll to position [99, 0]
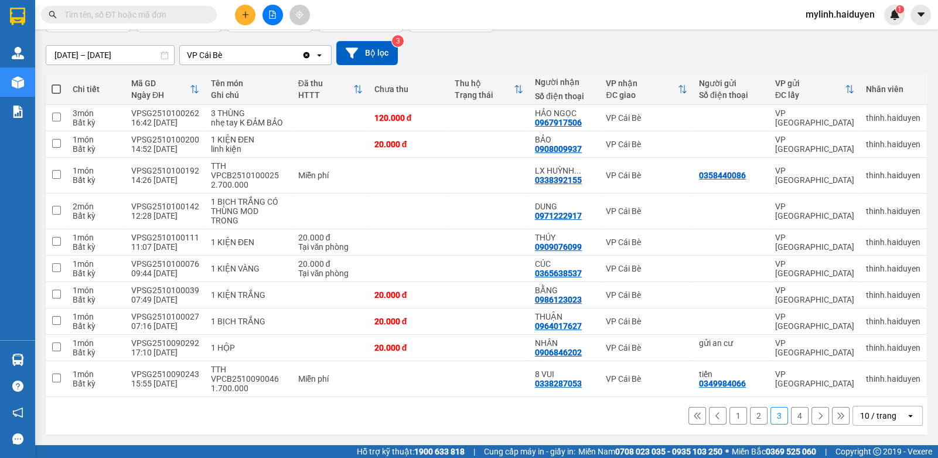
click at [791, 416] on button "4" at bounding box center [800, 416] width 18 height 18
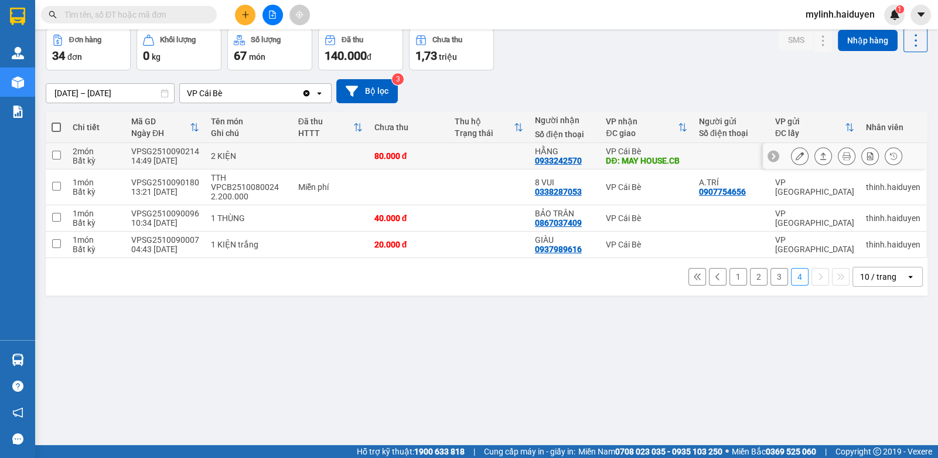
click at [792, 153] on button at bounding box center [800, 156] width 16 height 21
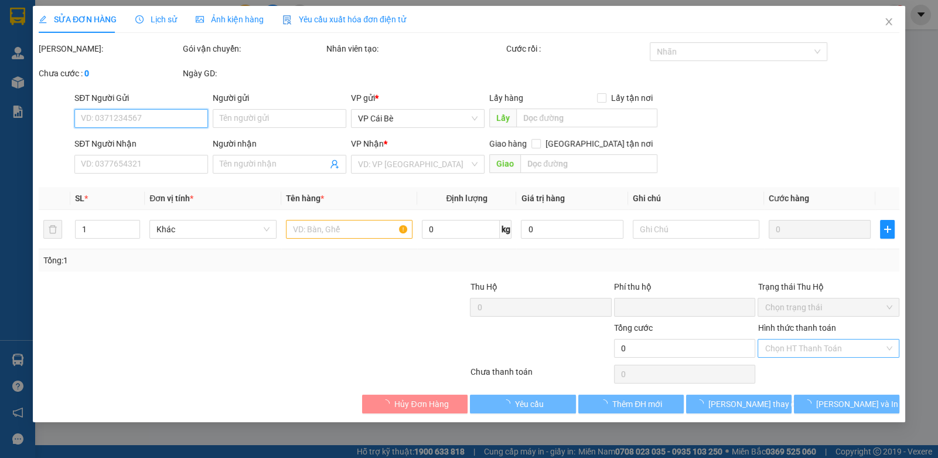
type input "0933242570"
type input "HẰNG"
type input "MAY HOUSE.CB"
type input "0"
type input "80.000"
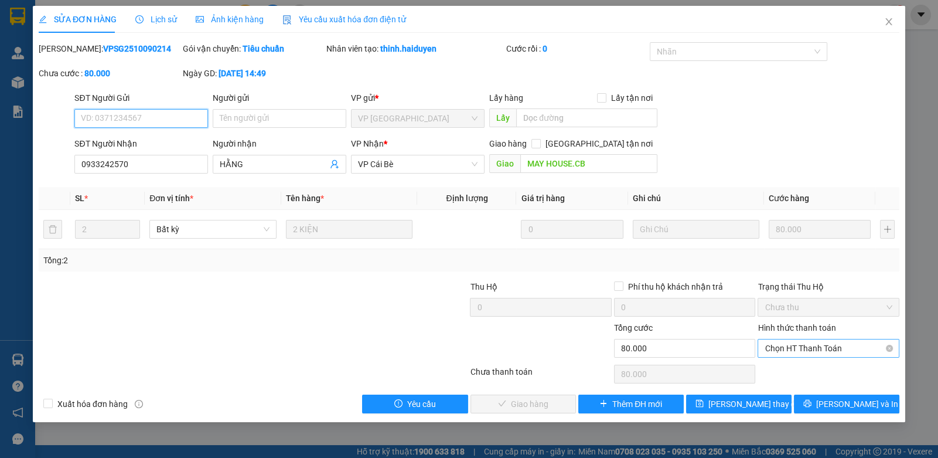
drag, startPoint x: 800, startPoint y: 346, endPoint x: 797, endPoint y: 357, distance: 11.4
click at [800, 346] on span "Chọn HT Thanh Toán" at bounding box center [828, 348] width 127 height 18
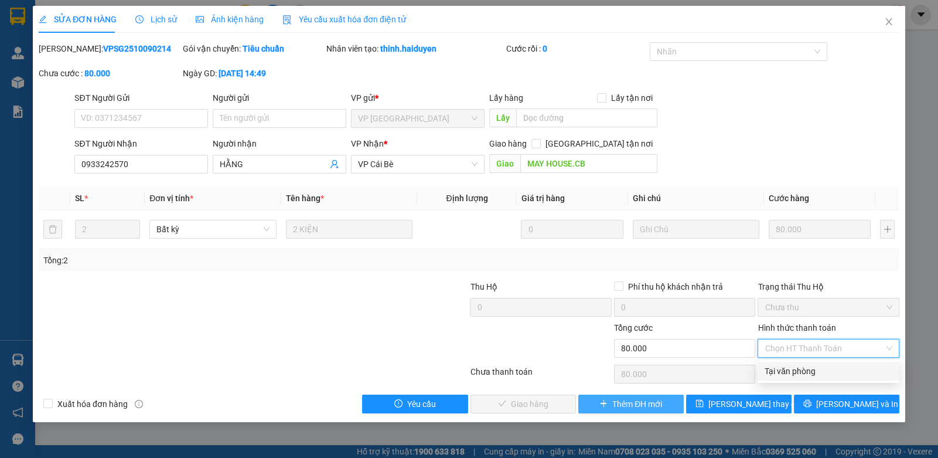
drag, startPoint x: 789, startPoint y: 373, endPoint x: 644, endPoint y: 402, distance: 147.6
click at [787, 373] on div "Tại văn phòng" at bounding box center [828, 371] width 127 height 13
type input "0"
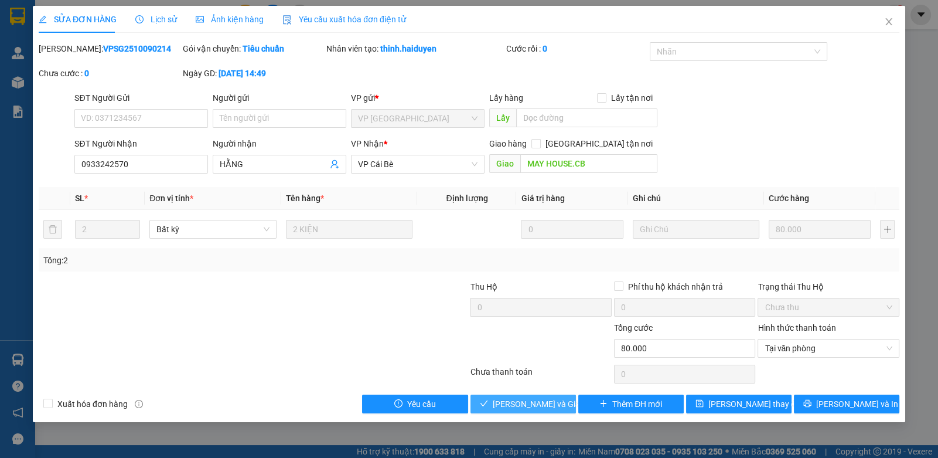
click at [533, 404] on span "[PERSON_NAME] và Giao hàng" at bounding box center [549, 403] width 113 height 13
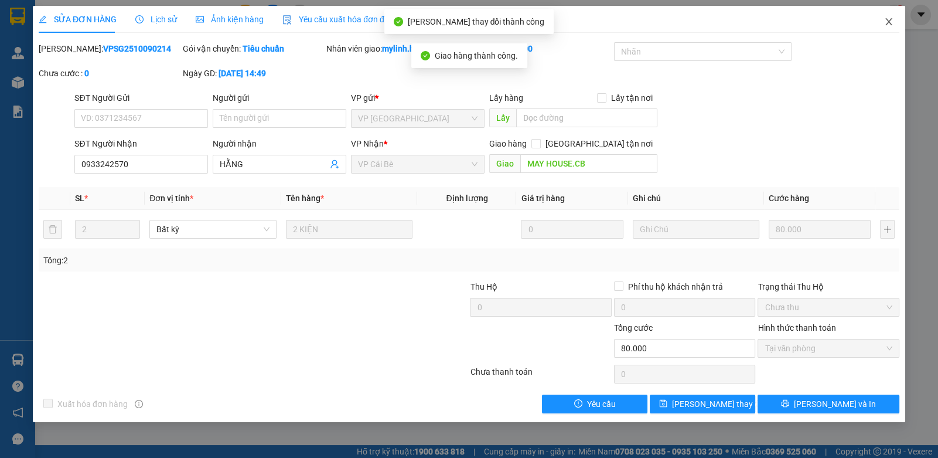
click at [888, 15] on span "Close" at bounding box center [889, 22] width 33 height 33
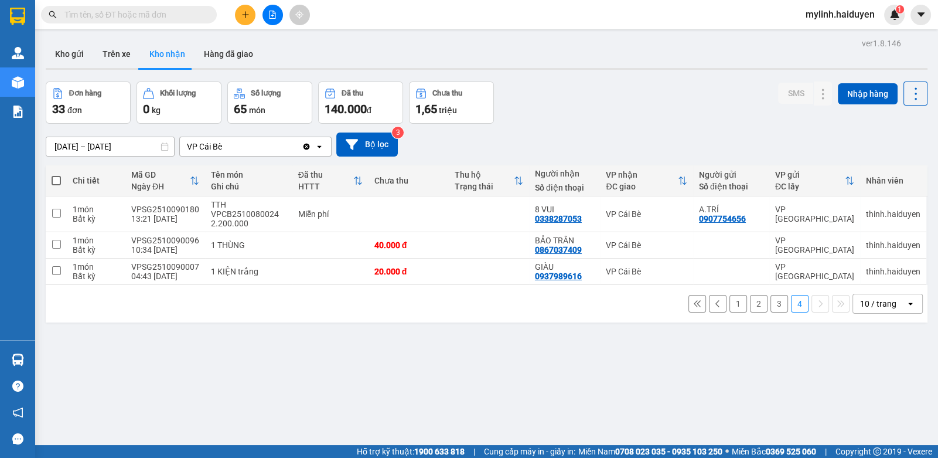
click at [771, 302] on button "3" at bounding box center [780, 304] width 18 height 18
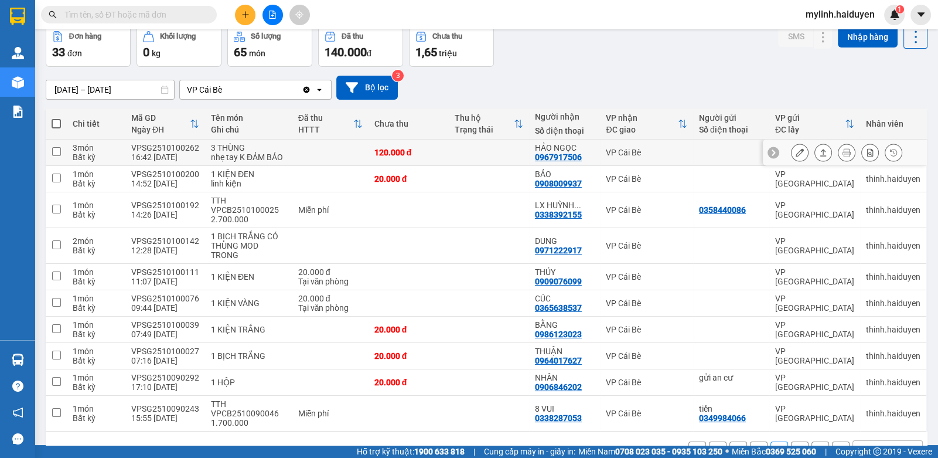
scroll to position [99, 0]
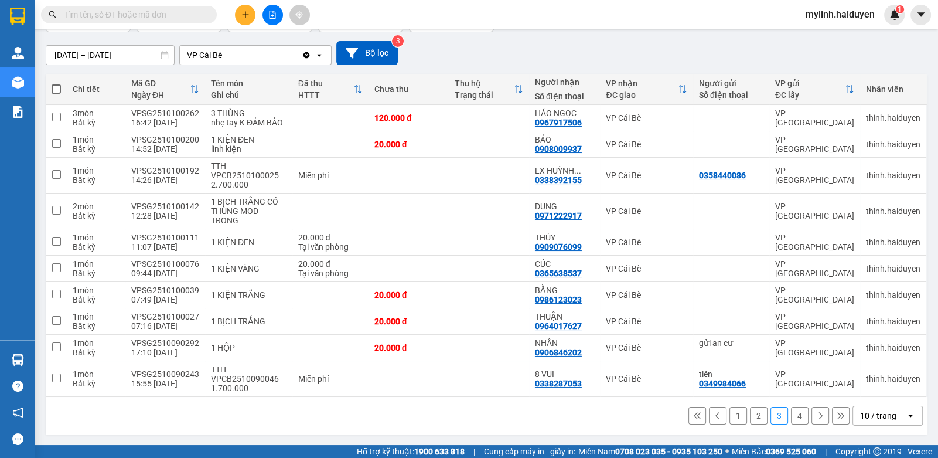
click at [750, 413] on button "2" at bounding box center [759, 416] width 18 height 18
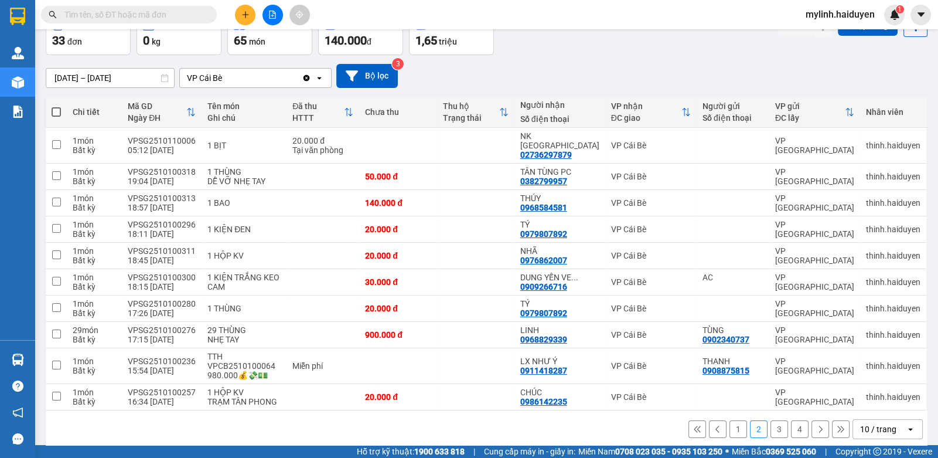
scroll to position [70, 0]
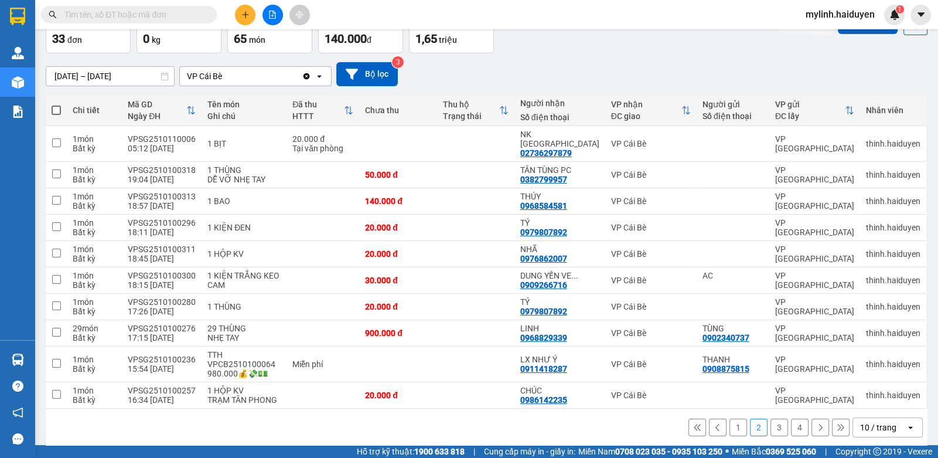
click at [175, 10] on input "text" at bounding box center [133, 14] width 138 height 13
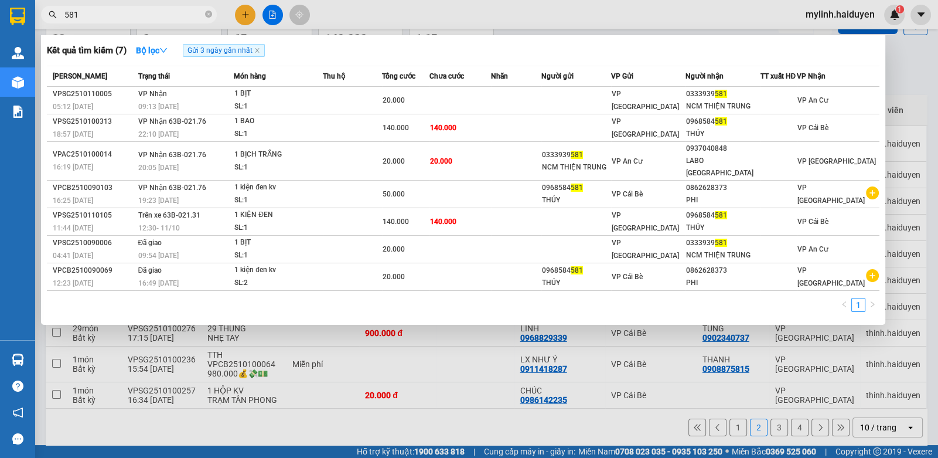
type input "581"
click at [337, 335] on div at bounding box center [469, 229] width 938 height 458
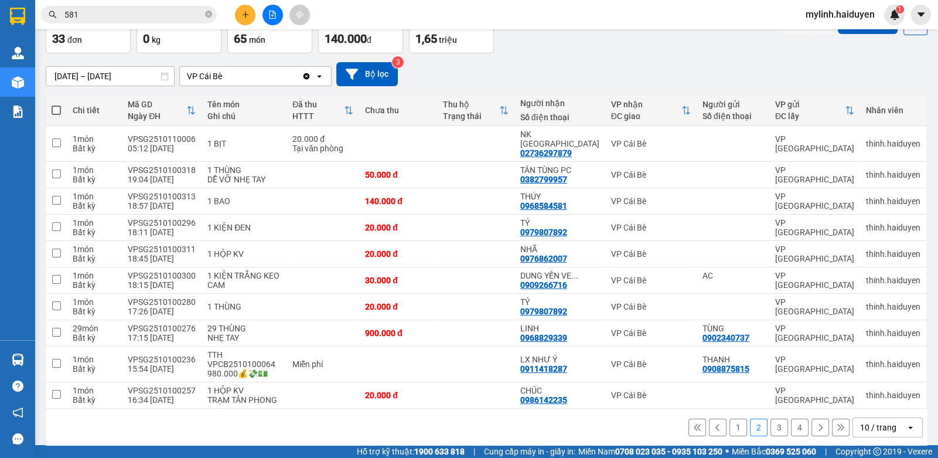
click at [733, 419] on button "1" at bounding box center [739, 428] width 18 height 18
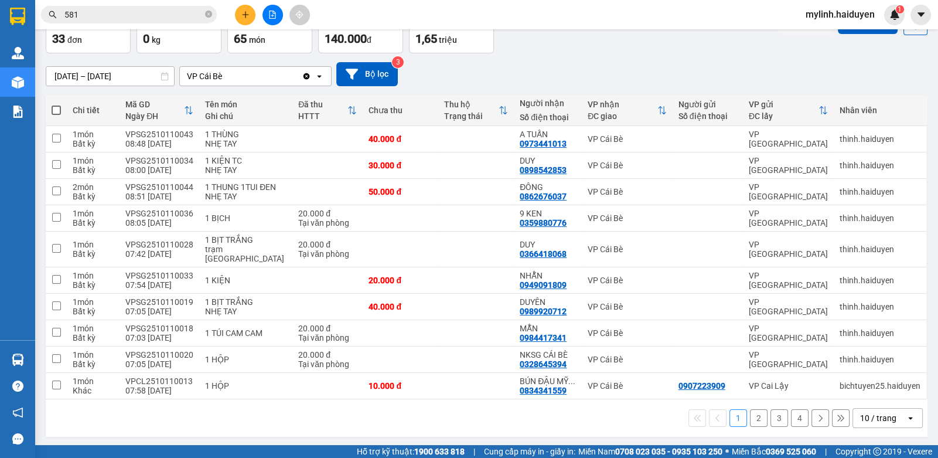
click at [83, 8] on input "581" at bounding box center [133, 14] width 138 height 13
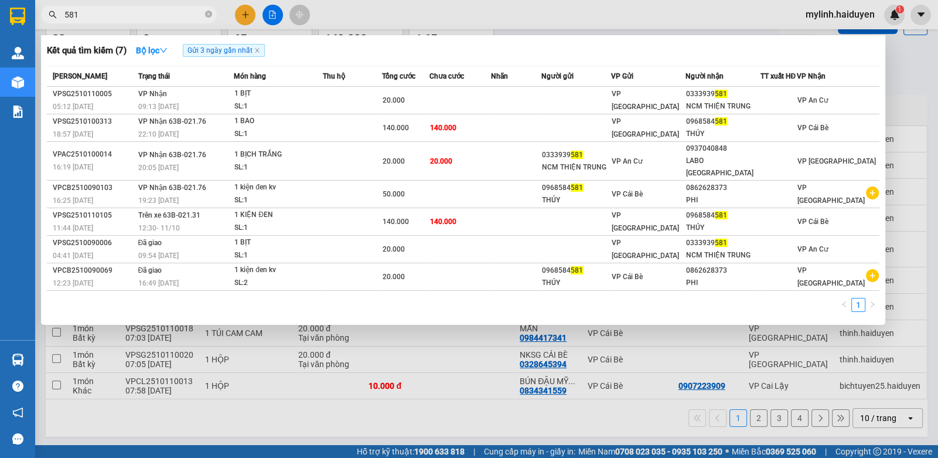
click at [83, 8] on input "581" at bounding box center [133, 14] width 138 height 13
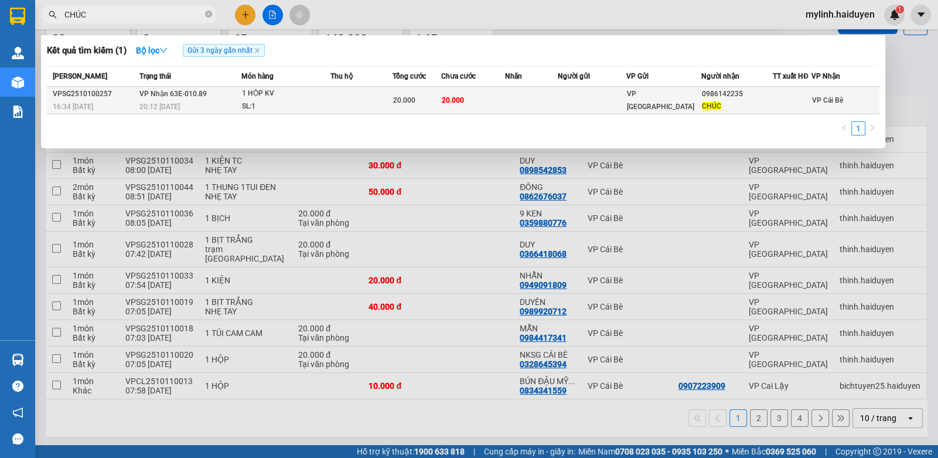
type input "CHÚC"
click at [471, 93] on td "20.000" at bounding box center [473, 101] width 64 height 28
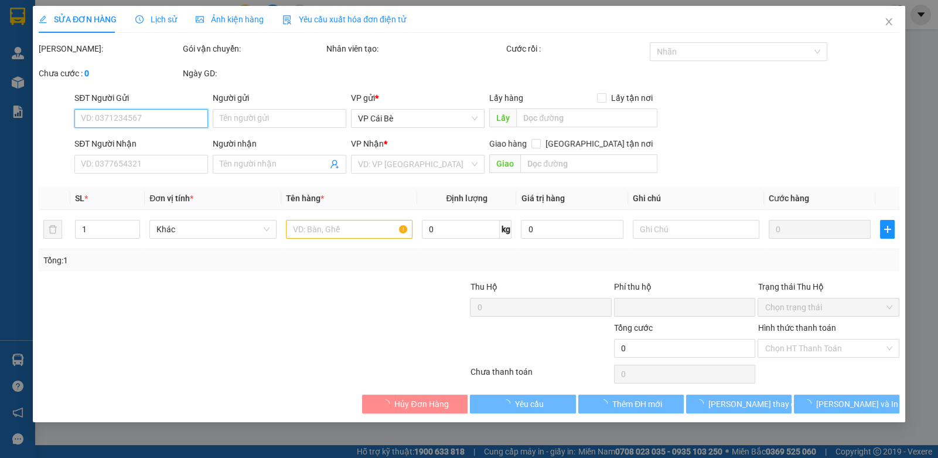
type input "0986142235"
type input "CHÚC"
type input "0"
type input "20.000"
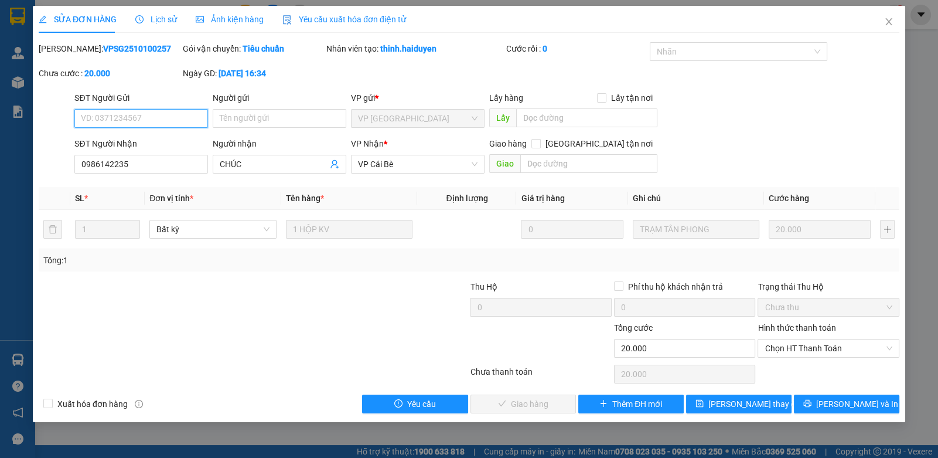
drag, startPoint x: 776, startPoint y: 348, endPoint x: 782, endPoint y: 371, distance: 23.6
click at [778, 358] on div "Hình thức thanh toán Chọn HT Thanh Toán" at bounding box center [828, 341] width 141 height 41
drag, startPoint x: 793, startPoint y: 344, endPoint x: 790, endPoint y: 358, distance: 14.4
click at [792, 345] on span "Chọn HT Thanh Toán" at bounding box center [828, 348] width 127 height 18
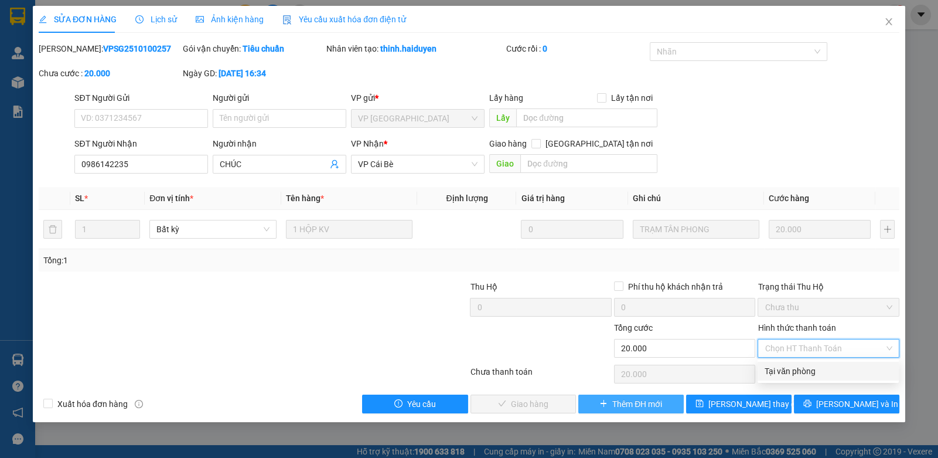
drag, startPoint x: 788, startPoint y: 371, endPoint x: 587, endPoint y: 402, distance: 204.0
click at [776, 375] on div "Tại văn phòng" at bounding box center [828, 371] width 127 height 13
type input "0"
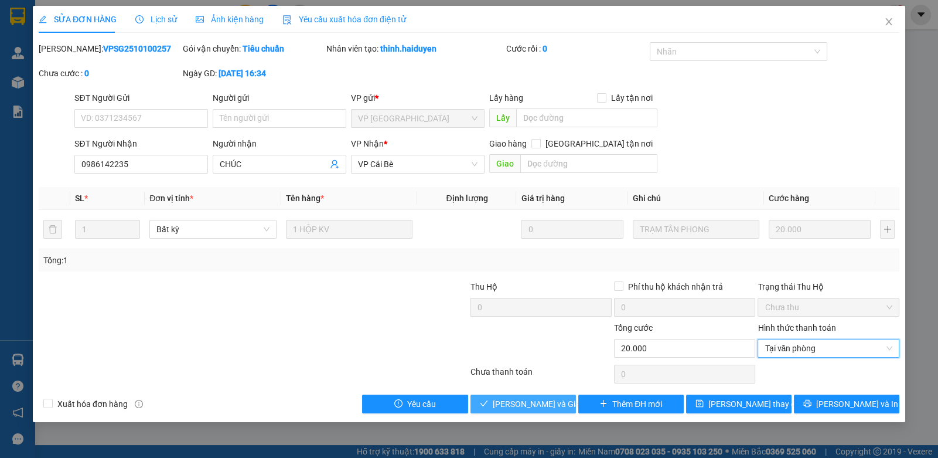
click at [498, 407] on span "[PERSON_NAME] và Giao hàng" at bounding box center [549, 403] width 113 height 13
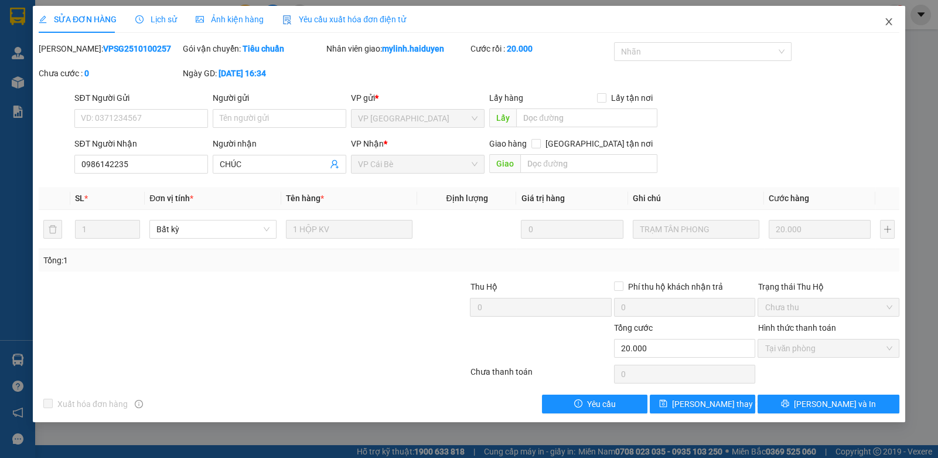
click at [889, 16] on span "Close" at bounding box center [889, 22] width 33 height 33
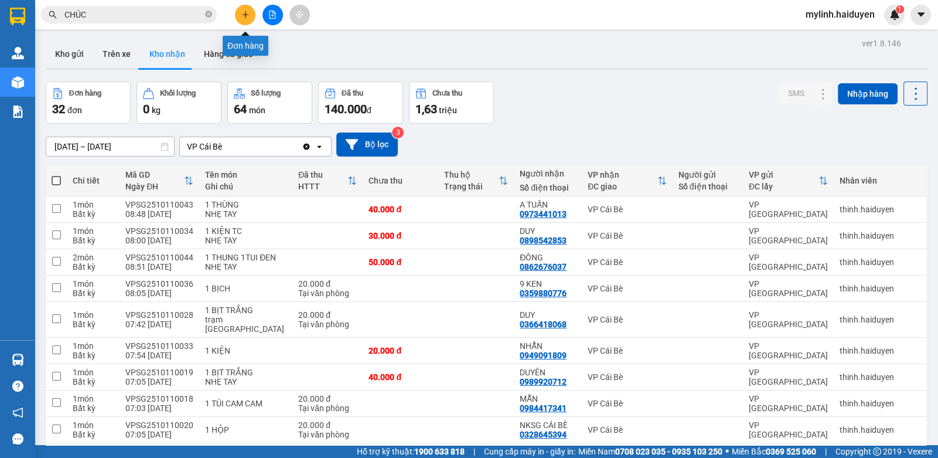
click at [250, 12] on button at bounding box center [245, 15] width 21 height 21
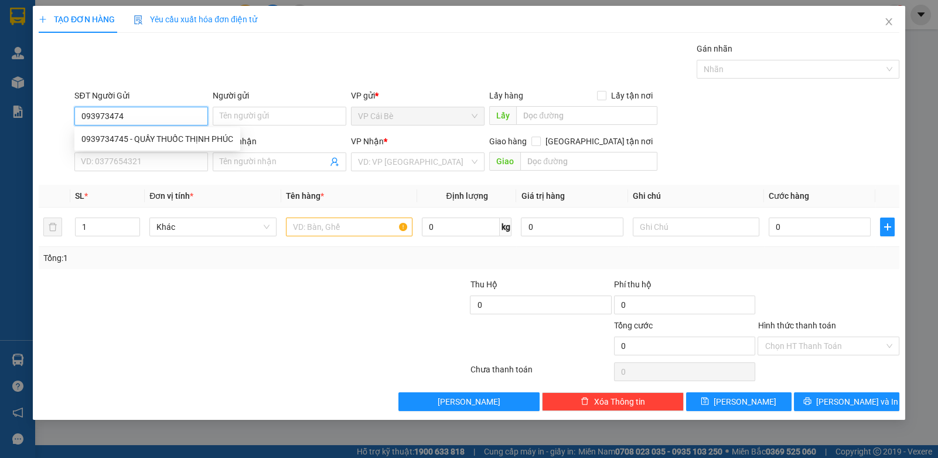
type input "0939734745"
click at [128, 145] on div "0939734745 - QUẦY THUỐC THỊNH PHÚC" at bounding box center [157, 138] width 152 height 13
type input "QUẦY THUỐC THỊNH PHÚC"
type input "0938653504"
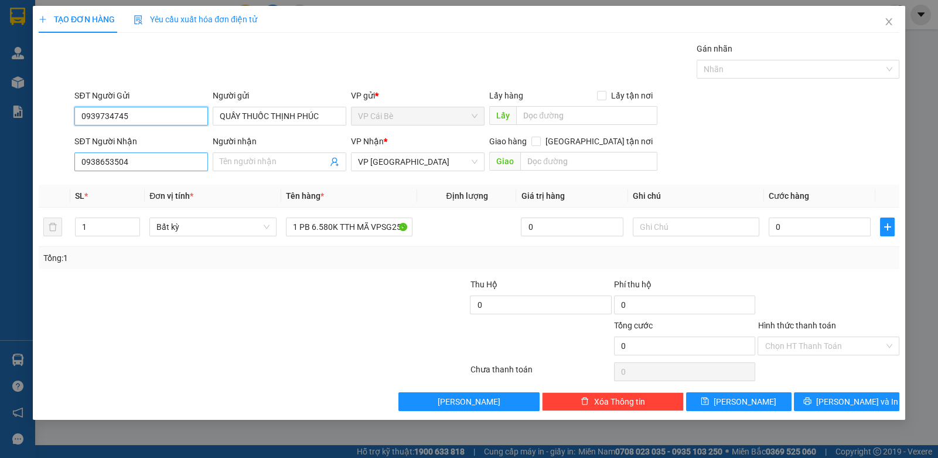
type input "0939734745"
click at [144, 163] on input "0938653504" at bounding box center [141, 161] width 134 height 19
type input "0866039045"
drag, startPoint x: 159, startPoint y: 185, endPoint x: 160, endPoint y: 179, distance: 5.9
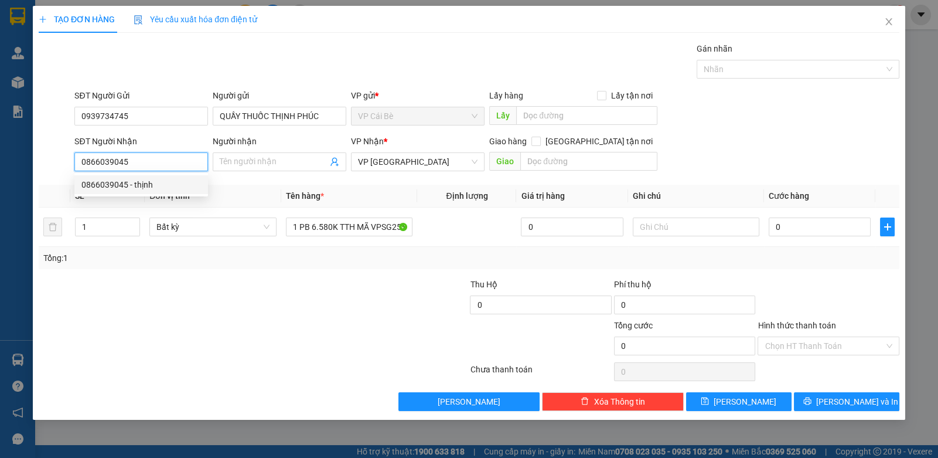
click at [160, 181] on div "0866039045 - thịnh" at bounding box center [141, 184] width 120 height 13
type input "thịnh"
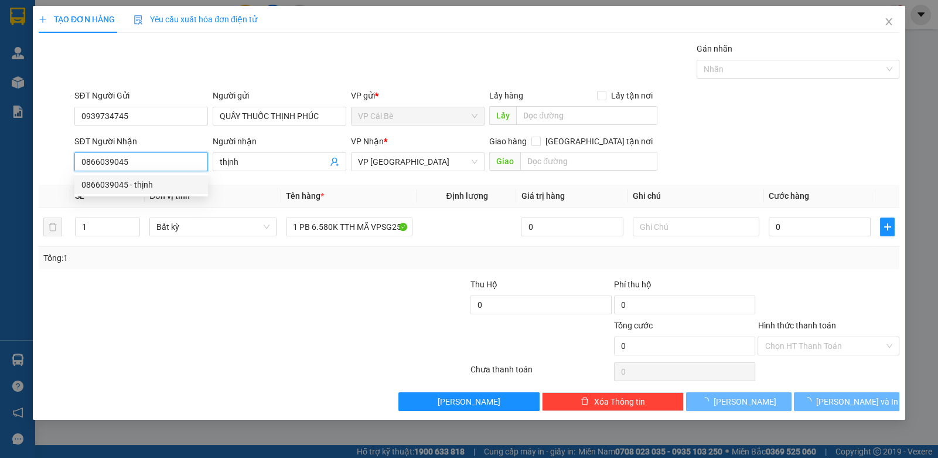
type input "30.000"
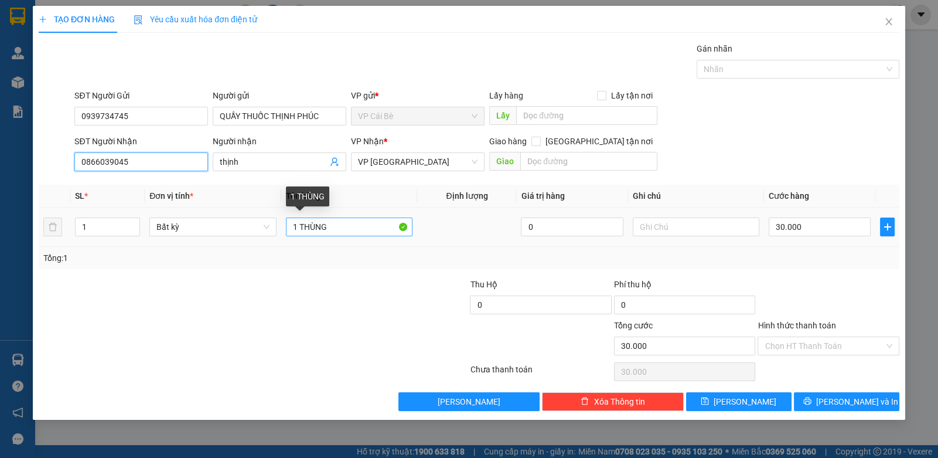
type input "0866039045"
click at [347, 226] on input "1 THÙNG" at bounding box center [349, 226] width 127 height 19
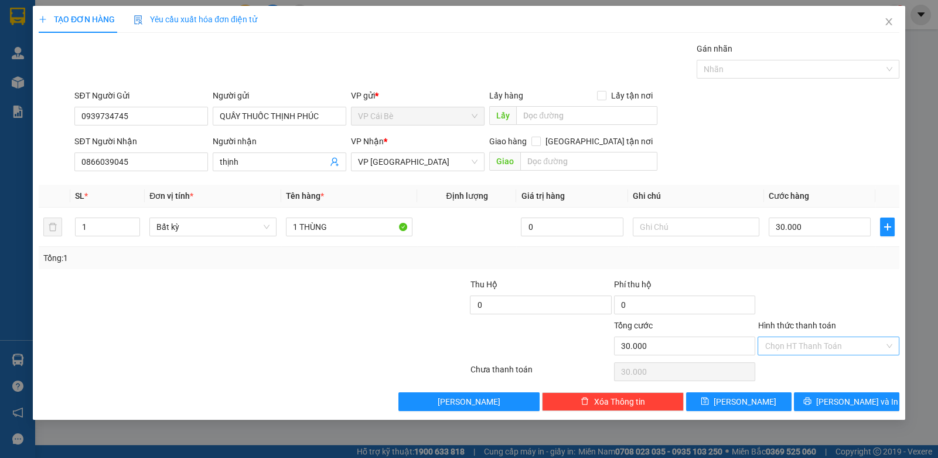
click at [780, 344] on input "Hình thức thanh toán" at bounding box center [824, 346] width 119 height 18
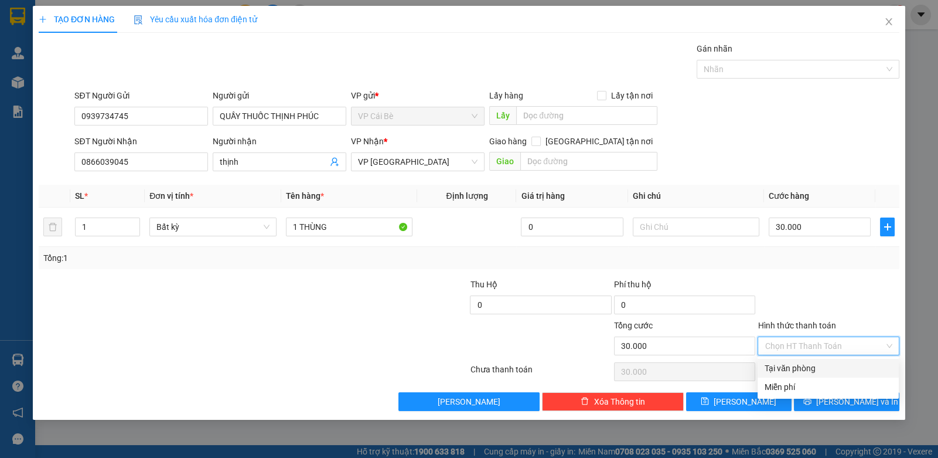
drag, startPoint x: 783, startPoint y: 362, endPoint x: 791, endPoint y: 365, distance: 9.3
click at [783, 363] on div "Tại văn phòng" at bounding box center [828, 368] width 127 height 13
type input "0"
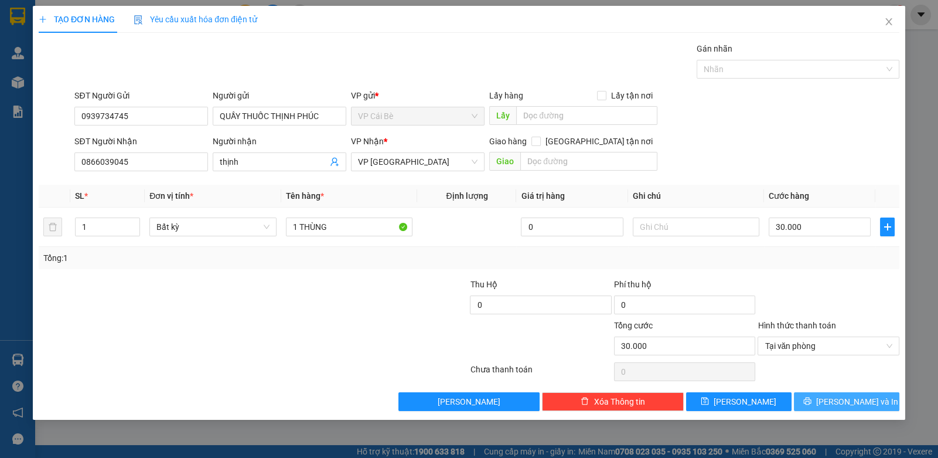
drag, startPoint x: 821, startPoint y: 403, endPoint x: 811, endPoint y: 386, distance: 19.7
click at [821, 403] on button "[PERSON_NAME] và In" at bounding box center [847, 401] width 106 height 19
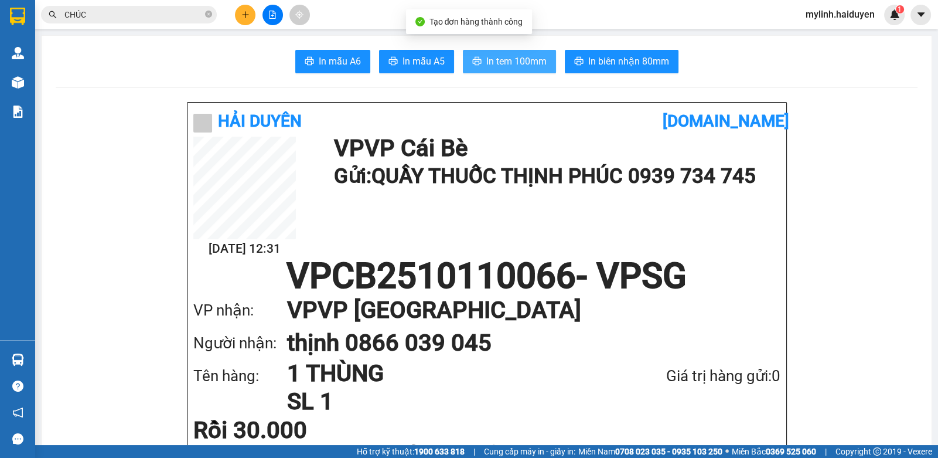
click at [509, 59] on span "In tem 100mm" at bounding box center [517, 61] width 60 height 15
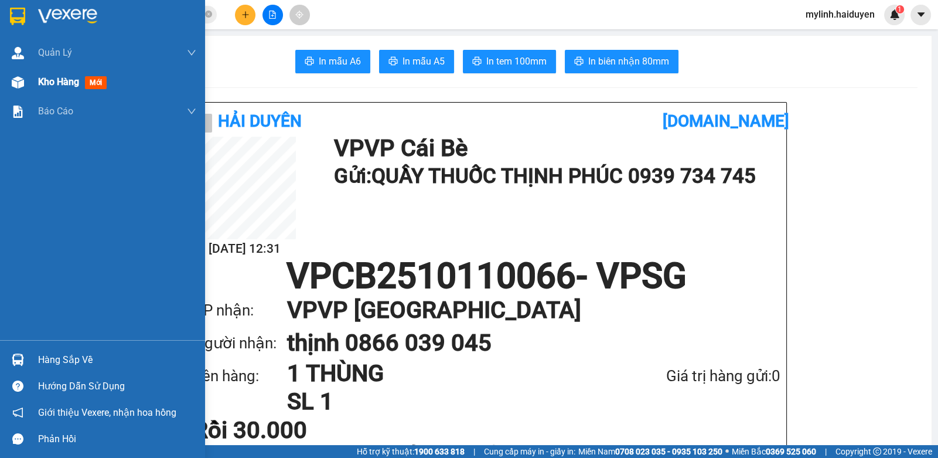
click at [30, 83] on div "Kho hàng mới" at bounding box center [102, 81] width 205 height 29
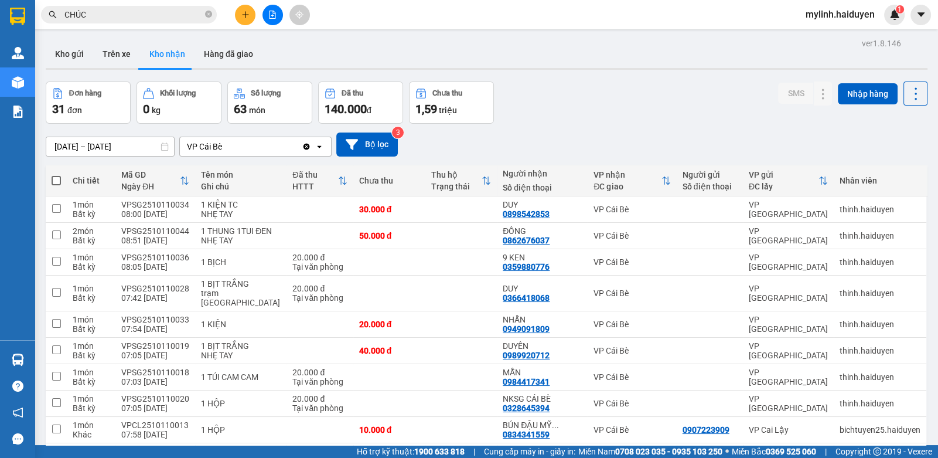
click at [92, 18] on input "CHÚC" at bounding box center [133, 14] width 138 height 13
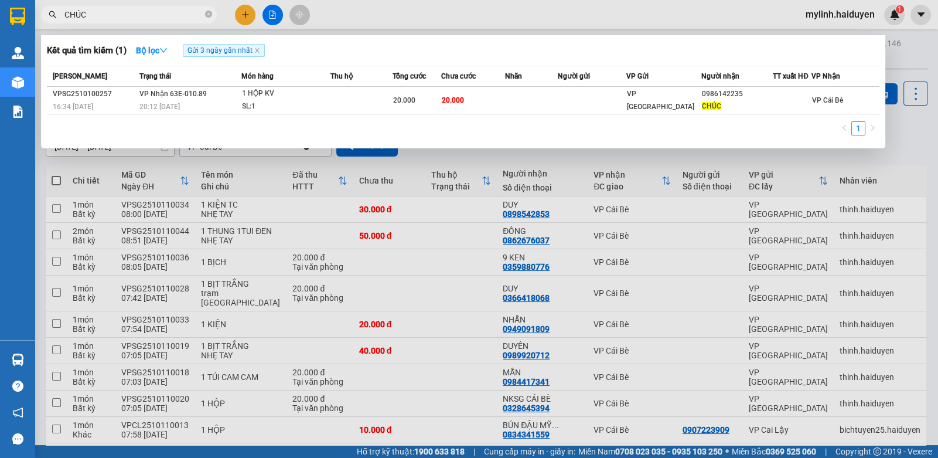
drag, startPoint x: 92, startPoint y: 18, endPoint x: 648, endPoint y: 6, distance: 555.8
click at [94, 17] on input "CHÚC" at bounding box center [133, 14] width 138 height 13
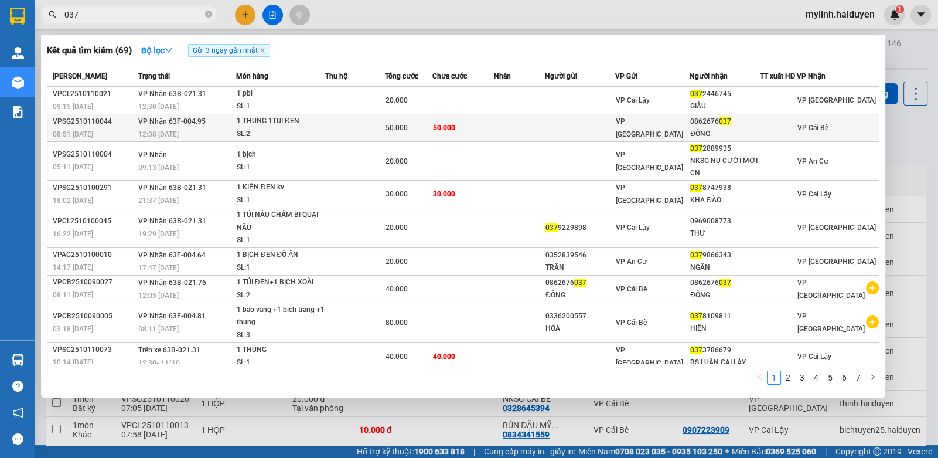
type input "037"
click at [450, 126] on span "50.000" at bounding box center [444, 128] width 22 height 8
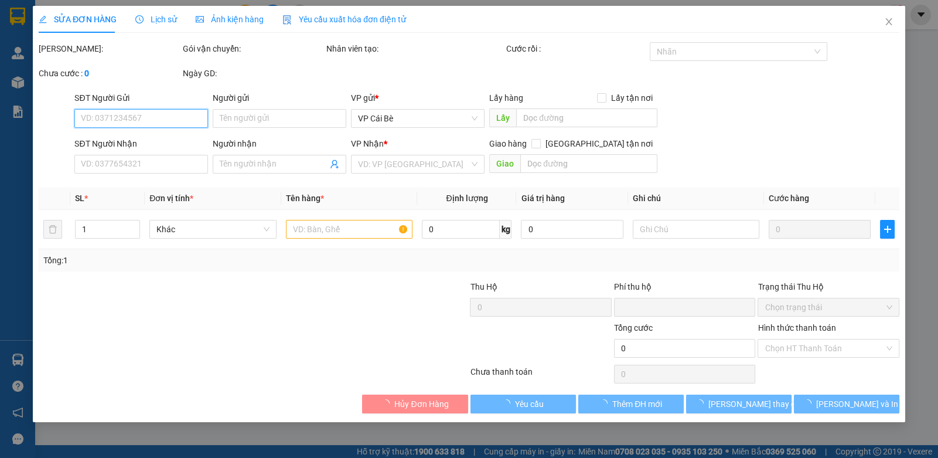
type input "0862676037"
type input "ĐÔNG"
type input "0"
type input "50.000"
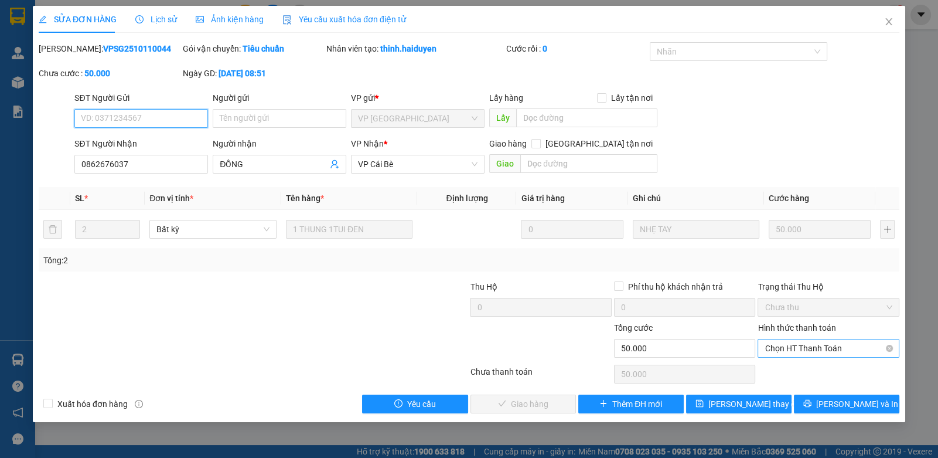
click at [806, 353] on span "Chọn HT Thanh Toán" at bounding box center [828, 348] width 127 height 18
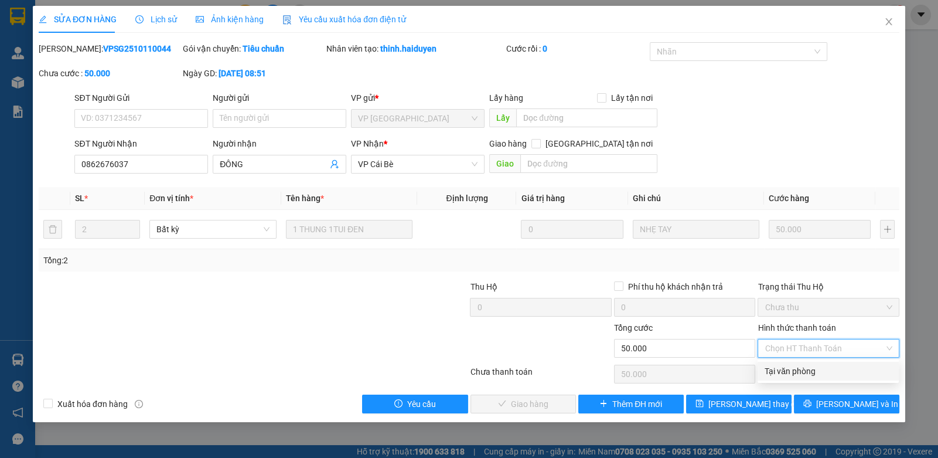
drag, startPoint x: 796, startPoint y: 366, endPoint x: 631, endPoint y: 392, distance: 166.7
click at [791, 366] on div "Tại văn phòng" at bounding box center [828, 371] width 127 height 13
type input "0"
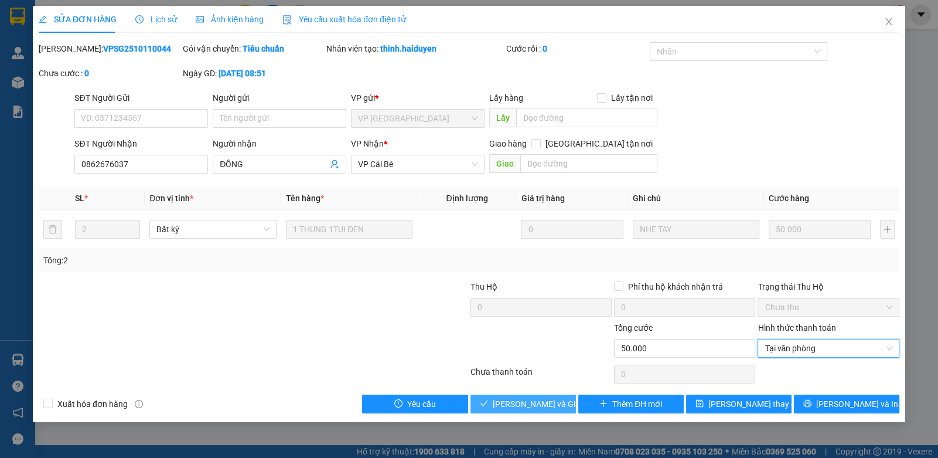
click at [525, 407] on span "[PERSON_NAME] và Giao hàng" at bounding box center [549, 403] width 113 height 13
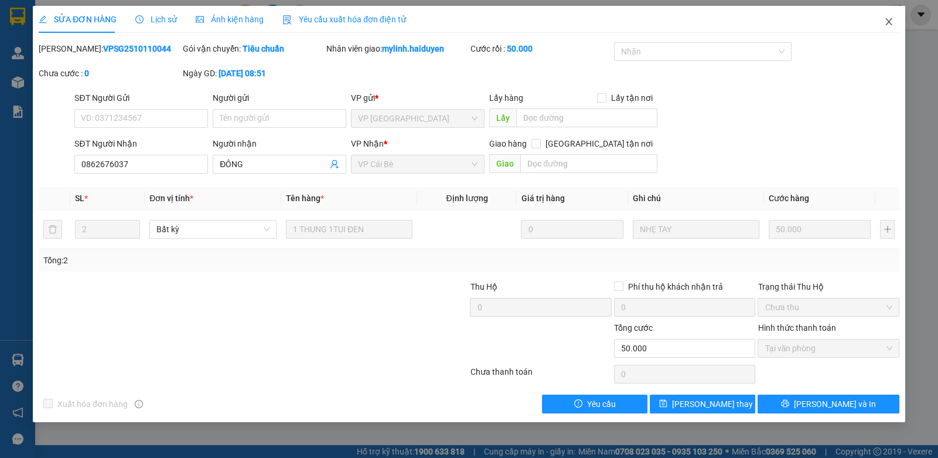
click at [887, 18] on icon "close" at bounding box center [889, 21] width 9 height 9
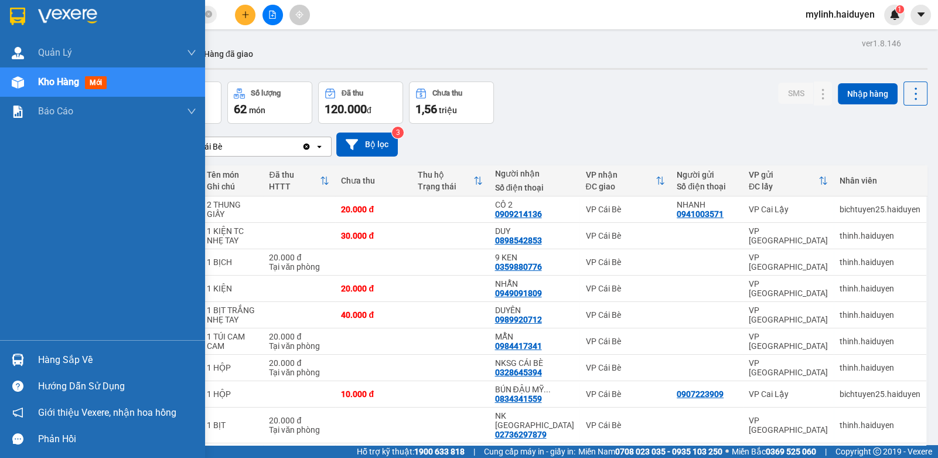
drag, startPoint x: 33, startPoint y: 356, endPoint x: 48, endPoint y: 351, distance: 16.3
click at [38, 355] on div "Hàng sắp về" at bounding box center [102, 359] width 205 height 26
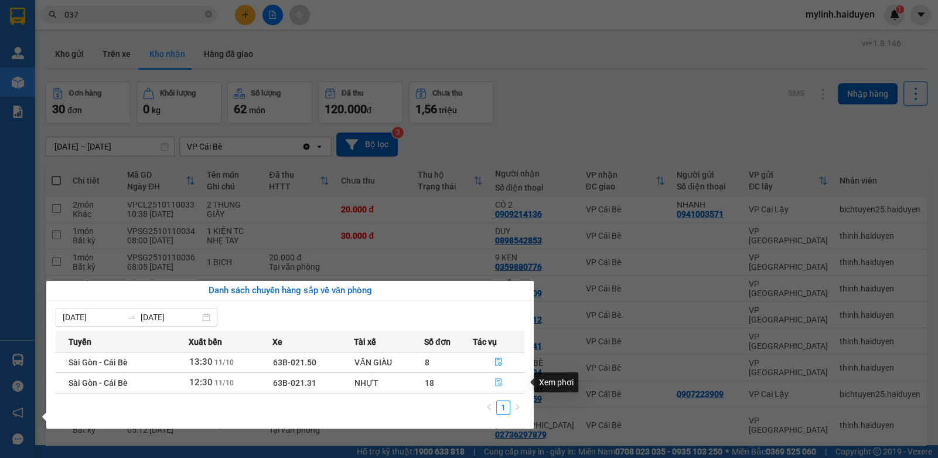
click at [504, 378] on button "button" at bounding box center [499, 382] width 50 height 19
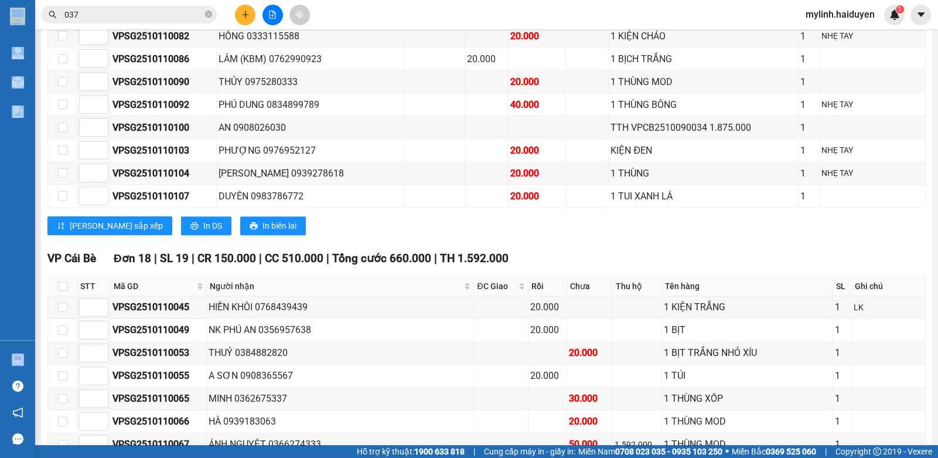
scroll to position [645, 0]
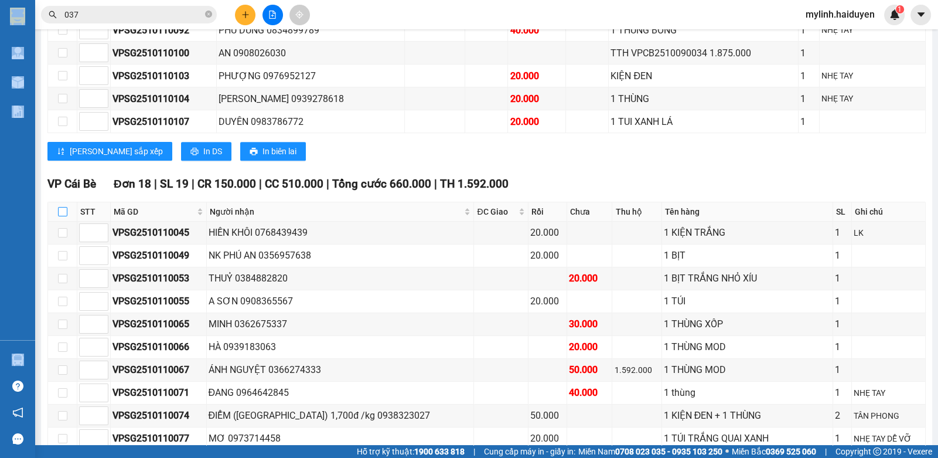
click at [64, 216] on input "checkbox" at bounding box center [62, 211] width 9 height 9
checkbox input "true"
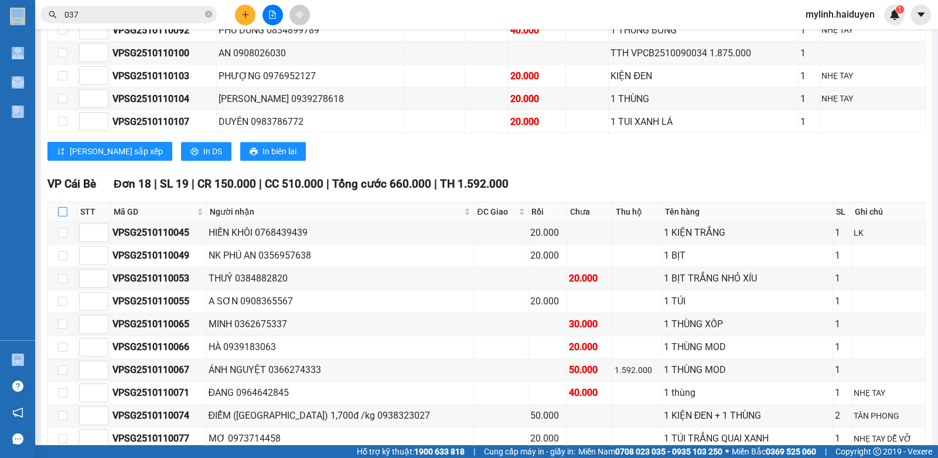
checkbox input "true"
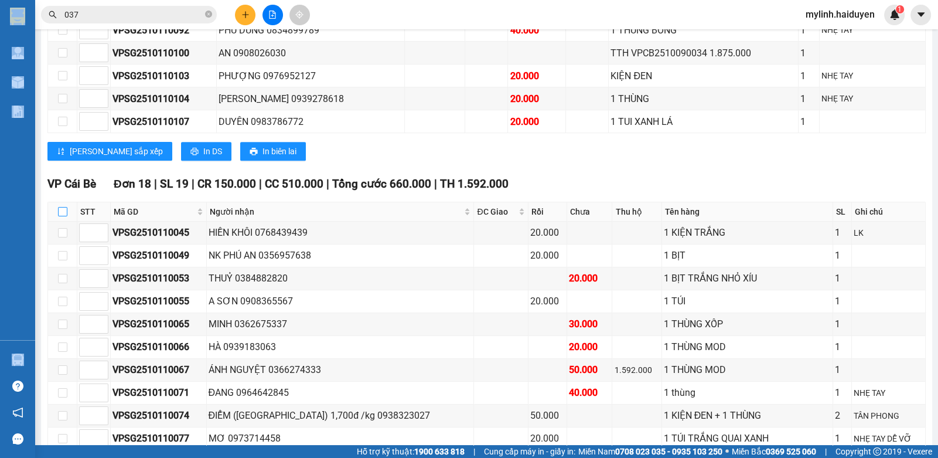
checkbox input "true"
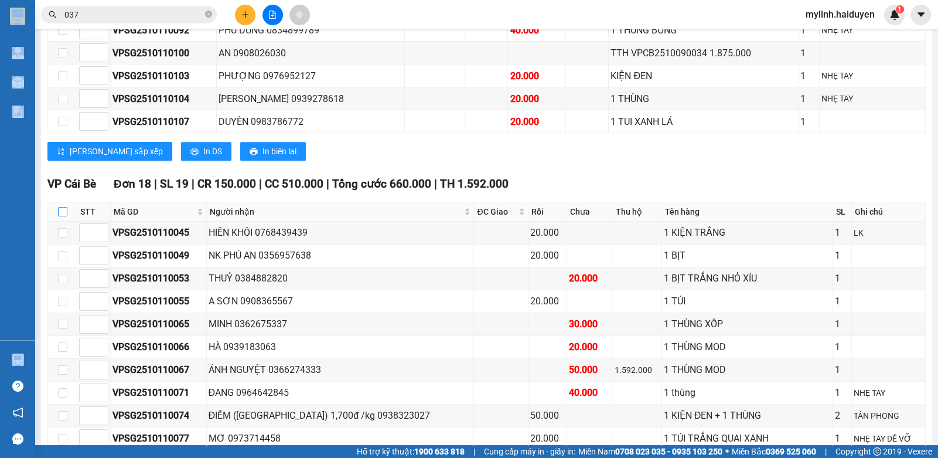
checkbox input "true"
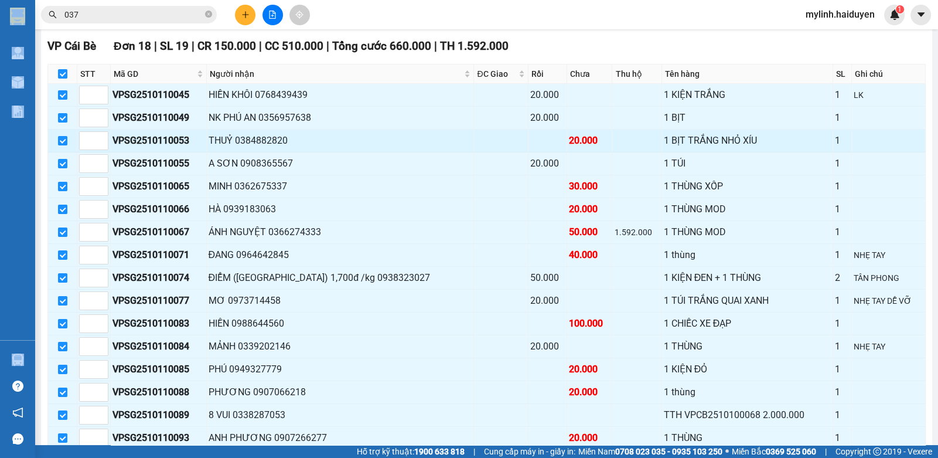
scroll to position [762, 0]
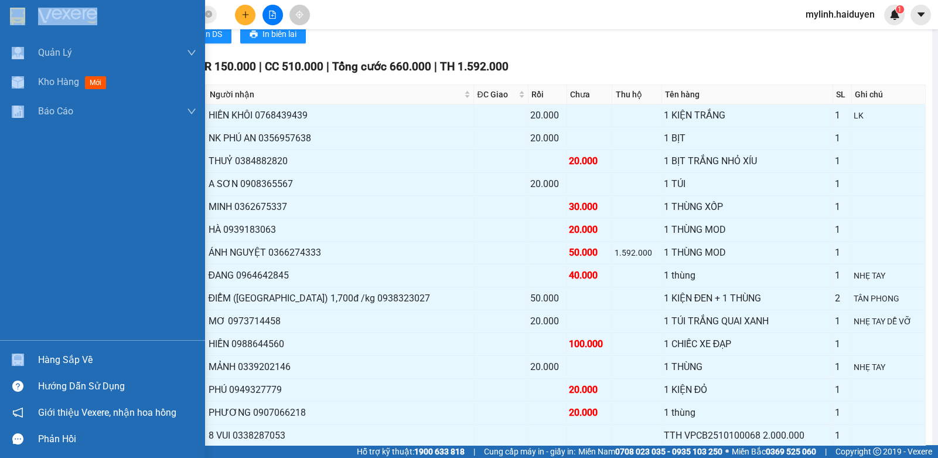
click at [60, 362] on div "Hàng sắp về" at bounding box center [117, 360] width 158 height 18
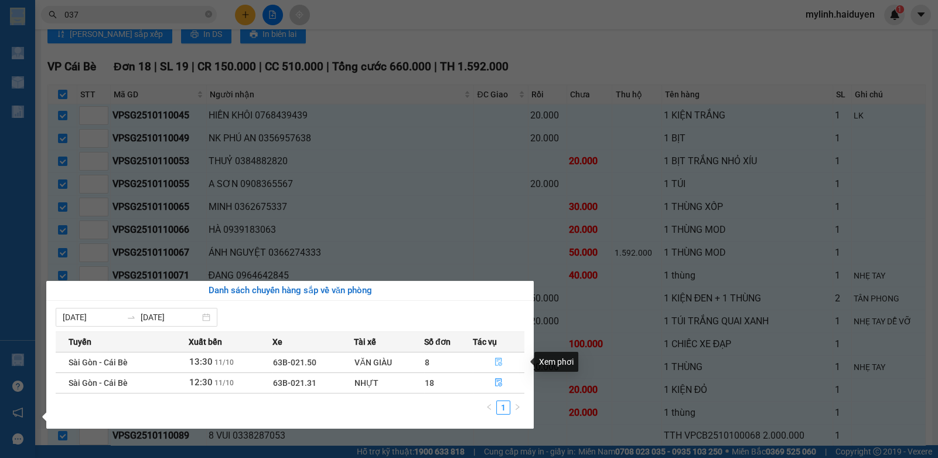
click at [493, 360] on button "button" at bounding box center [499, 362] width 50 height 19
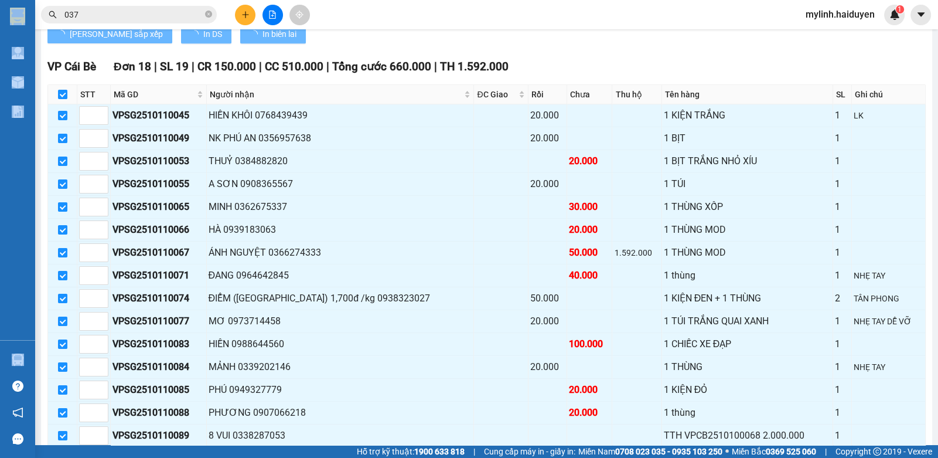
checkbox input "false"
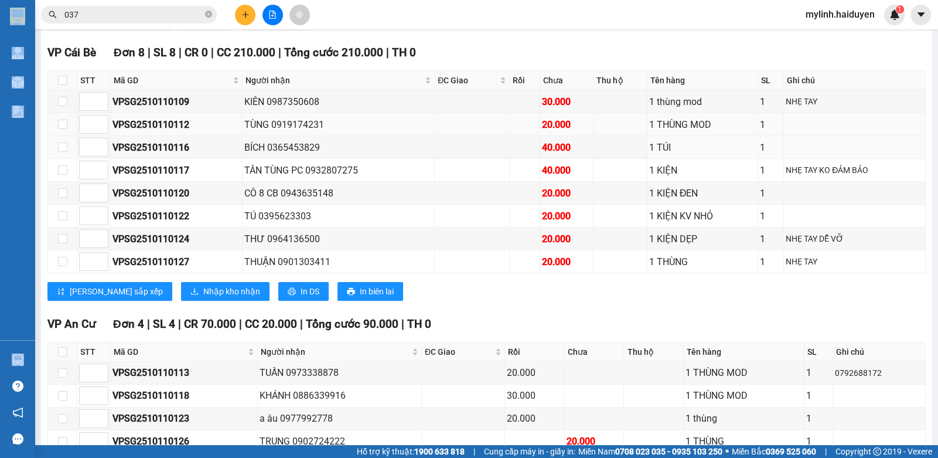
scroll to position [241, 0]
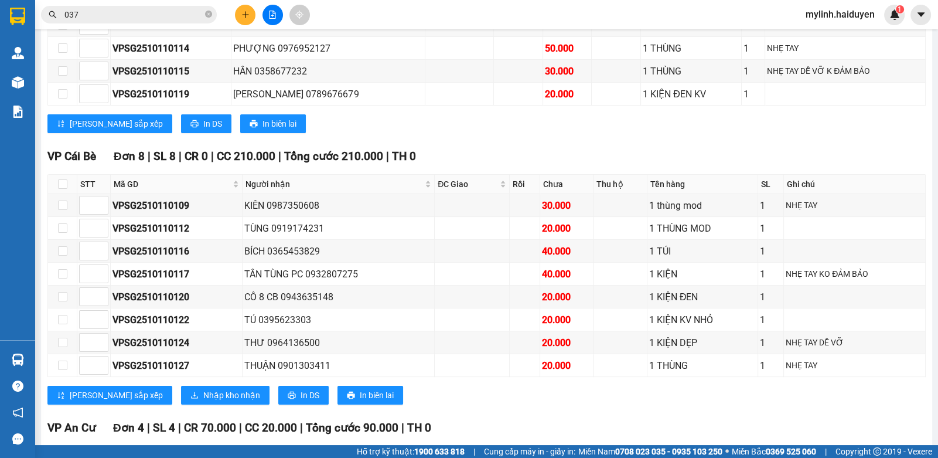
click at [93, 10] on input "037" at bounding box center [133, 14] width 138 height 13
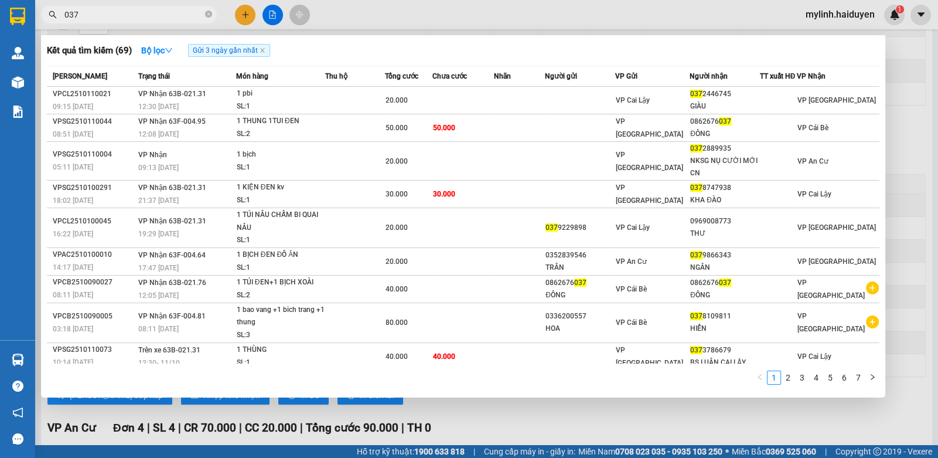
click at [93, 10] on input "037" at bounding box center [133, 14] width 138 height 13
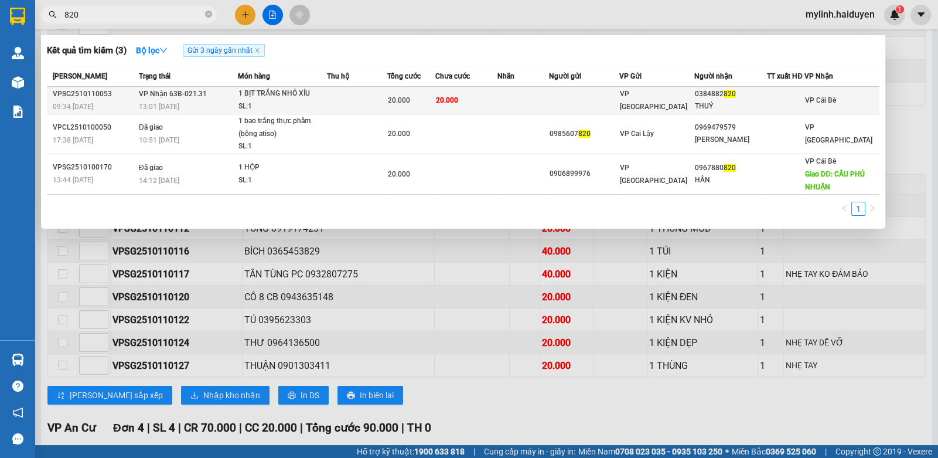
type input "820"
click at [191, 98] on span "VP Nhận 63B-021.31" at bounding box center [173, 94] width 68 height 8
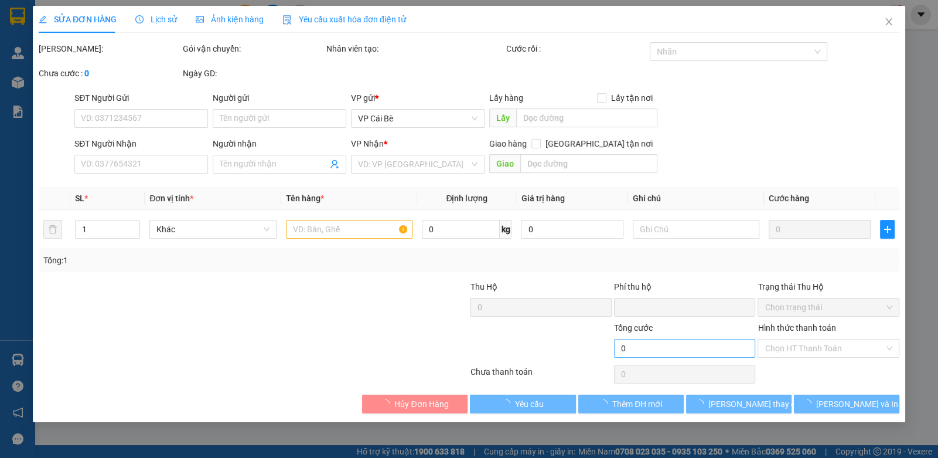
type input "0384882820"
type input "THUỶ"
type input "0"
type input "20.000"
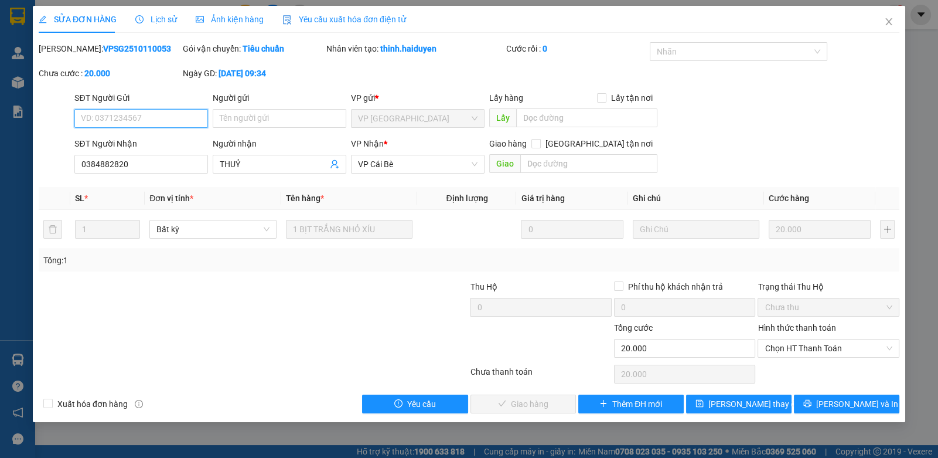
drag, startPoint x: 790, startPoint y: 346, endPoint x: 783, endPoint y: 361, distance: 16.5
click at [788, 351] on span "Chọn HT Thanh Toán" at bounding box center [828, 348] width 127 height 18
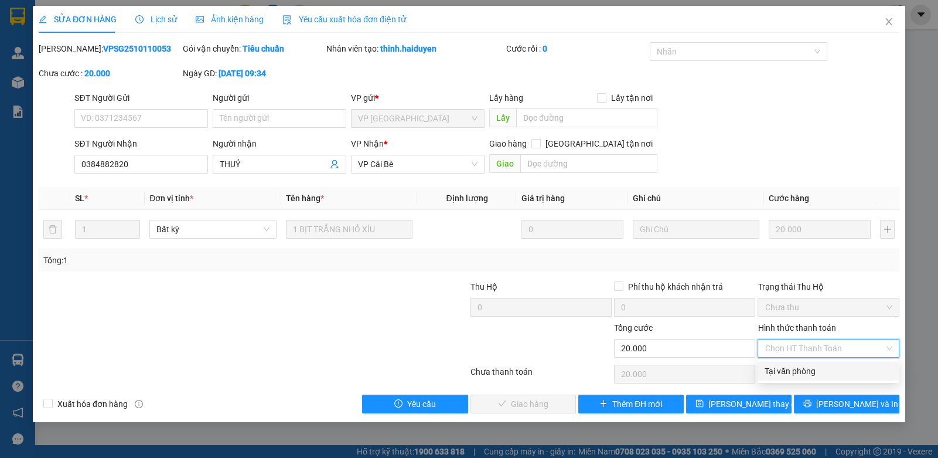
drag, startPoint x: 783, startPoint y: 361, endPoint x: 723, endPoint y: 386, distance: 65.4
click at [773, 373] on div "Tại văn phòng" at bounding box center [828, 371] width 127 height 13
type input "0"
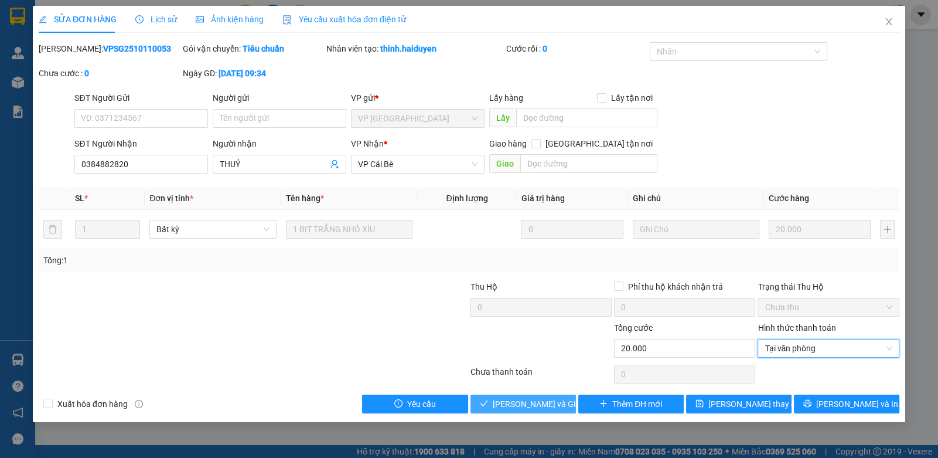
click at [527, 397] on span "[PERSON_NAME] và Giao hàng" at bounding box center [549, 403] width 113 height 13
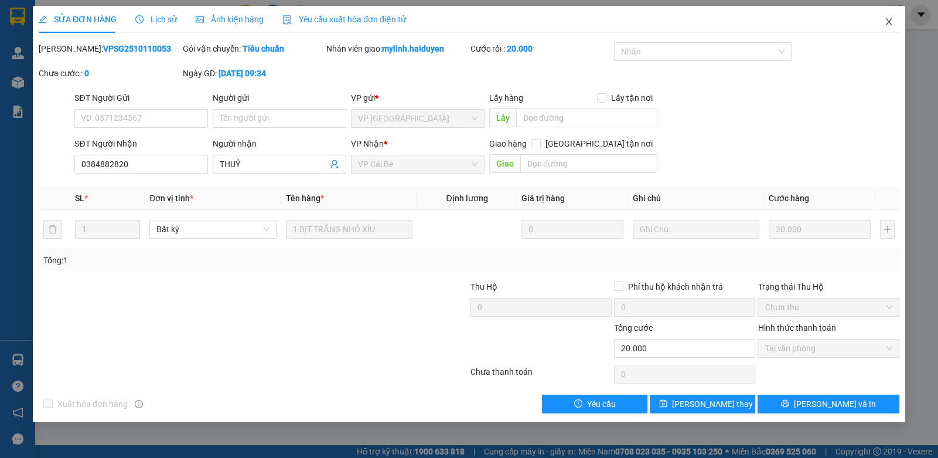
click at [891, 25] on span "Close" at bounding box center [889, 22] width 33 height 33
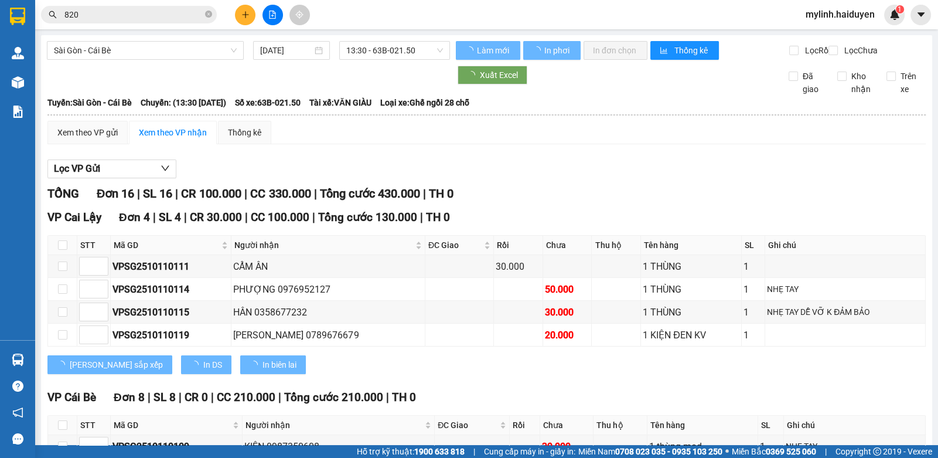
click at [145, 6] on span "820" at bounding box center [129, 15] width 176 height 18
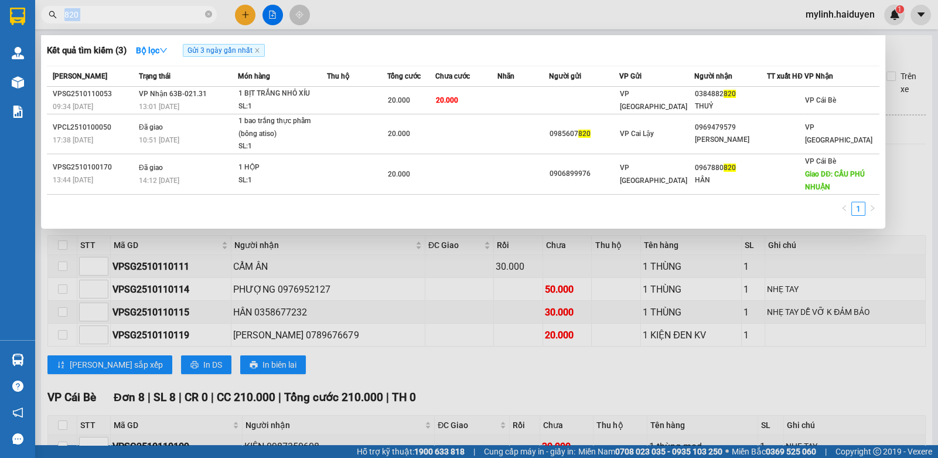
drag, startPoint x: 145, startPoint y: 6, endPoint x: 148, endPoint y: 11, distance: 6.0
click at [146, 7] on span "820" at bounding box center [129, 15] width 176 height 18
click at [148, 12] on input "820" at bounding box center [133, 14] width 138 height 13
click at [149, 12] on input "820" at bounding box center [133, 14] width 138 height 13
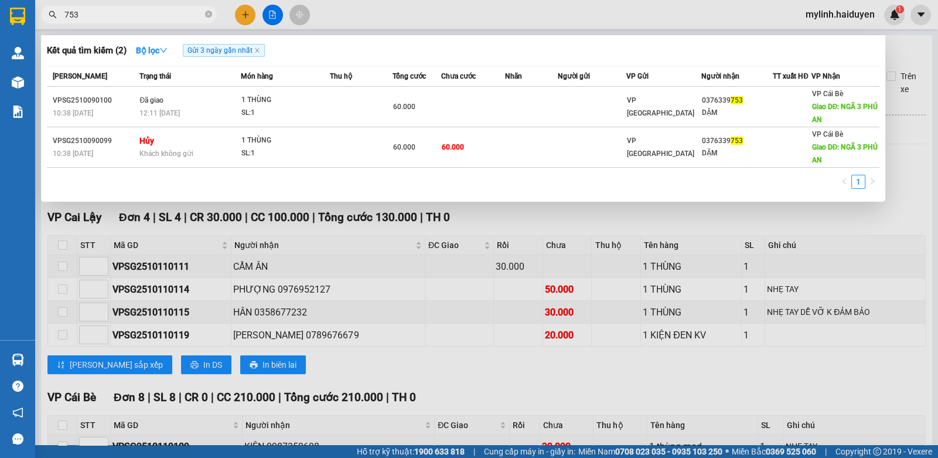
click at [120, 12] on input "753" at bounding box center [133, 14] width 138 height 13
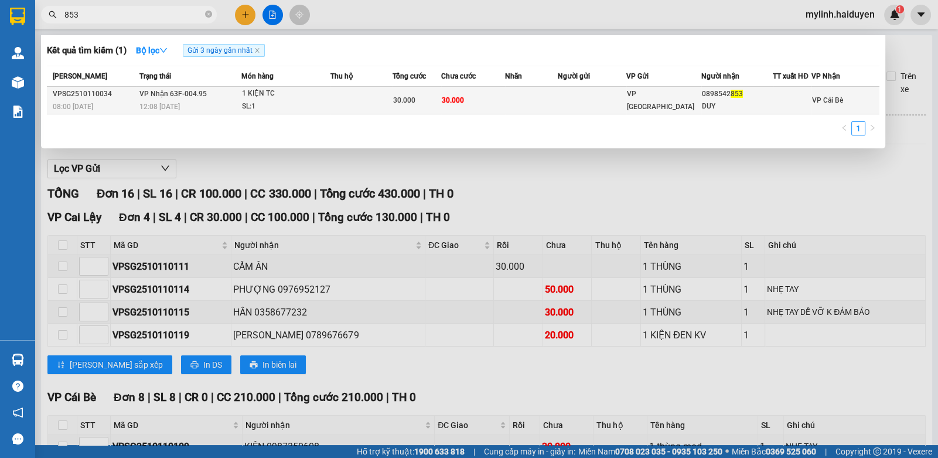
type input "853"
click at [394, 92] on td "30.000" at bounding box center [417, 101] width 49 height 28
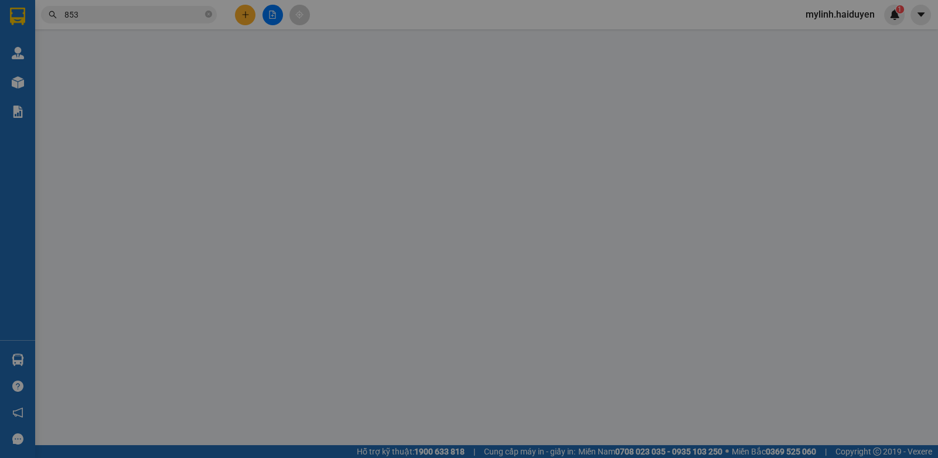
type input "0898542853"
type input "DUY"
type input "0"
type input "30.000"
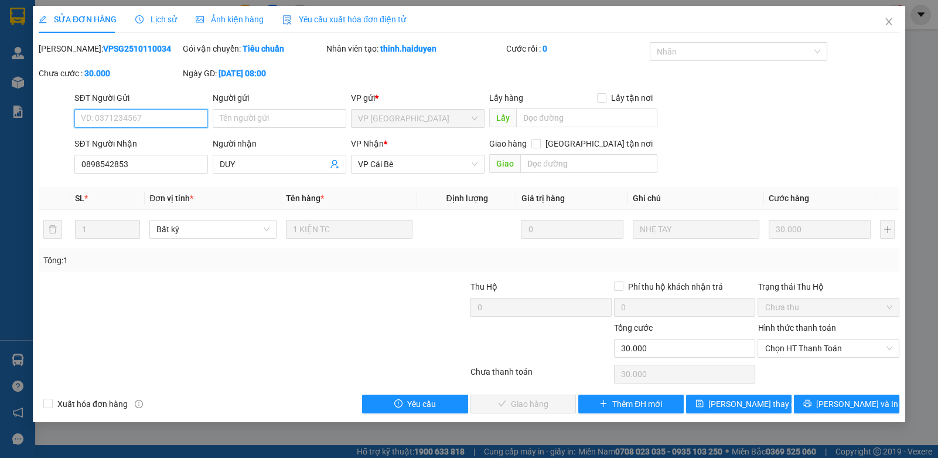
drag, startPoint x: 817, startPoint y: 344, endPoint x: 808, endPoint y: 363, distance: 21.8
click at [814, 349] on span "Chọn HT Thanh Toán" at bounding box center [828, 348] width 127 height 18
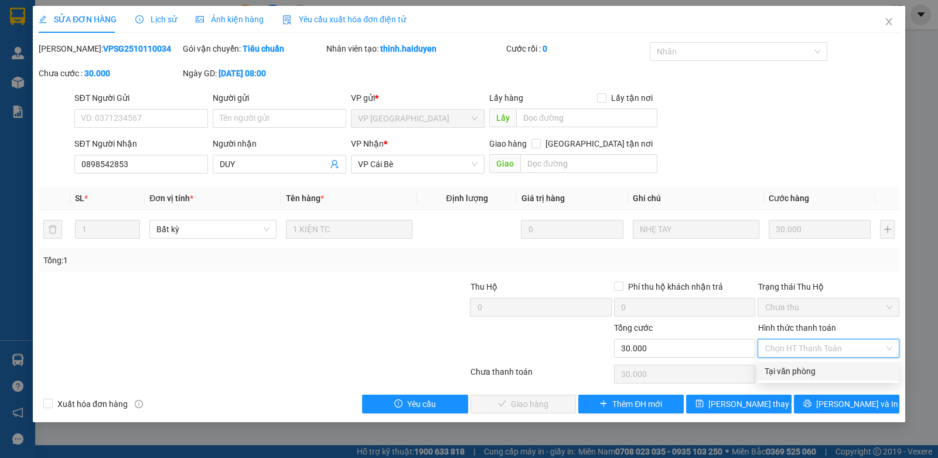
click at [793, 377] on div "Tại văn phòng" at bounding box center [828, 371] width 127 height 13
type input "0"
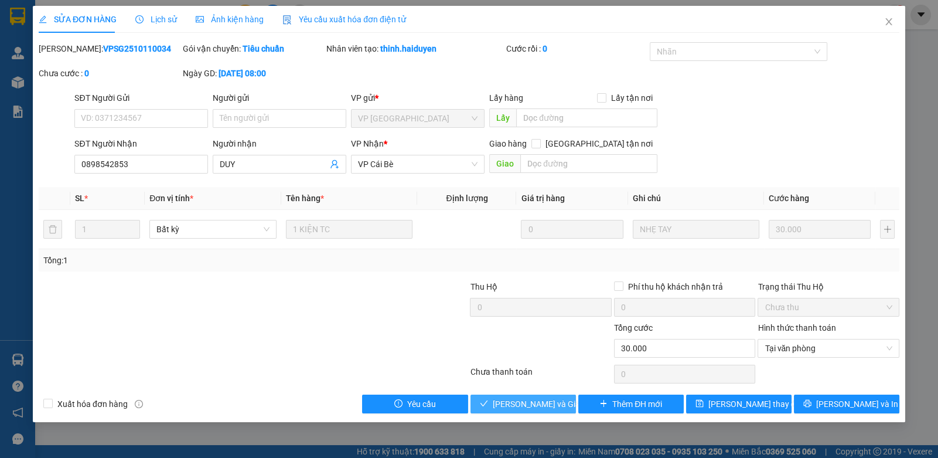
click at [474, 395] on button "[PERSON_NAME] và Giao hàng" at bounding box center [524, 403] width 106 height 19
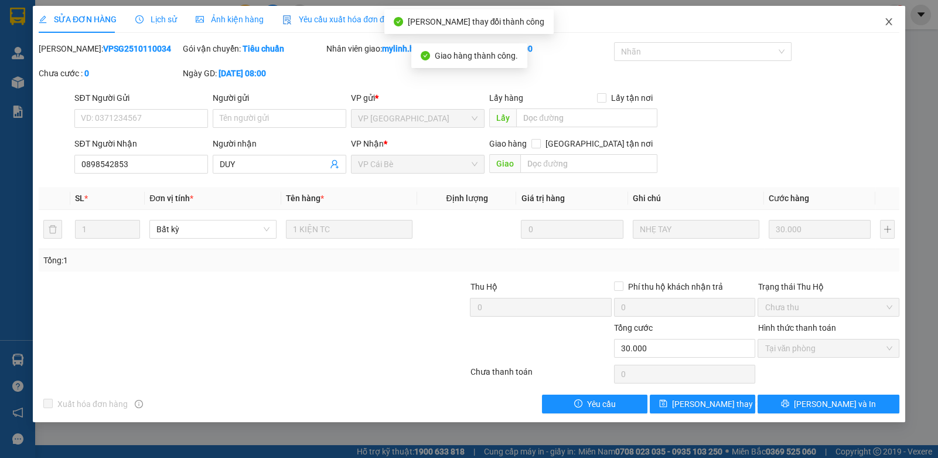
click at [880, 16] on span "Close" at bounding box center [889, 22] width 33 height 33
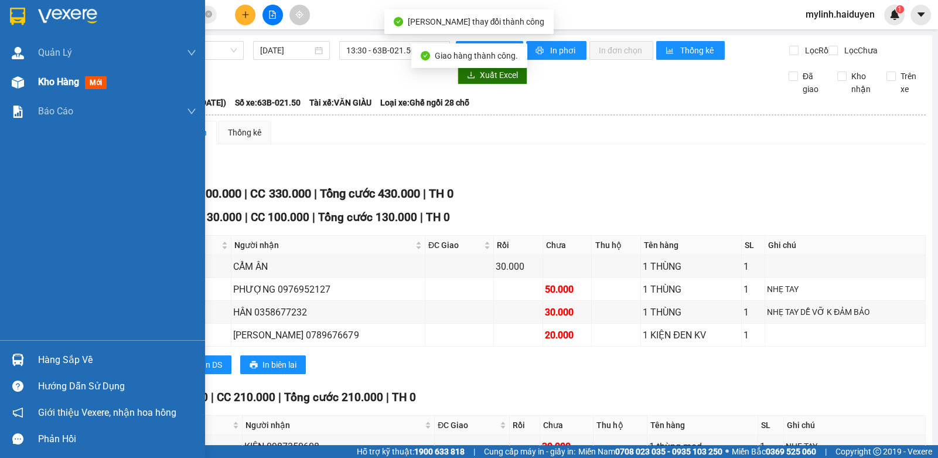
click at [38, 81] on div "Kho hàng mới" at bounding box center [102, 81] width 205 height 29
click at [39, 80] on span "Kho hàng" at bounding box center [58, 81] width 41 height 11
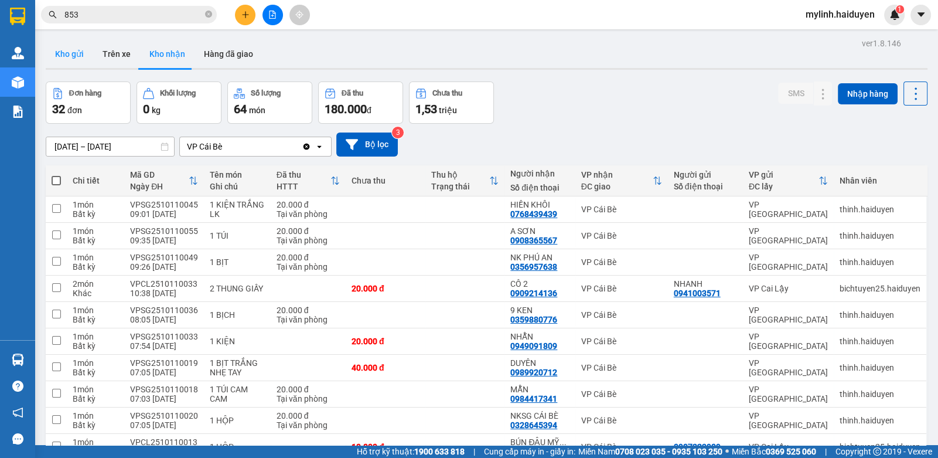
click at [72, 55] on button "Kho gửi" at bounding box center [69, 54] width 47 height 28
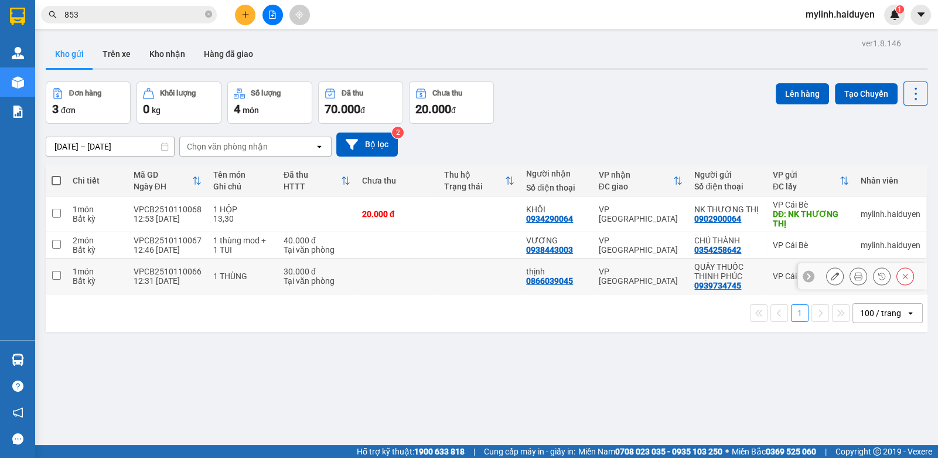
drag, startPoint x: 463, startPoint y: 282, endPoint x: 459, endPoint y: 268, distance: 14.1
click at [461, 274] on td at bounding box center [479, 277] width 82 height 36
checkbox input "true"
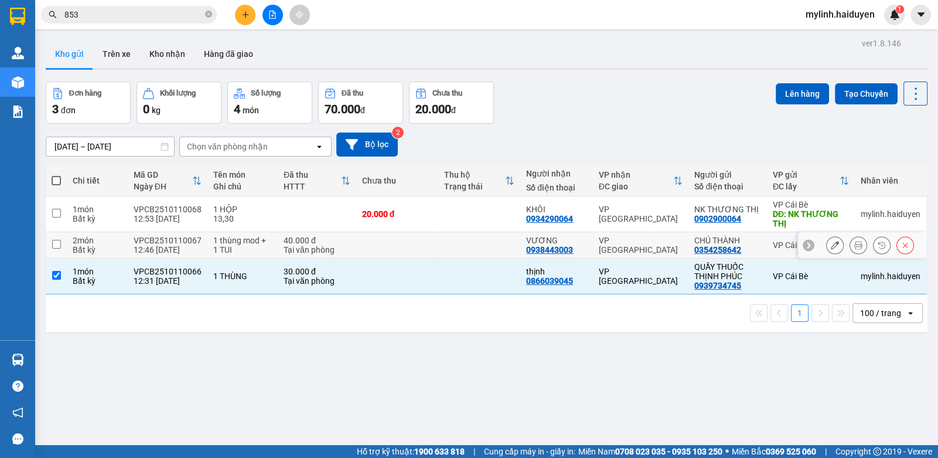
drag, startPoint x: 459, startPoint y: 240, endPoint x: 463, endPoint y: 208, distance: 32.5
click at [459, 233] on td at bounding box center [479, 245] width 82 height 26
checkbox input "true"
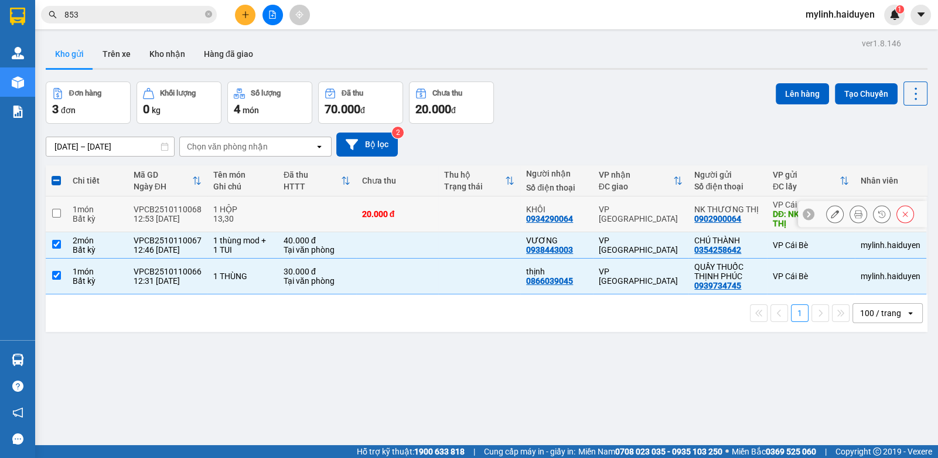
click at [463, 206] on td at bounding box center [479, 214] width 82 height 36
checkbox input "true"
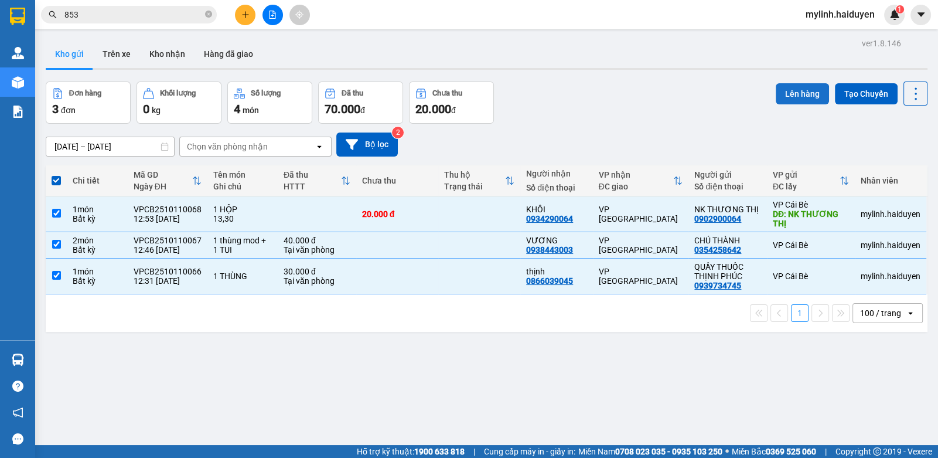
click at [797, 92] on button "Lên hàng" at bounding box center [802, 93] width 53 height 21
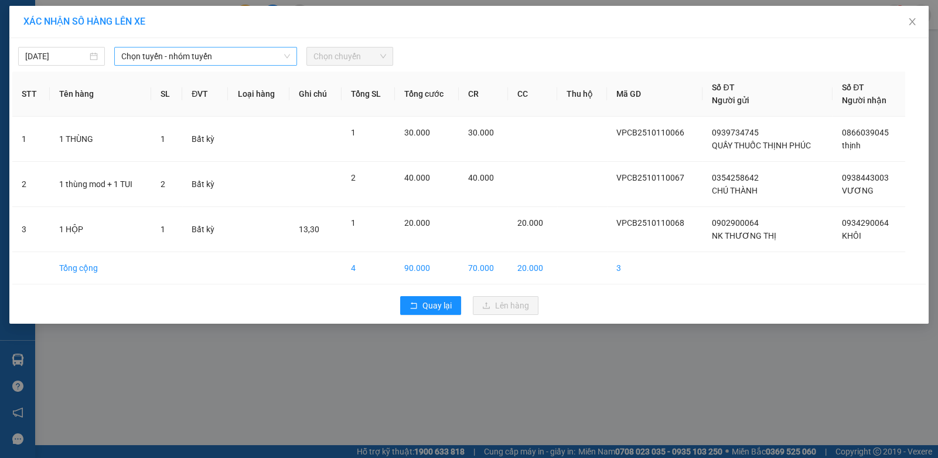
click at [202, 63] on span "Chọn tuyến - nhóm tuyến" at bounding box center [205, 56] width 169 height 18
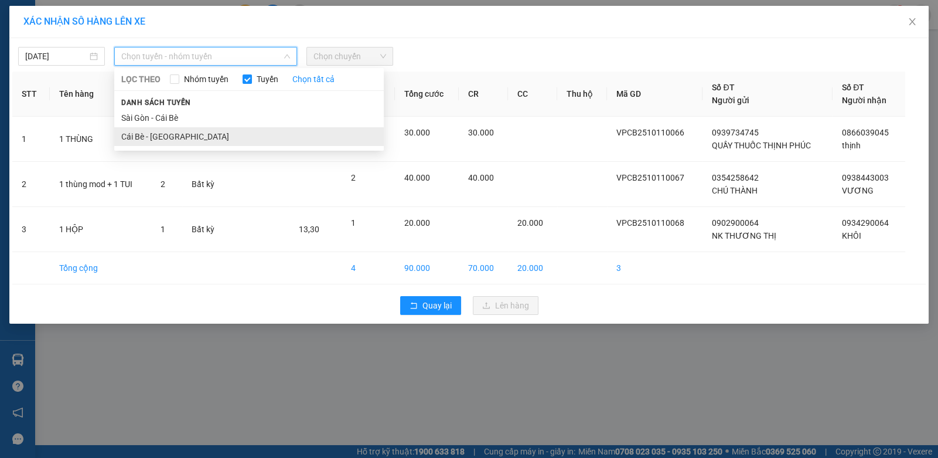
drag, startPoint x: 161, startPoint y: 137, endPoint x: 267, endPoint y: 91, distance: 115.3
click at [162, 136] on li "Cái Bè - [GEOGRAPHIC_DATA]" at bounding box center [249, 136] width 270 height 19
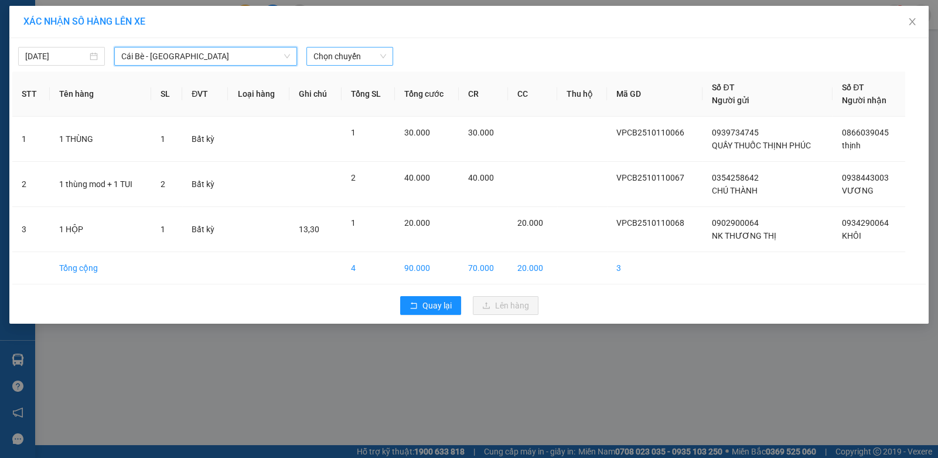
click at [356, 57] on span "Chọn chuyến" at bounding box center [350, 56] width 73 height 18
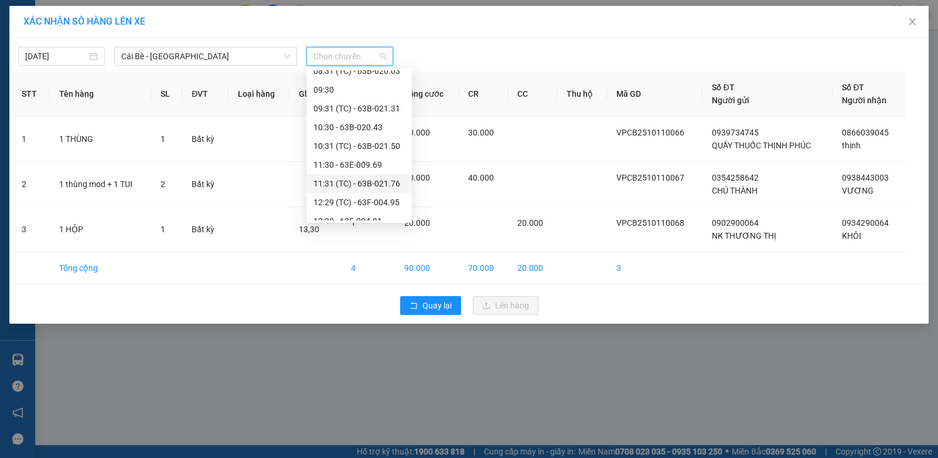
scroll to position [338, 0]
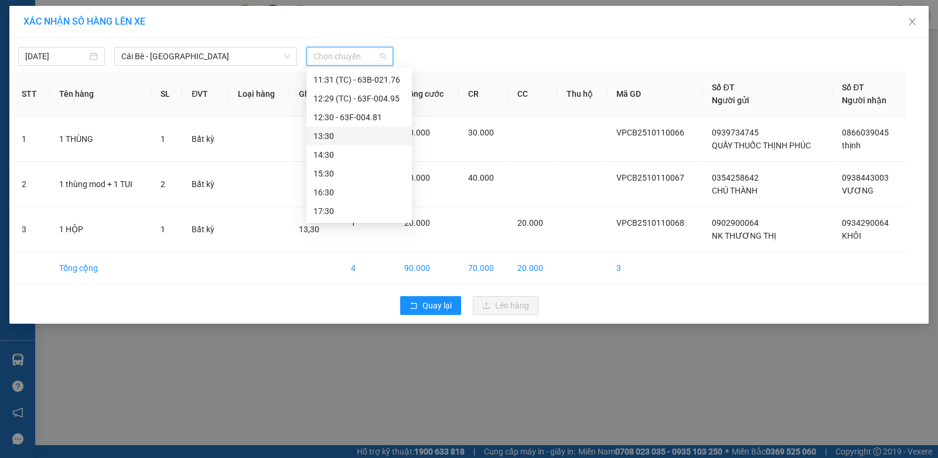
drag, startPoint x: 343, startPoint y: 135, endPoint x: 491, endPoint y: 74, distance: 160.3
click at [343, 134] on div "13:30" at bounding box center [359, 136] width 91 height 13
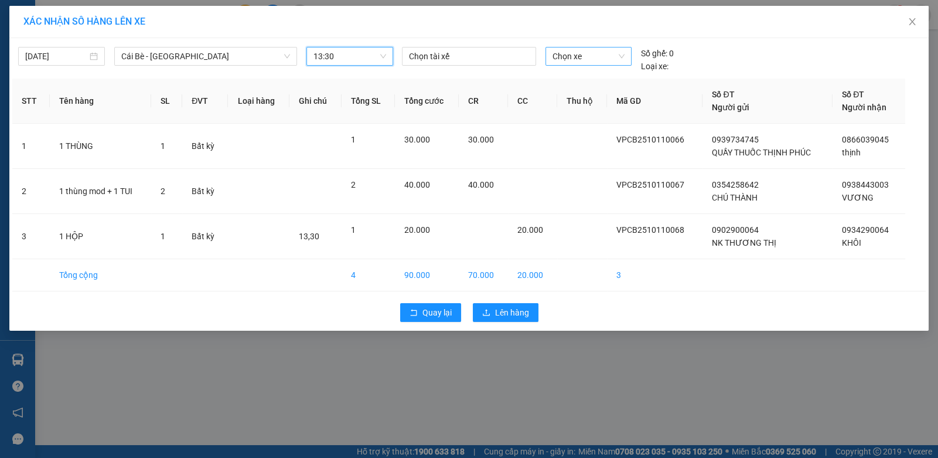
click at [580, 51] on span "Chọn xe" at bounding box center [589, 56] width 72 height 18
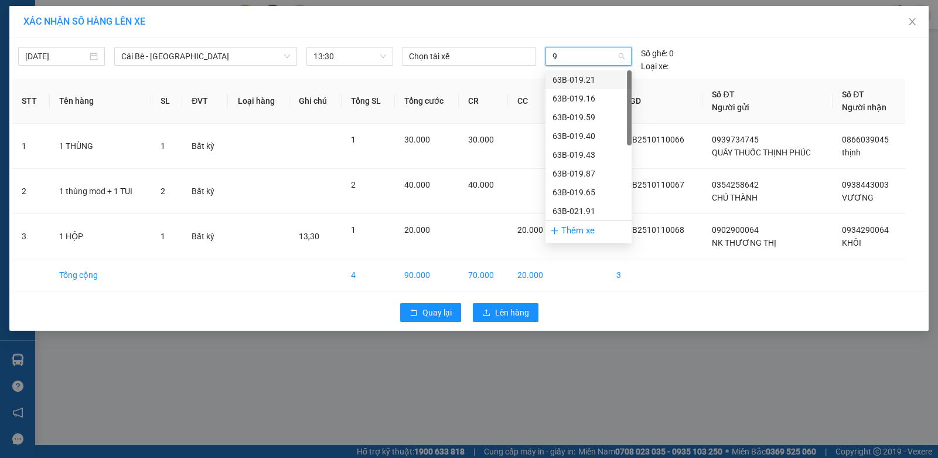
type input "91"
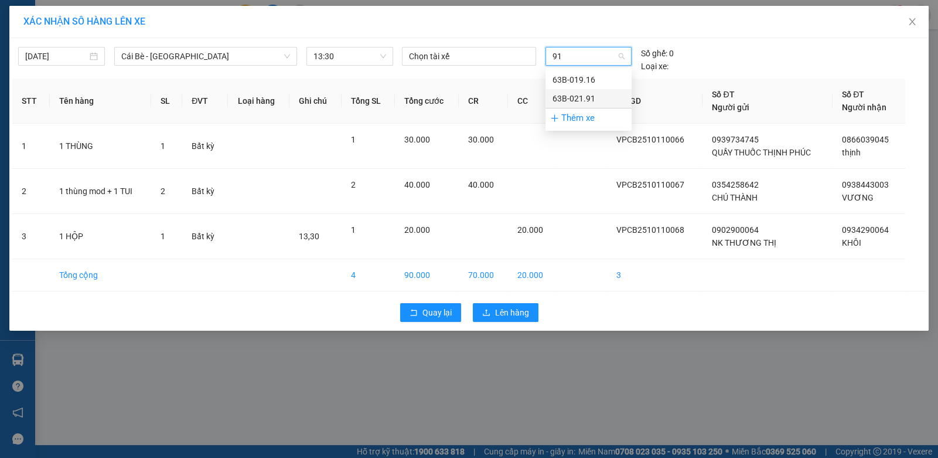
drag, startPoint x: 565, startPoint y: 94, endPoint x: 528, endPoint y: 79, distance: 40.7
click at [563, 94] on div "63B-021.91" at bounding box center [589, 98] width 72 height 13
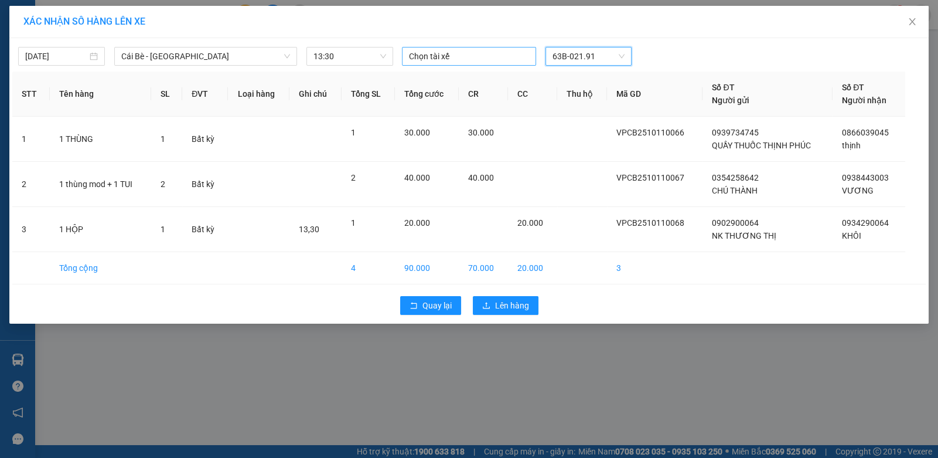
click at [450, 47] on div "Chọn tài xế" at bounding box center [469, 56] width 134 height 19
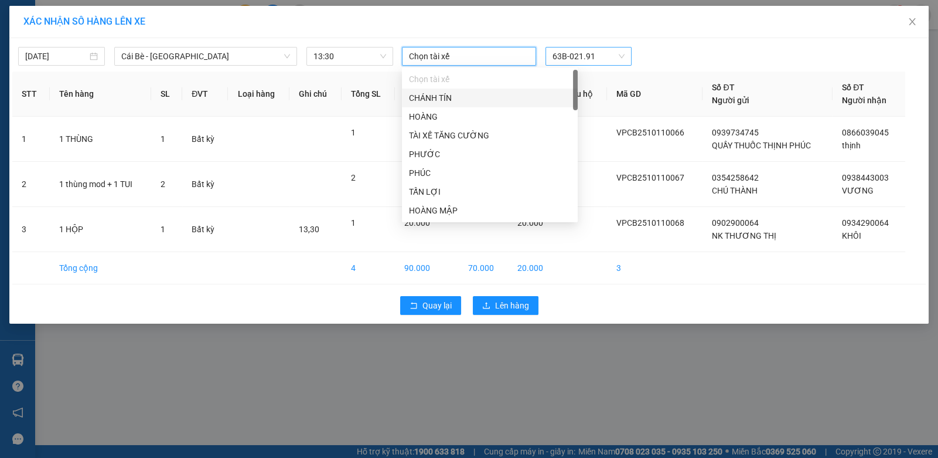
click at [443, 55] on div at bounding box center [469, 56] width 128 height 14
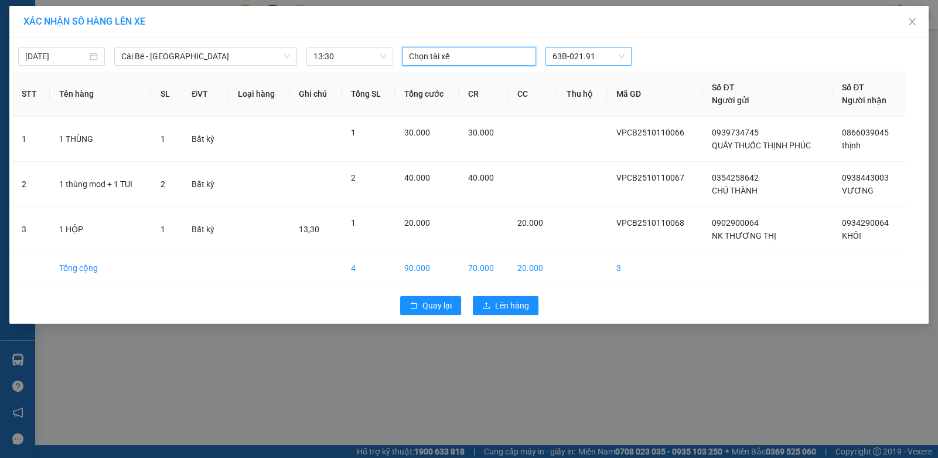
click at [443, 55] on div at bounding box center [469, 56] width 128 height 14
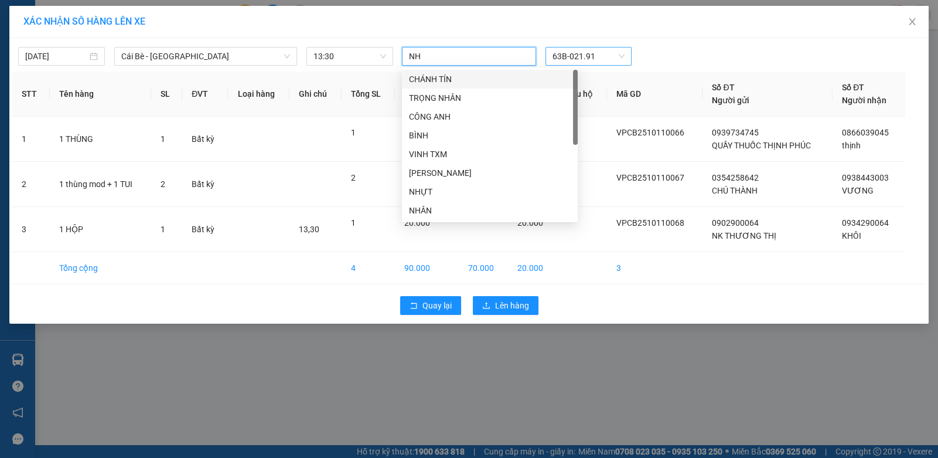
type input "NHÂ"
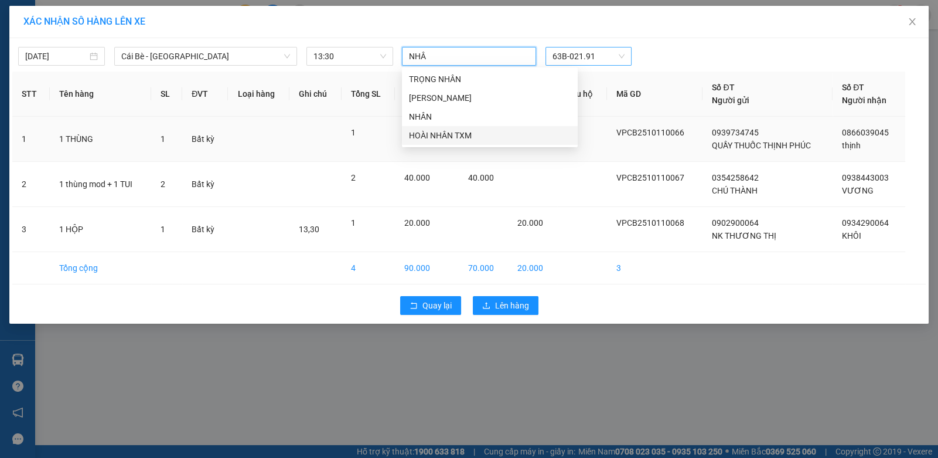
drag, startPoint x: 422, startPoint y: 133, endPoint x: 372, endPoint y: 136, distance: 49.9
click at [418, 135] on div "HOÀI NHÂN TXM" at bounding box center [490, 135] width 162 height 13
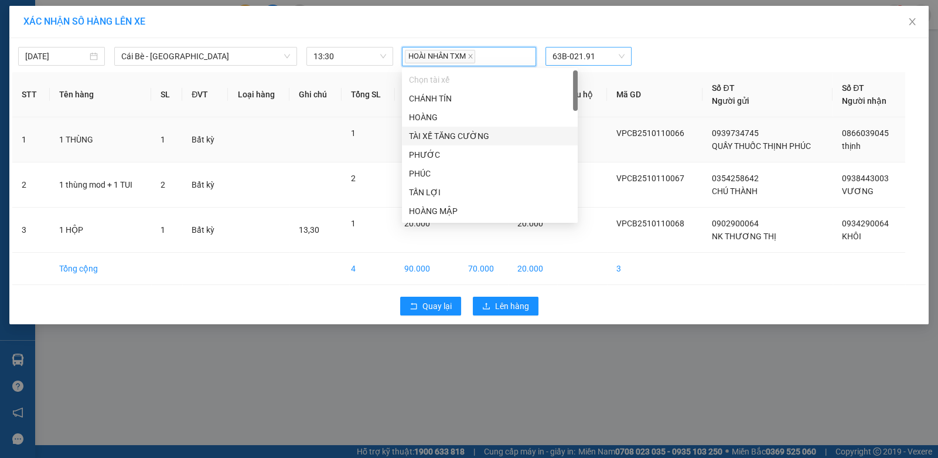
click at [359, 136] on div "1" at bounding box center [368, 133] width 35 height 13
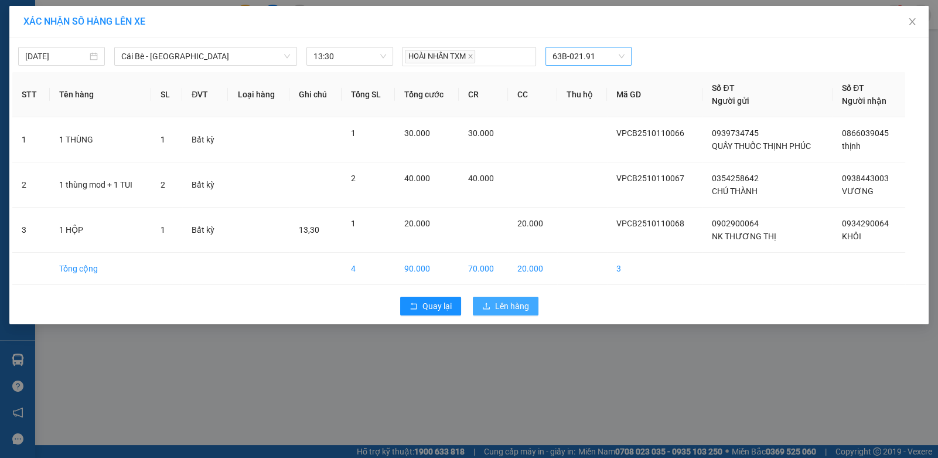
click at [506, 310] on span "Lên hàng" at bounding box center [512, 306] width 34 height 13
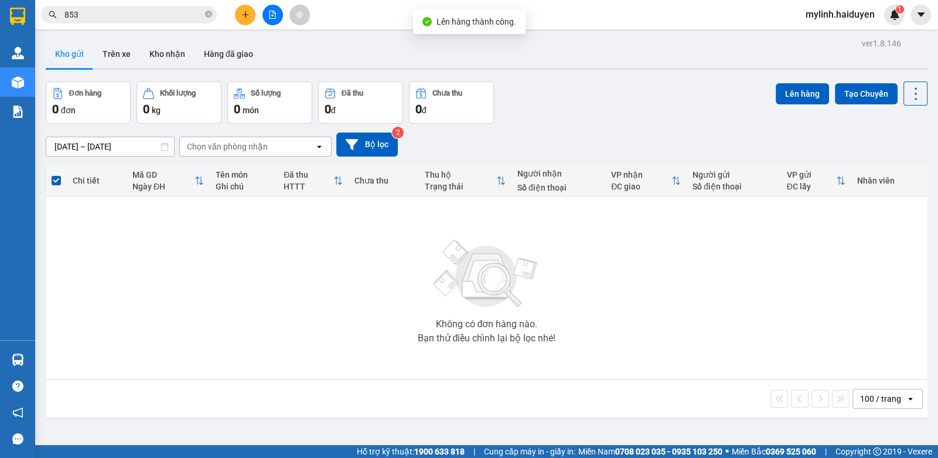
click at [269, 16] on icon "file-add" at bounding box center [272, 15] width 8 height 8
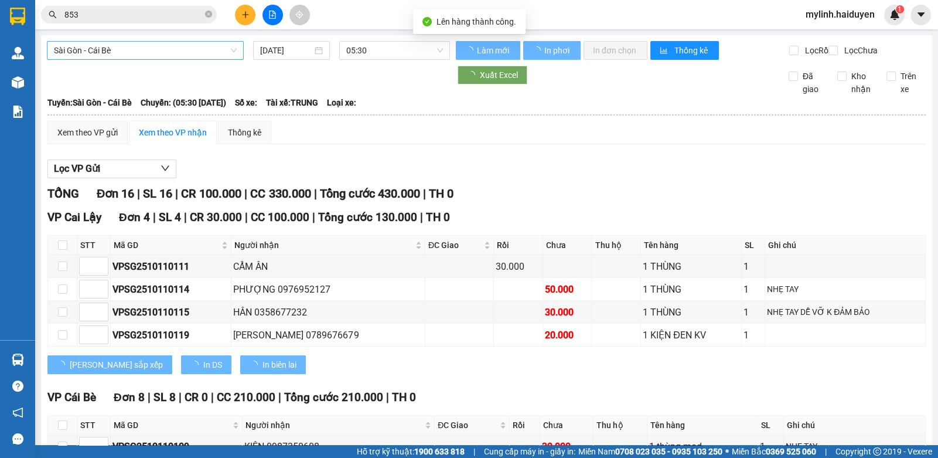
click at [173, 56] on span "Sài Gòn - Cái Bè" at bounding box center [145, 51] width 183 height 18
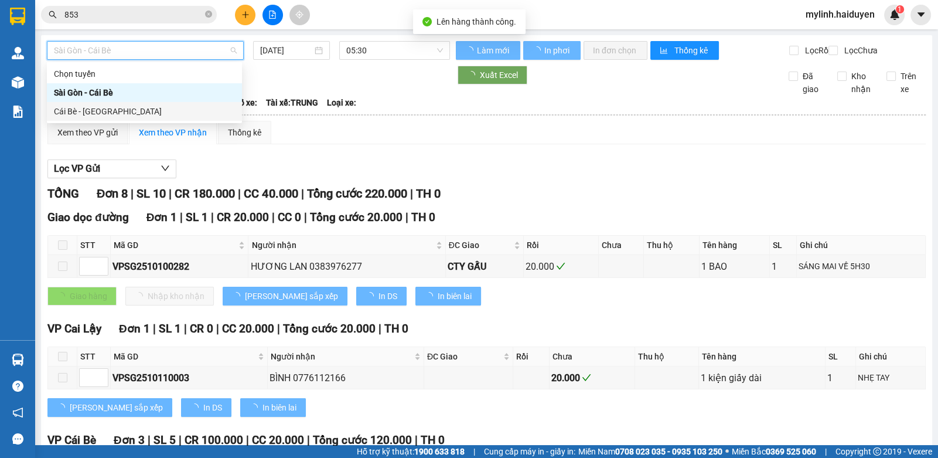
drag, startPoint x: 114, startPoint y: 108, endPoint x: 151, endPoint y: 98, distance: 38.4
click at [116, 108] on div "Cái Bè - [GEOGRAPHIC_DATA]" at bounding box center [144, 111] width 181 height 13
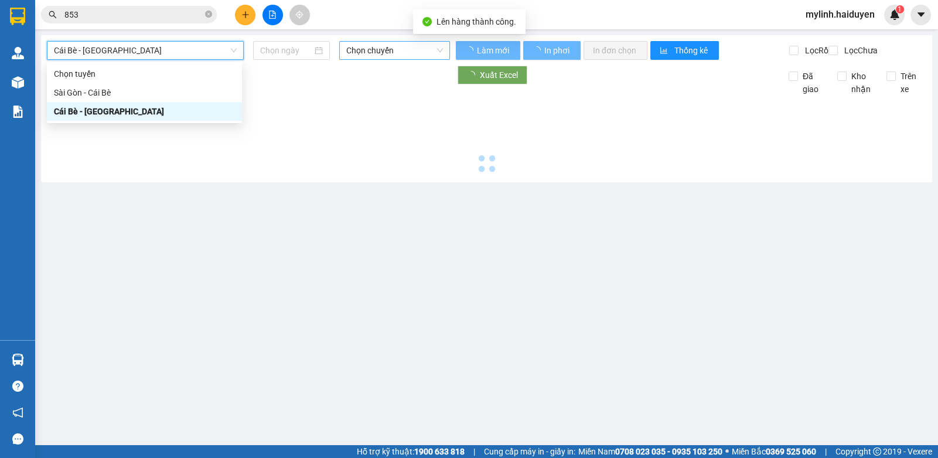
type input "[DATE]"
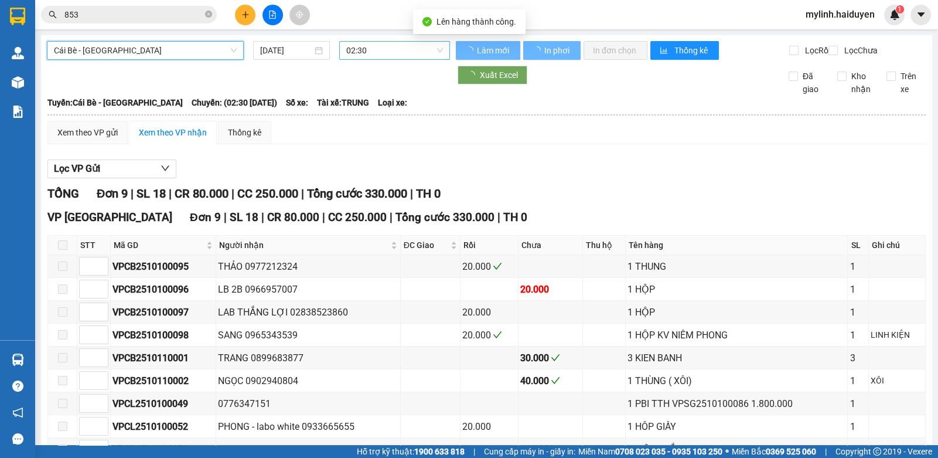
click at [390, 47] on span "02:30" at bounding box center [394, 51] width 97 height 18
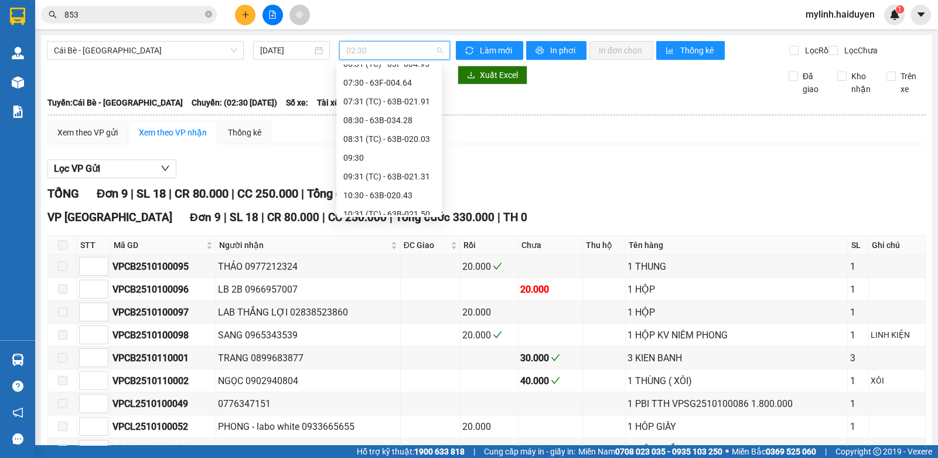
scroll to position [338, 0]
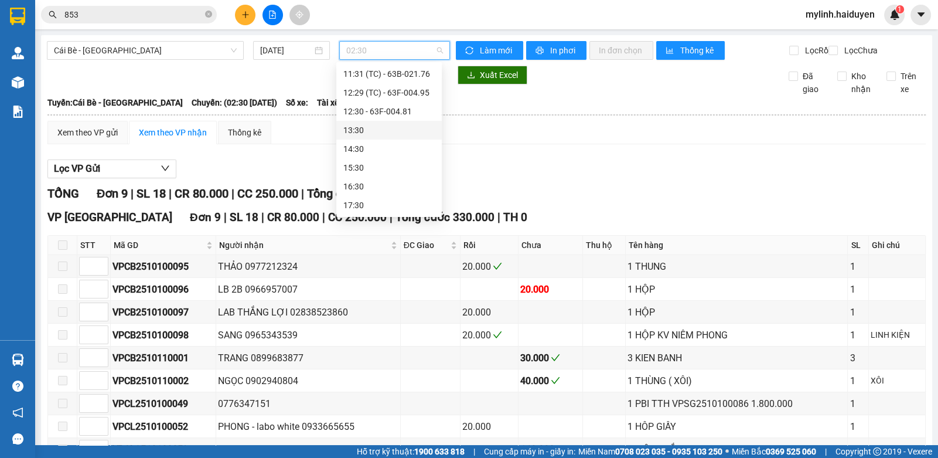
click at [362, 131] on div "13:30" at bounding box center [389, 130] width 91 height 13
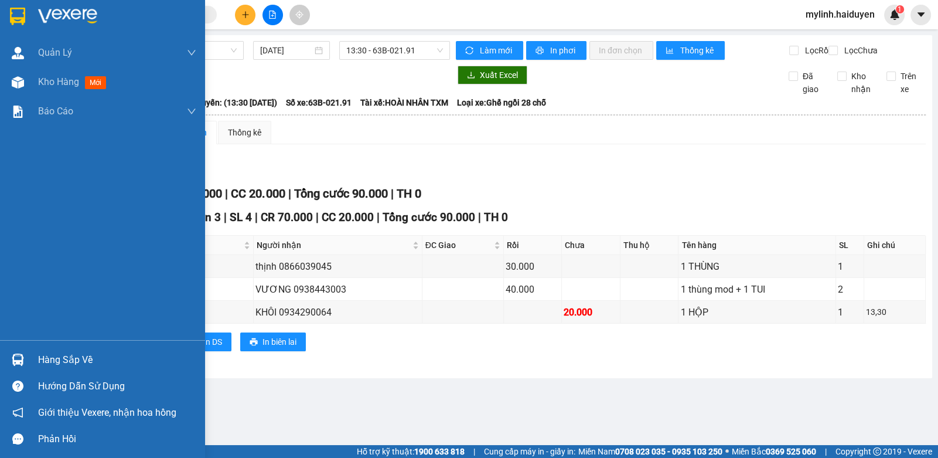
click at [53, 359] on div "Hàng sắp về" at bounding box center [117, 360] width 158 height 18
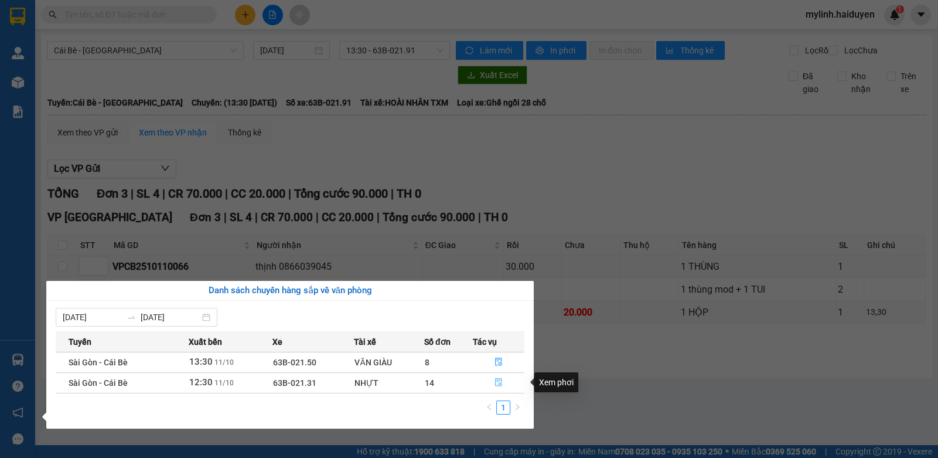
click at [503, 383] on icon "file-done" at bounding box center [499, 382] width 8 height 8
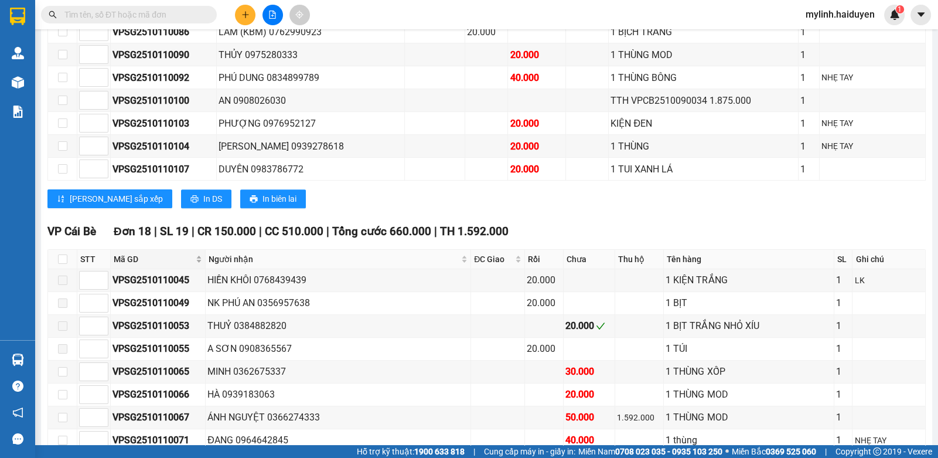
scroll to position [703, 0]
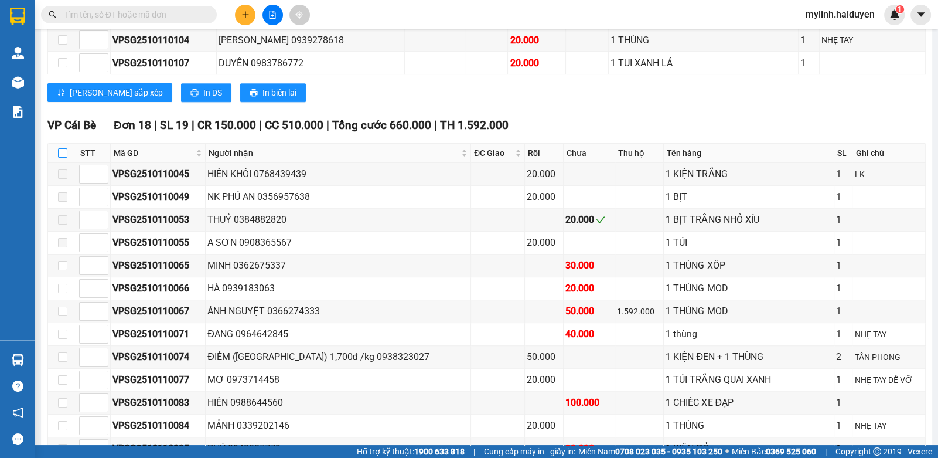
click at [64, 158] on input "checkbox" at bounding box center [62, 152] width 9 height 9
checkbox input "true"
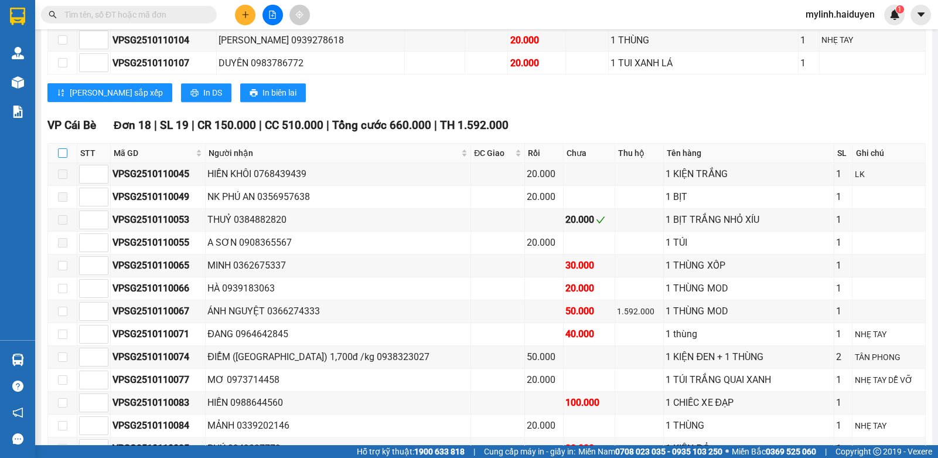
checkbox input "true"
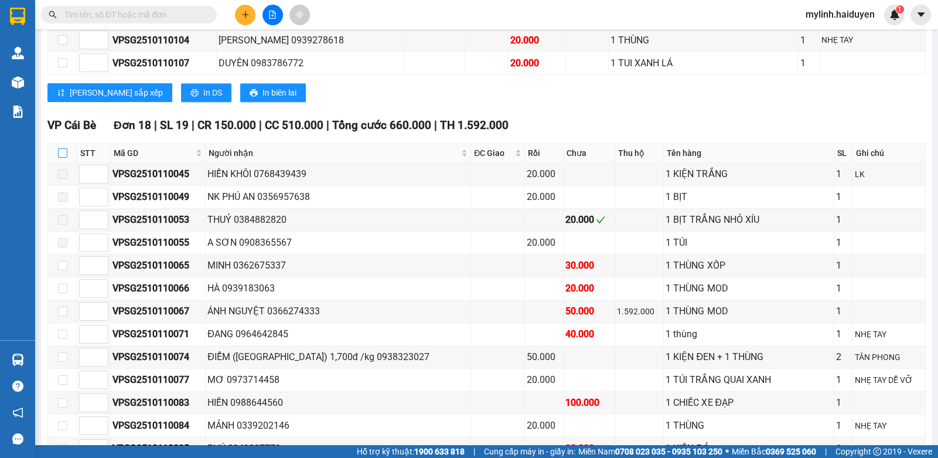
checkbox input "true"
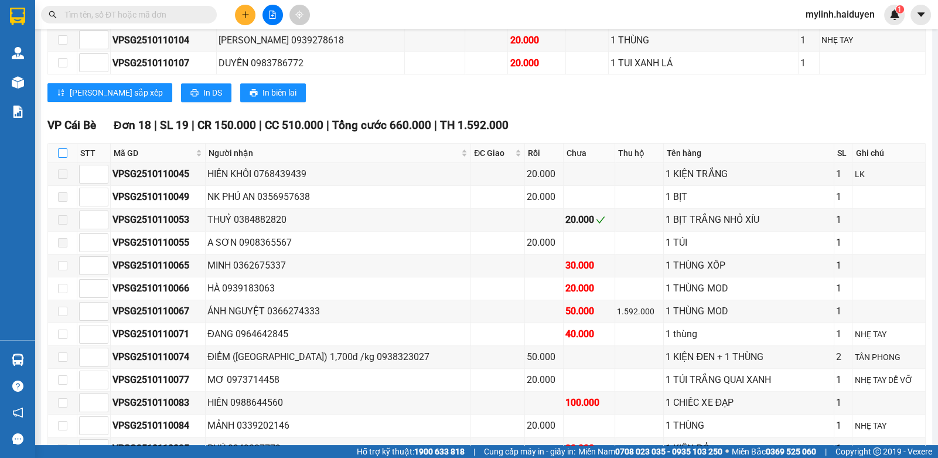
checkbox input "true"
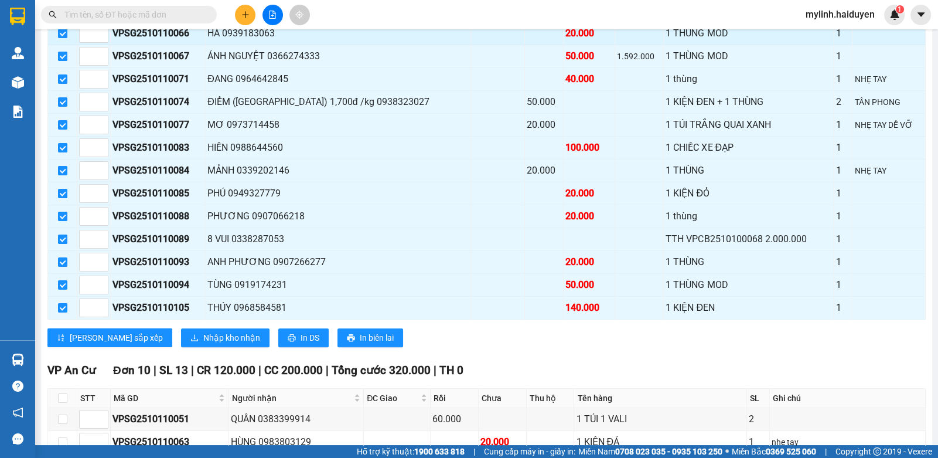
scroll to position [937, 0]
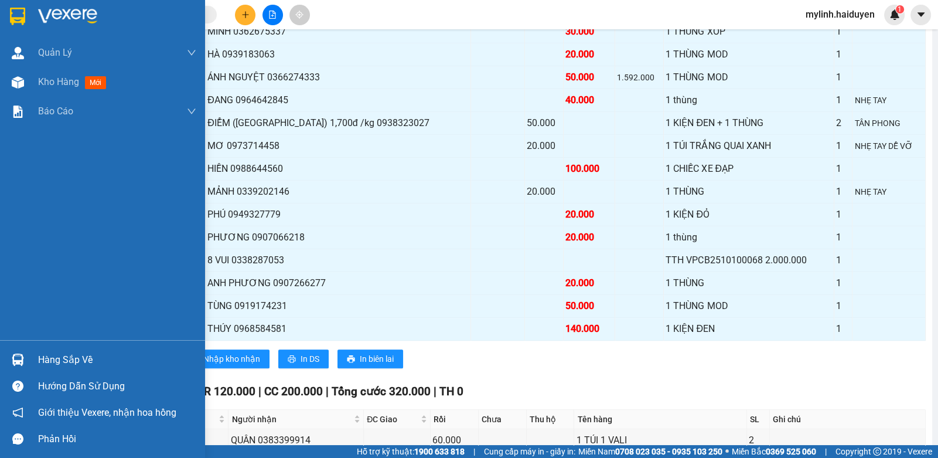
drag, startPoint x: 49, startPoint y: 362, endPoint x: 398, endPoint y: 358, distance: 349.4
click at [49, 362] on div "Hàng sắp về" at bounding box center [117, 360] width 158 height 18
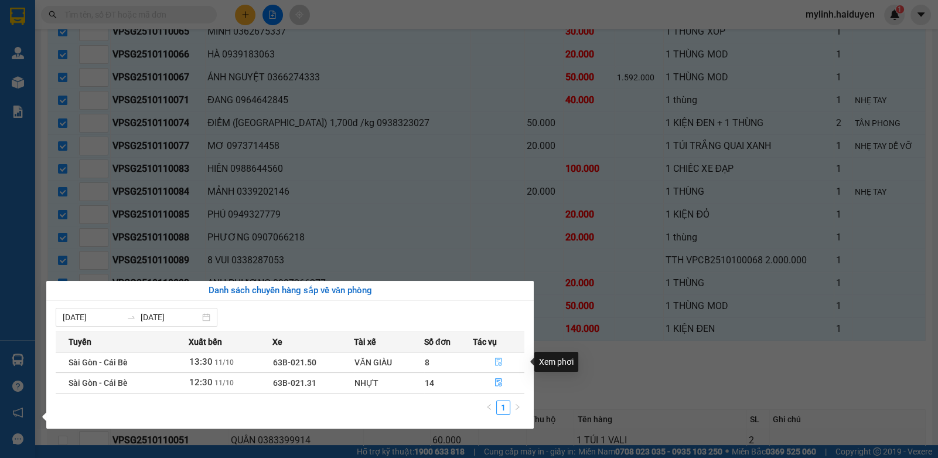
click at [496, 356] on button "button" at bounding box center [499, 362] width 50 height 19
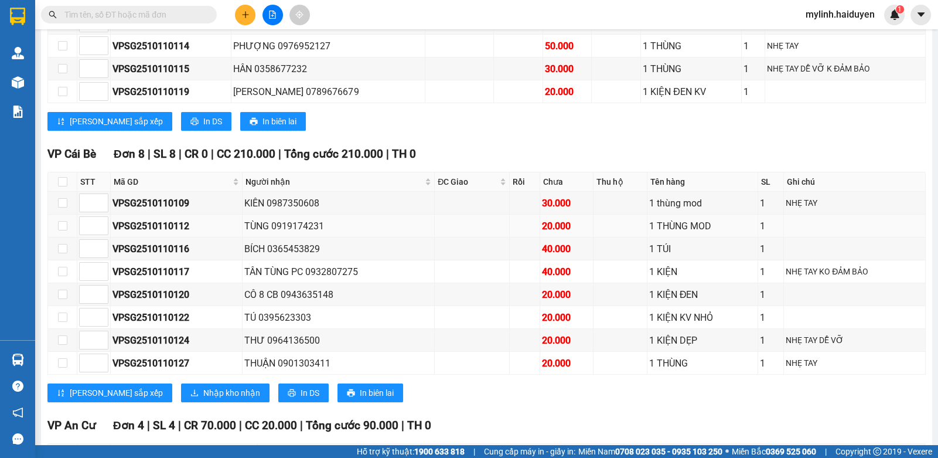
scroll to position [241, 0]
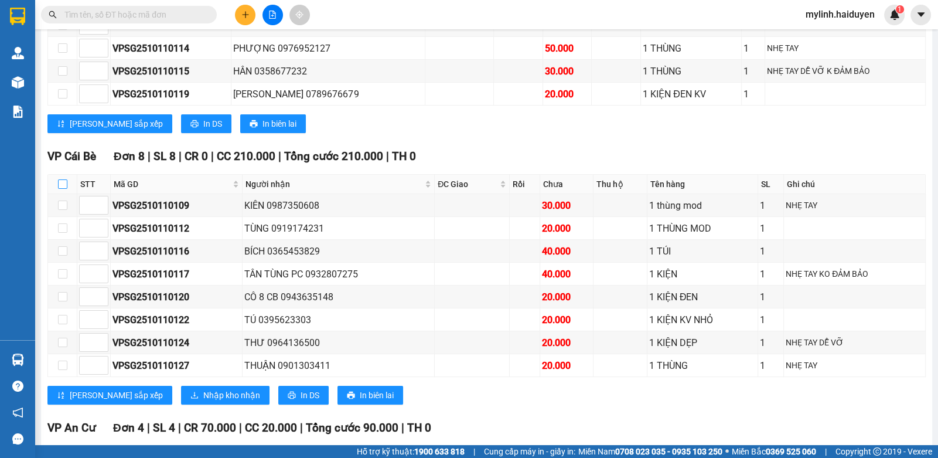
drag, startPoint x: 54, startPoint y: 188, endPoint x: 60, endPoint y: 187, distance: 6.5
click at [53, 187] on th at bounding box center [62, 184] width 29 height 19
click at [60, 187] on input "checkbox" at bounding box center [62, 183] width 9 height 9
checkbox input "true"
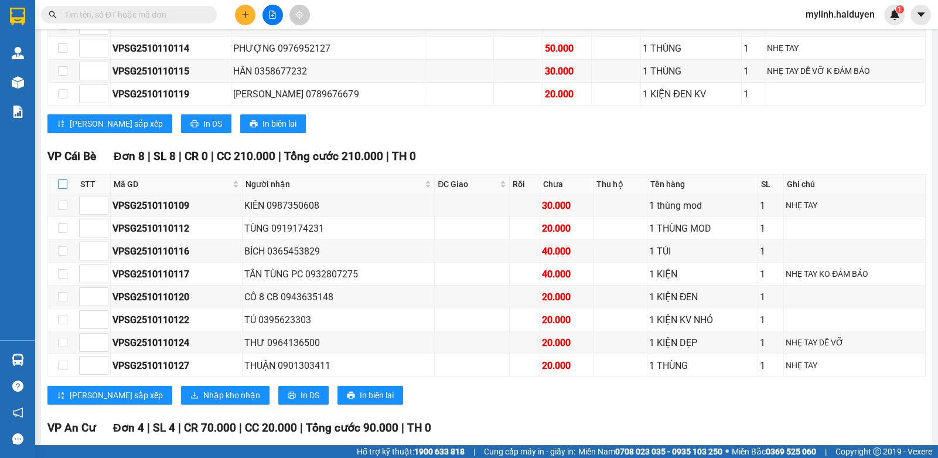
checkbox input "true"
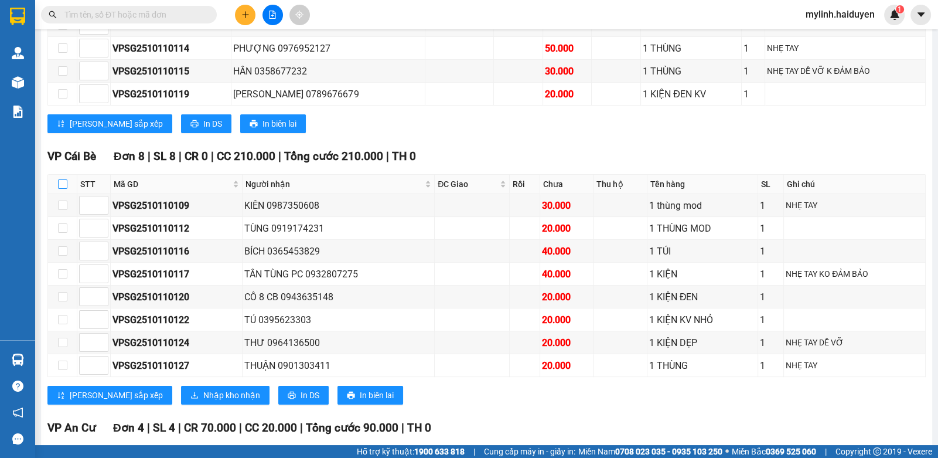
checkbox input "true"
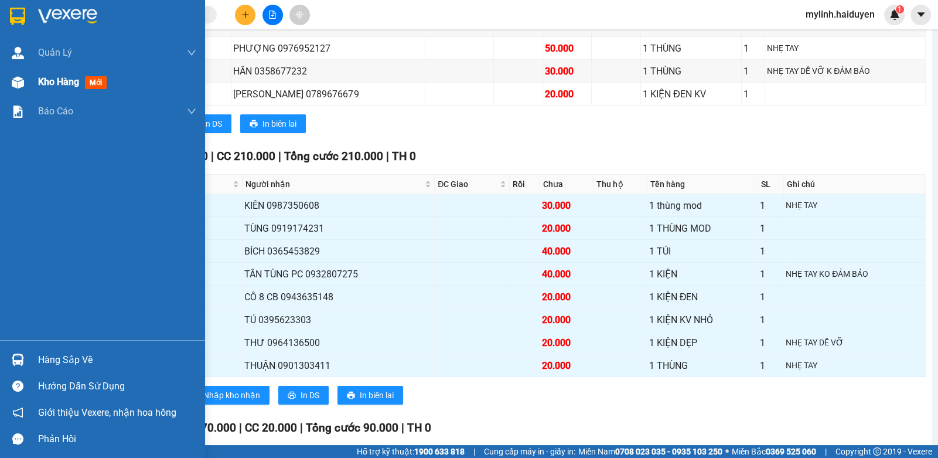
click at [32, 81] on div "Kho hàng mới" at bounding box center [102, 81] width 205 height 29
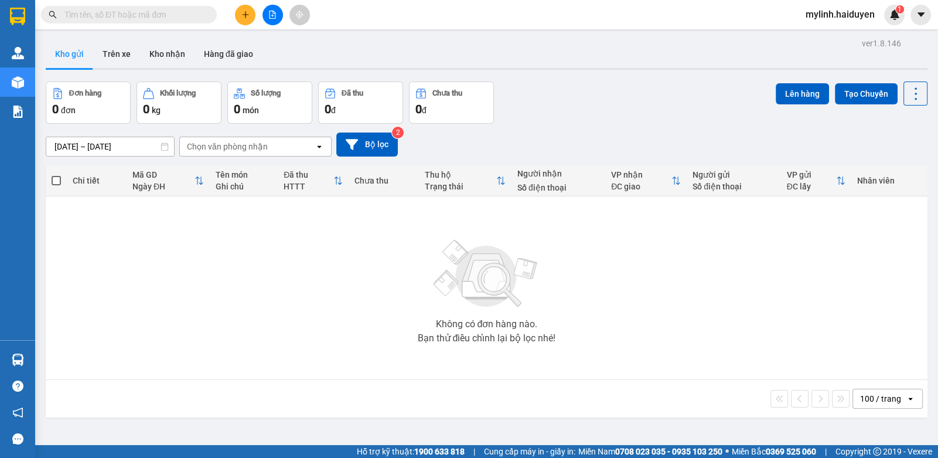
drag, startPoint x: 598, startPoint y: 73, endPoint x: 598, endPoint y: 93, distance: 19.9
click at [598, 90] on div "ver 1.8.146 Kho gửi Trên xe Kho nhận Hàng đã giao Đơn hàng 0 đơn Khối lượng 0 k…" at bounding box center [487, 264] width 892 height 458
click at [175, 13] on input "text" at bounding box center [133, 14] width 138 height 13
drag, startPoint x: 175, startPoint y: 13, endPoint x: 219, endPoint y: 2, distance: 45.4
click at [189, 13] on input "text" at bounding box center [133, 14] width 138 height 13
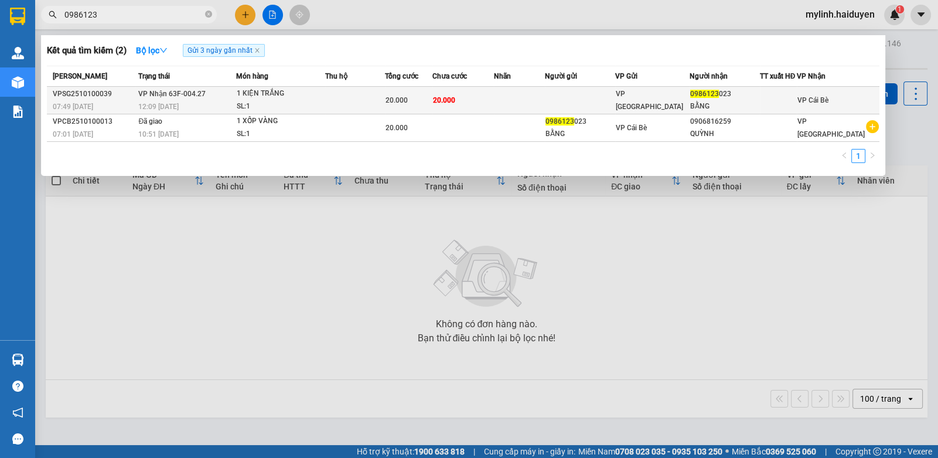
type input "0986123"
click at [156, 90] on span "VP Nhận 63F-004.27" at bounding box center [171, 94] width 67 height 8
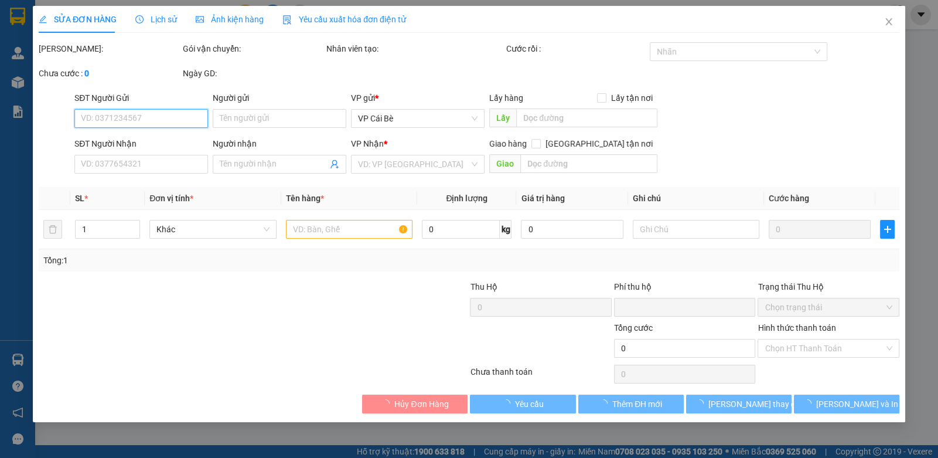
type input "0986123023"
type input "BẰNG"
type input "0"
type input "20.000"
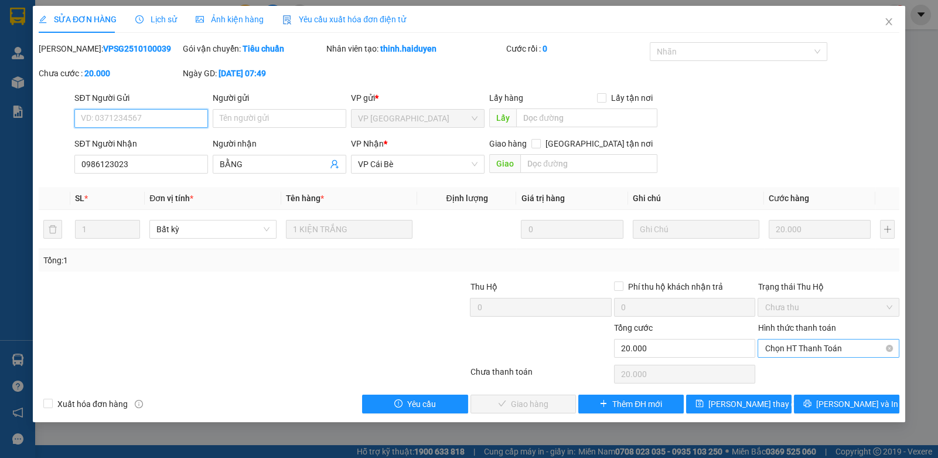
click at [774, 353] on span "Chọn HT Thanh Toán" at bounding box center [828, 348] width 127 height 18
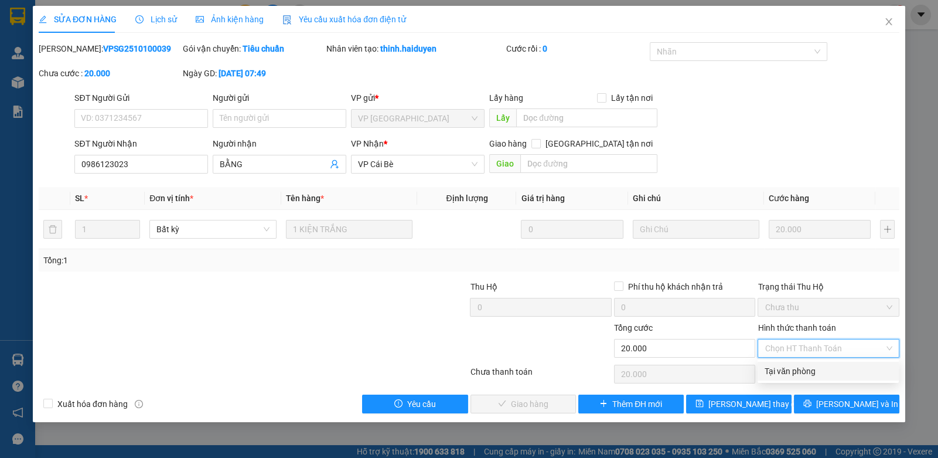
click at [778, 375] on div "Tại văn phòng" at bounding box center [828, 371] width 127 height 13
type input "0"
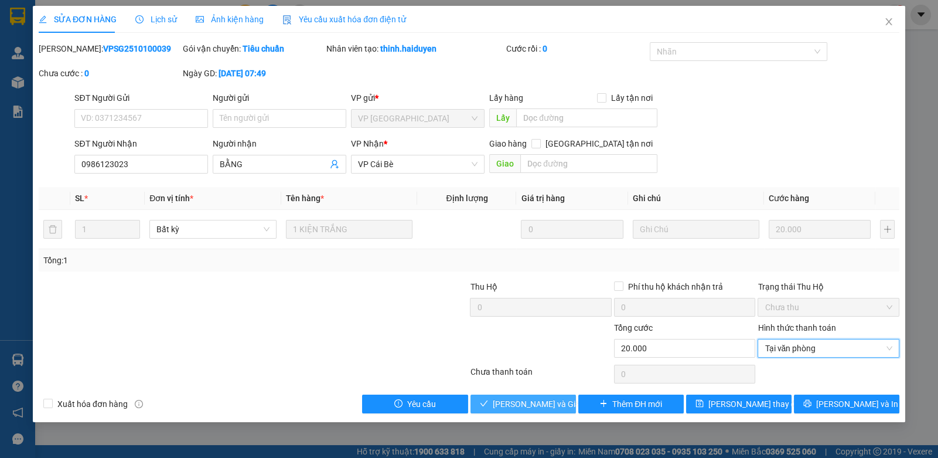
click at [542, 407] on span "[PERSON_NAME] và Giao hàng" at bounding box center [549, 403] width 113 height 13
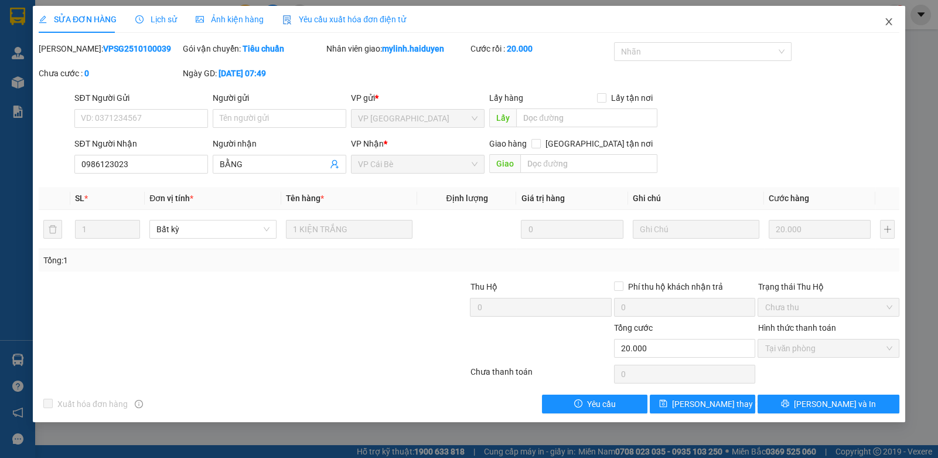
click at [892, 23] on icon "close" at bounding box center [889, 21] width 9 height 9
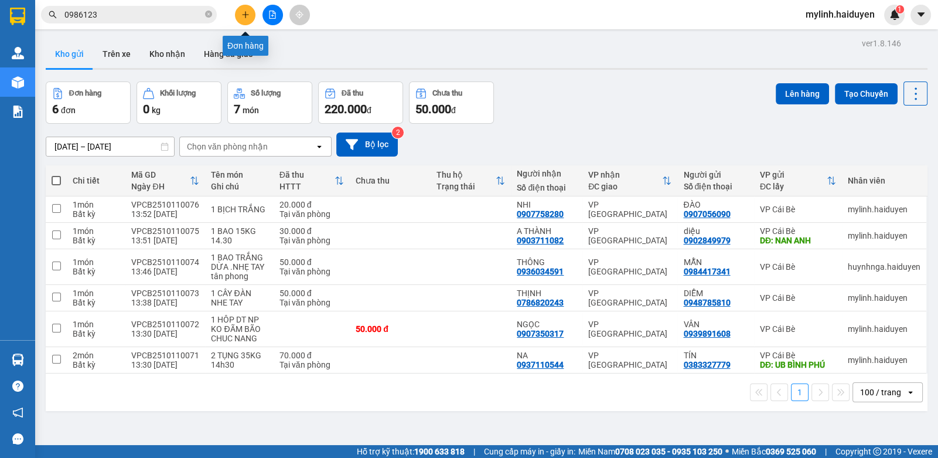
click at [243, 19] on button at bounding box center [245, 15] width 21 height 21
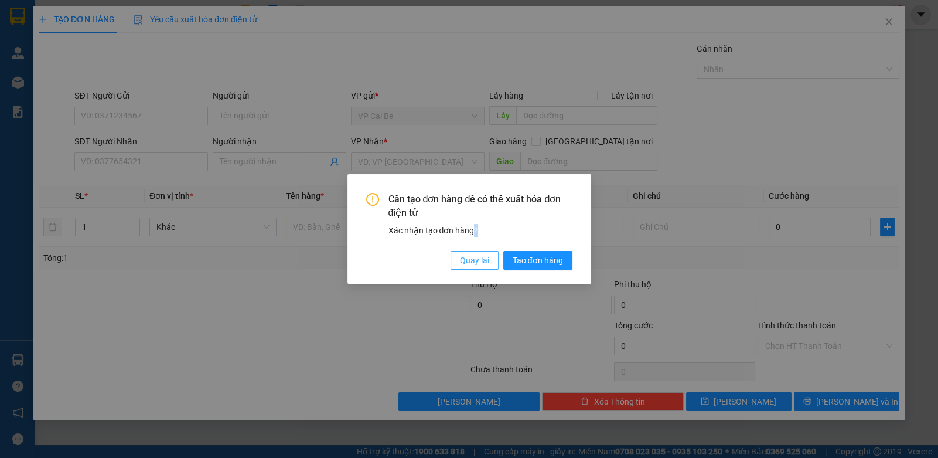
drag, startPoint x: 472, startPoint y: 250, endPoint x: 472, endPoint y: 264, distance: 14.7
click at [472, 251] on div "Cần tạo đơn hàng để có thể xuất hóa đơn điện tử Xác nhận tạo đơn hàng? Quay lại…" at bounding box center [469, 231] width 206 height 77
drag, startPoint x: 472, startPoint y: 264, endPoint x: 293, endPoint y: 231, distance: 183.0
click at [472, 265] on span "Quay lại" at bounding box center [474, 260] width 29 height 13
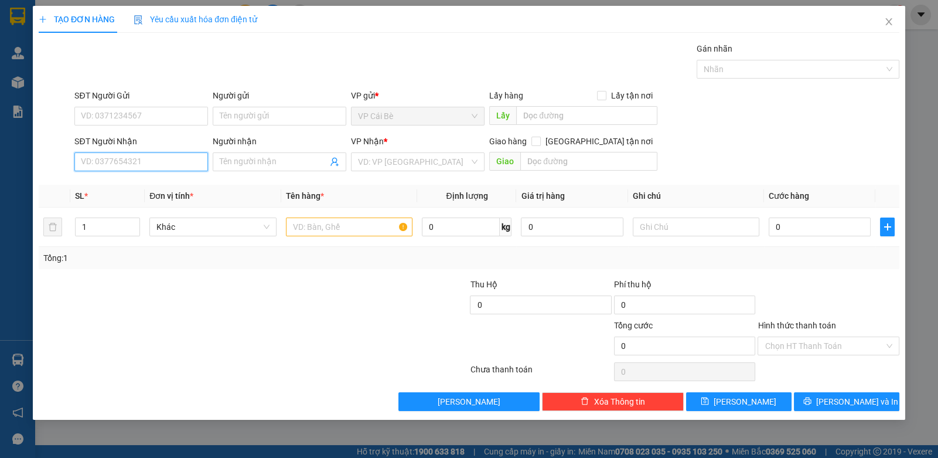
click at [109, 164] on input "SĐT Người Nhận" at bounding box center [141, 161] width 134 height 19
click at [138, 181] on div "0767757692 - DUNG" at bounding box center [141, 184] width 120 height 13
type input "0767757692"
type input "DUNG"
type input "20.000"
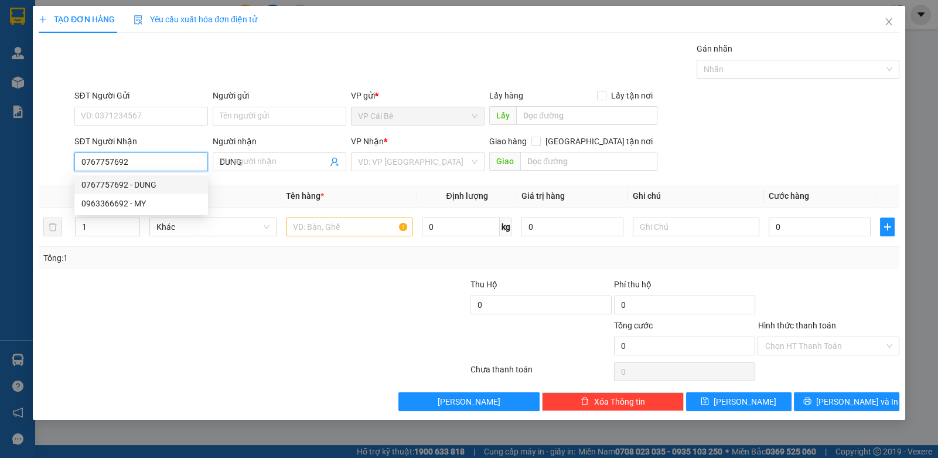
type input "20.000"
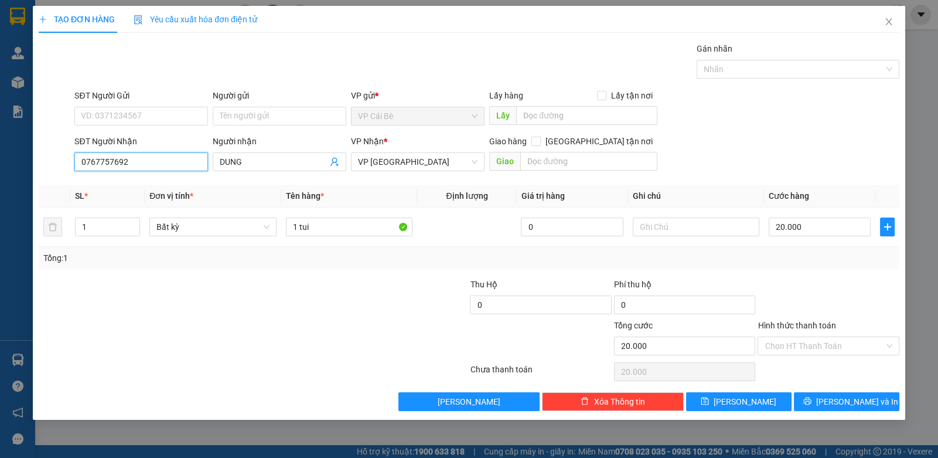
type input "0767757692"
click at [136, 125] on input "SĐT Người Gửi" at bounding box center [141, 116] width 134 height 19
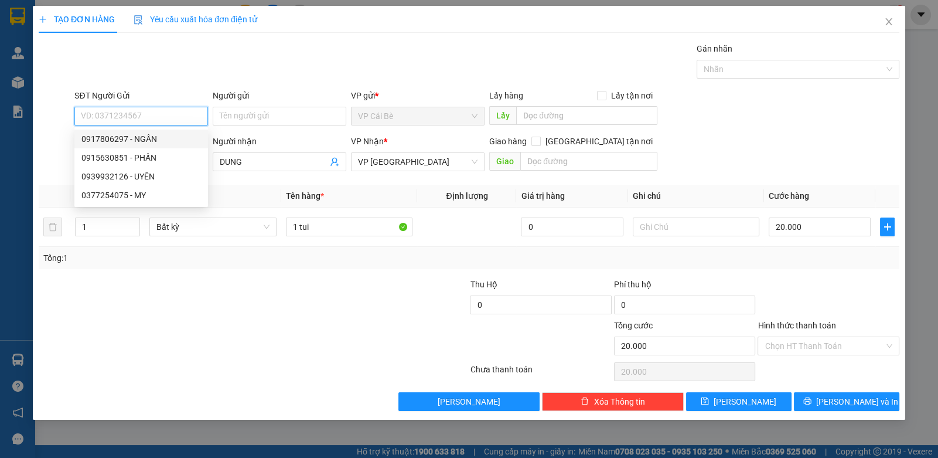
drag, startPoint x: 144, startPoint y: 138, endPoint x: 139, endPoint y: 145, distance: 8.0
click at [141, 143] on div "0917806297 - NGÂN" at bounding box center [141, 138] width 120 height 13
type input "0917806297"
type input "NGÂN"
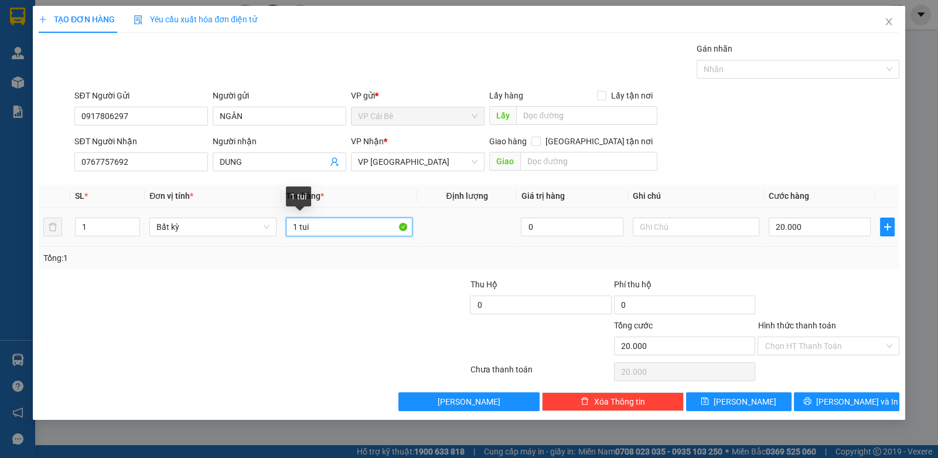
click at [342, 227] on input "1 tui" at bounding box center [349, 226] width 127 height 19
type input "1 BỊCH HỒNG"
drag, startPoint x: 821, startPoint y: 341, endPoint x: 808, endPoint y: 356, distance: 19.1
click at [815, 351] on input "Hình thức thanh toán" at bounding box center [824, 346] width 119 height 18
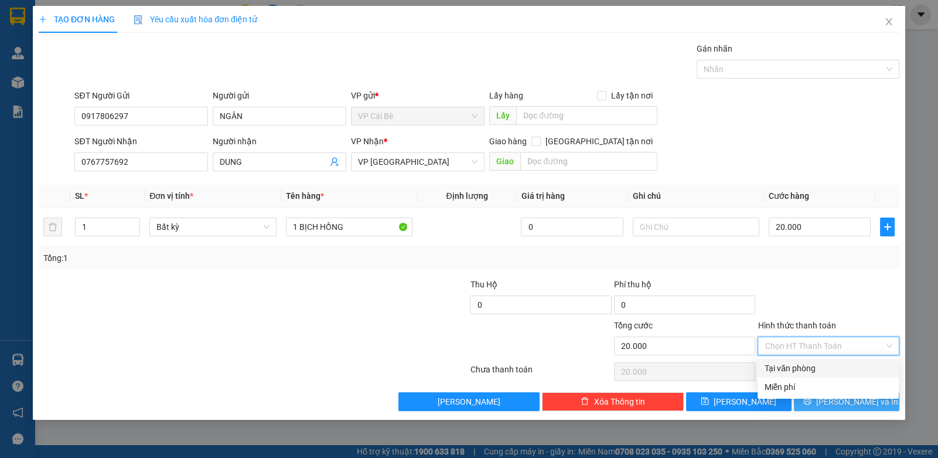
drag, startPoint x: 777, startPoint y: 368, endPoint x: 822, endPoint y: 395, distance: 52.1
click at [788, 377] on div "Tại văn phòng" at bounding box center [828, 368] width 141 height 19
type input "0"
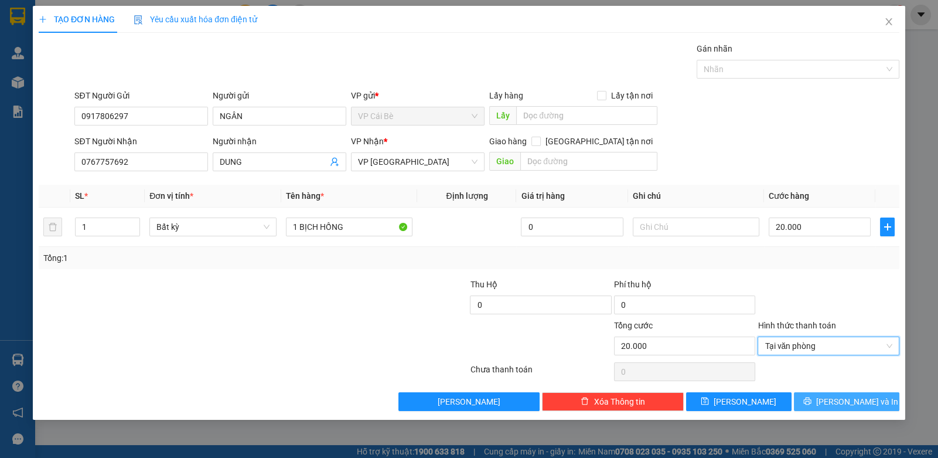
click at [812, 400] on icon "printer" at bounding box center [808, 401] width 8 height 8
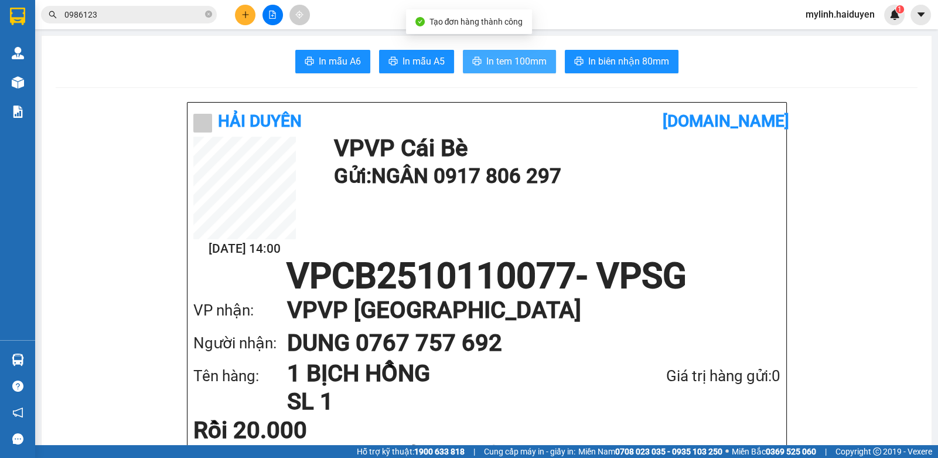
click at [506, 56] on span "In tem 100mm" at bounding box center [517, 61] width 60 height 15
click at [245, 11] on icon "plus" at bounding box center [246, 15] width 8 height 8
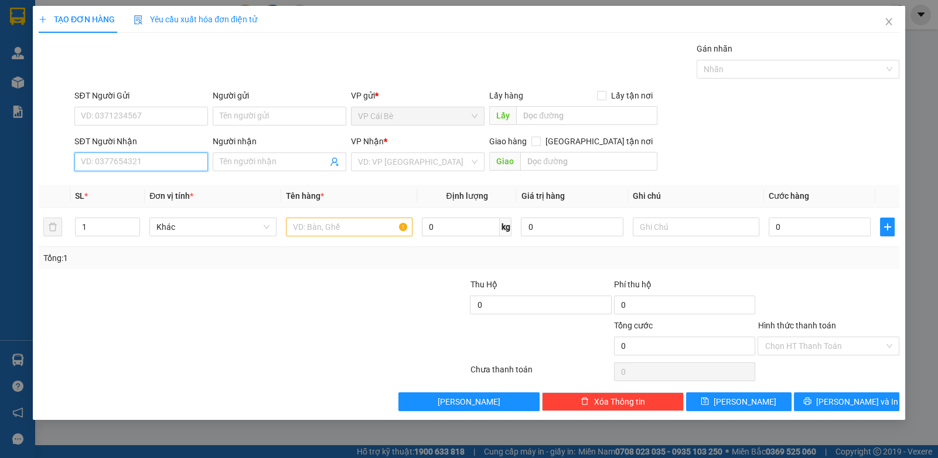
drag, startPoint x: 106, startPoint y: 165, endPoint x: 641, endPoint y: 22, distance: 554.1
click at [118, 161] on input "SĐT Người Nhận" at bounding box center [141, 161] width 134 height 19
type input "0901476272"
click at [94, 188] on div "0901476272 - HẰNG" at bounding box center [141, 184] width 120 height 13
type input "HẰNG"
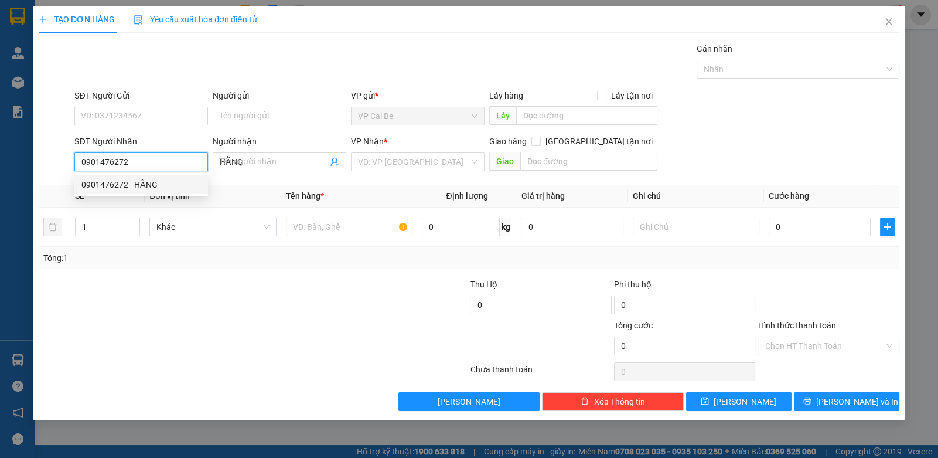
type input "60.000"
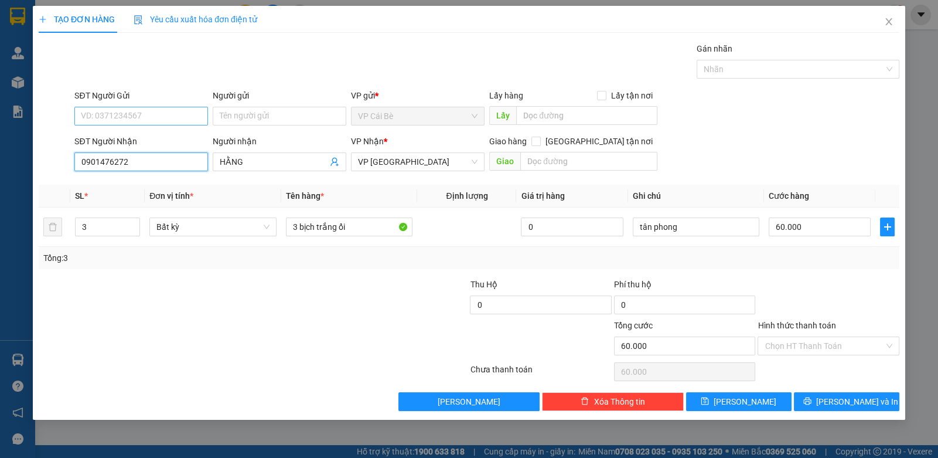
type input "0901476272"
click at [170, 119] on input "SĐT Người Gửi" at bounding box center [141, 116] width 134 height 19
drag, startPoint x: 158, startPoint y: 323, endPoint x: 163, endPoint y: 314, distance: 10.5
click at [161, 319] on div at bounding box center [182, 339] width 288 height 41
click at [146, 120] on input "SĐT Người Gửi" at bounding box center [141, 116] width 134 height 19
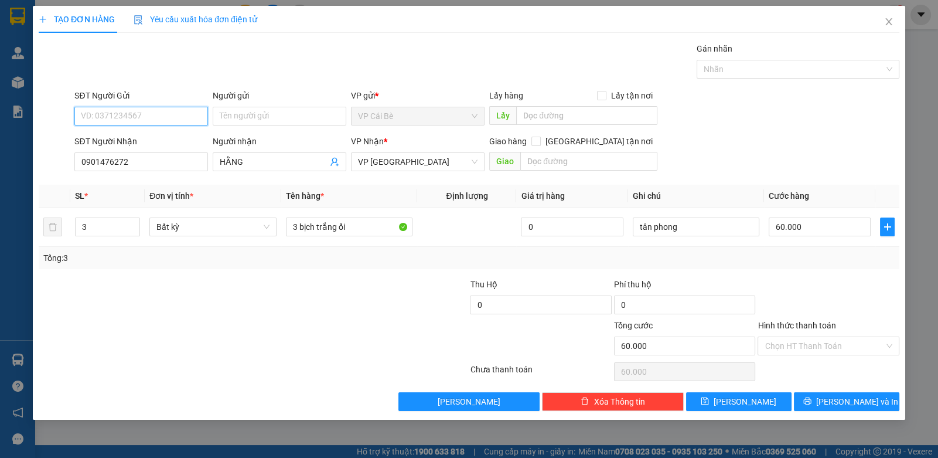
click at [146, 119] on input "SĐT Người Gửi" at bounding box center [141, 116] width 134 height 19
type input "0972600731"
click at [152, 140] on div "0972600731 - PHƯƠNG" at bounding box center [141, 138] width 120 height 13
type input "PHƯƠNG"
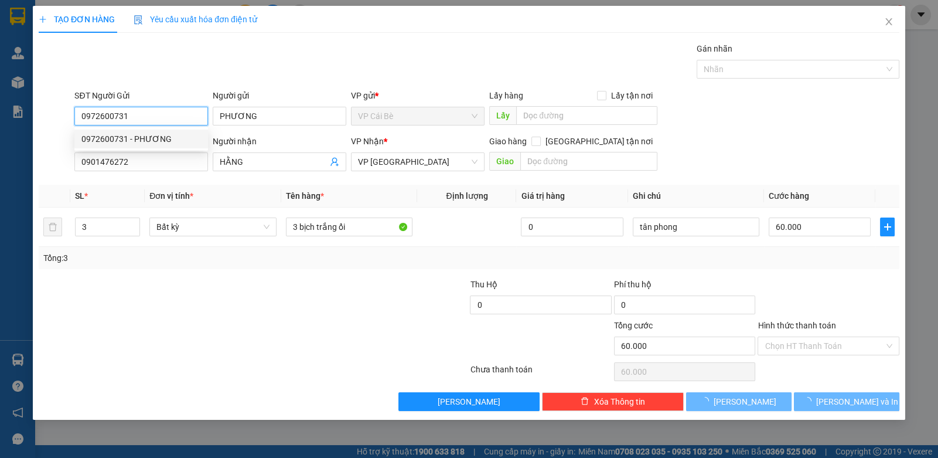
type input "50.000"
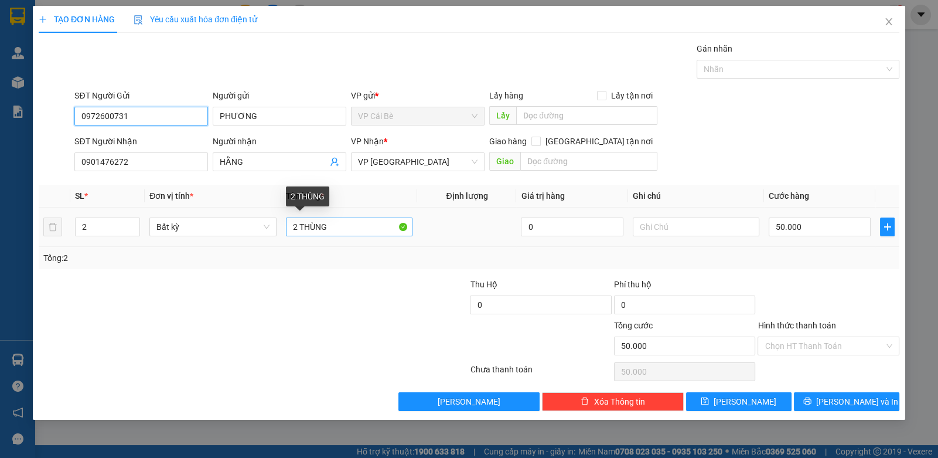
type input "0972600731"
drag, startPoint x: 348, startPoint y: 230, endPoint x: 171, endPoint y: 262, distance: 179.9
click at [171, 264] on div "SL * Đơn vị tính * Tên hàng * Định lượng Giá trị hàng Ghi chú Cước hàng 2 Bất k…" at bounding box center [469, 227] width 861 height 84
type input "1 BỊCH CAM"
click at [132, 230] on icon "down" at bounding box center [134, 231] width 4 height 4
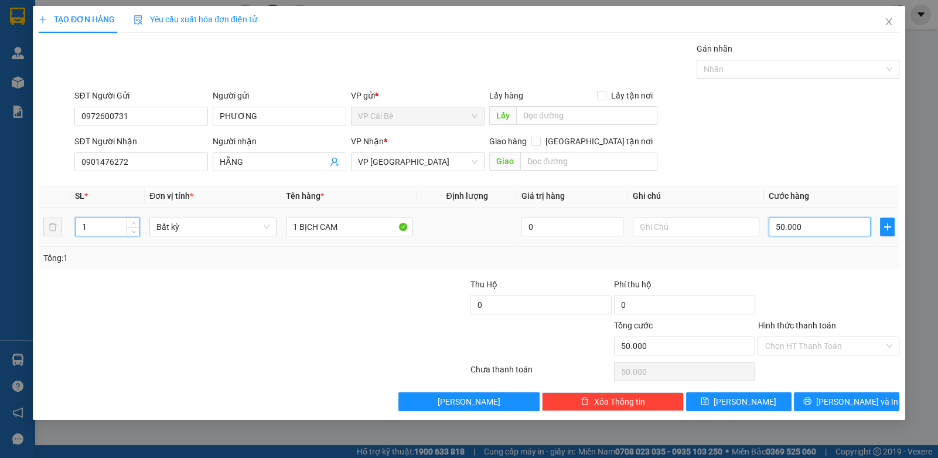
click at [800, 221] on input "50.000" at bounding box center [820, 226] width 102 height 19
click at [808, 311] on div at bounding box center [829, 298] width 144 height 41
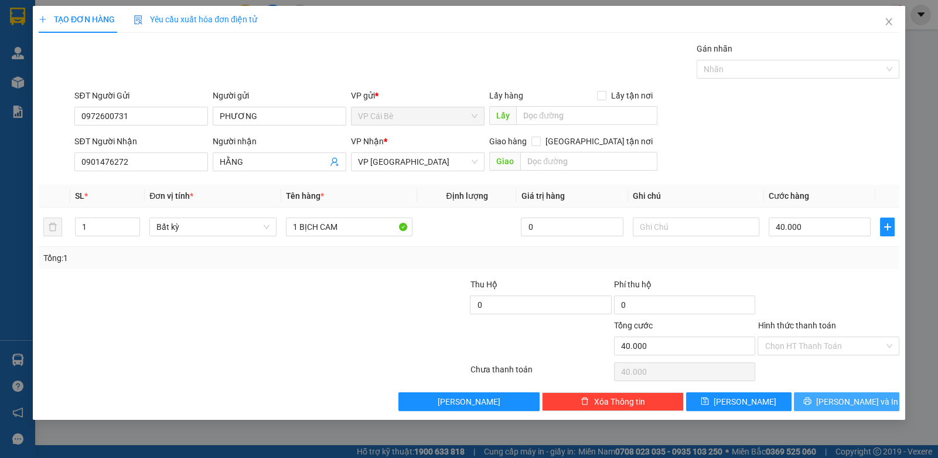
click at [827, 394] on button "[PERSON_NAME] và In" at bounding box center [847, 401] width 106 height 19
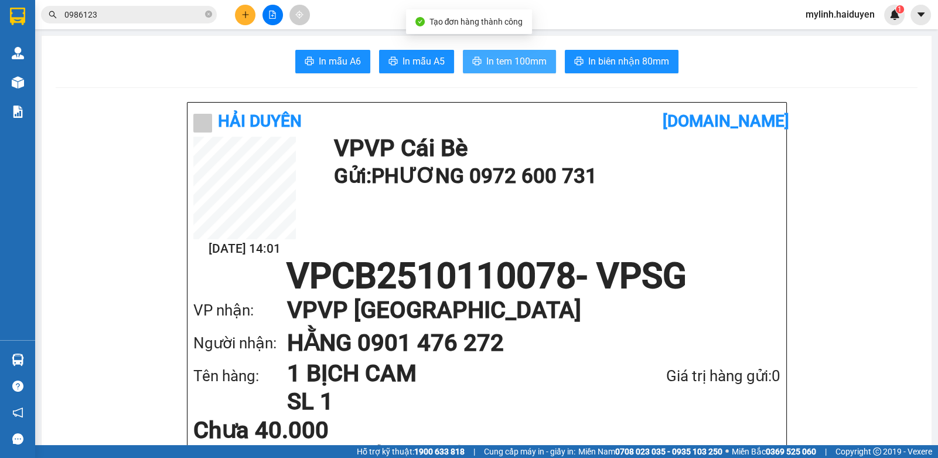
click at [510, 69] on span "In tem 100mm" at bounding box center [517, 61] width 60 height 15
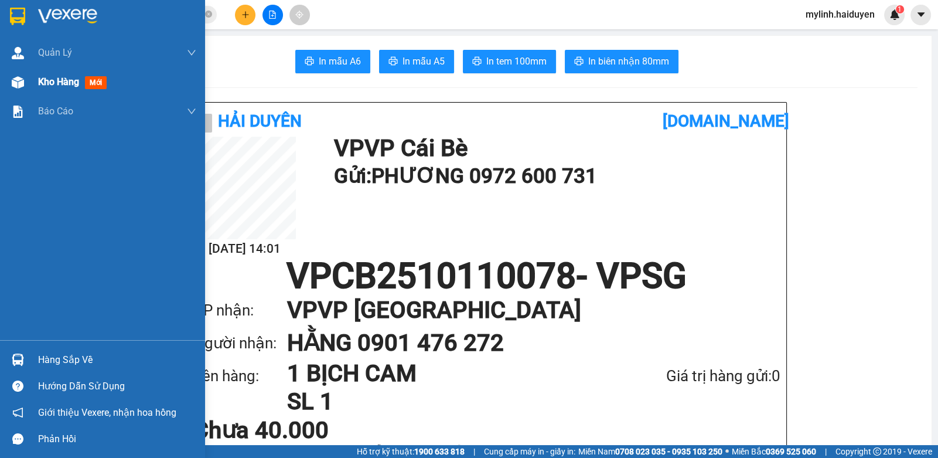
click at [36, 75] on div "Kho hàng mới" at bounding box center [102, 81] width 205 height 29
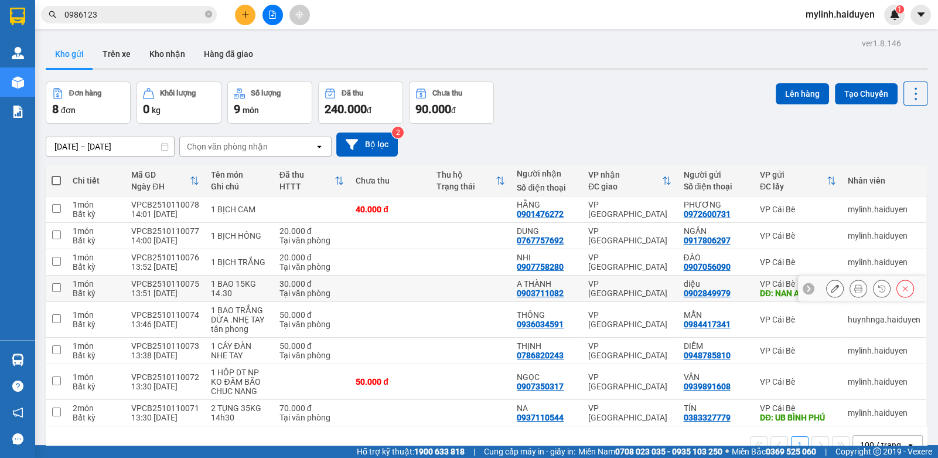
drag, startPoint x: 823, startPoint y: 233, endPoint x: 821, endPoint y: 227, distance: 6.3
click at [827, 278] on button at bounding box center [835, 288] width 16 height 21
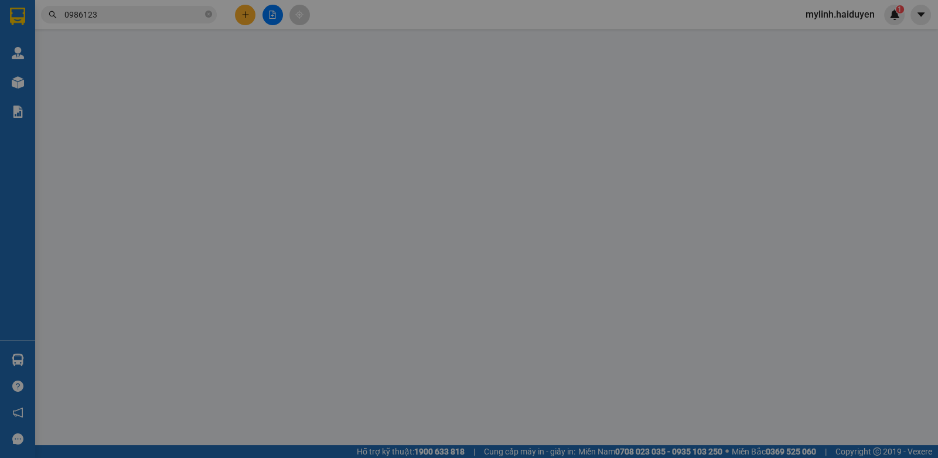
type input "0902849979"
type input "diệu"
type input "NAN ANH"
type input "0903711082"
type input "A THÀNH"
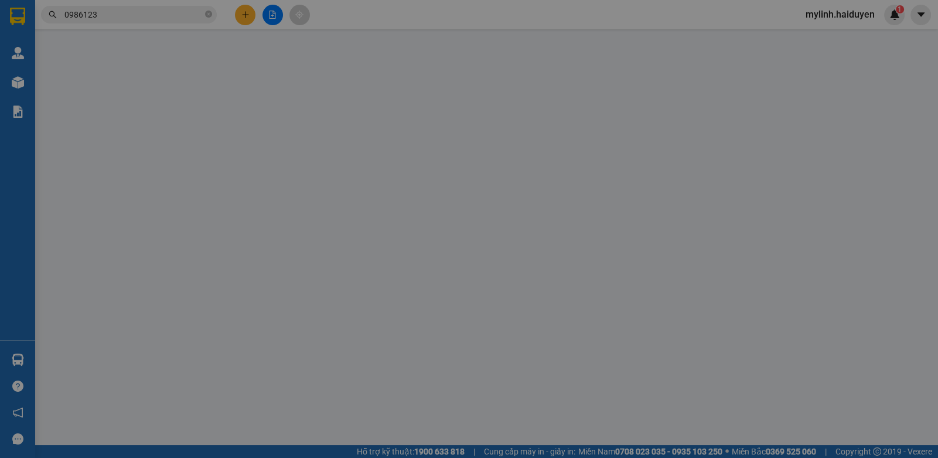
type input "0"
type input "30.000"
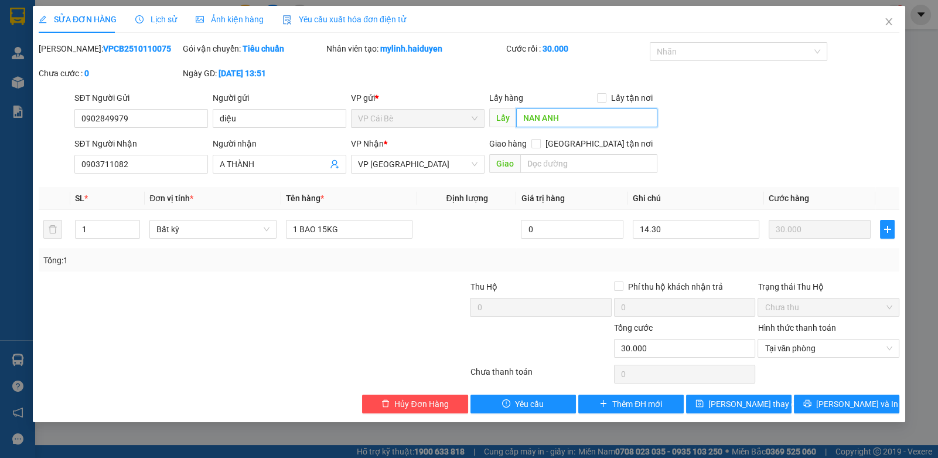
click at [545, 118] on input "NAN ANH" at bounding box center [586, 117] width 141 height 19
drag, startPoint x: 538, startPoint y: 115, endPoint x: 536, endPoint y: 124, distance: 9.0
click at [536, 124] on input "NAN ANH" at bounding box center [586, 117] width 141 height 19
type input "NAM ANH"
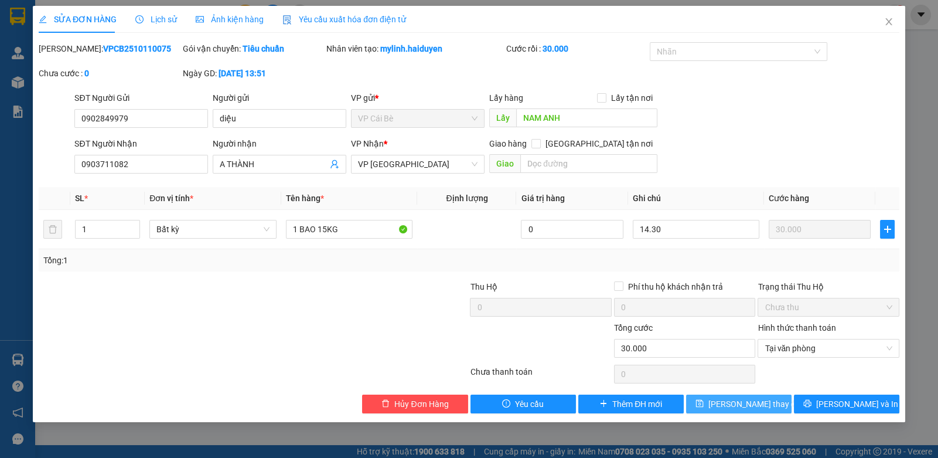
click at [716, 395] on button "[PERSON_NAME] thay đổi" at bounding box center [739, 403] width 106 height 19
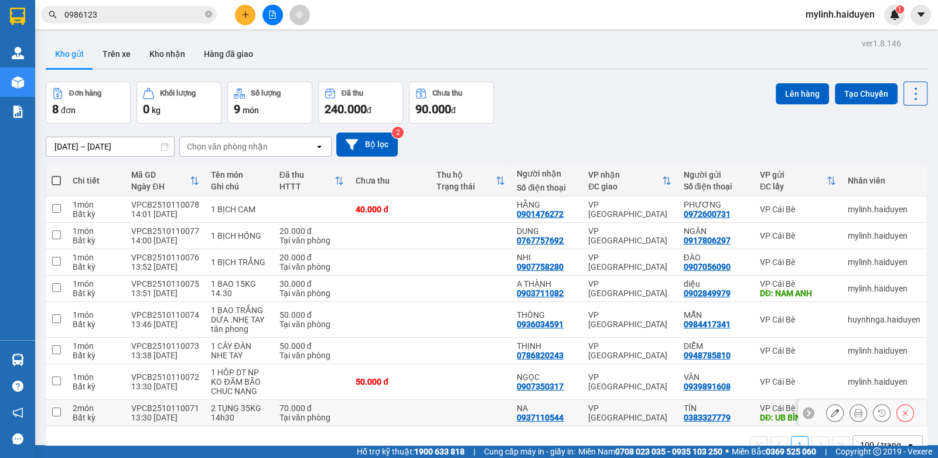
click at [425, 400] on td at bounding box center [390, 413] width 81 height 26
checkbox input "true"
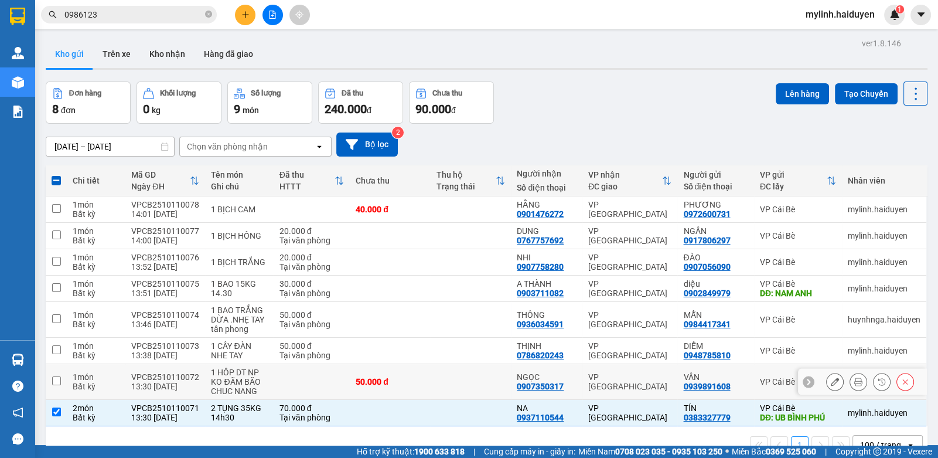
drag, startPoint x: 431, startPoint y: 339, endPoint x: 428, endPoint y: 308, distance: 30.6
click at [431, 364] on td at bounding box center [471, 382] width 81 height 36
checkbox input "true"
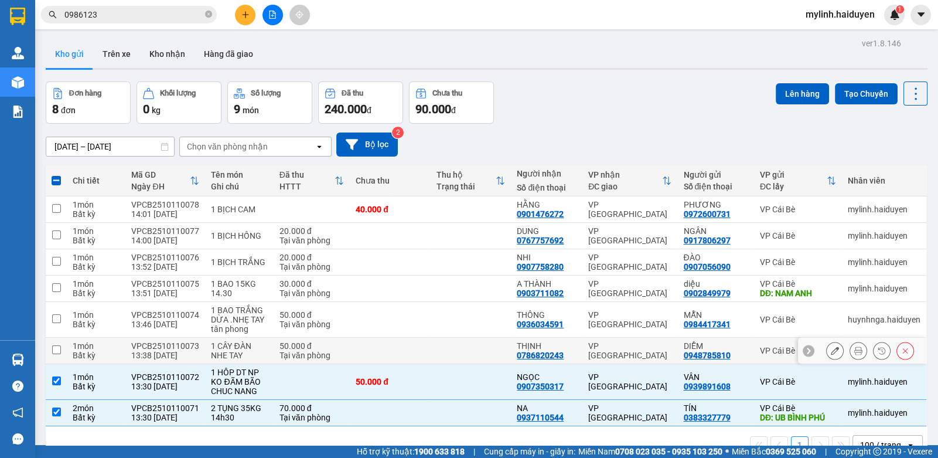
click at [431, 338] on td at bounding box center [471, 351] width 81 height 26
checkbox input "true"
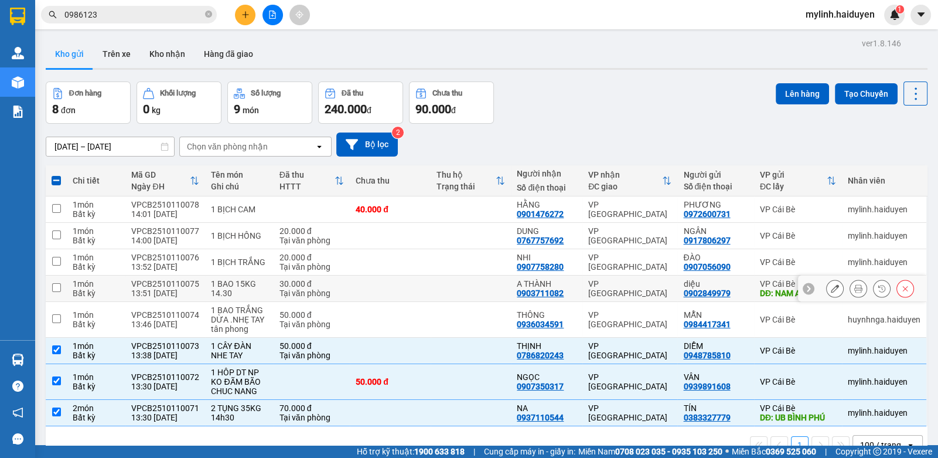
click at [400, 276] on td at bounding box center [390, 289] width 81 height 26
checkbox input "true"
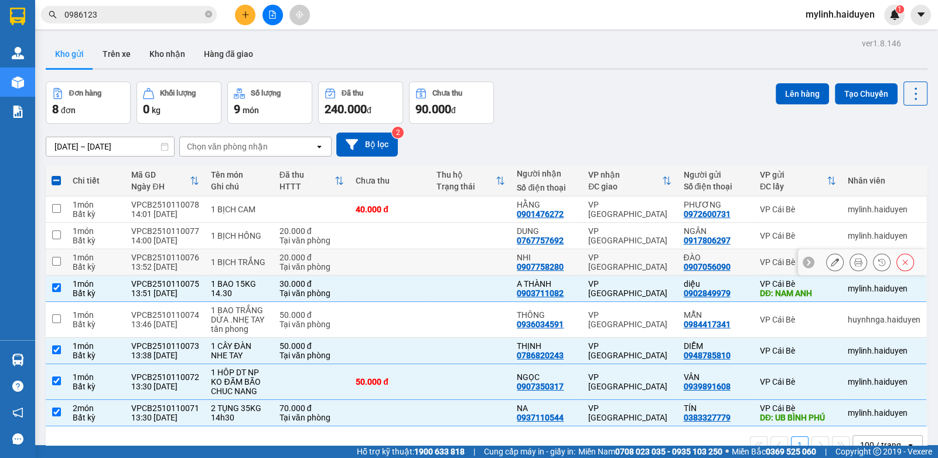
drag, startPoint x: 400, startPoint y: 216, endPoint x: 400, endPoint y: 209, distance: 6.4
click at [400, 249] on td at bounding box center [390, 262] width 81 height 26
checkbox input "true"
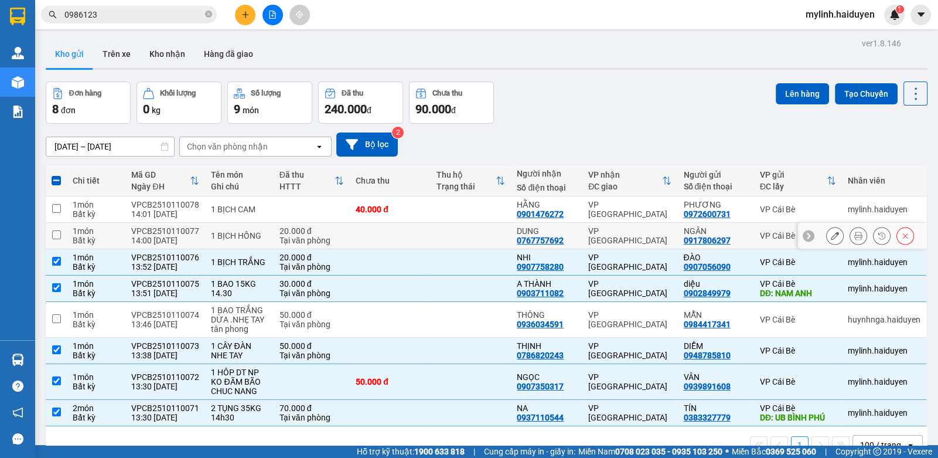
drag, startPoint x: 403, startPoint y: 181, endPoint x: 410, endPoint y: 164, distance: 17.9
click at [406, 223] on td at bounding box center [390, 236] width 81 height 26
checkbox input "true"
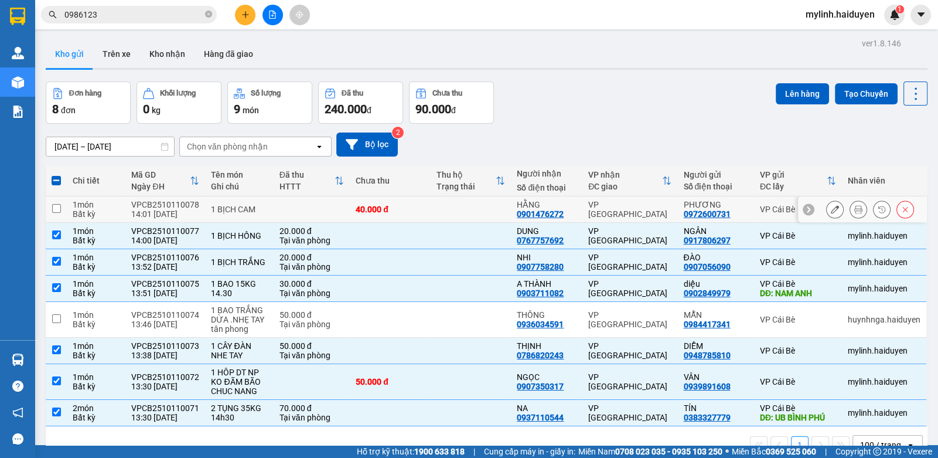
click at [415, 205] on div "40.000 đ" at bounding box center [390, 209] width 69 height 9
checkbox input "true"
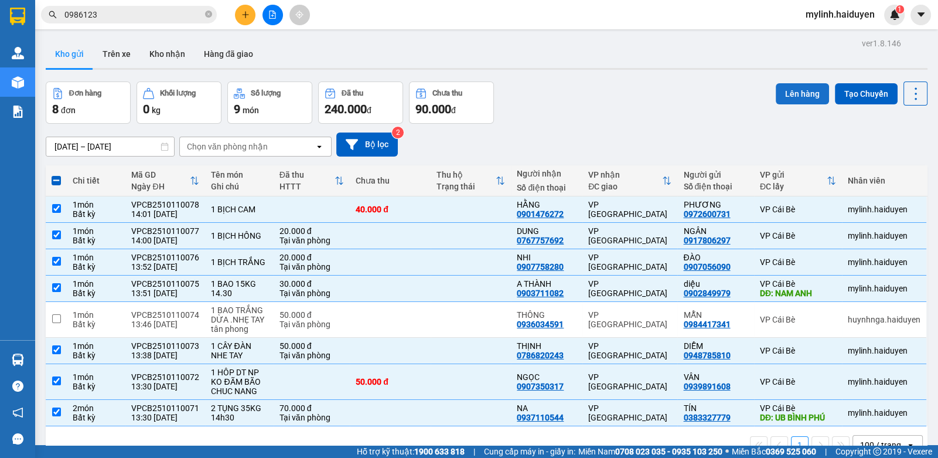
click at [793, 83] on button "Lên hàng" at bounding box center [802, 93] width 53 height 21
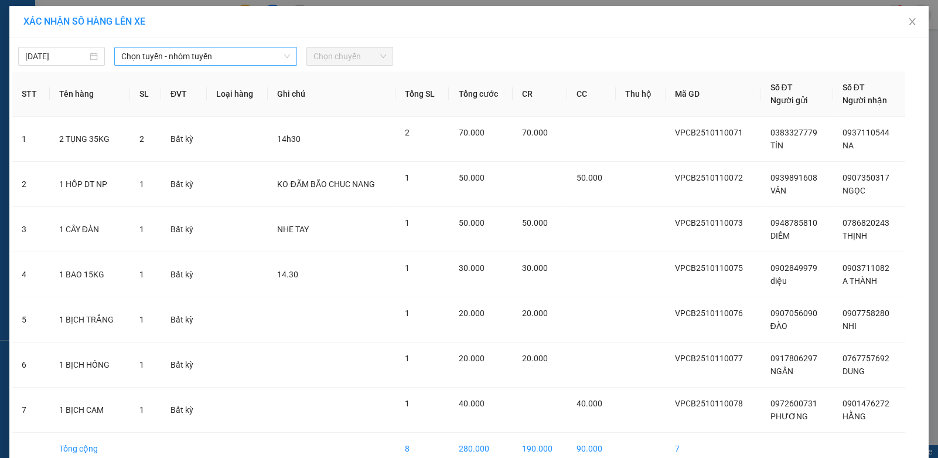
drag, startPoint x: 159, startPoint y: 48, endPoint x: 156, endPoint y: 56, distance: 8.7
click at [158, 49] on span "Chọn tuyến - nhóm tuyến" at bounding box center [205, 56] width 169 height 18
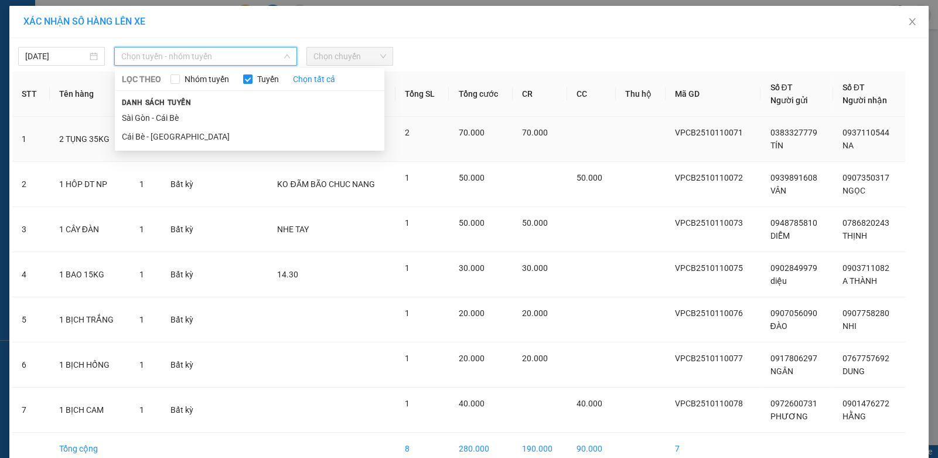
drag, startPoint x: 127, startPoint y: 138, endPoint x: 135, endPoint y: 137, distance: 8.4
click at [129, 139] on li "Cái Bè - [GEOGRAPHIC_DATA]" at bounding box center [250, 136] width 270 height 19
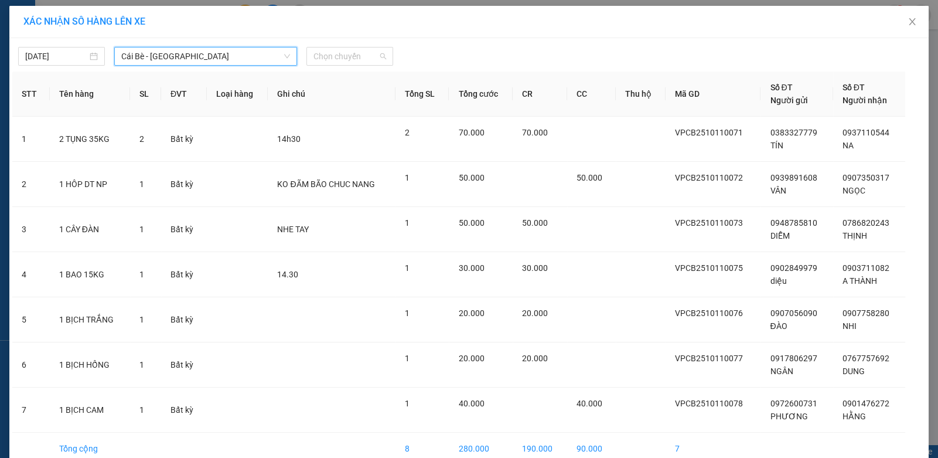
drag, startPoint x: 317, startPoint y: 65, endPoint x: 334, endPoint y: 107, distance: 45.2
click at [318, 65] on div "Chọn chuyến" at bounding box center [350, 56] width 87 height 19
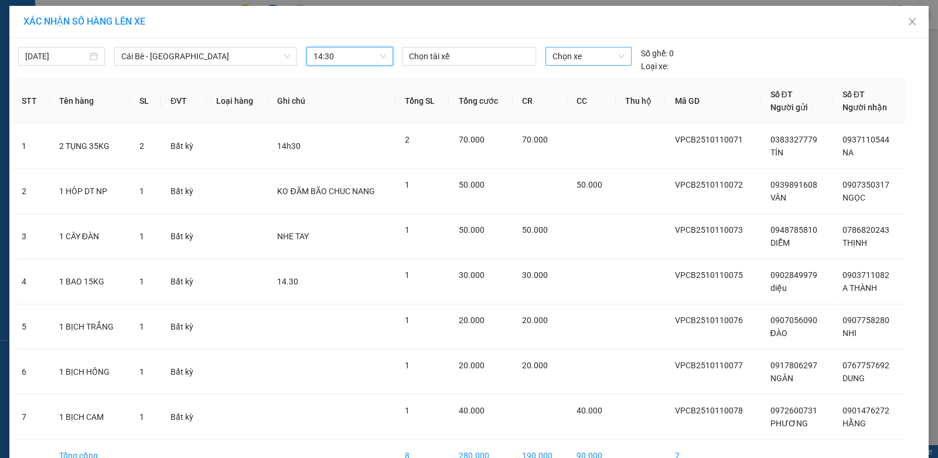
click at [582, 53] on span "Chọn xe" at bounding box center [589, 56] width 72 height 18
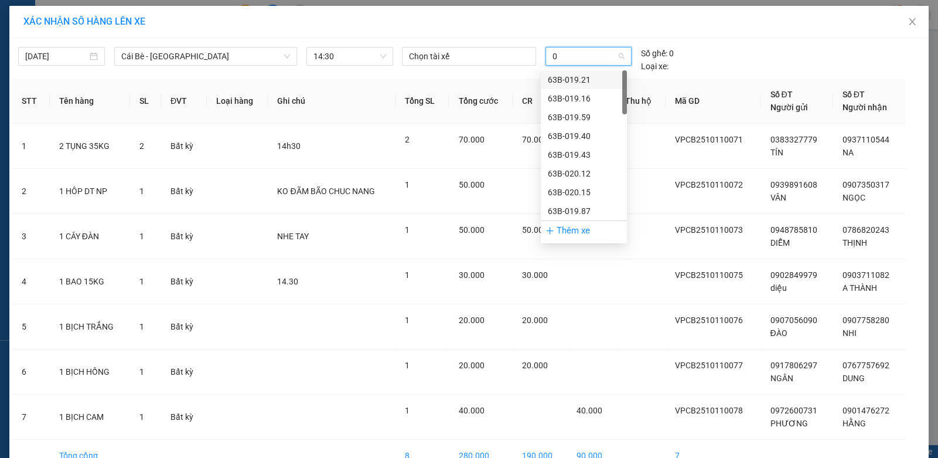
type input "03"
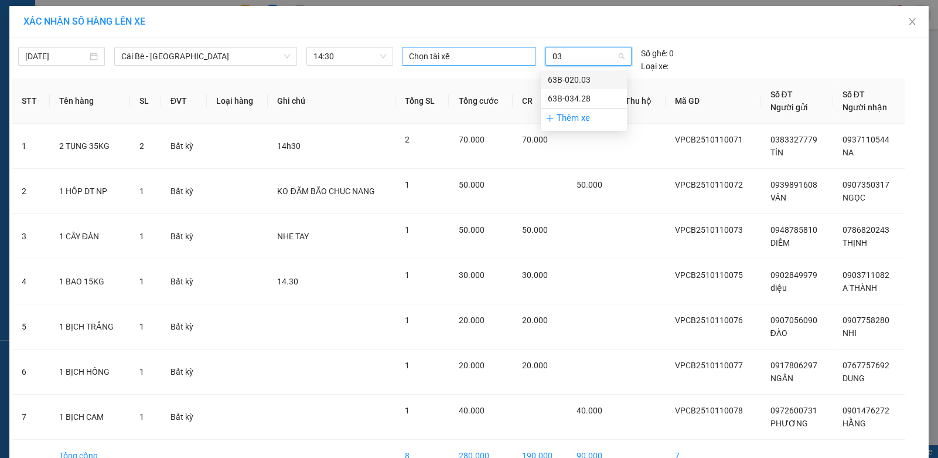
drag, startPoint x: 590, startPoint y: 77, endPoint x: 500, endPoint y: 64, distance: 90.7
click at [584, 75] on div "63B-020.03" at bounding box center [584, 79] width 72 height 13
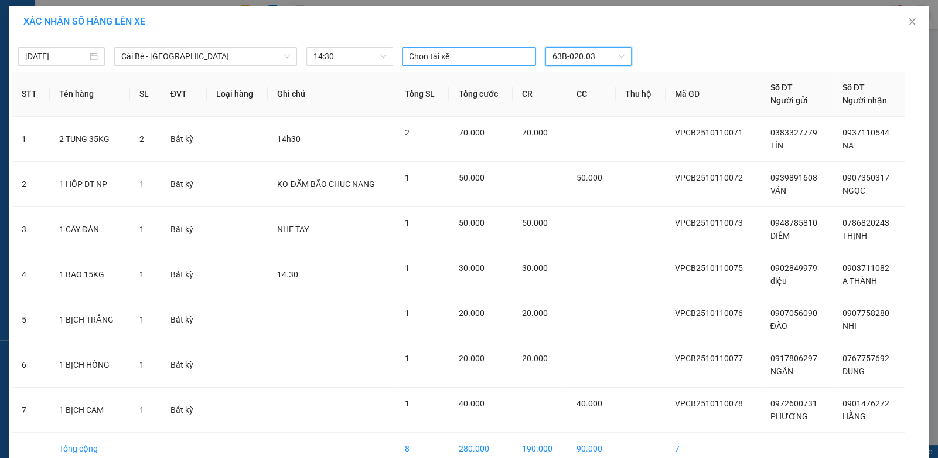
click at [492, 63] on div "Chọn tài xế" at bounding box center [469, 56] width 134 height 19
type input "HÙNG"
drag, startPoint x: 424, startPoint y: 79, endPoint x: 299, endPoint y: 112, distance: 129.8
click at [399, 84] on div "HÙNG" at bounding box center [486, 79] width 176 height 19
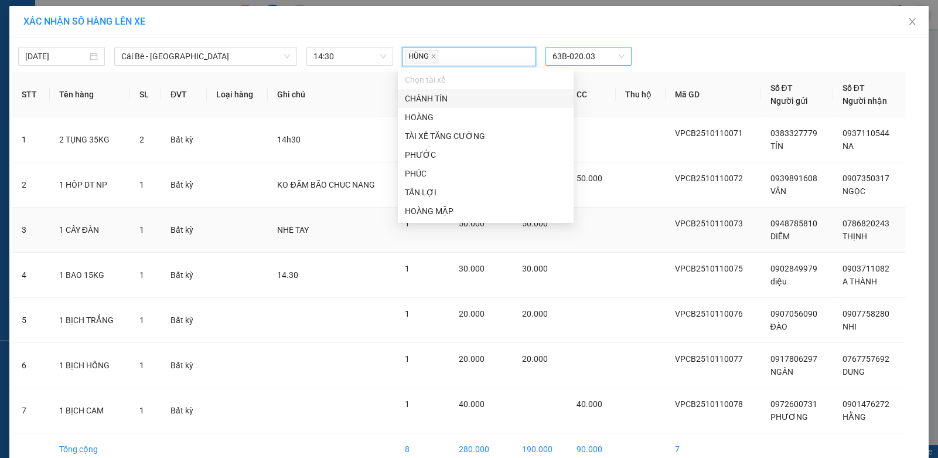
drag, startPoint x: 323, startPoint y: 247, endPoint x: 318, endPoint y: 236, distance: 12.9
click at [322, 247] on td "NHE TAY" at bounding box center [332, 230] width 128 height 45
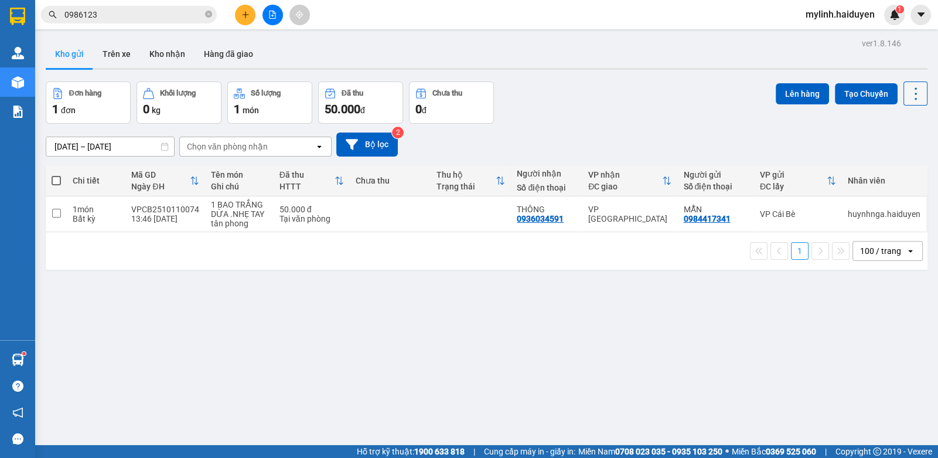
click at [908, 93] on icon at bounding box center [916, 94] width 16 height 16
click at [858, 166] on icon "Menu" at bounding box center [859, 167] width 11 height 11
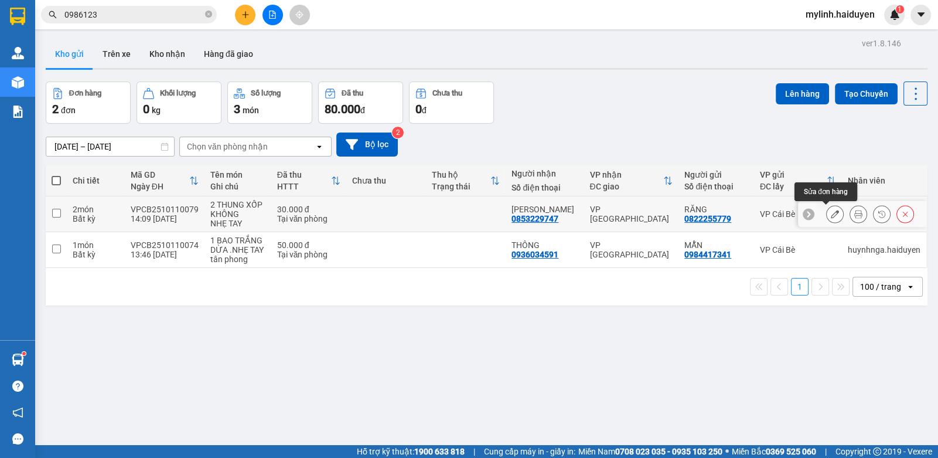
click at [827, 213] on button at bounding box center [835, 214] width 16 height 21
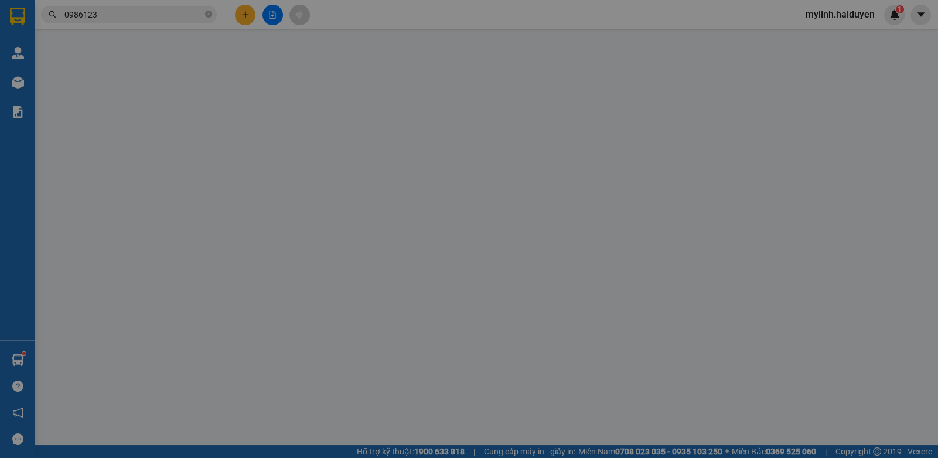
type input "0822255779"
type input "RĂNG"
type input "0853229747"
type input "[PERSON_NAME]"
type input "0"
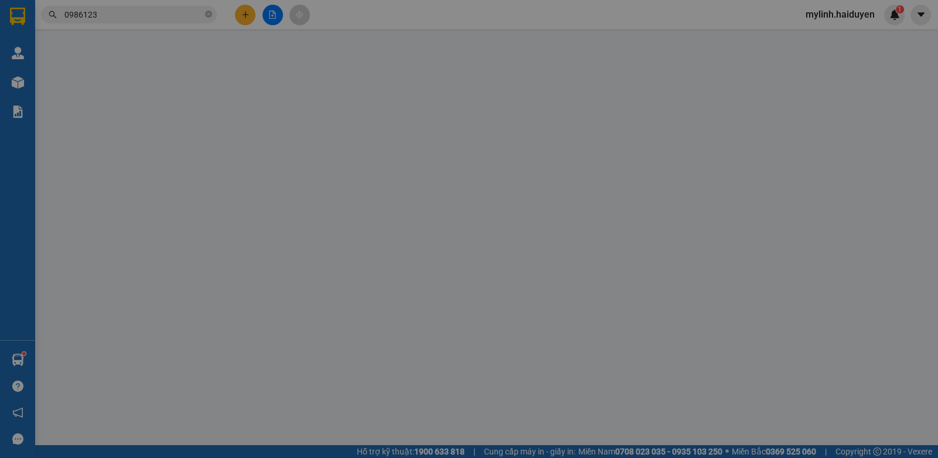
type input "30.000"
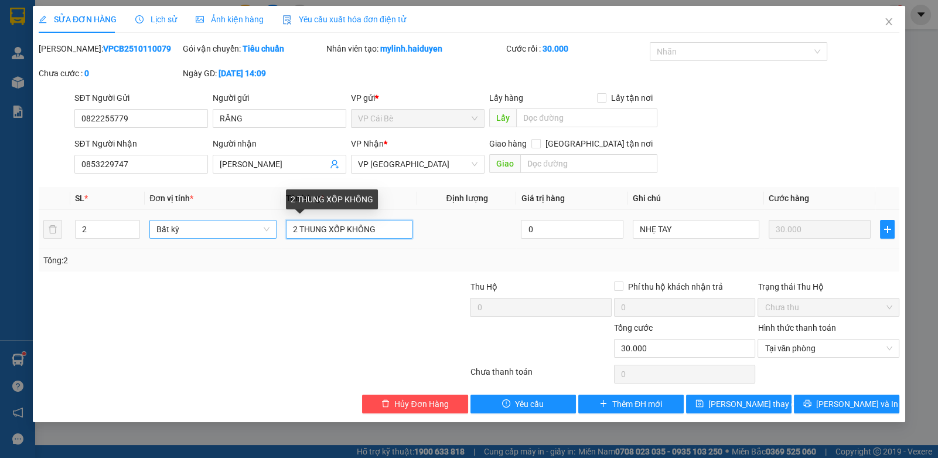
drag, startPoint x: 298, startPoint y: 229, endPoint x: 262, endPoint y: 236, distance: 37.0
click at [262, 236] on tr "2 Bất kỳ 2 THUNG XỐP KHÔNG 0 NHẸ TAY 30.000" at bounding box center [469, 229] width 861 height 39
type input "1 KIỆN THUNG XỐP KHÔNG"
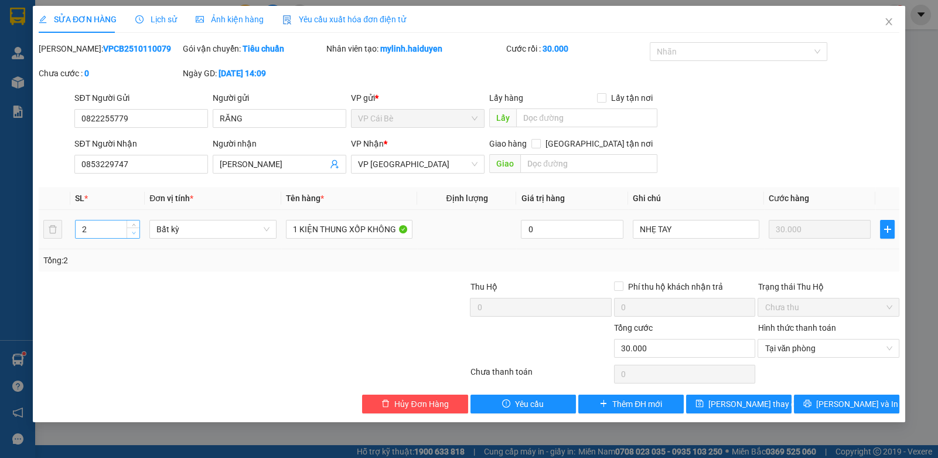
type input "1"
click at [135, 233] on icon "down" at bounding box center [134, 233] width 4 height 4
click at [736, 403] on span "[PERSON_NAME] thay đổi" at bounding box center [756, 403] width 94 height 13
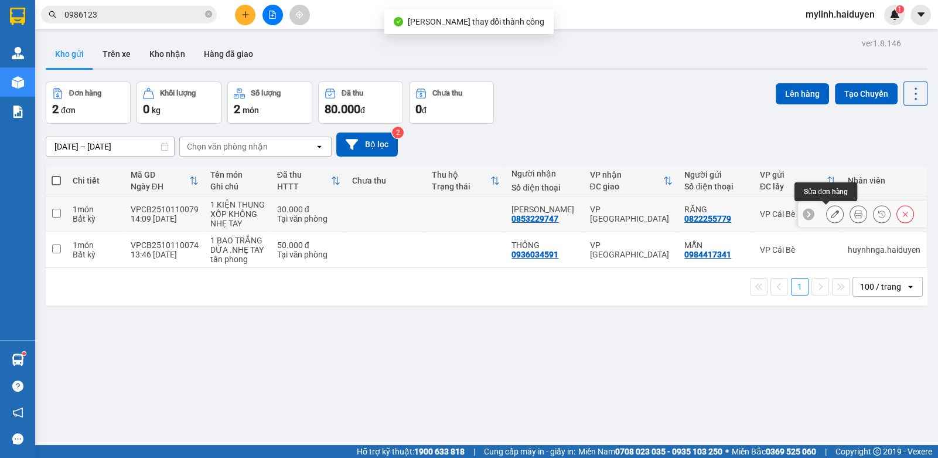
click at [855, 213] on icon at bounding box center [859, 214] width 8 height 8
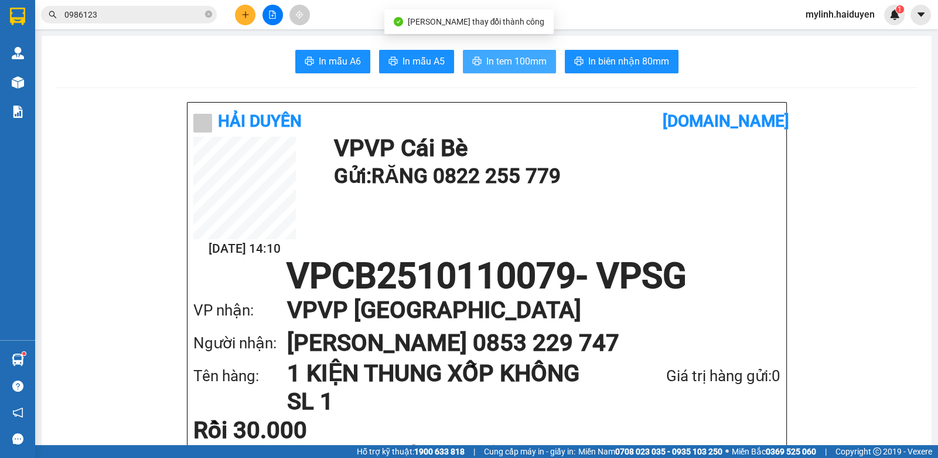
click at [497, 55] on span "In tem 100mm" at bounding box center [517, 61] width 60 height 15
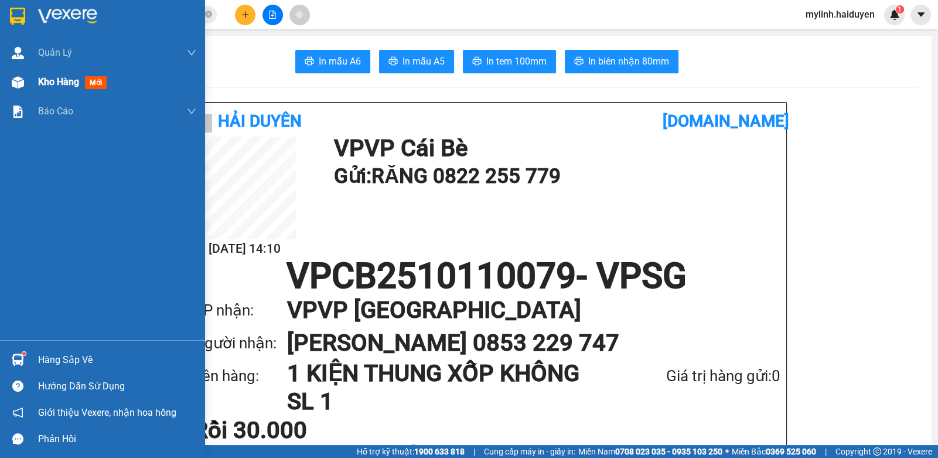
click at [65, 81] on span "Kho hàng" at bounding box center [58, 81] width 41 height 11
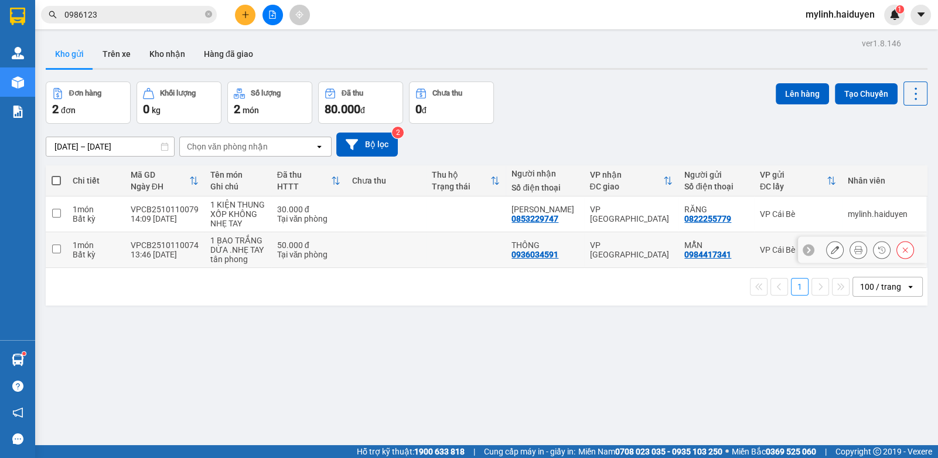
drag, startPoint x: 378, startPoint y: 256, endPoint x: 382, endPoint y: 246, distance: 10.8
click at [379, 256] on td at bounding box center [386, 250] width 80 height 36
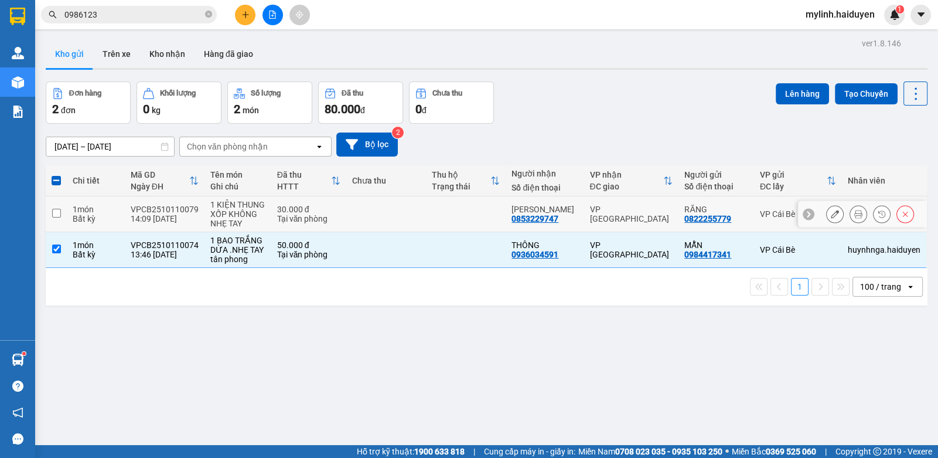
click at [399, 220] on td at bounding box center [386, 214] width 80 height 36
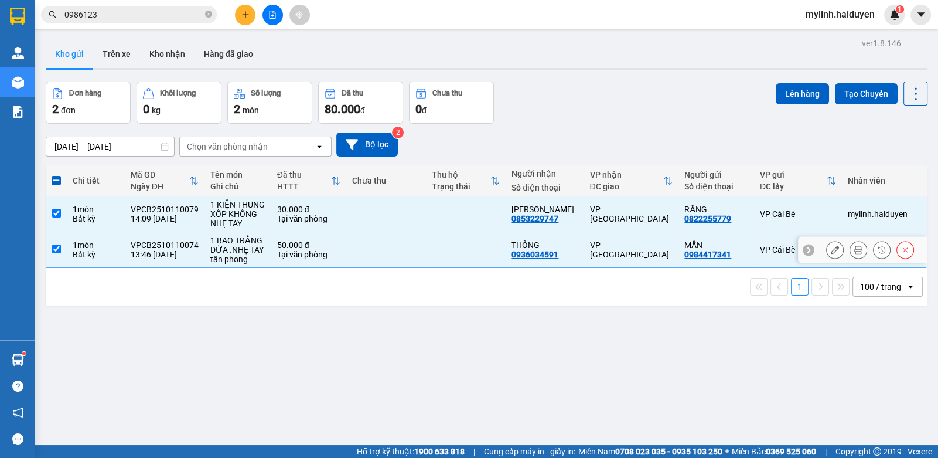
click at [393, 257] on td at bounding box center [386, 250] width 80 height 36
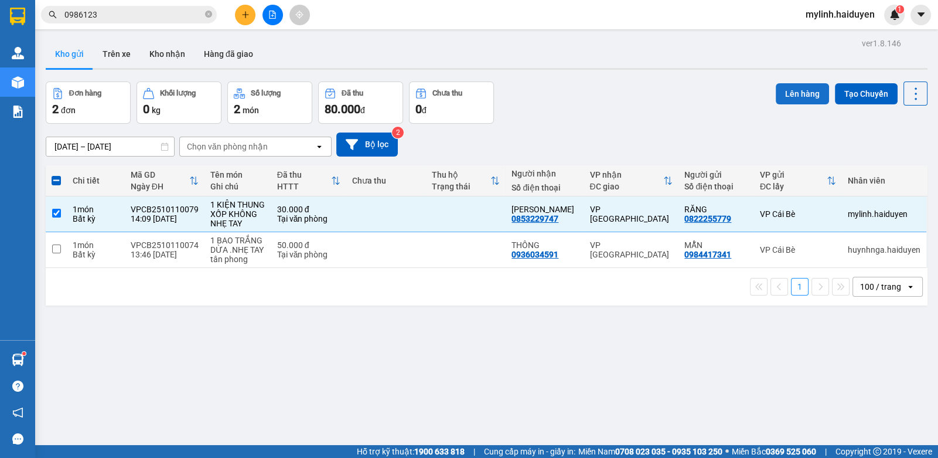
click at [778, 98] on button "Lên hàng" at bounding box center [802, 93] width 53 height 21
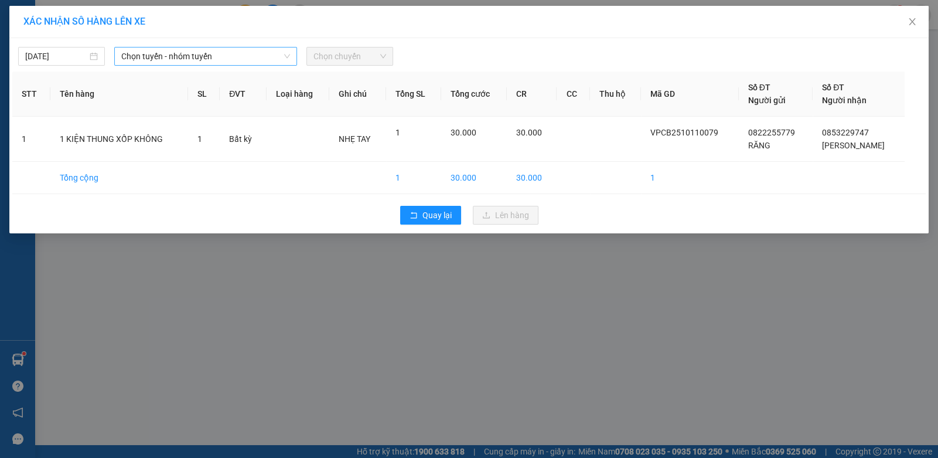
drag, startPoint x: 250, startPoint y: 53, endPoint x: 239, endPoint y: 64, distance: 15.8
click at [247, 53] on span "Chọn tuyến - nhóm tuyến" at bounding box center [205, 56] width 169 height 18
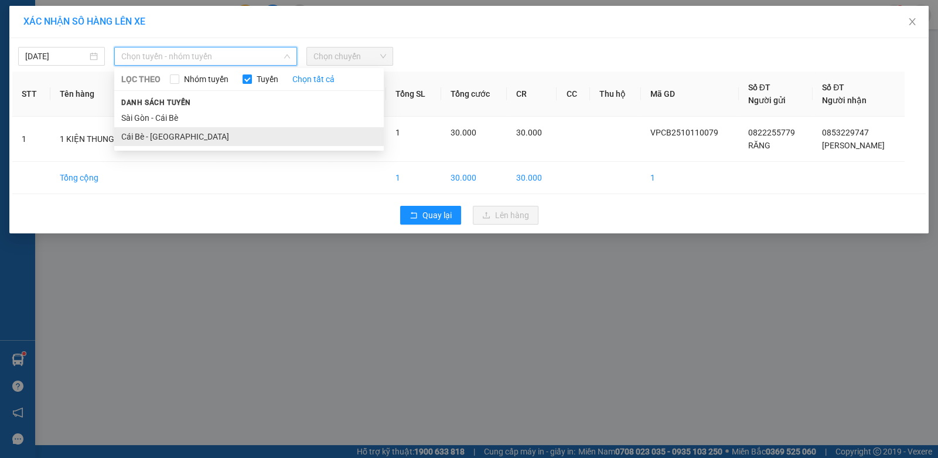
click at [125, 142] on li "Cái Bè - [GEOGRAPHIC_DATA]" at bounding box center [249, 136] width 270 height 19
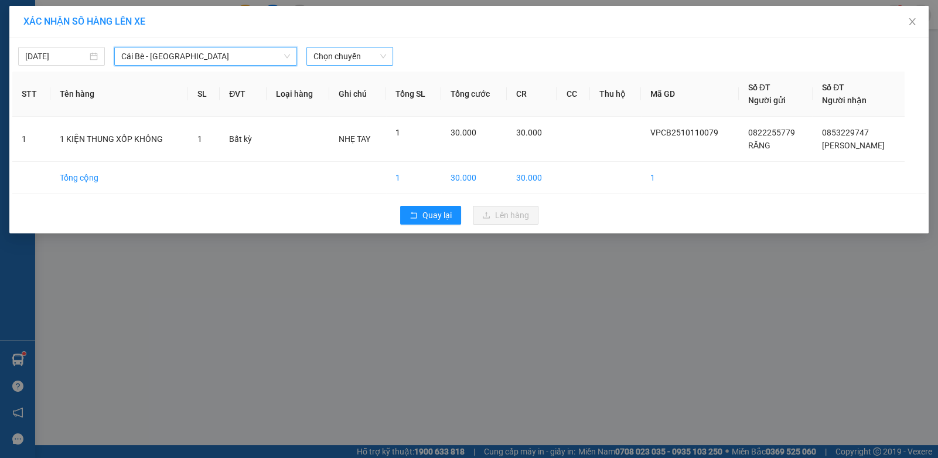
click at [375, 65] on div "Chọn chuyến" at bounding box center [350, 56] width 87 height 19
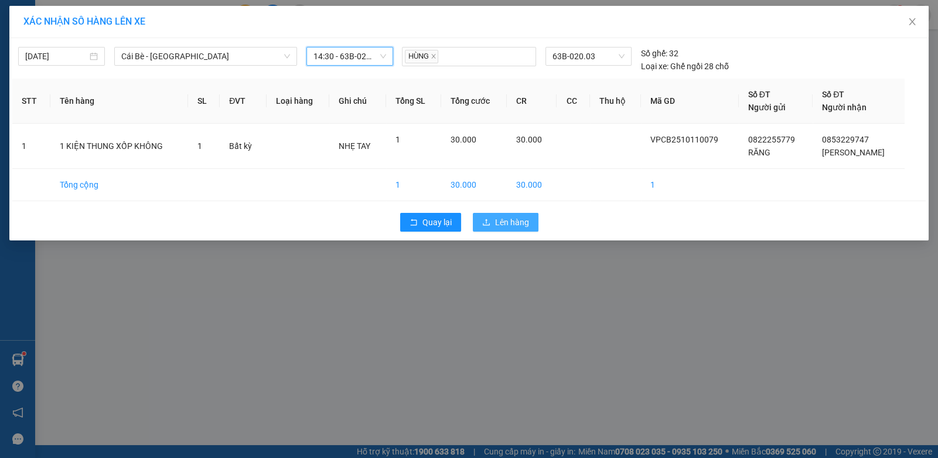
click at [511, 219] on span "Lên hàng" at bounding box center [512, 222] width 34 height 13
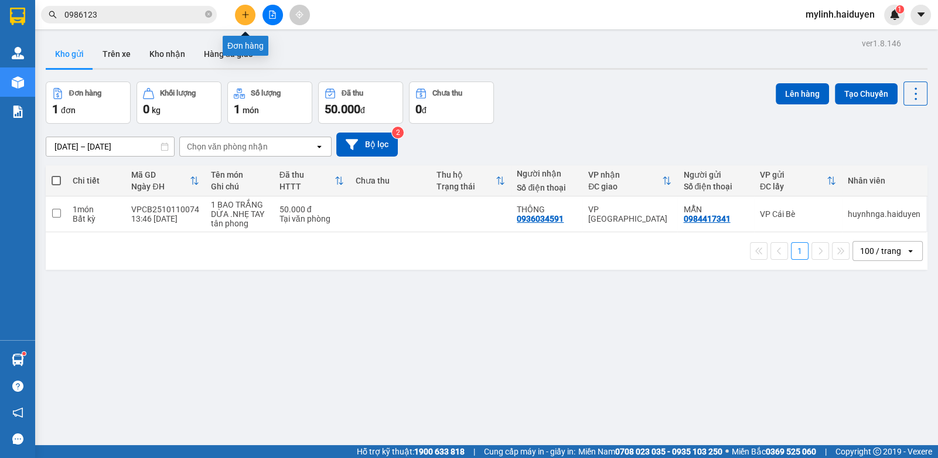
click at [247, 11] on icon "plus" at bounding box center [246, 15] width 8 height 8
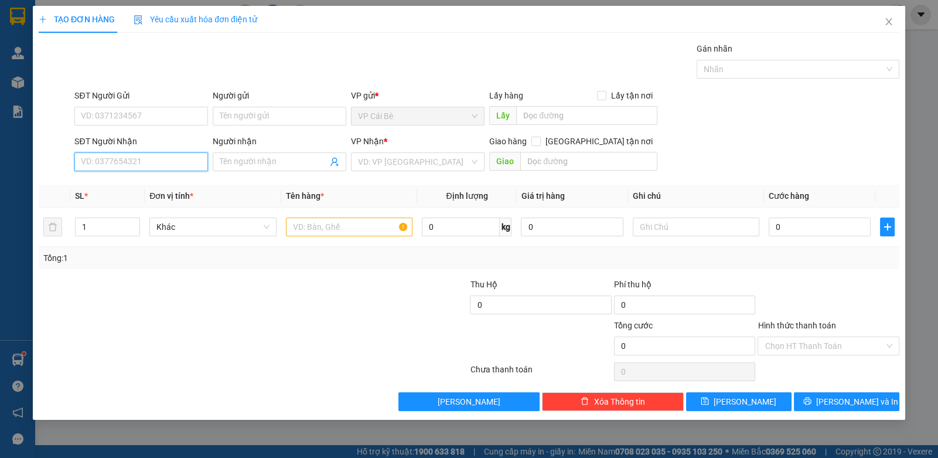
click at [95, 162] on input "SĐT Người Nhận" at bounding box center [141, 161] width 134 height 19
type input "0923152640"
click at [396, 164] on input "search" at bounding box center [413, 162] width 111 height 18
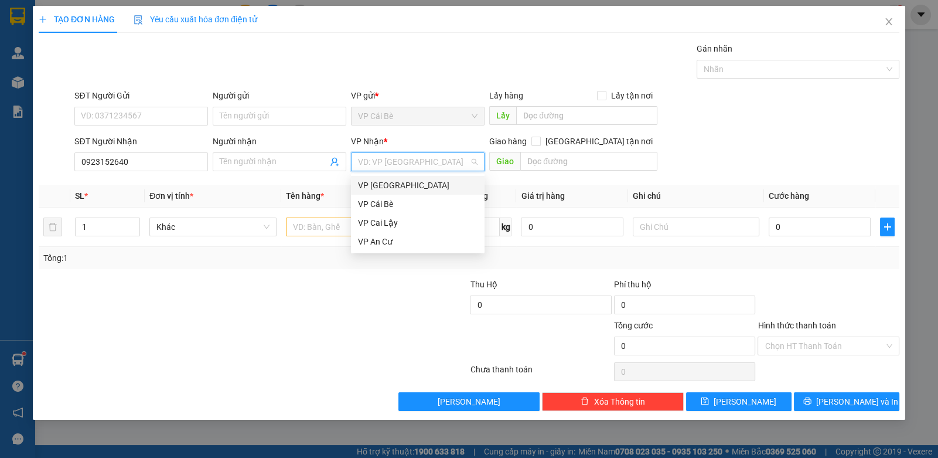
click at [377, 181] on div "VP [GEOGRAPHIC_DATA]" at bounding box center [418, 185] width 120 height 13
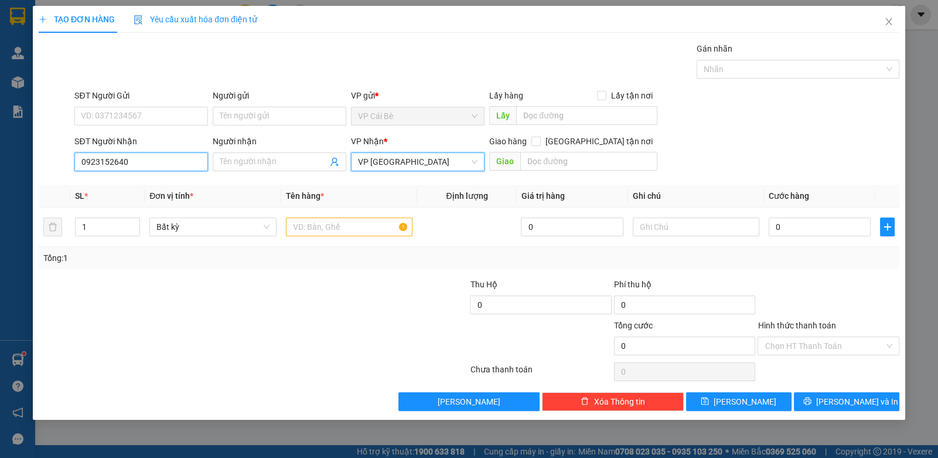
click at [140, 154] on input "0923152640" at bounding box center [141, 161] width 134 height 19
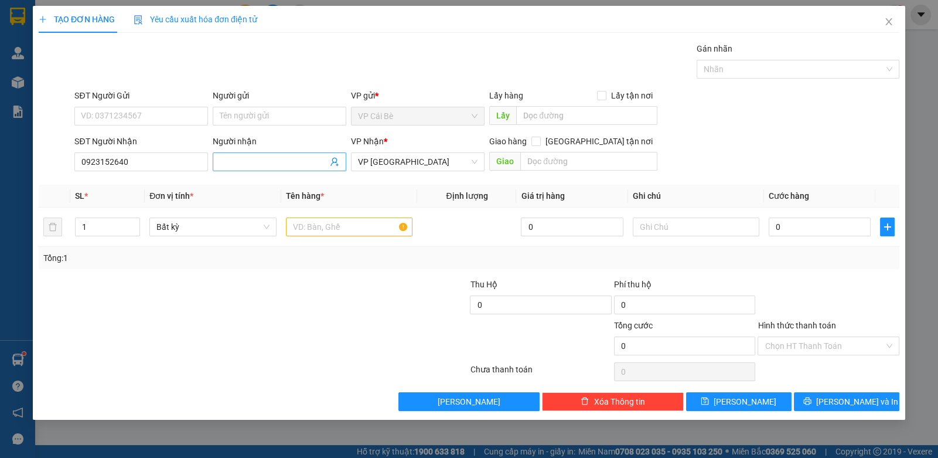
click at [300, 160] on input "Người nhận" at bounding box center [274, 161] width 108 height 13
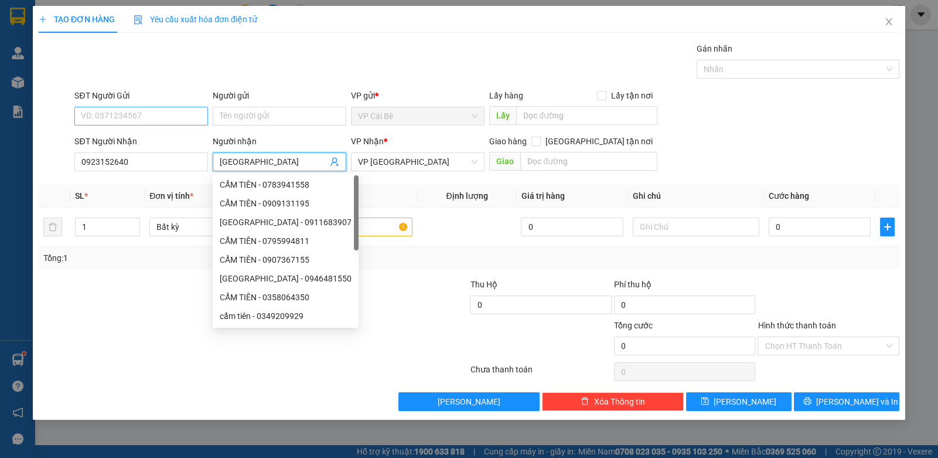
type input "[GEOGRAPHIC_DATA]"
click at [101, 122] on input "SĐT Người Gửi" at bounding box center [141, 116] width 134 height 19
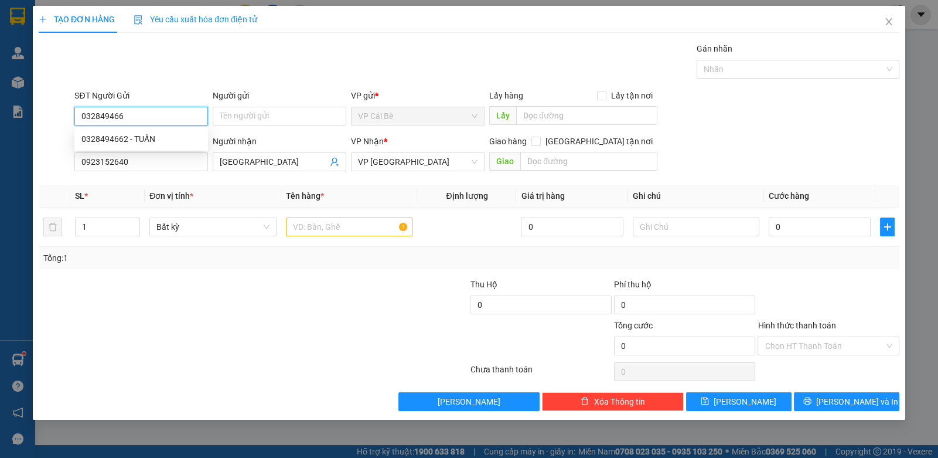
type input "0328494662"
click at [148, 143] on div "0328494662 - TUẤN" at bounding box center [141, 138] width 120 height 13
type input "TUẤN"
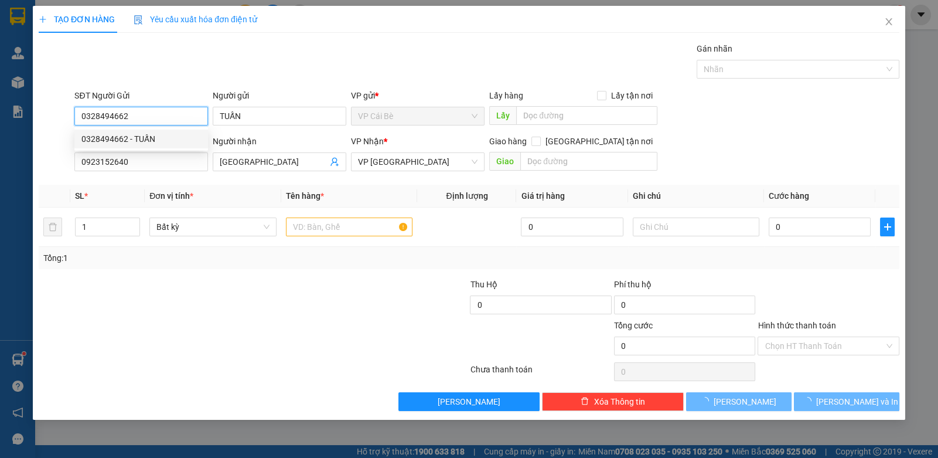
type input "30.000"
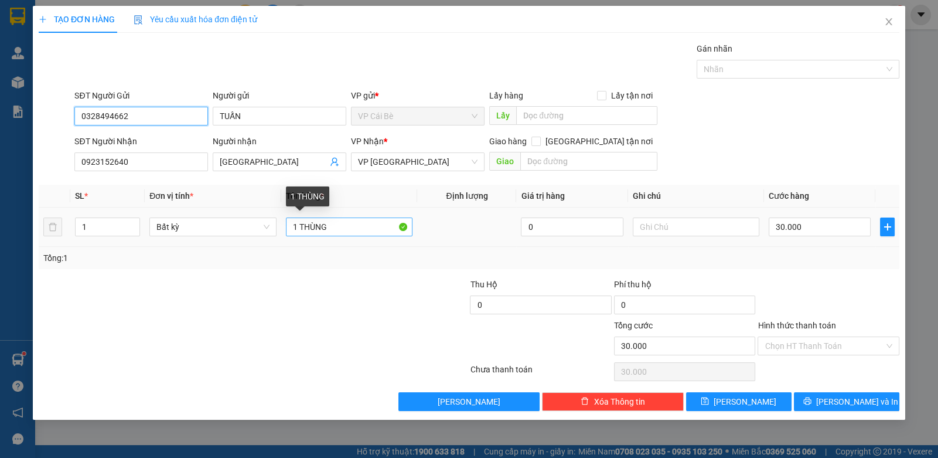
type input "0328494662"
click at [346, 225] on input "1 THÙNG" at bounding box center [349, 226] width 127 height 19
drag, startPoint x: 319, startPoint y: 225, endPoint x: 241, endPoint y: 247, distance: 81.5
click at [242, 247] on div "SL * Đơn vị tính * Tên hàng * Định lượng Giá trị hàng Ghi chú Cước hàng 1 Bất k…" at bounding box center [469, 227] width 861 height 84
type input "1 BỊCH TRÁI CÂY"
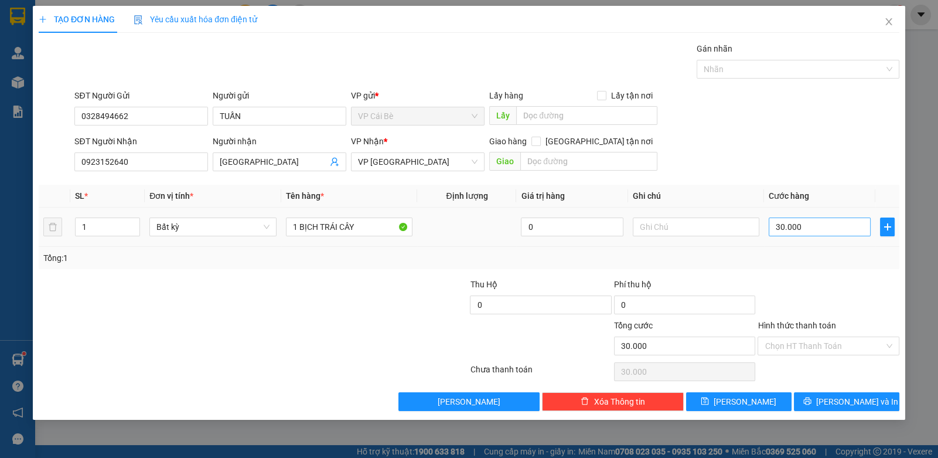
drag, startPoint x: 859, startPoint y: 249, endPoint x: 807, endPoint y: 235, distance: 53.9
click at [853, 249] on div "Tổng: 1" at bounding box center [469, 258] width 861 height 22
click at [803, 225] on input "30.000" at bounding box center [820, 226] width 102 height 19
click at [802, 276] on div "Transit Pickup Surcharge Ids Transit Deliver Surcharge Ids Transit Deliver Surc…" at bounding box center [469, 226] width 861 height 369
drag, startPoint x: 780, startPoint y: 339, endPoint x: 780, endPoint y: 352, distance: 13.5
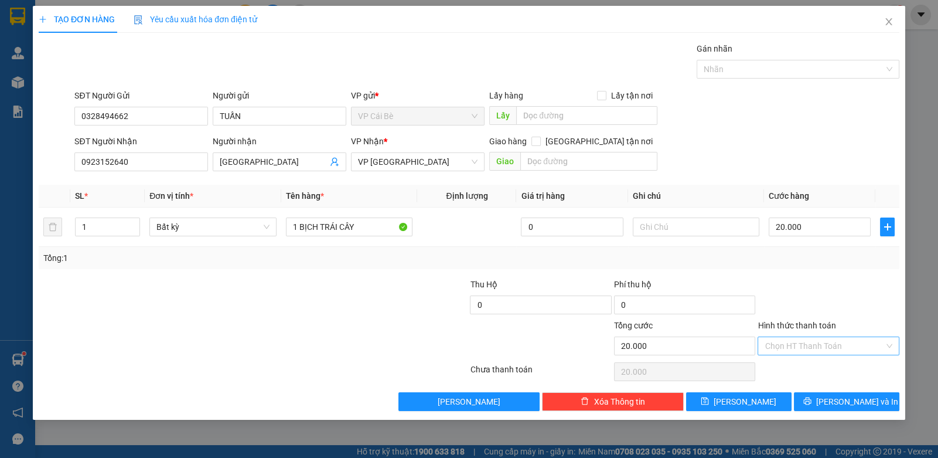
click at [779, 344] on input "Hình thức thanh toán" at bounding box center [824, 346] width 119 height 18
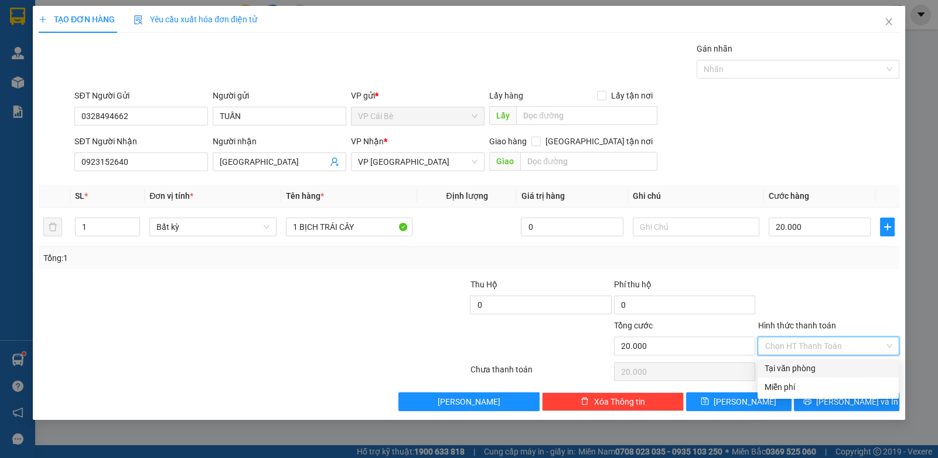
drag, startPoint x: 783, startPoint y: 363, endPoint x: 834, endPoint y: 390, distance: 58.2
click at [788, 368] on div "Tại văn phòng" at bounding box center [828, 368] width 127 height 13
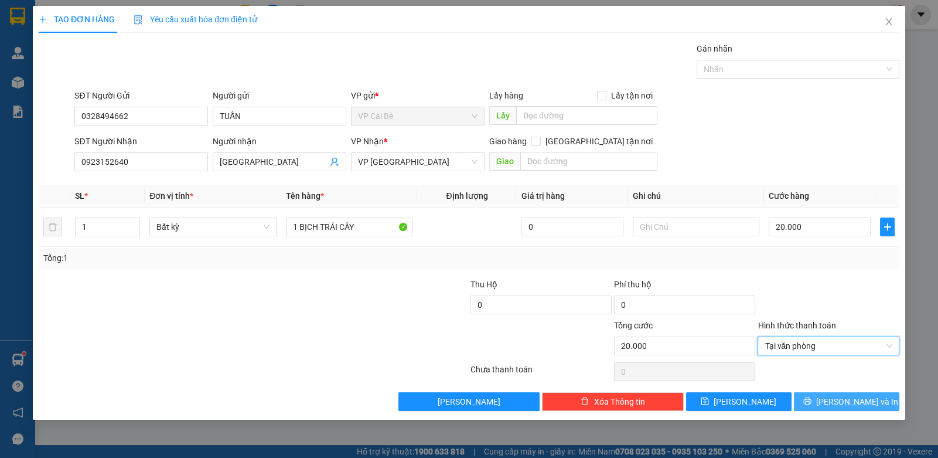
click at [839, 401] on span "[PERSON_NAME] và In" at bounding box center [858, 401] width 82 height 13
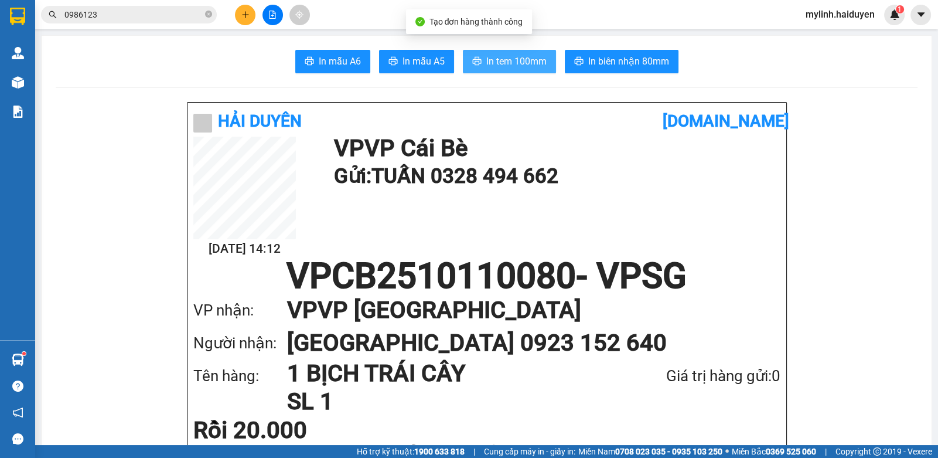
click at [522, 57] on span "In tem 100mm" at bounding box center [517, 61] width 60 height 15
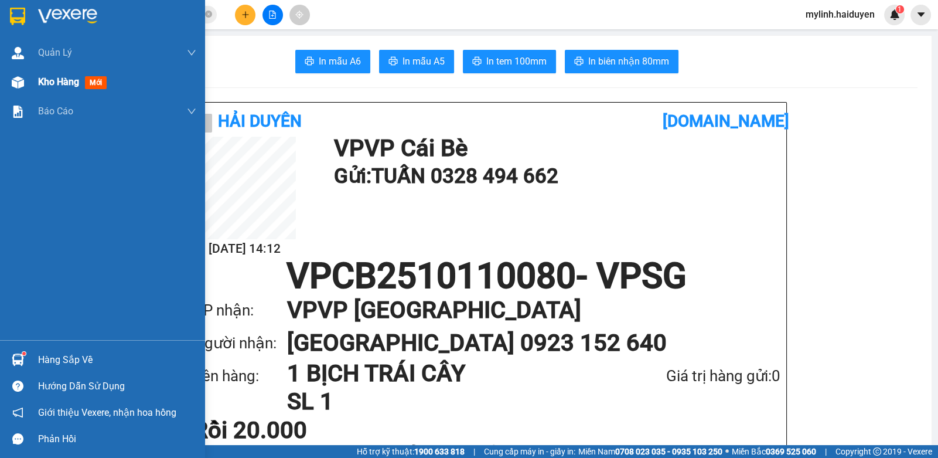
click at [23, 70] on div "Kho hàng mới" at bounding box center [102, 81] width 205 height 29
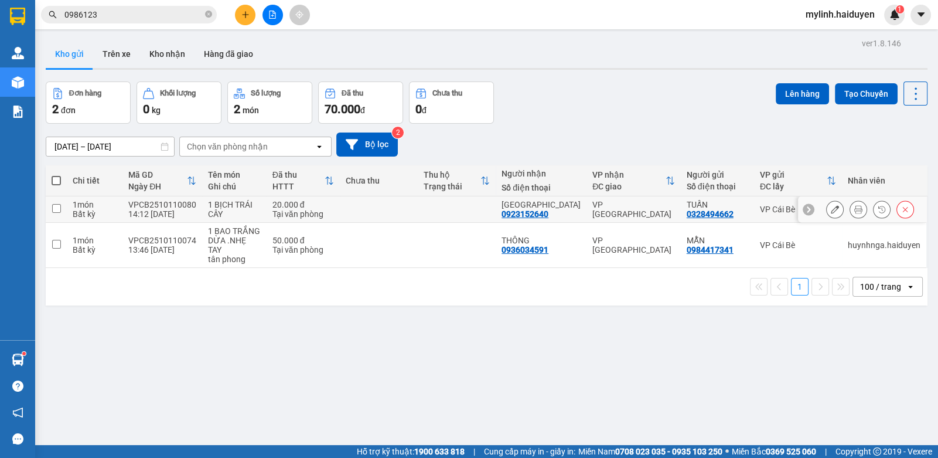
drag, startPoint x: 464, startPoint y: 206, endPoint x: 636, endPoint y: 177, distance: 174.2
click at [465, 206] on td at bounding box center [457, 209] width 78 height 26
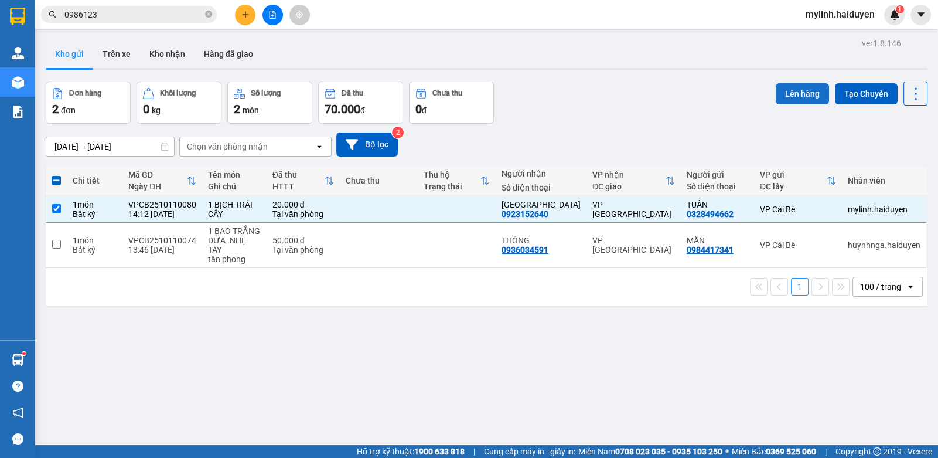
click at [776, 88] on button "Lên hàng" at bounding box center [802, 93] width 53 height 21
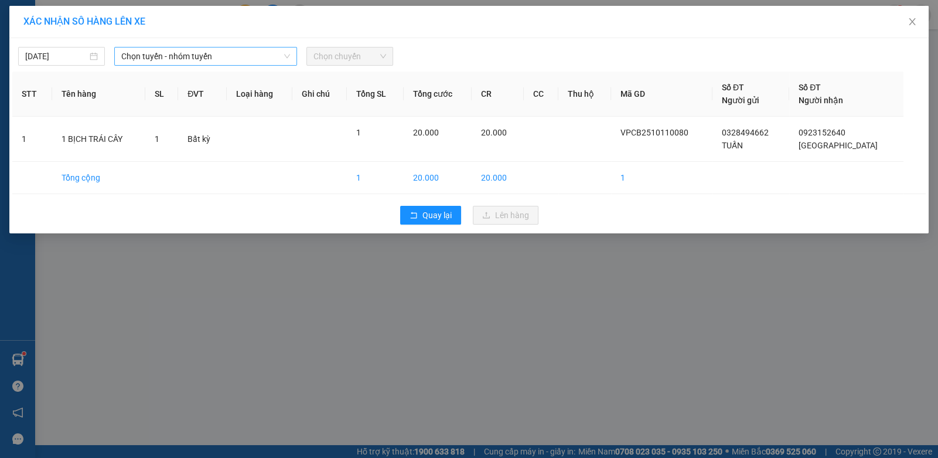
click at [212, 49] on span "Chọn tuyến - nhóm tuyến" at bounding box center [205, 56] width 169 height 18
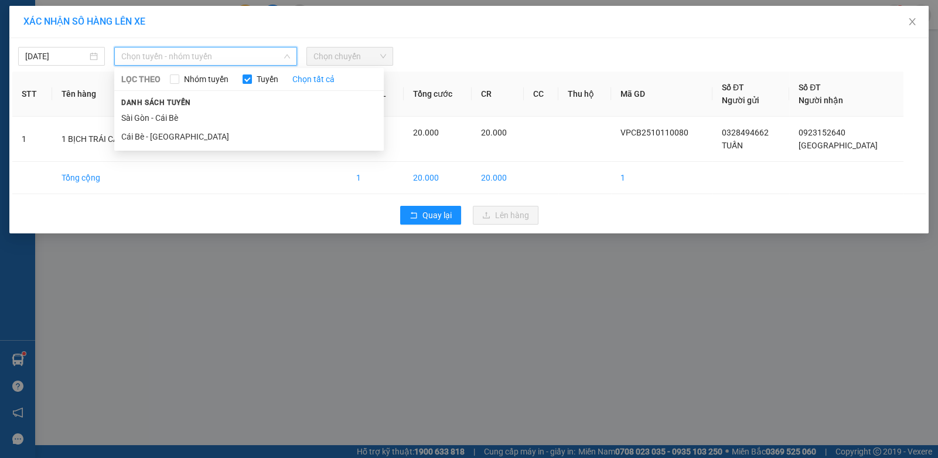
drag, startPoint x: 145, startPoint y: 128, endPoint x: 252, endPoint y: 87, distance: 114.6
click at [146, 128] on li "Cái Bè - [GEOGRAPHIC_DATA]" at bounding box center [249, 136] width 270 height 19
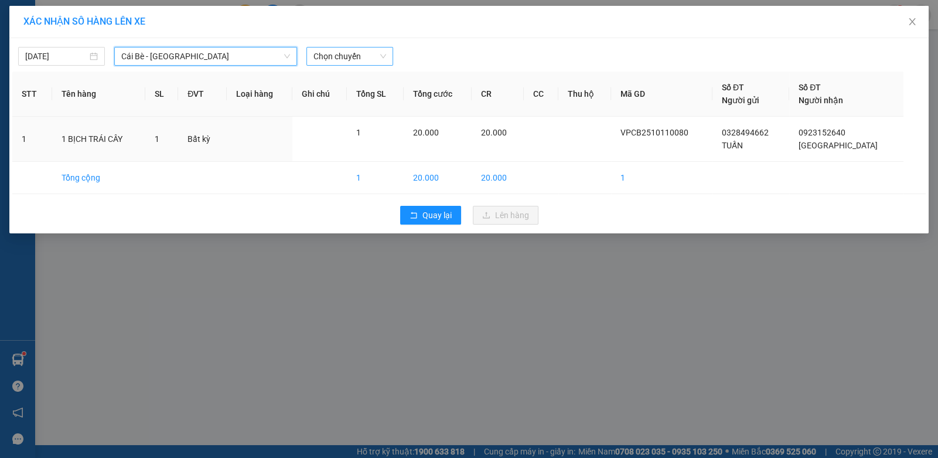
click at [370, 57] on span "Chọn chuyến" at bounding box center [350, 56] width 73 height 18
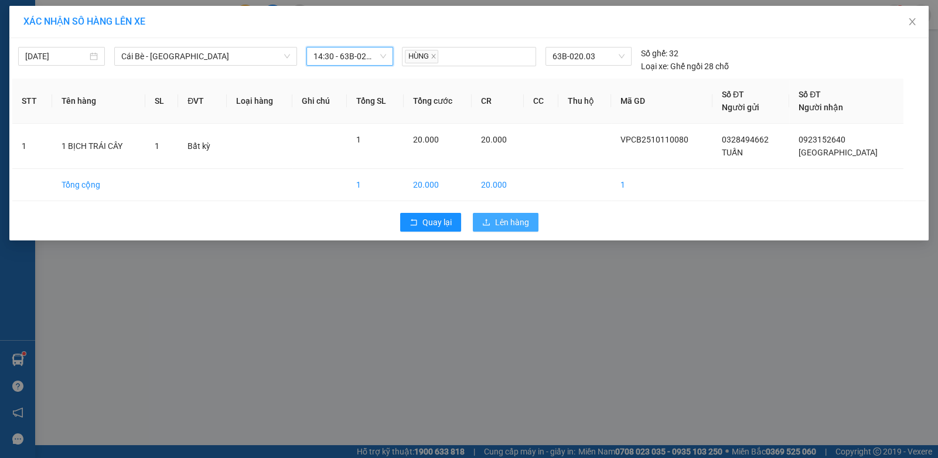
drag, startPoint x: 503, startPoint y: 221, endPoint x: 475, endPoint y: 223, distance: 27.6
click at [504, 224] on span "Lên hàng" at bounding box center [512, 222] width 34 height 13
